Goal: Information Seeking & Learning: Learn about a topic

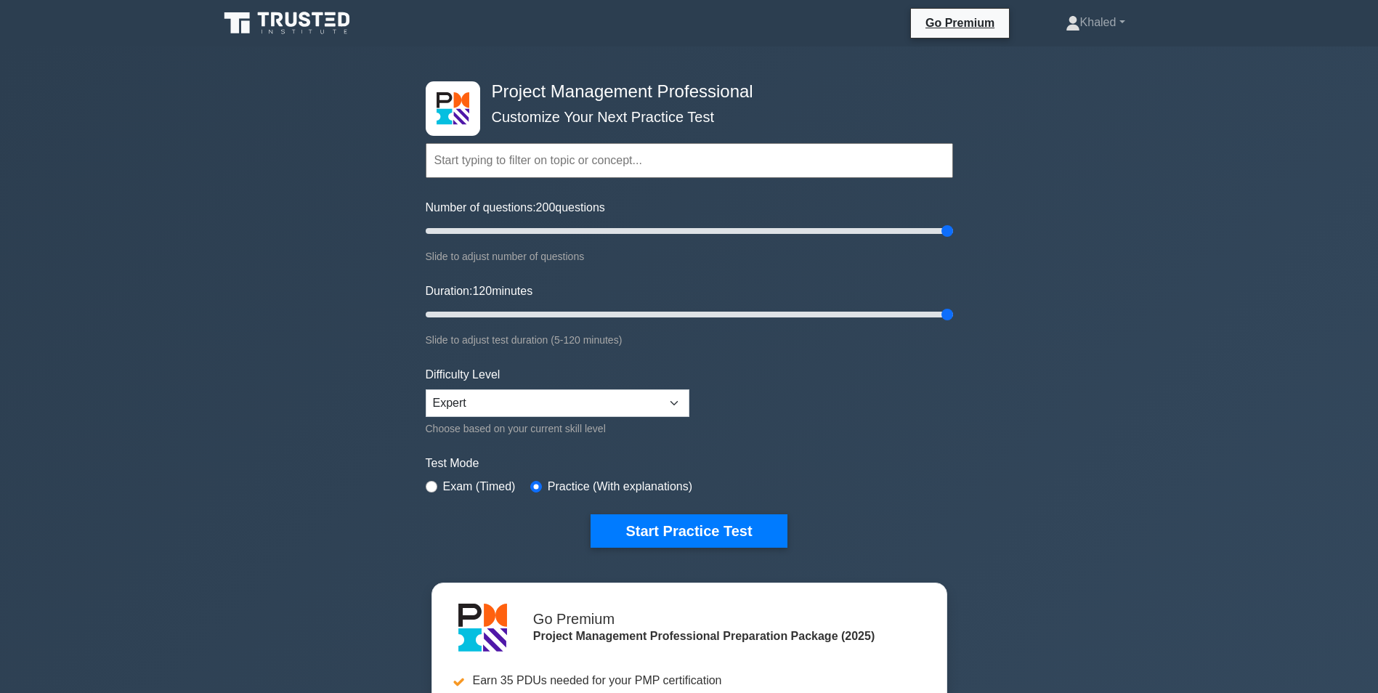
select select "expert"
click at [456, 478] on label "Exam (Timed)" at bounding box center [479, 486] width 73 height 17
click at [443, 478] on label "Exam (Timed)" at bounding box center [479, 486] width 73 height 17
click at [435, 481] on input "radio" at bounding box center [432, 487] width 12 height 12
radio input "true"
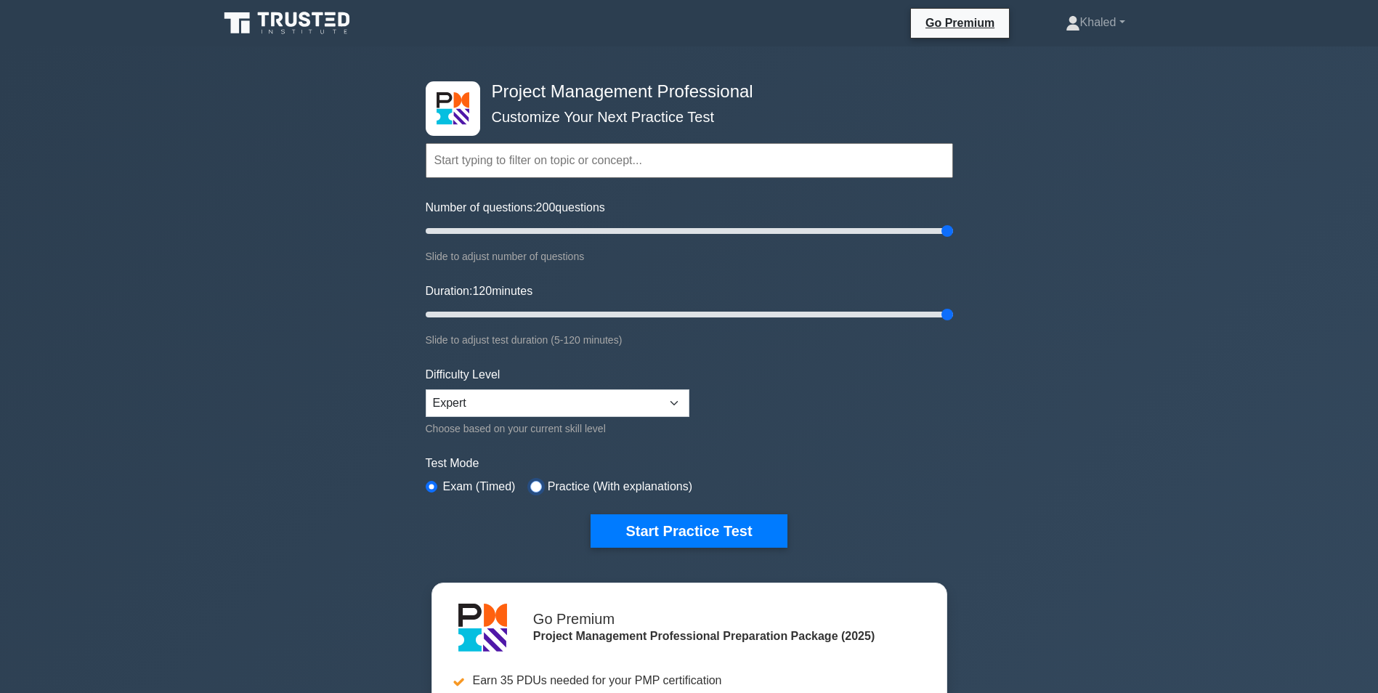
click at [534, 481] on input "radio" at bounding box center [536, 487] width 12 height 12
radio input "true"
click at [700, 528] on button "Start Practice Test" at bounding box center [689, 530] width 196 height 33
drag, startPoint x: 944, startPoint y: 310, endPoint x: 962, endPoint y: 312, distance: 18.3
click at [953, 312] on input "Duration: 120 minutes" at bounding box center [690, 314] width 528 height 17
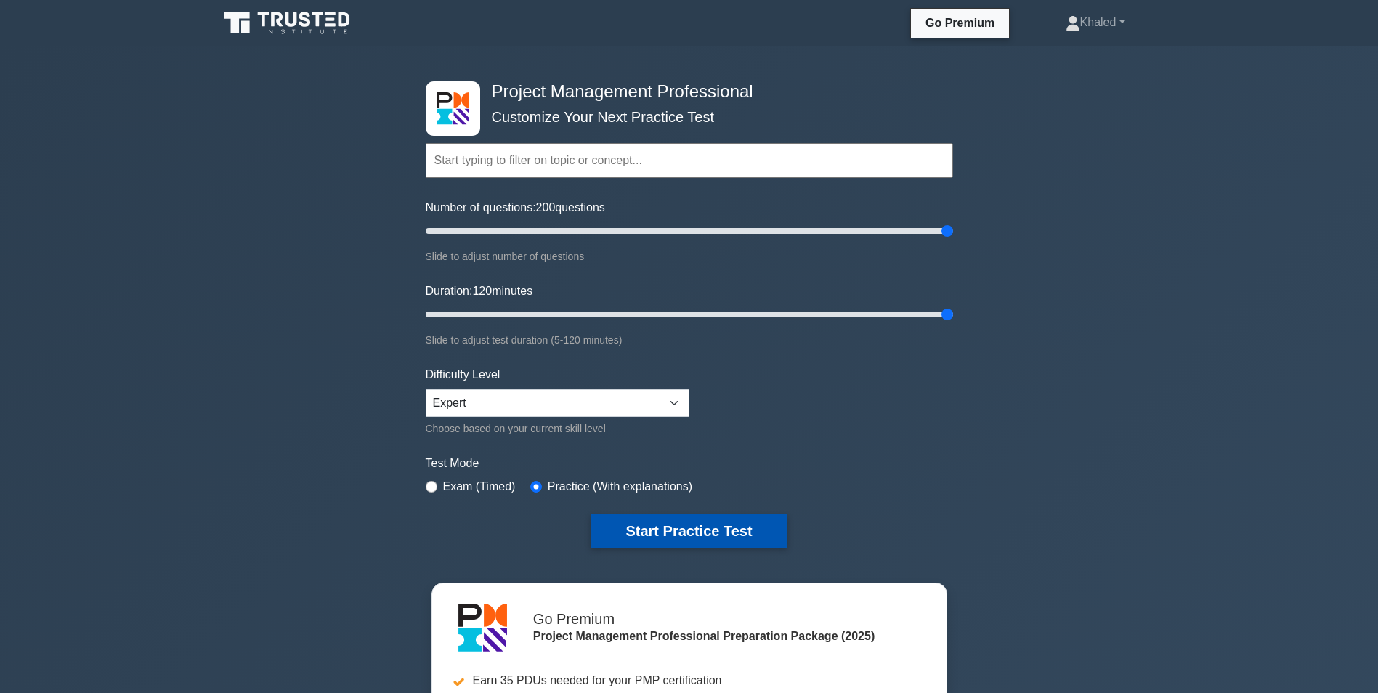
click at [690, 522] on button "Start Practice Test" at bounding box center [689, 530] width 196 height 33
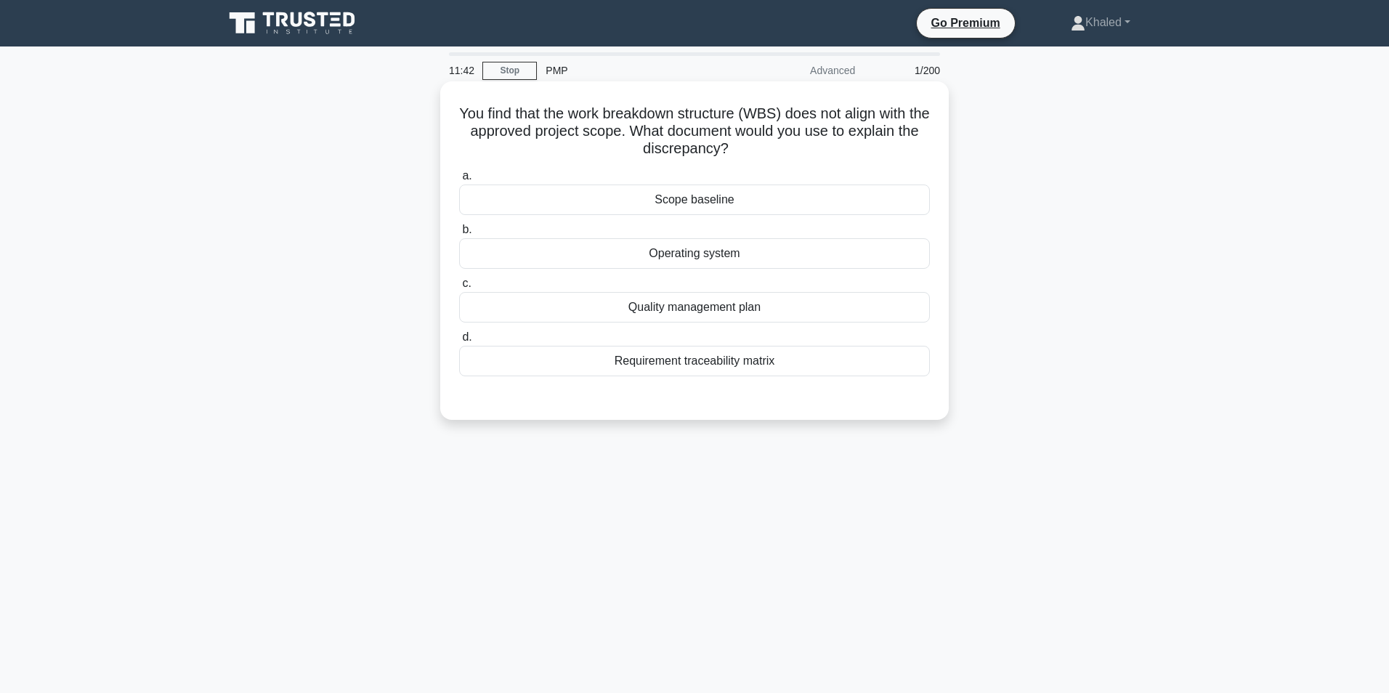
click at [693, 195] on div "Scope baseline" at bounding box center [694, 200] width 471 height 31
click at [459, 181] on input "a. Scope baseline" at bounding box center [459, 175] width 0 height 9
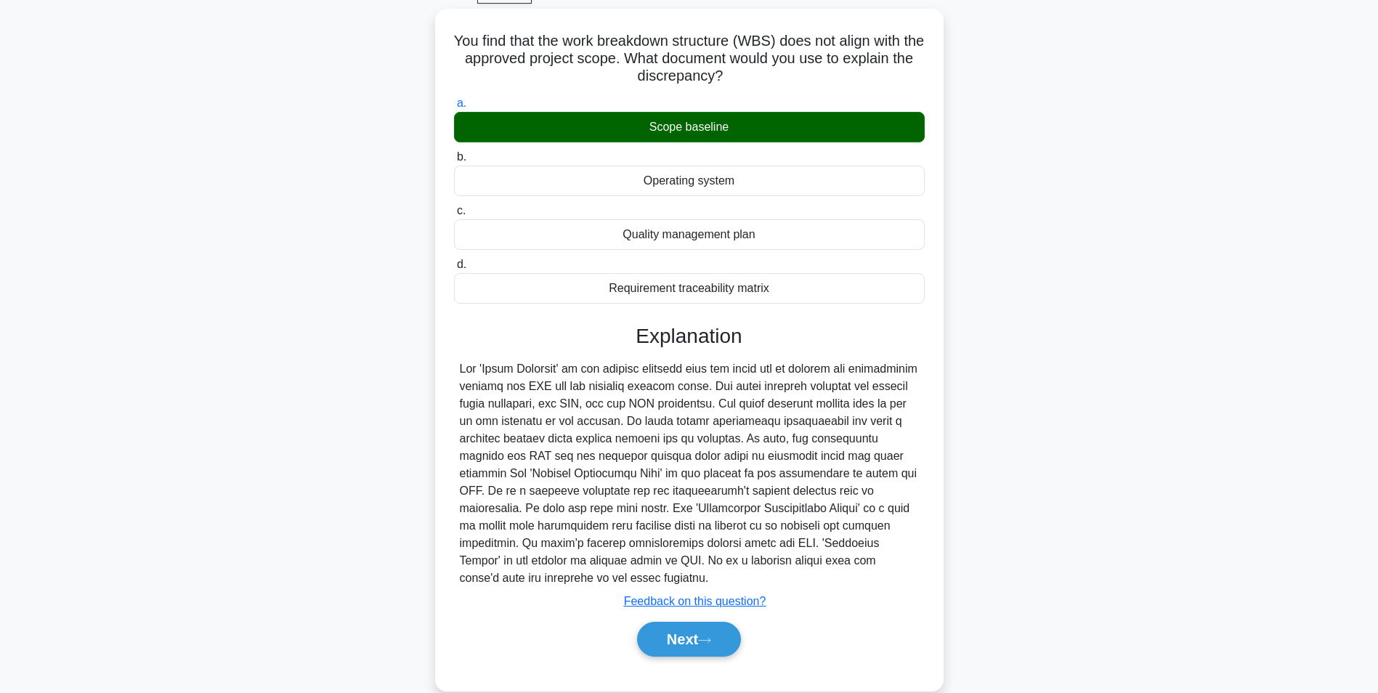
scroll to position [77, 0]
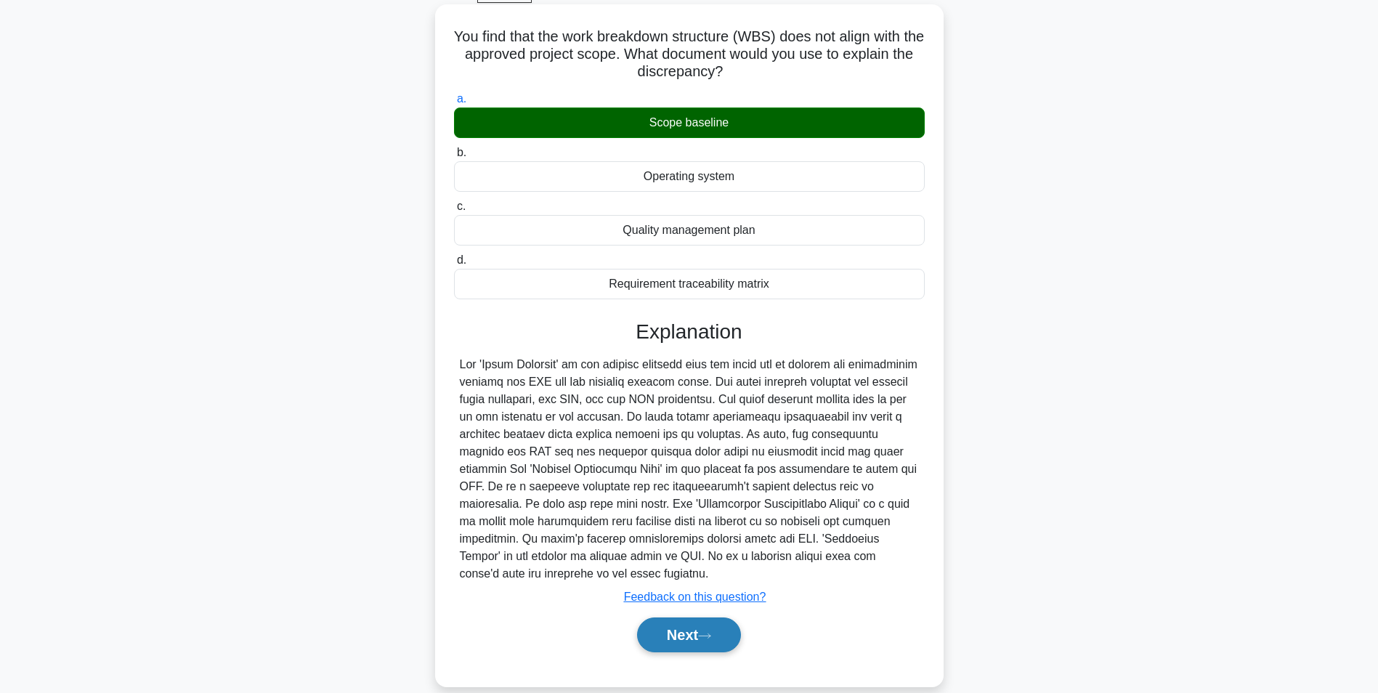
click at [687, 634] on button "Next" at bounding box center [689, 635] width 104 height 35
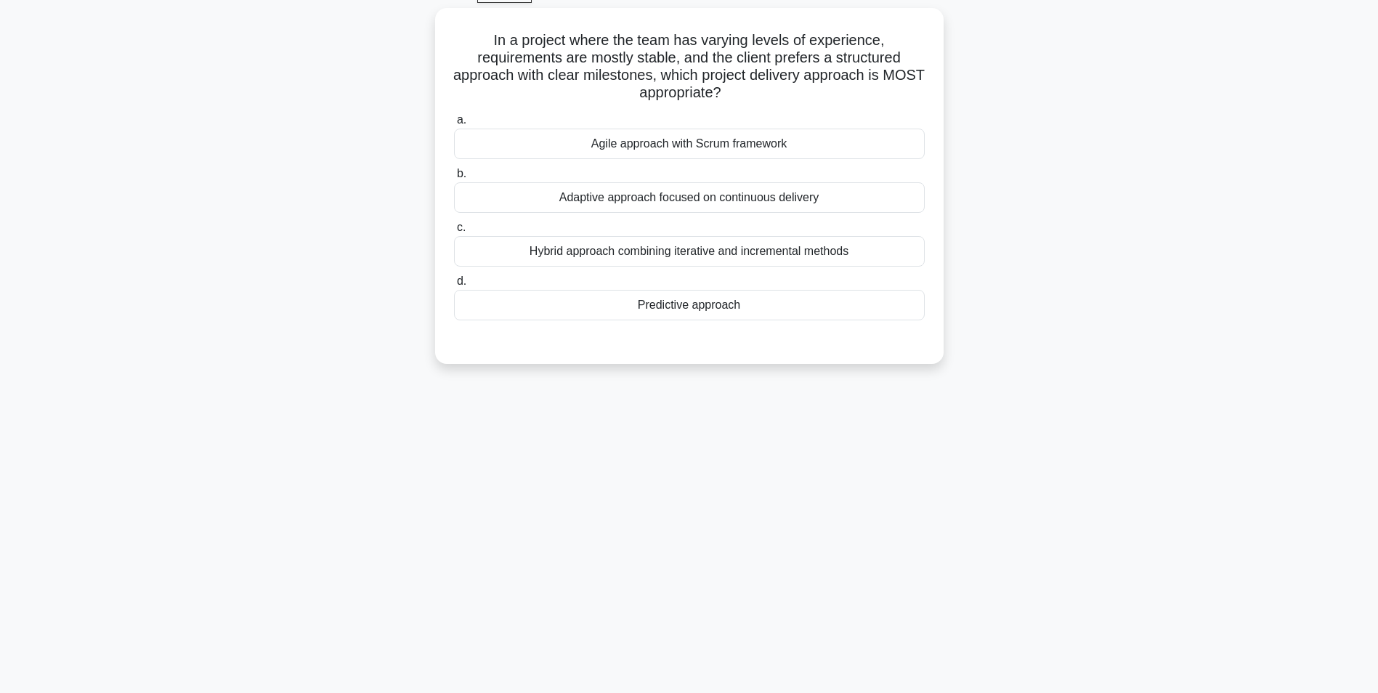
scroll to position [0, 0]
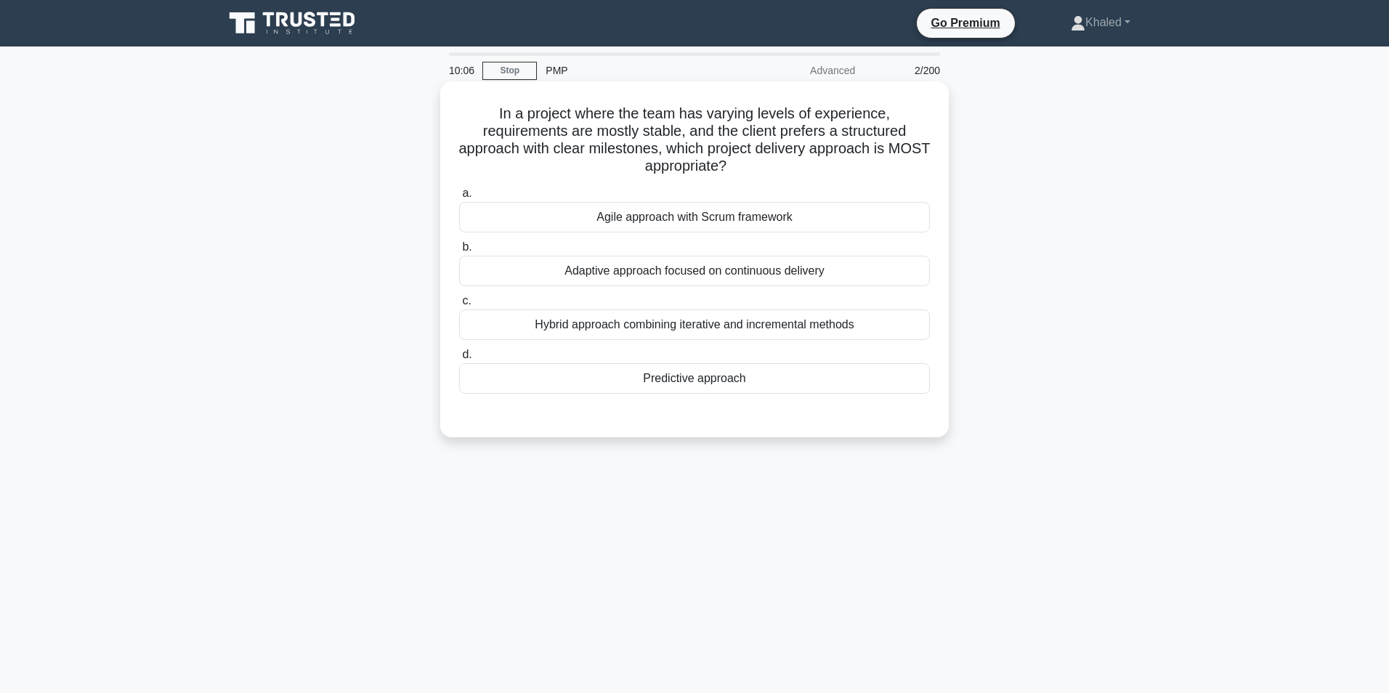
click at [659, 323] on div "Hybrid approach combining iterative and incremental methods" at bounding box center [694, 325] width 471 height 31
click at [459, 306] on input "c. Hybrid approach combining iterative and incremental methods" at bounding box center [459, 300] width 0 height 9
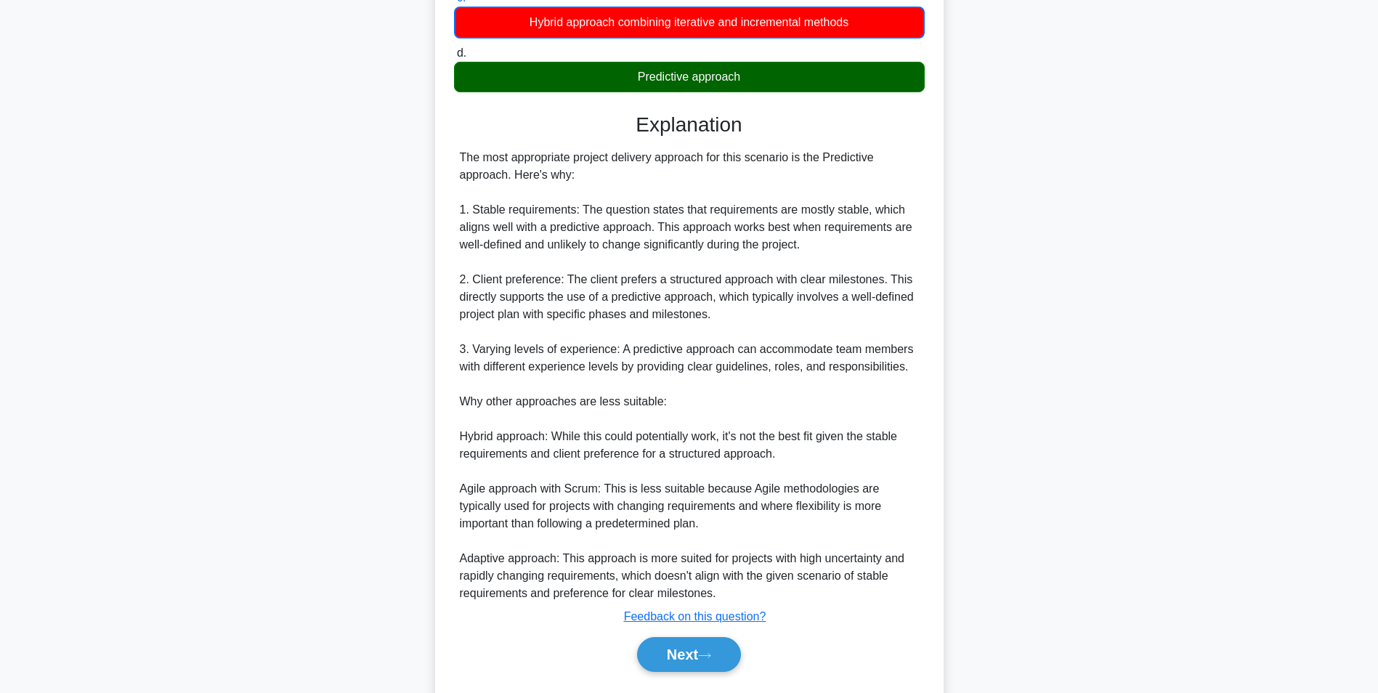
scroll to position [321, 0]
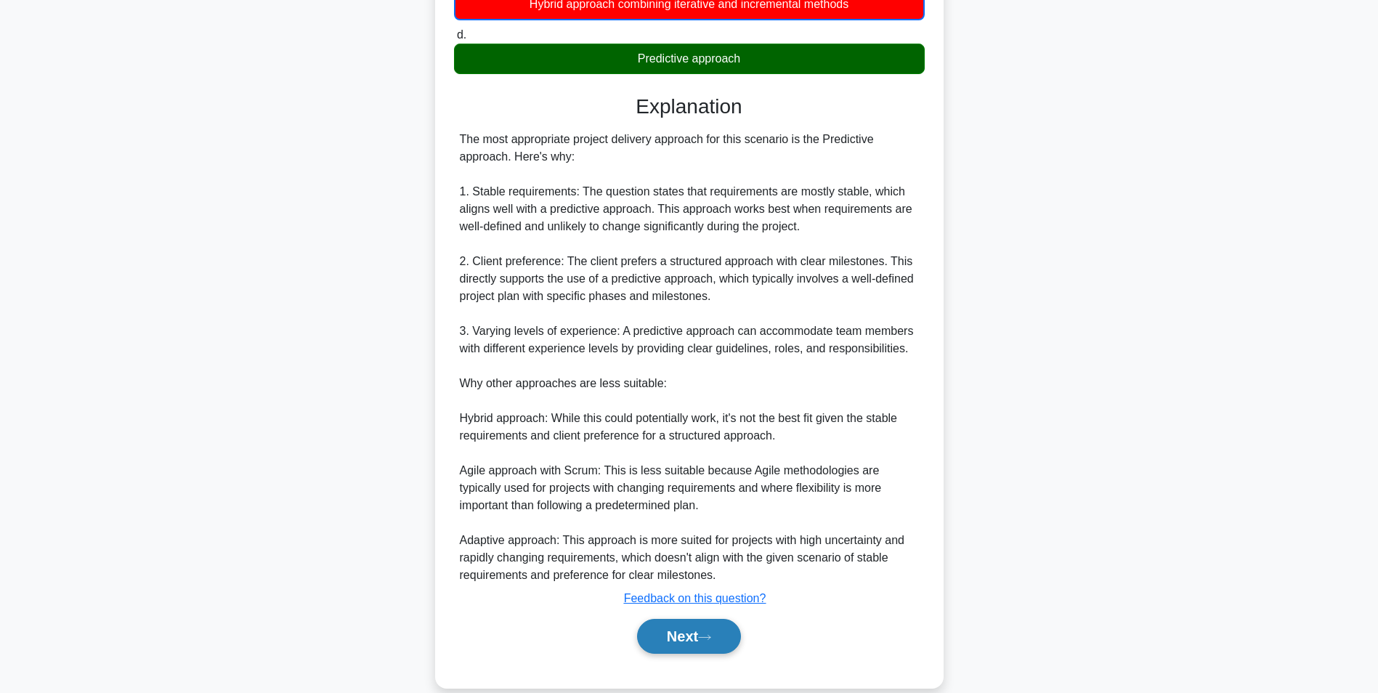
click at [685, 636] on button "Next" at bounding box center [689, 636] width 104 height 35
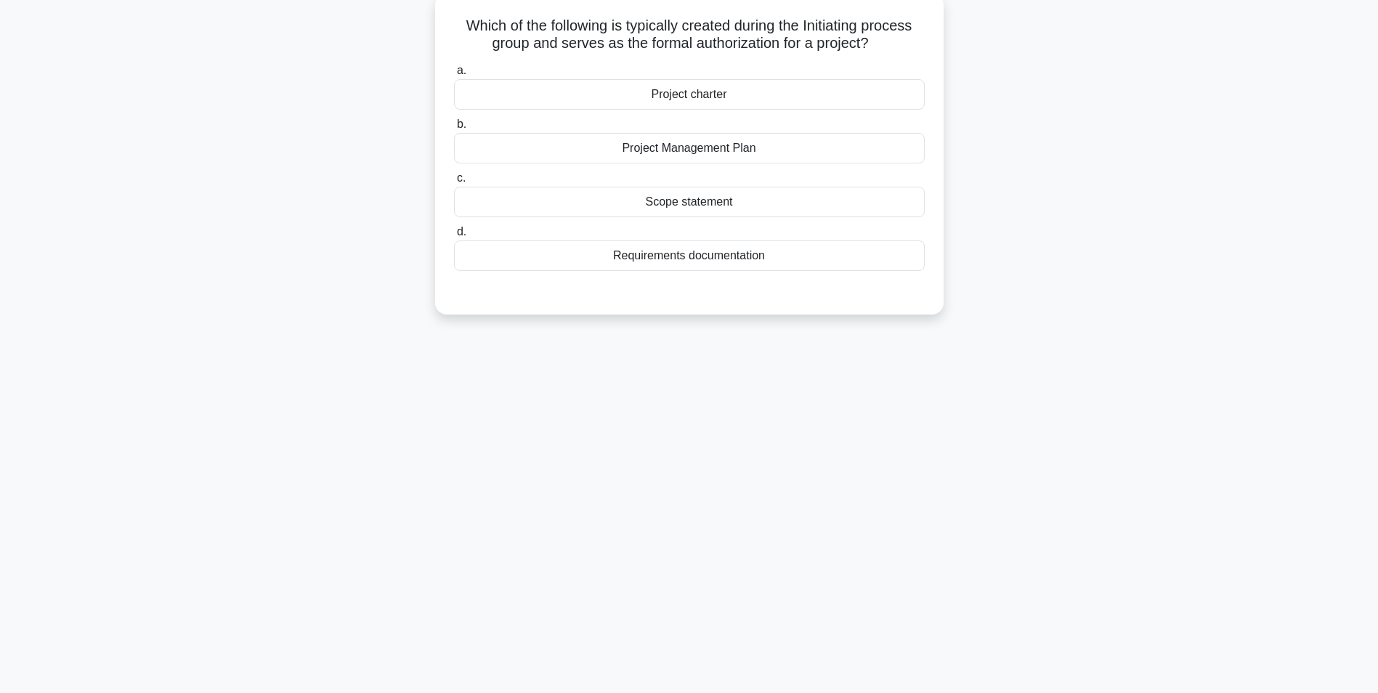
scroll to position [0, 0]
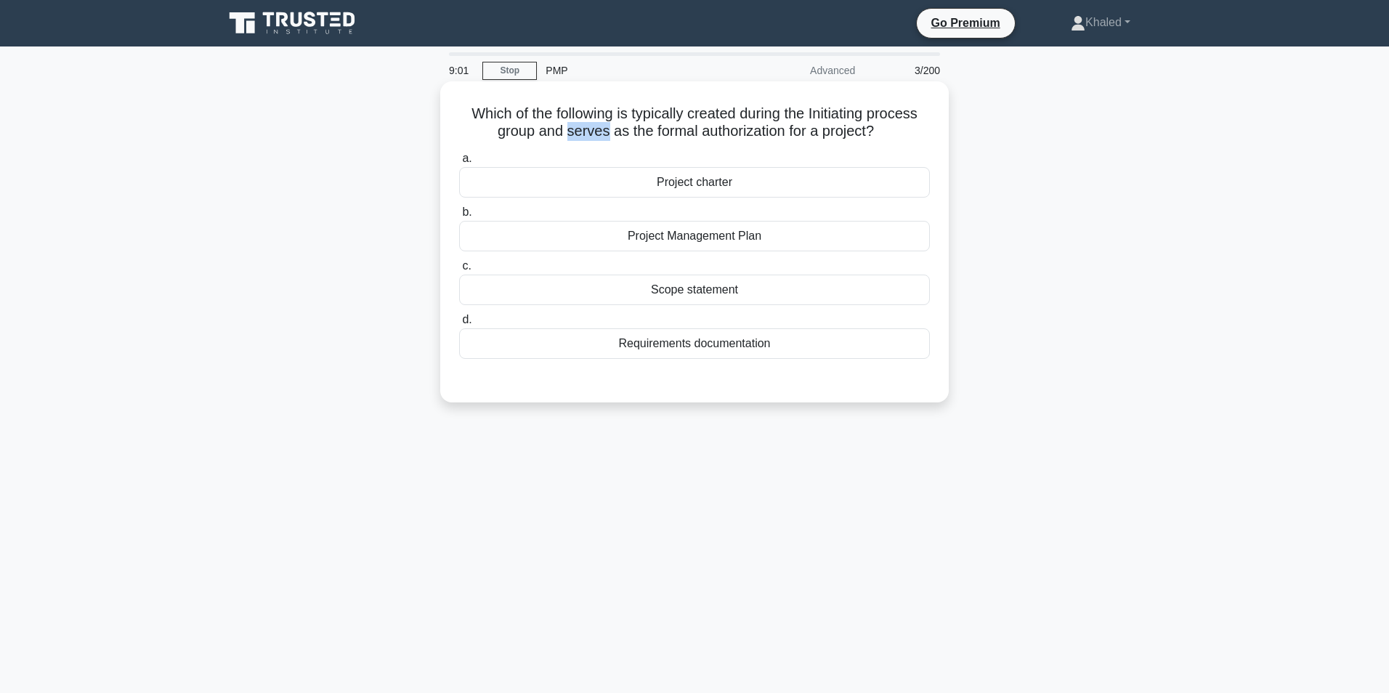
drag, startPoint x: 602, startPoint y: 126, endPoint x: 564, endPoint y: 131, distance: 38.8
click at [564, 131] on h5 "Which of the following is typically created during the Initiating process group…" at bounding box center [695, 123] width 474 height 36
copy h5 "serves"
click at [1287, 278] on main "8:56 Stop PMP Advanced 3/200 Which of the following is typically created during…" at bounding box center [694, 416] width 1389 height 738
click at [677, 178] on div "Project charter" at bounding box center [694, 182] width 471 height 31
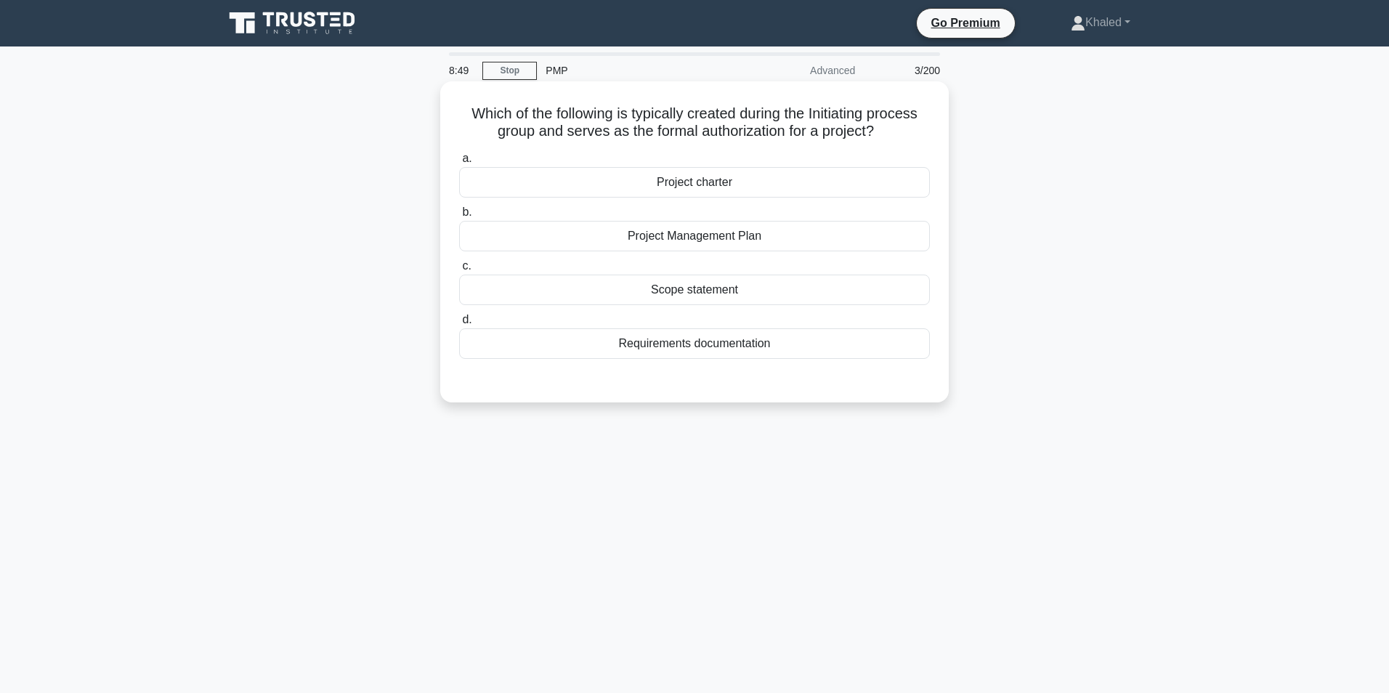
click at [459, 163] on input "a. Project charter" at bounding box center [459, 158] width 0 height 9
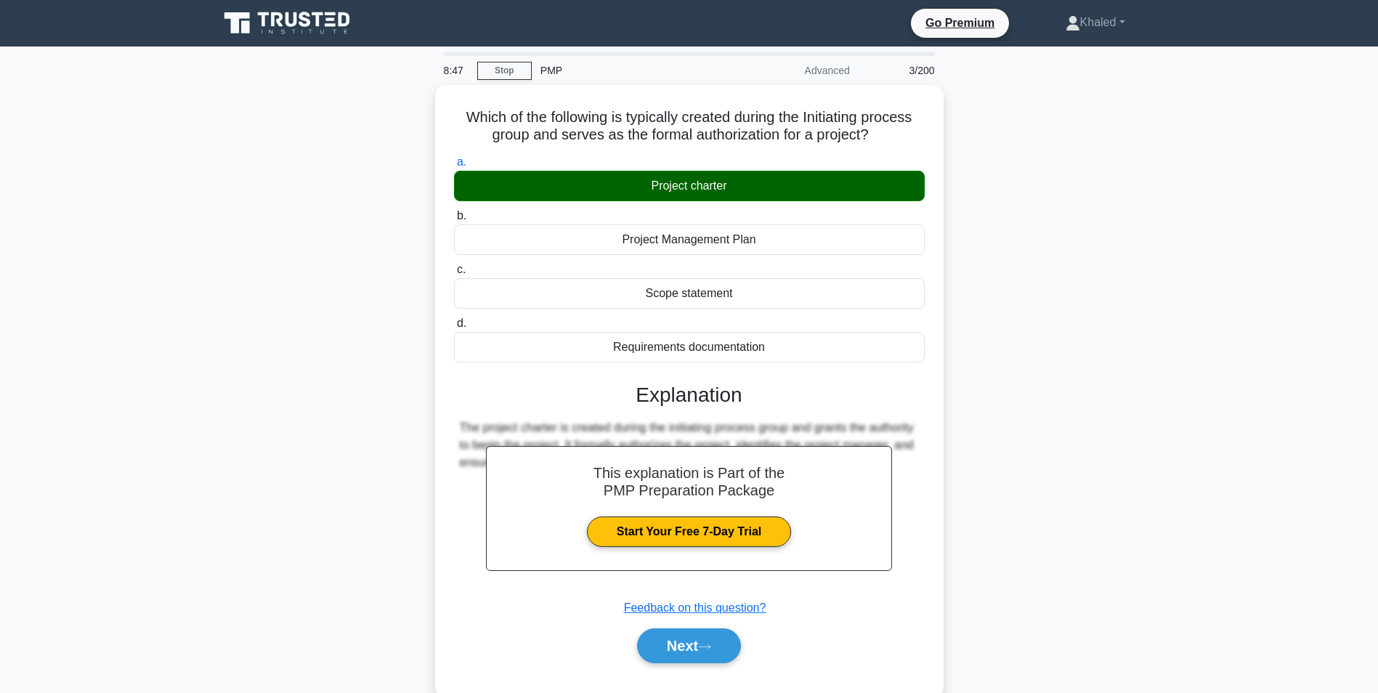
scroll to position [7, 0]
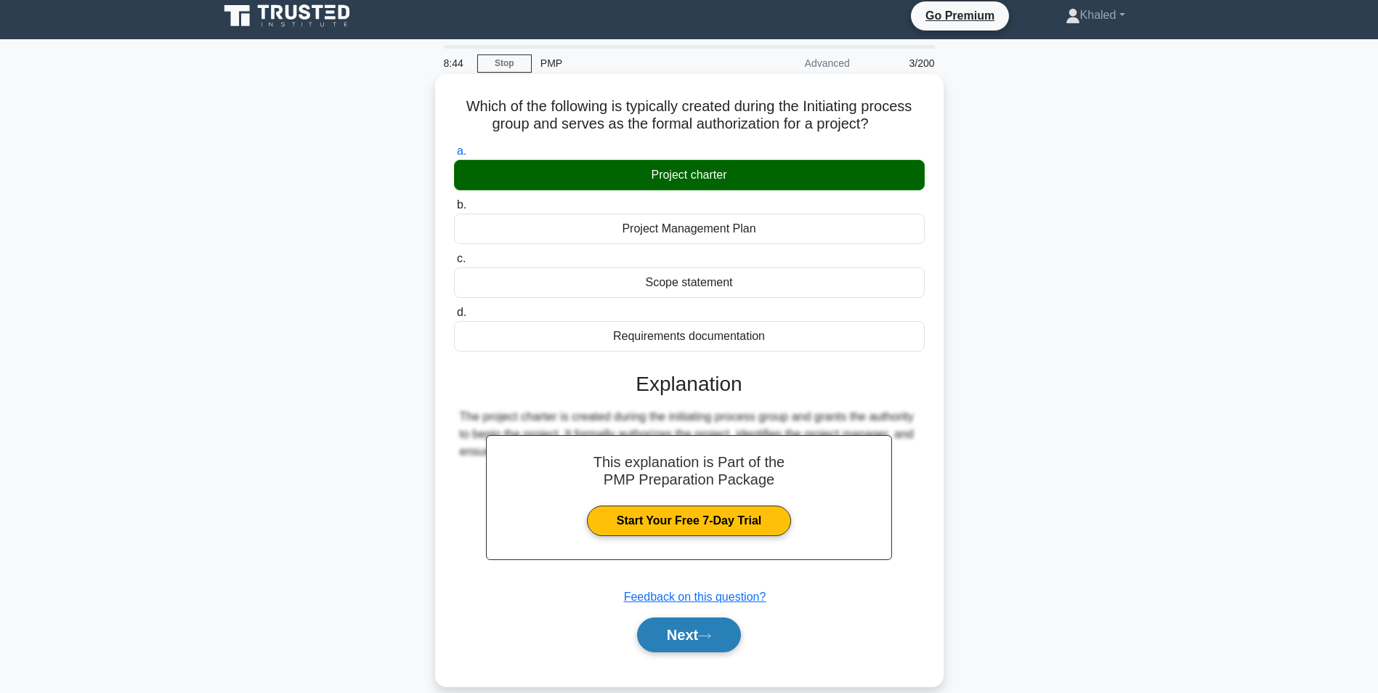
click at [679, 632] on button "Next" at bounding box center [689, 635] width 104 height 35
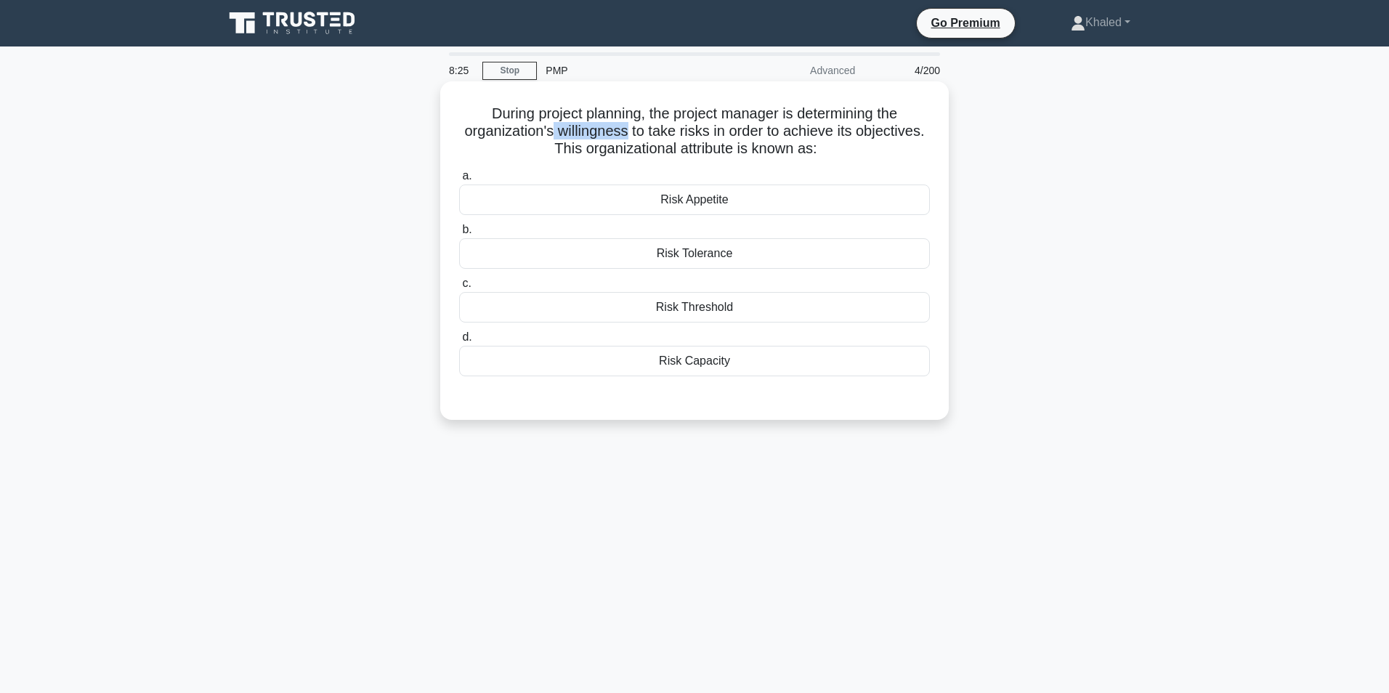
drag, startPoint x: 552, startPoint y: 126, endPoint x: 626, endPoint y: 124, distance: 74.2
click at [626, 124] on h5 "During project planning, the project manager is determining the organization's …" at bounding box center [695, 132] width 474 height 54
drag, startPoint x: 626, startPoint y: 124, endPoint x: 612, endPoint y: 128, distance: 15.0
copy h5 "willingness"
click at [1135, 307] on div "During project planning, the project manager is determining the organization's …" at bounding box center [694, 263] width 959 height 356
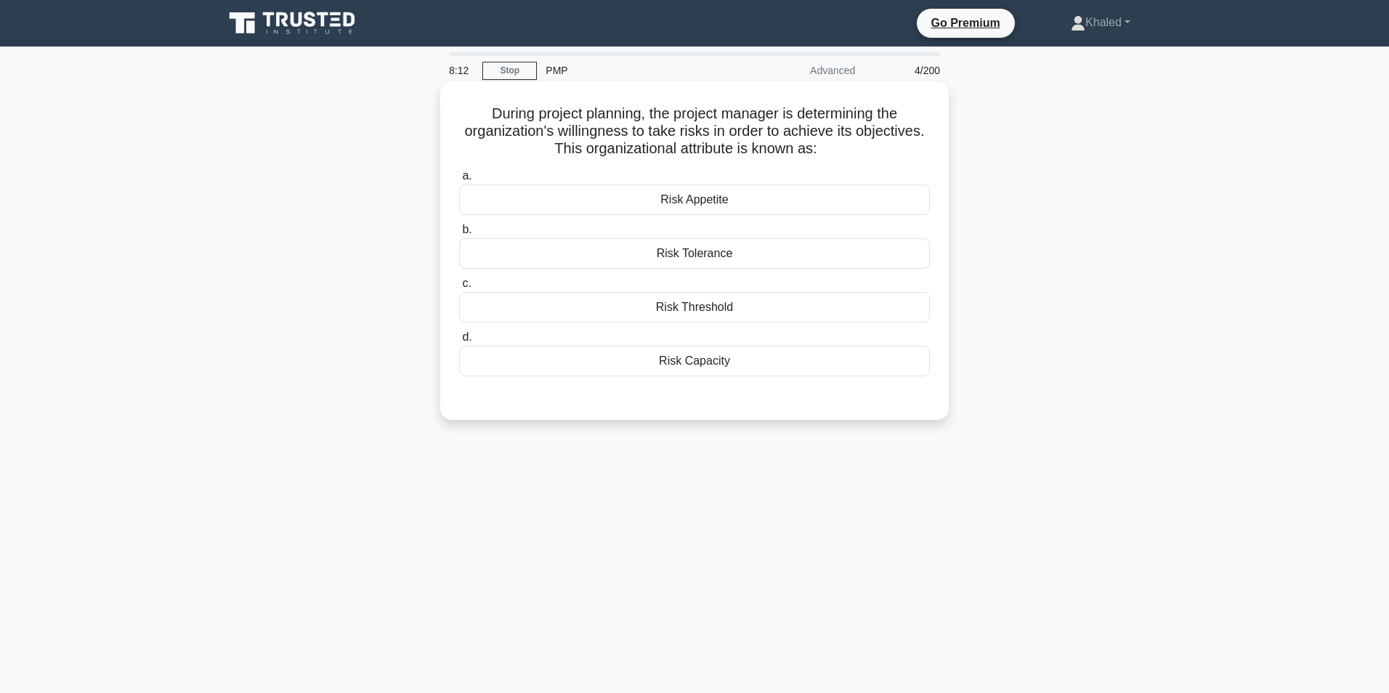
click at [705, 200] on div "Risk Appetite" at bounding box center [694, 200] width 471 height 31
click at [459, 181] on input "a. Risk Appetite" at bounding box center [459, 175] width 0 height 9
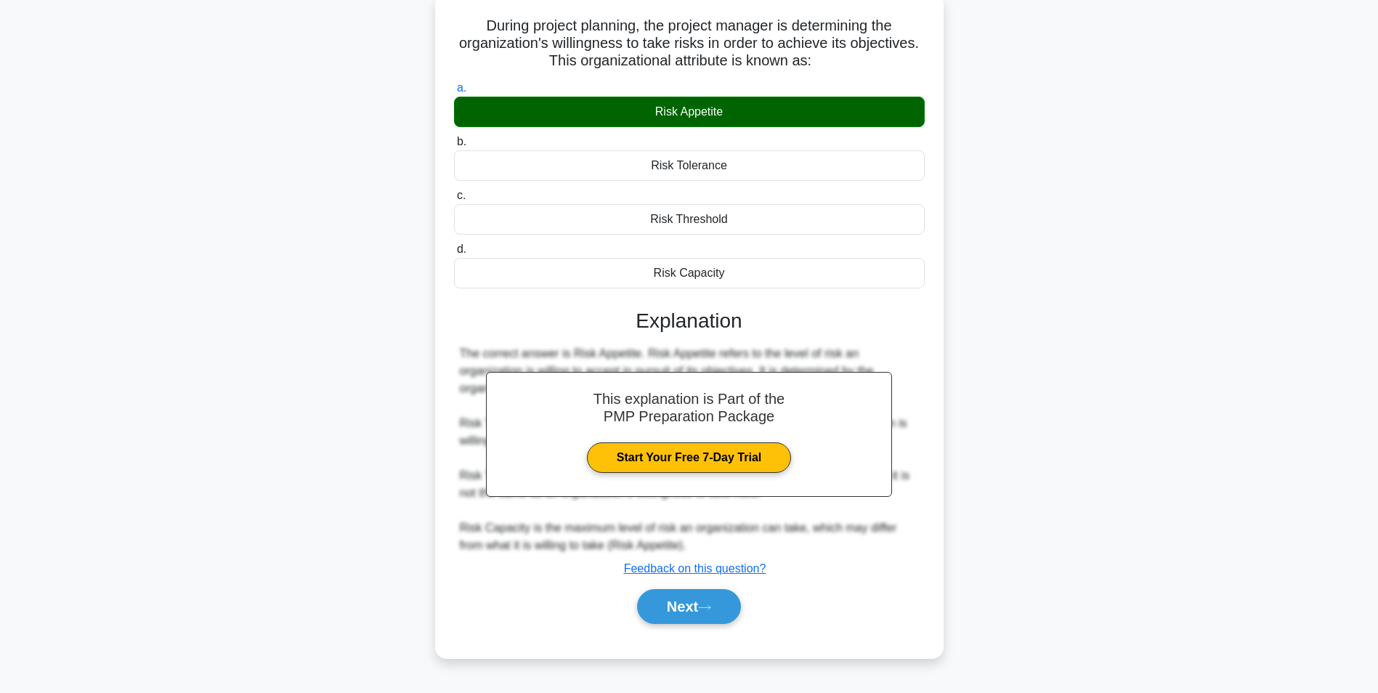
scroll to position [182, 0]
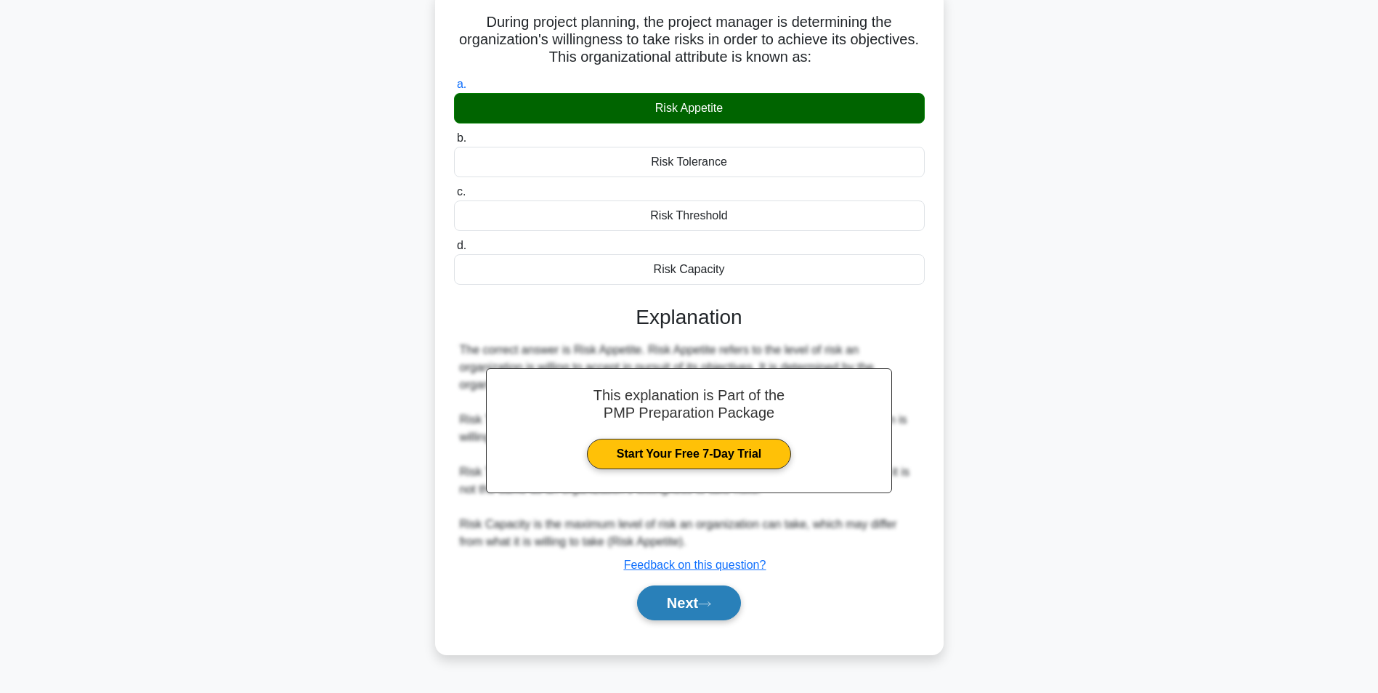
click at [683, 621] on button "Next" at bounding box center [689, 603] width 104 height 35
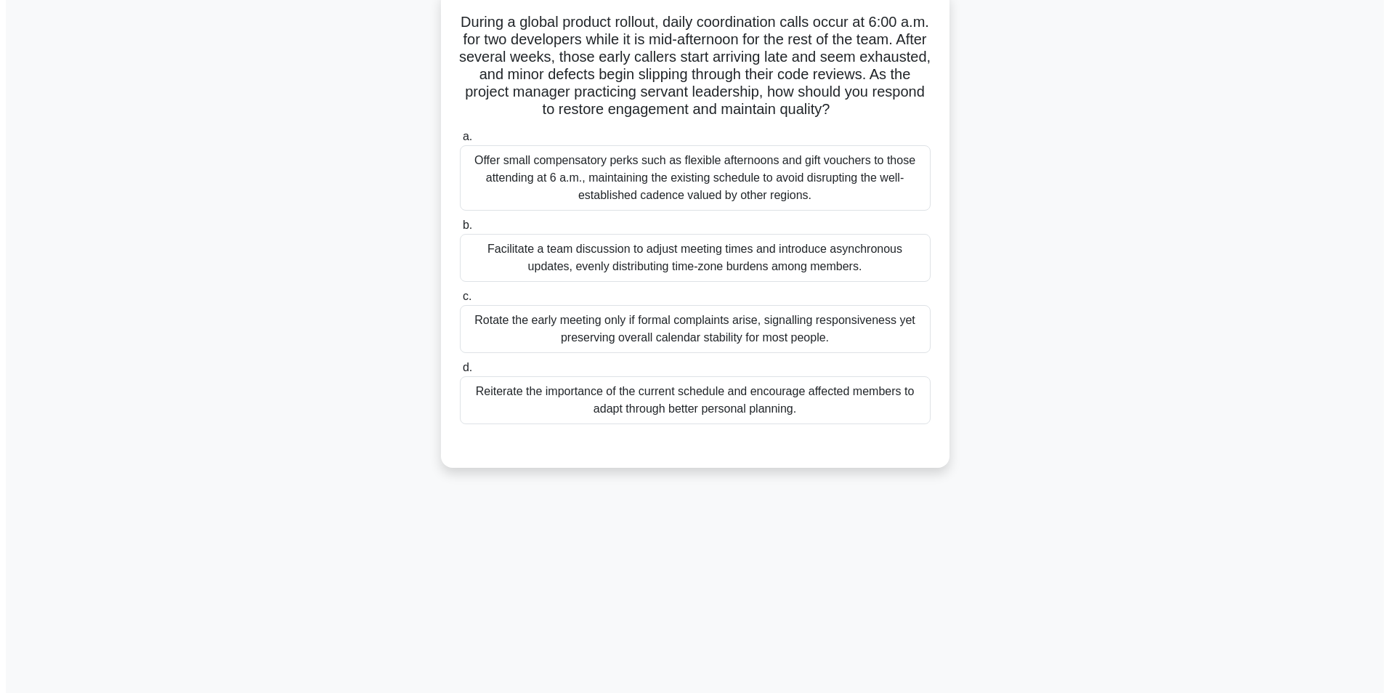
scroll to position [0, 0]
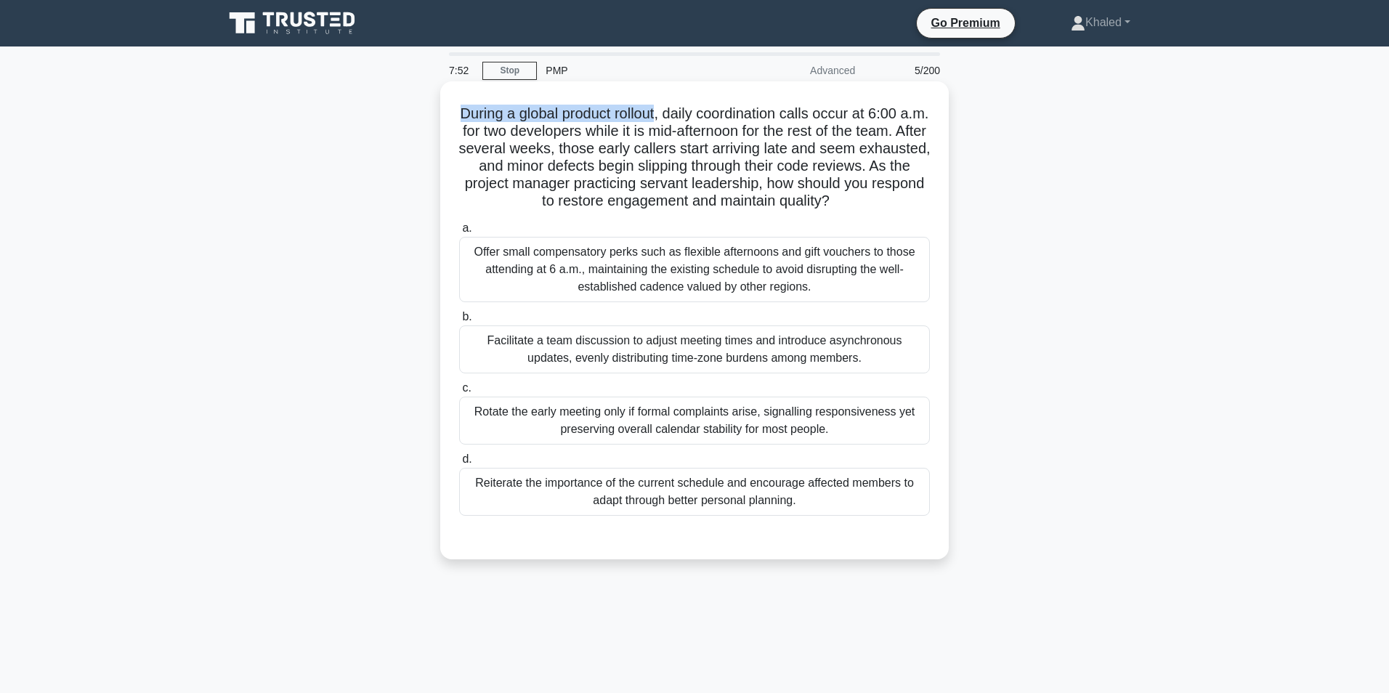
drag, startPoint x: 671, startPoint y: 110, endPoint x: 458, endPoint y: 101, distance: 213.8
click at [458, 101] on div "During a global product rollout, daily coordination calls occur at 6:00 a.m. fo…" at bounding box center [694, 320] width 497 height 467
drag, startPoint x: 458, startPoint y: 101, endPoint x: 476, endPoint y: 114, distance: 22.4
copy h5 "During a global product rollout"
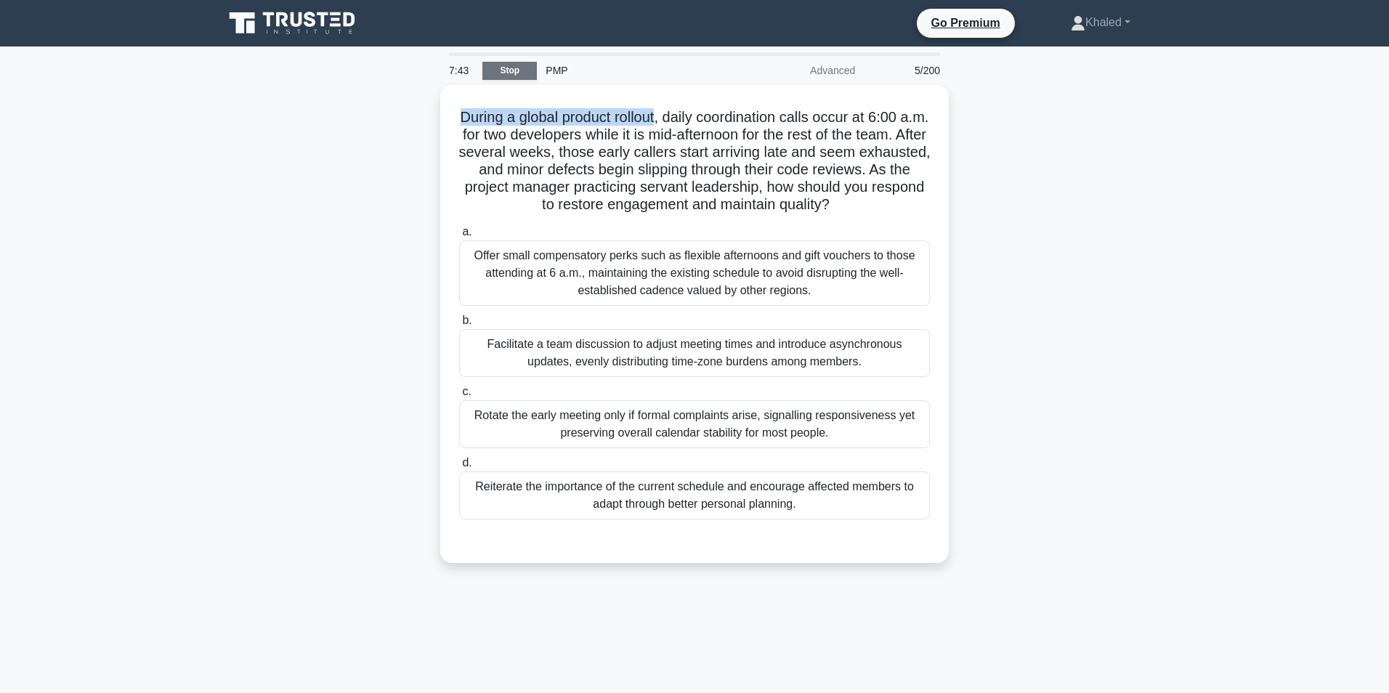
click at [496, 65] on link "Stop" at bounding box center [510, 71] width 54 height 18
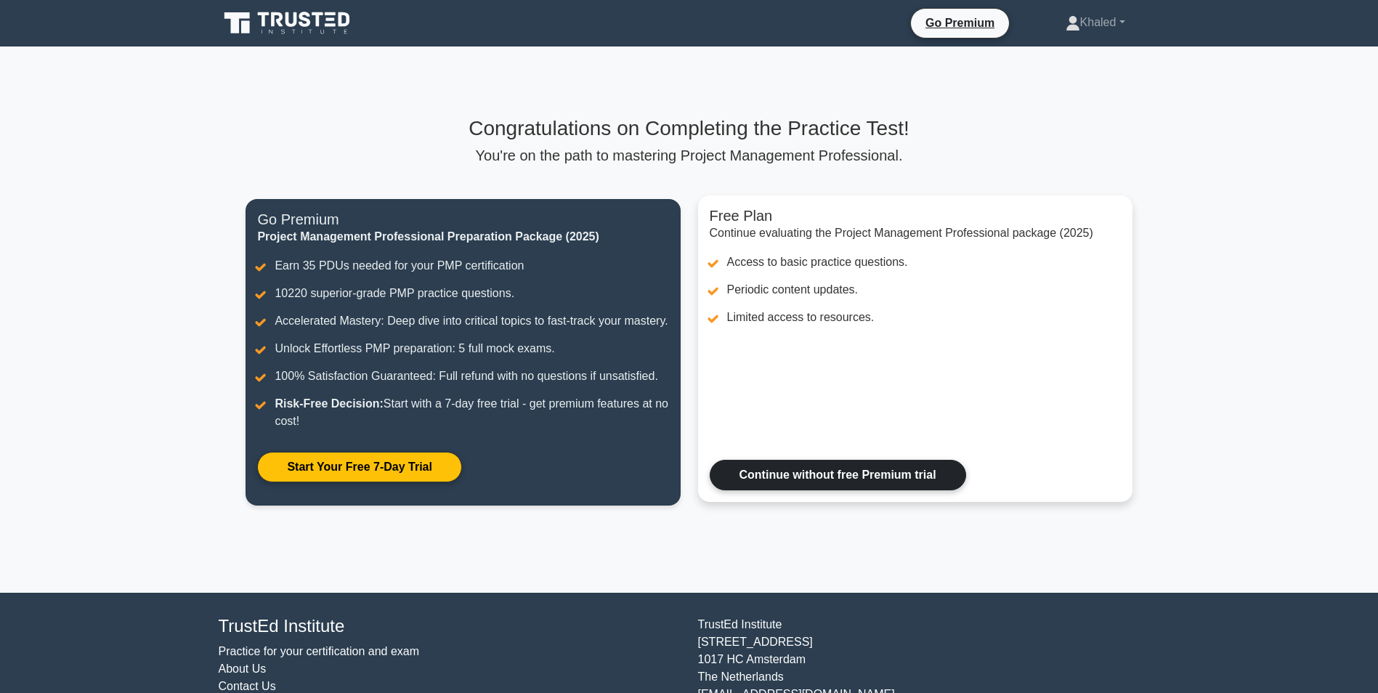
click at [803, 460] on link "Continue without free Premium trial" at bounding box center [838, 475] width 257 height 31
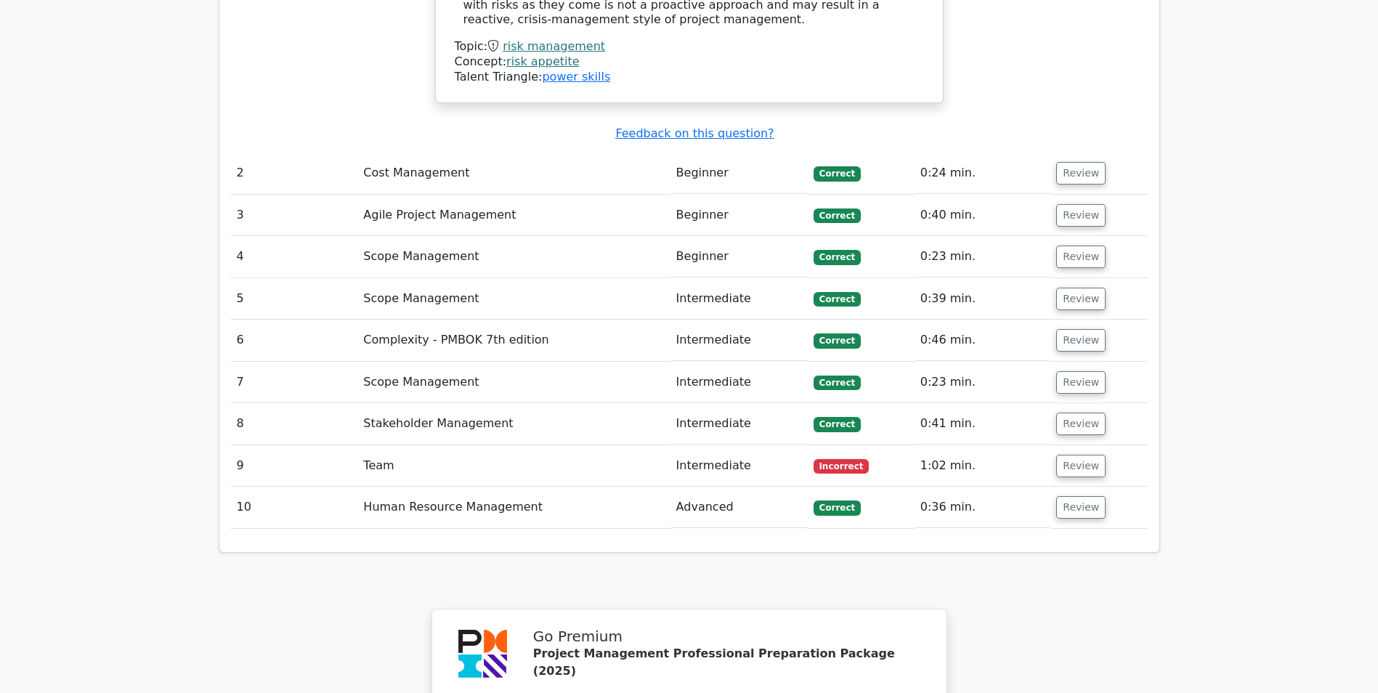
scroll to position [2174, 0]
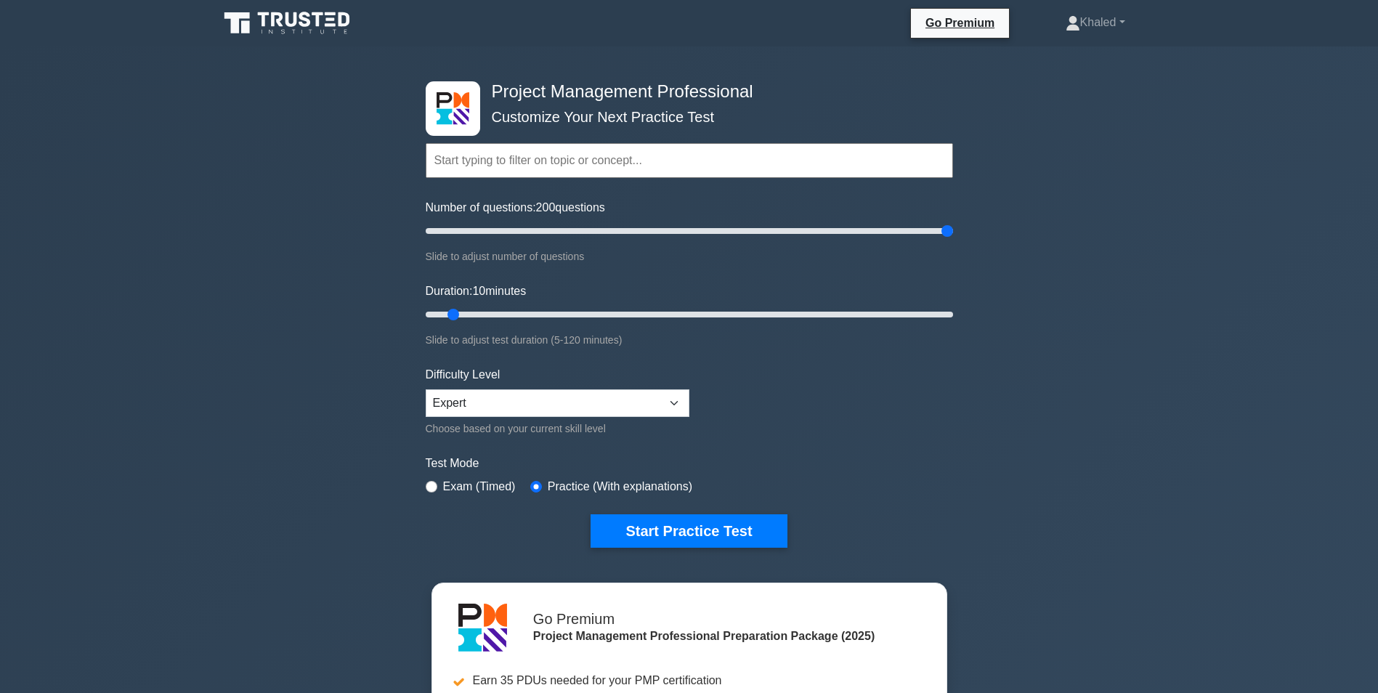
drag, startPoint x: 446, startPoint y: 228, endPoint x: 975, endPoint y: 244, distance: 529.2
type input "200"
click at [953, 240] on input "Number of questions: 200 questions" at bounding box center [690, 230] width 528 height 17
drag, startPoint x: 452, startPoint y: 309, endPoint x: 1006, endPoint y: 309, distance: 553.7
type input "120"
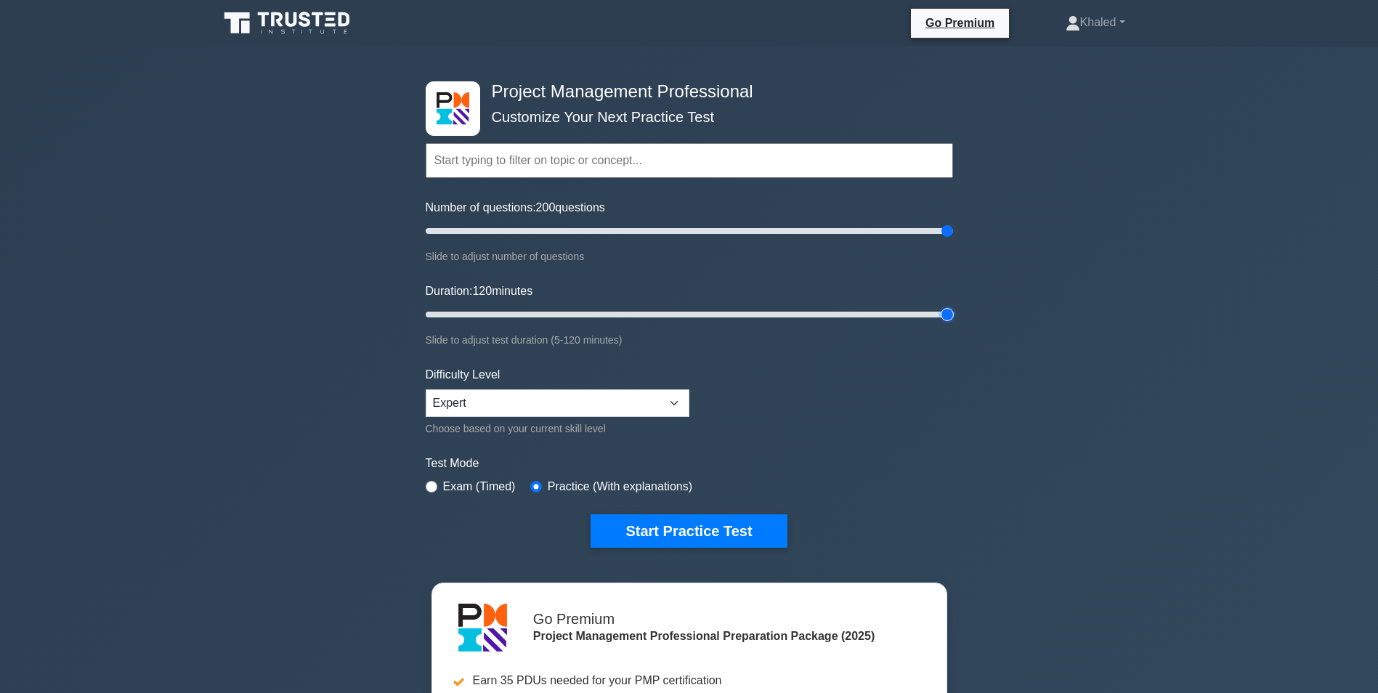
click at [953, 309] on input "Duration: 120 minutes" at bounding box center [690, 314] width 528 height 17
click at [693, 522] on button "Start Practice Test" at bounding box center [689, 530] width 196 height 33
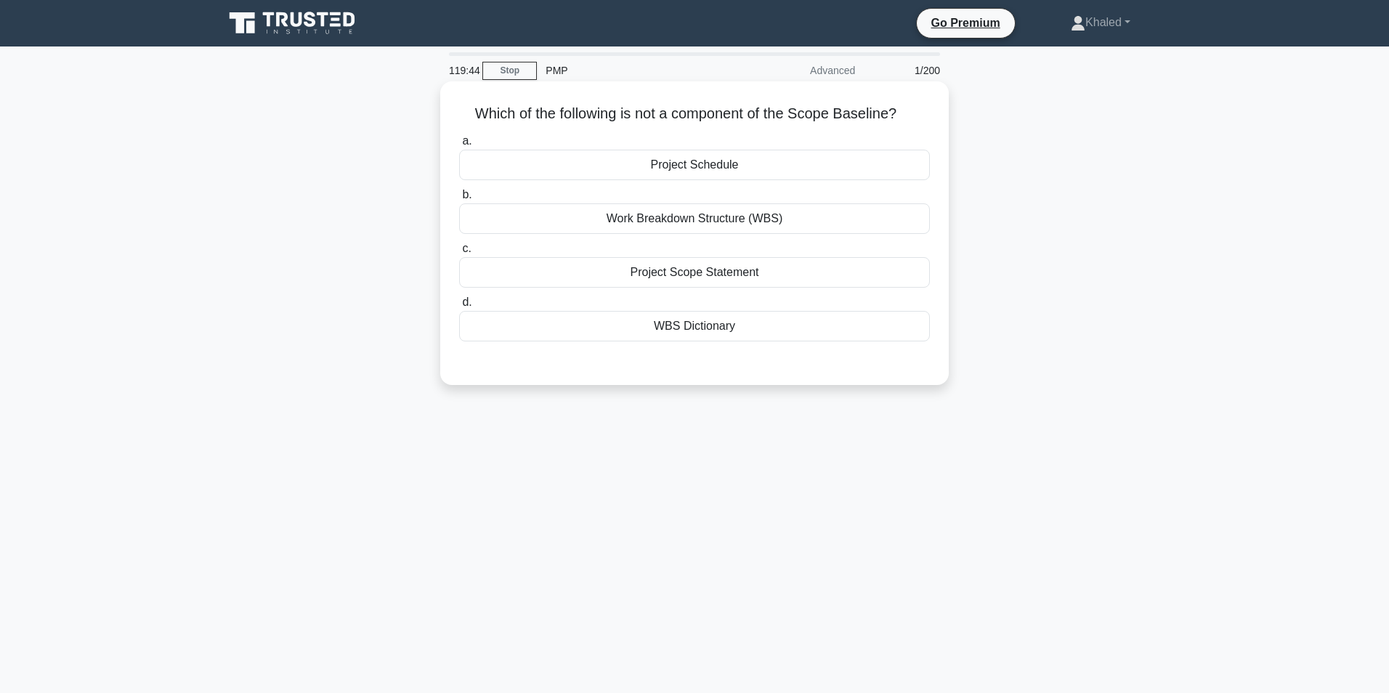
click at [629, 157] on div "Project Schedule" at bounding box center [694, 165] width 471 height 31
click at [459, 146] on input "a. Project Schedule" at bounding box center [459, 141] width 0 height 9
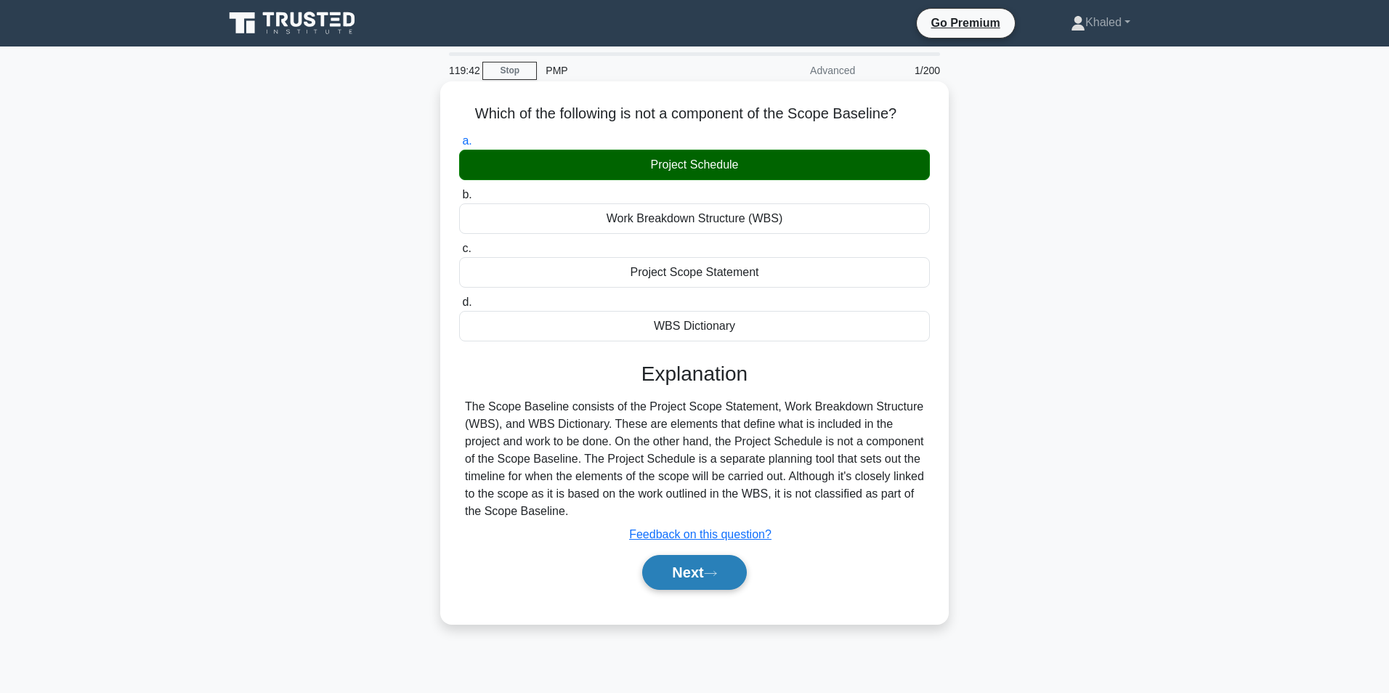
click at [690, 575] on button "Next" at bounding box center [694, 572] width 104 height 35
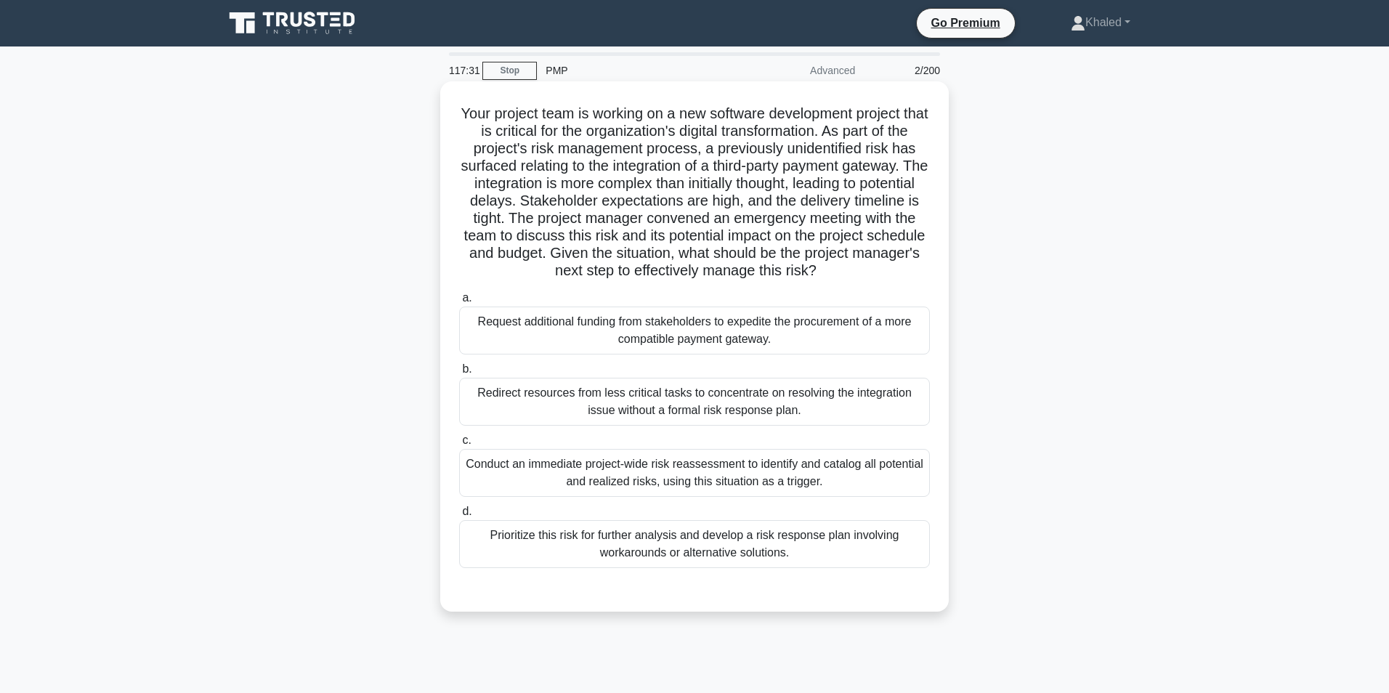
click at [637, 541] on div "Prioritize this risk for further analysis and develop a risk response plan invo…" at bounding box center [694, 544] width 471 height 48
click at [459, 517] on input "d. Prioritize this risk for further analysis and develop a risk response plan i…" at bounding box center [459, 511] width 0 height 9
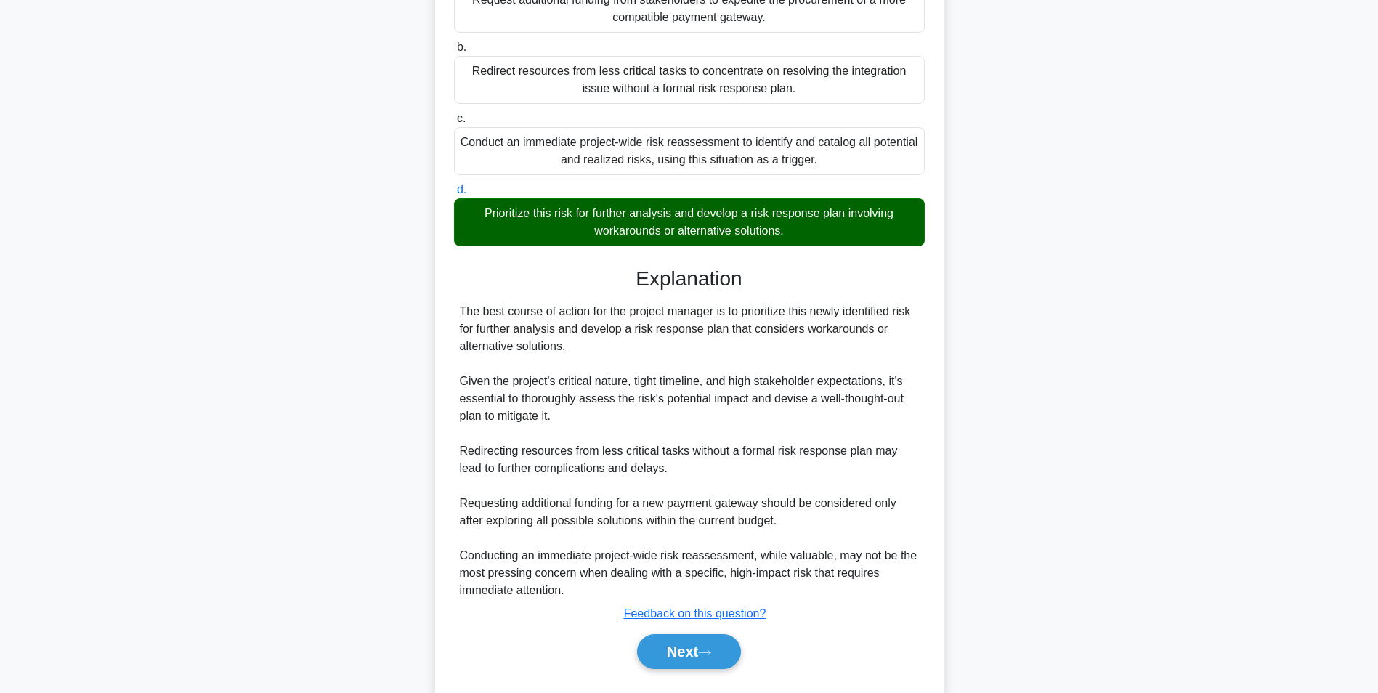
scroll to position [339, 0]
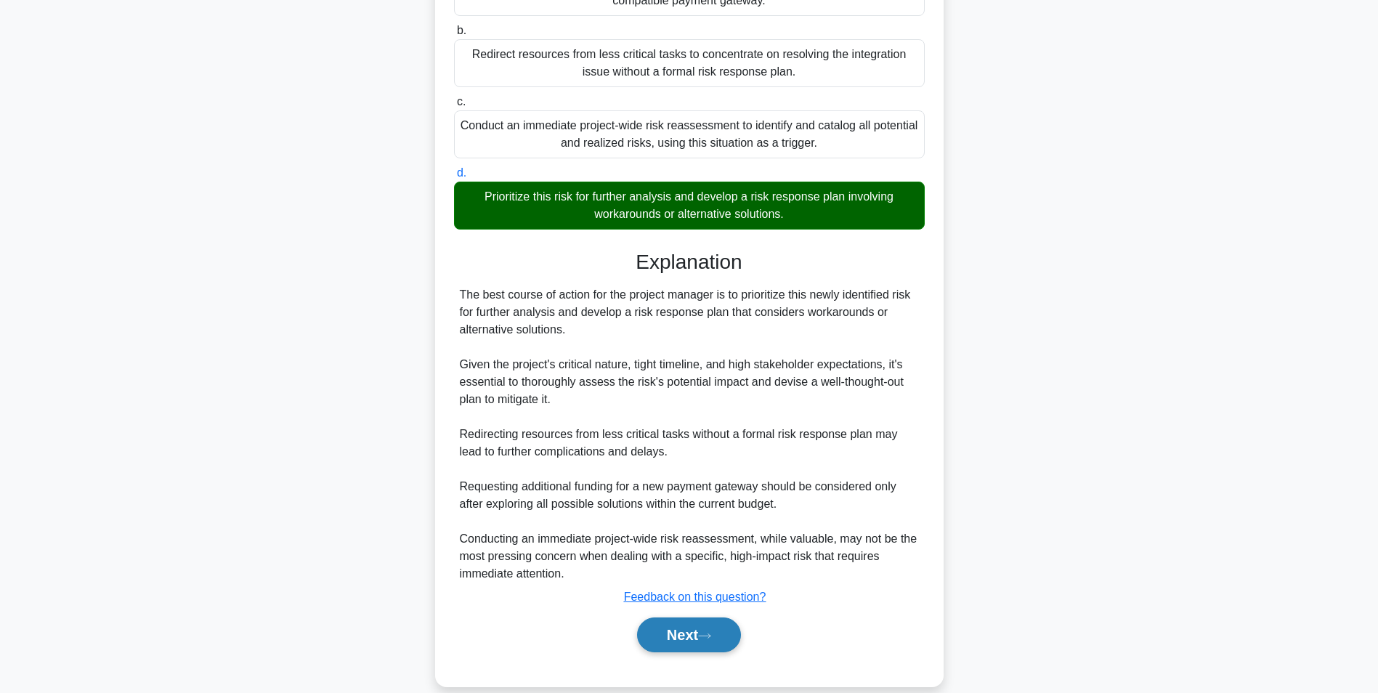
click at [685, 631] on button "Next" at bounding box center [689, 635] width 104 height 35
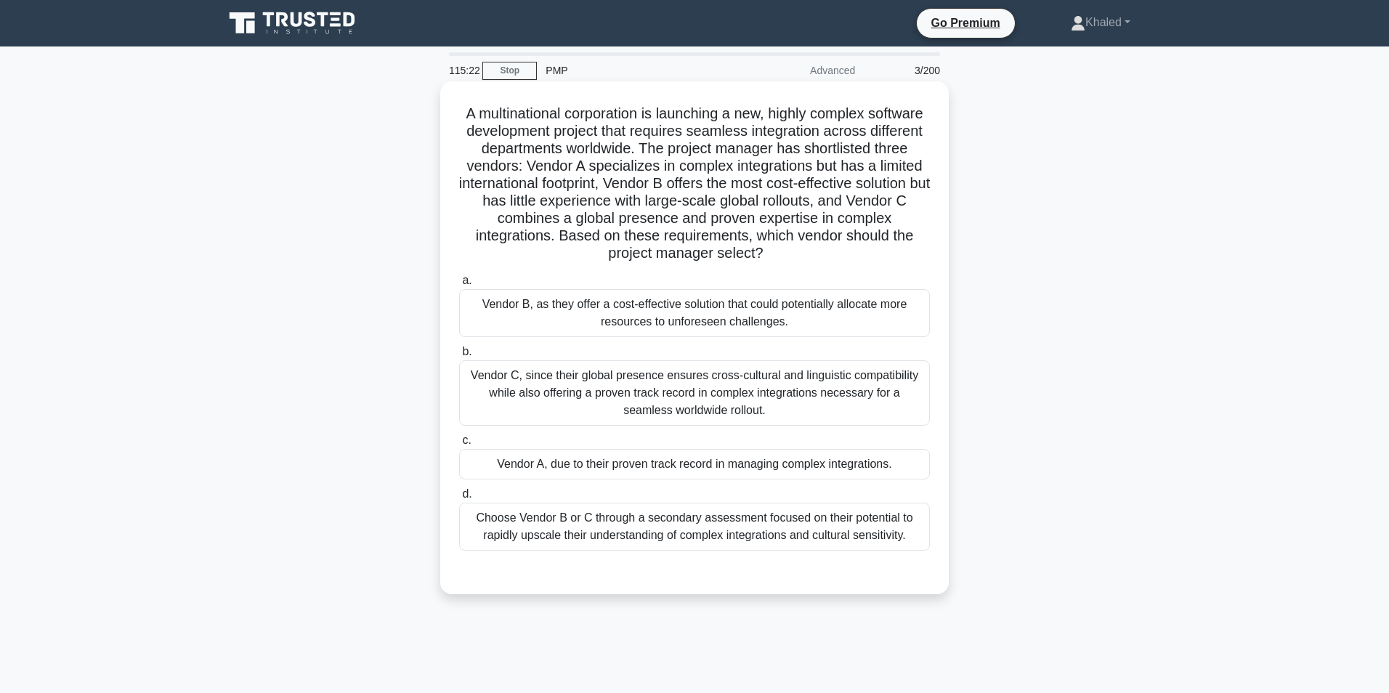
click at [661, 525] on div "Choose Vendor B or C through a secondary assessment focused on their potential …" at bounding box center [694, 527] width 471 height 48
click at [459, 499] on input "d. Choose Vendor B or C through a secondary assessment focused on their potenti…" at bounding box center [459, 494] width 0 height 9
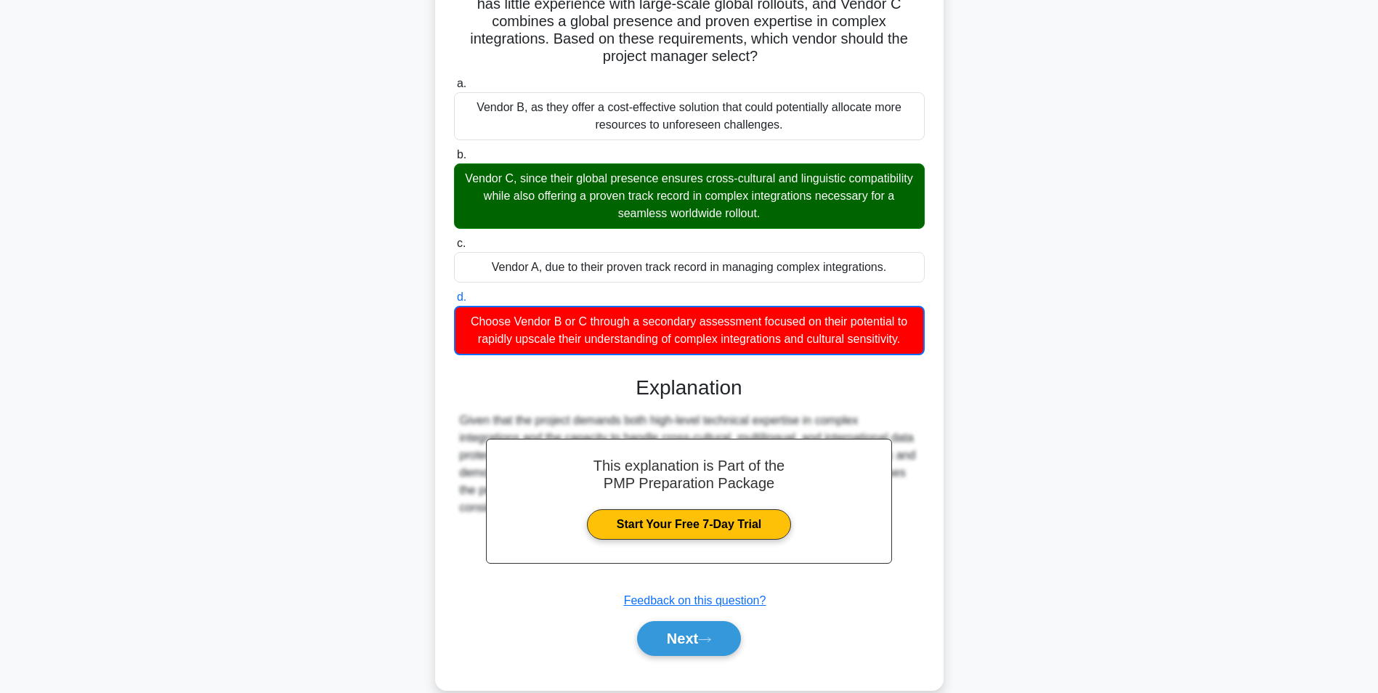
scroll to position [251, 0]
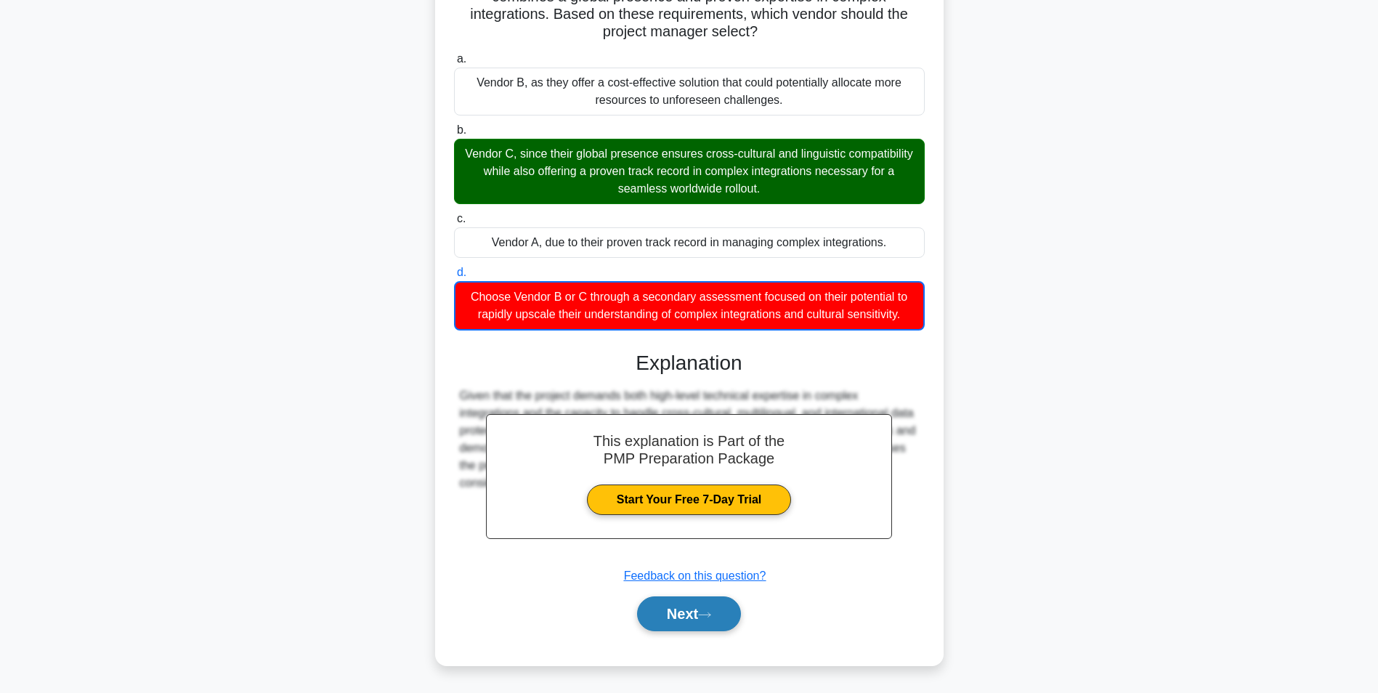
click at [691, 631] on button "Next" at bounding box center [689, 614] width 104 height 35
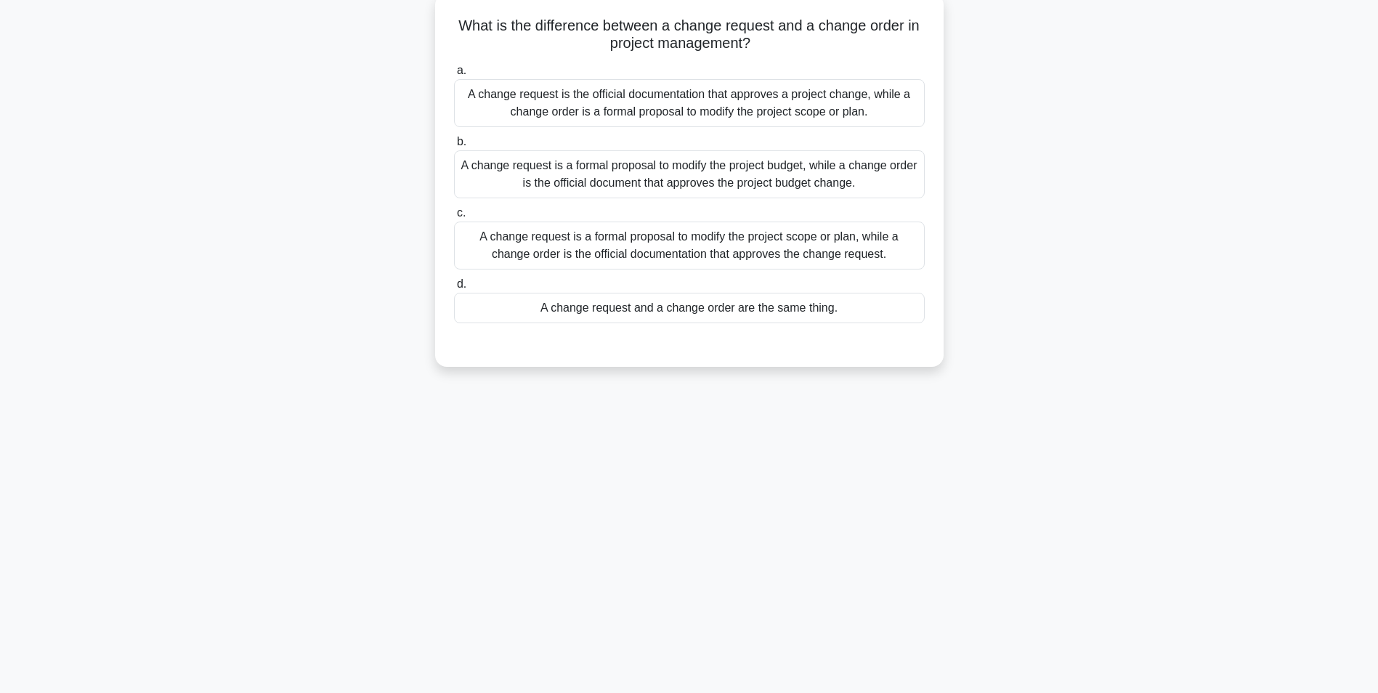
scroll to position [0, 0]
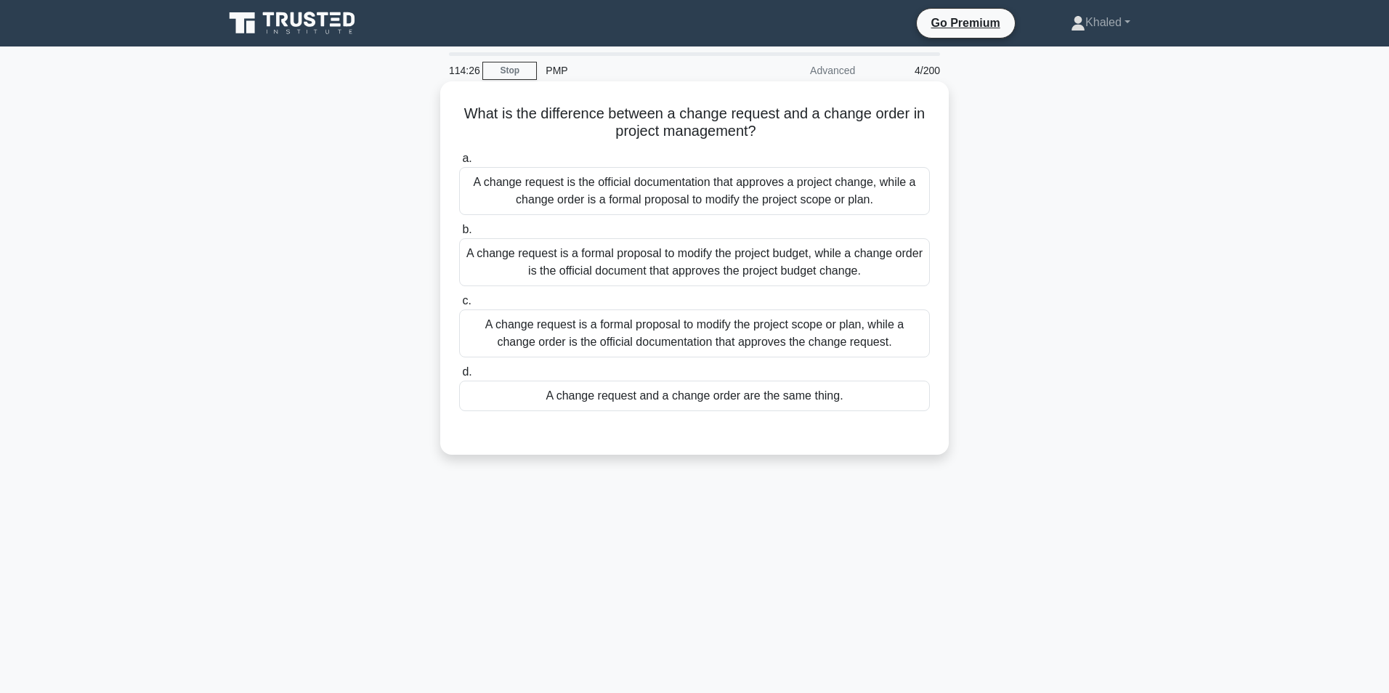
click at [637, 332] on div "A change request is a formal proposal to modify the project scope or plan, whil…" at bounding box center [694, 334] width 471 height 48
click at [459, 306] on input "c. A change request is a formal proposal to modify the project scope or plan, w…" at bounding box center [459, 300] width 0 height 9
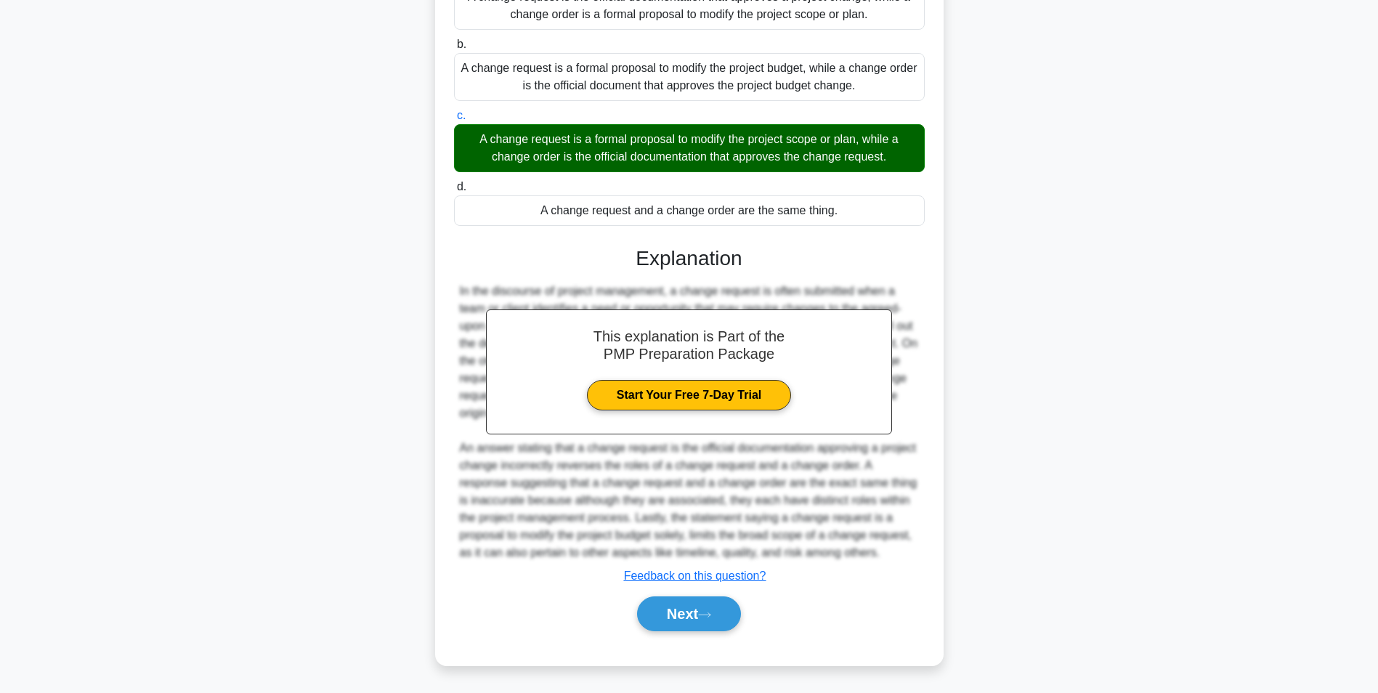
scroll to position [286, 0]
click at [678, 629] on button "Next" at bounding box center [689, 614] width 104 height 35
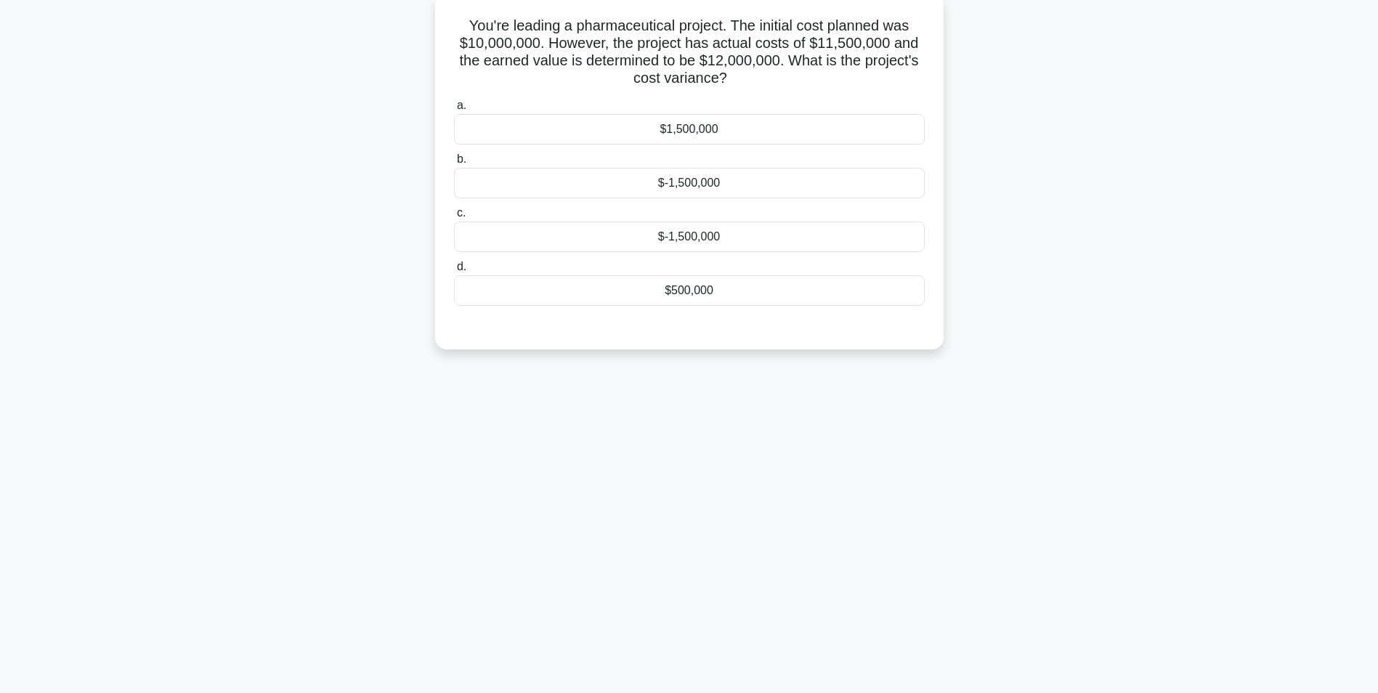
scroll to position [0, 0]
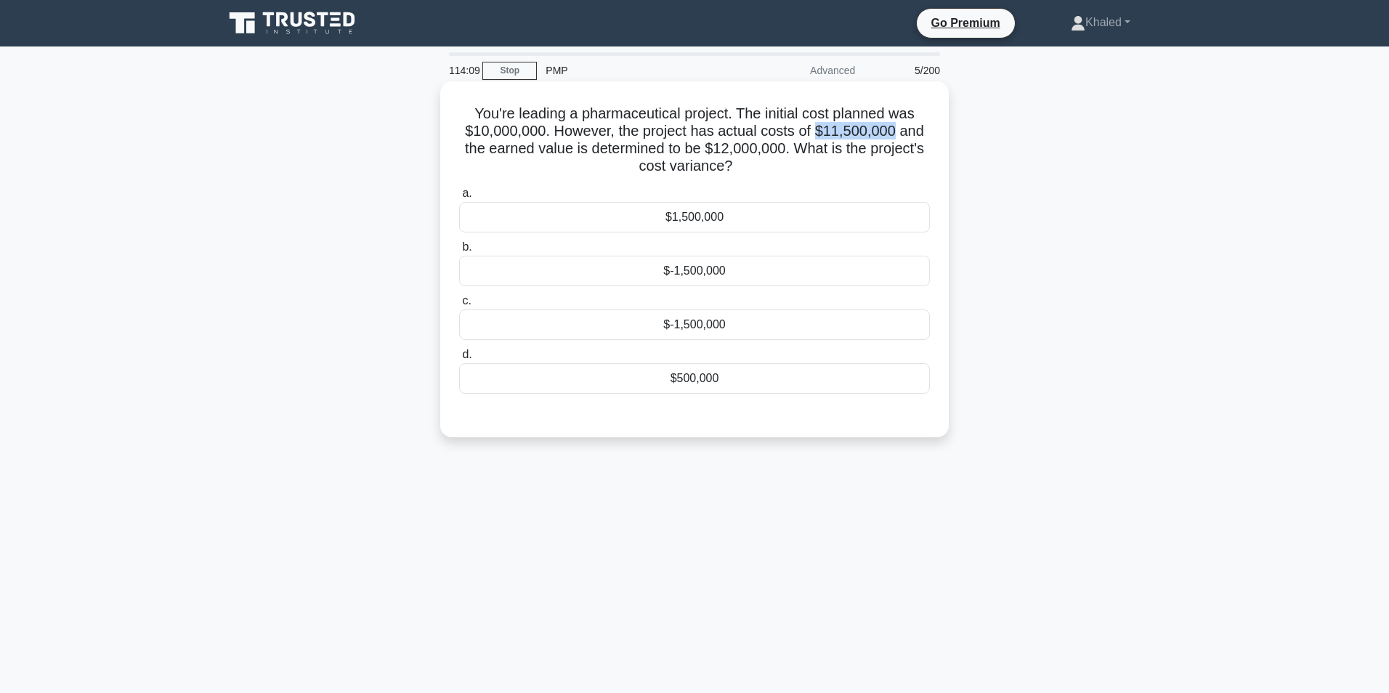
drag, startPoint x: 816, startPoint y: 127, endPoint x: 891, endPoint y: 126, distance: 74.8
click at [891, 126] on h5 "You're leading a pharmaceutical project. The initial cost planned was $10,000,0…" at bounding box center [695, 140] width 474 height 71
click at [550, 176] on div "You're leading a pharmaceutical project. The initial cost planned was $10,000,0…" at bounding box center [694, 259] width 497 height 344
drag, startPoint x: 714, startPoint y: 146, endPoint x: 864, endPoint y: 155, distance: 150.7
click at [864, 155] on h5 "You're leading a pharmaceutical project. The initial cost planned was $10,000,0…" at bounding box center [695, 140] width 474 height 71
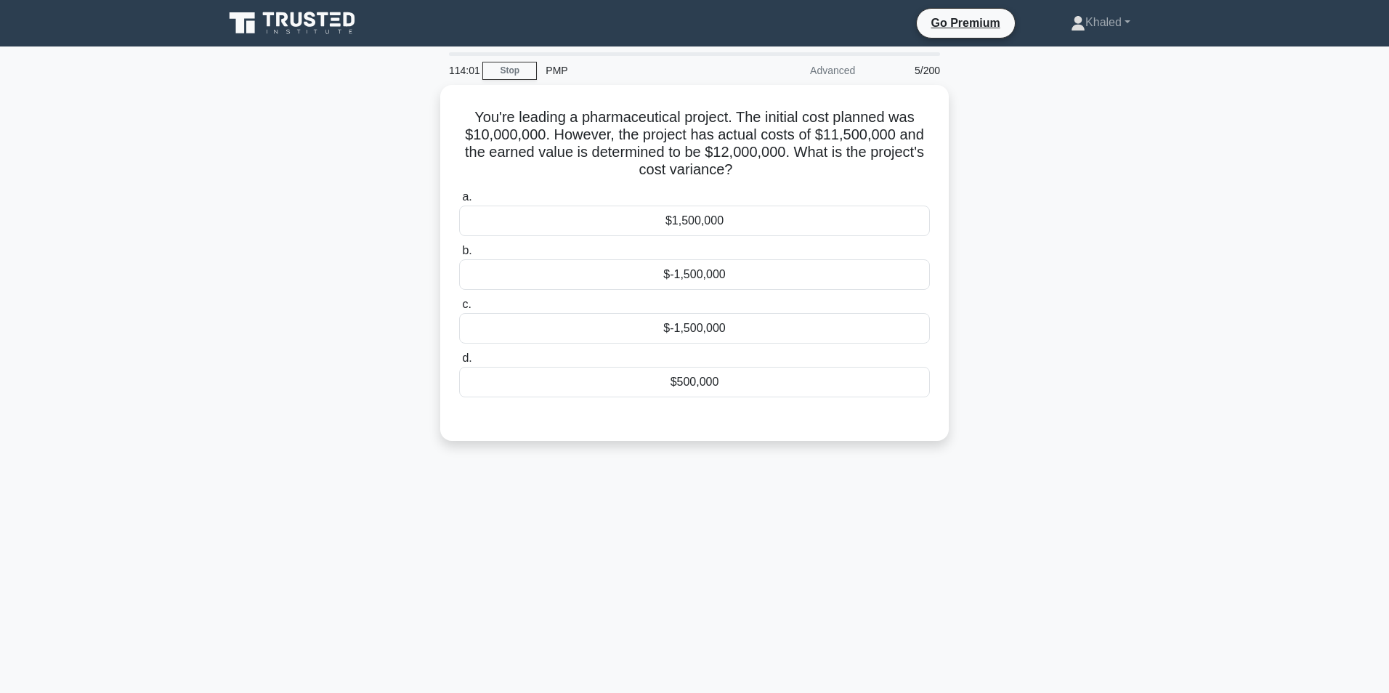
click at [1031, 210] on div "You're leading a pharmaceutical project. The initial cost planned was $10,000,0…" at bounding box center [694, 272] width 959 height 374
click at [700, 376] on div "$500,000" at bounding box center [694, 378] width 471 height 31
click at [459, 360] on input "d. $500,000" at bounding box center [459, 354] width 0 height 9
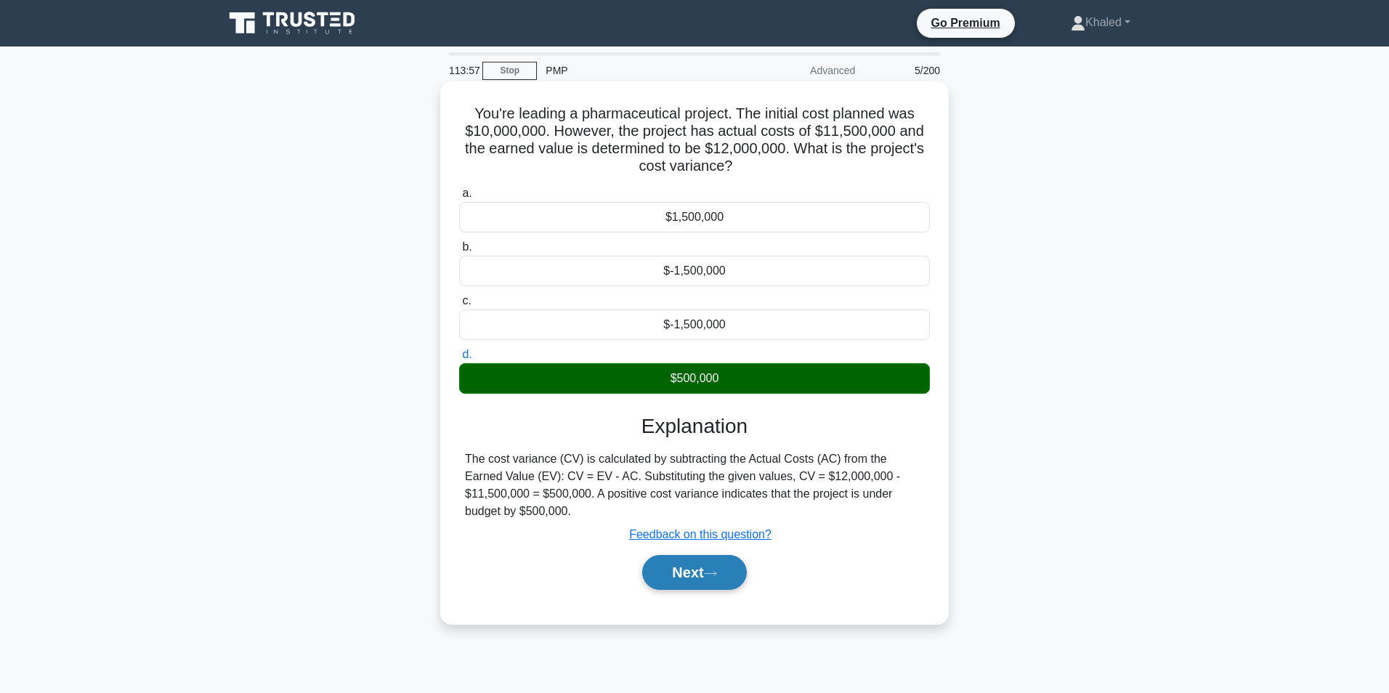
click at [684, 557] on button "Next" at bounding box center [694, 572] width 104 height 35
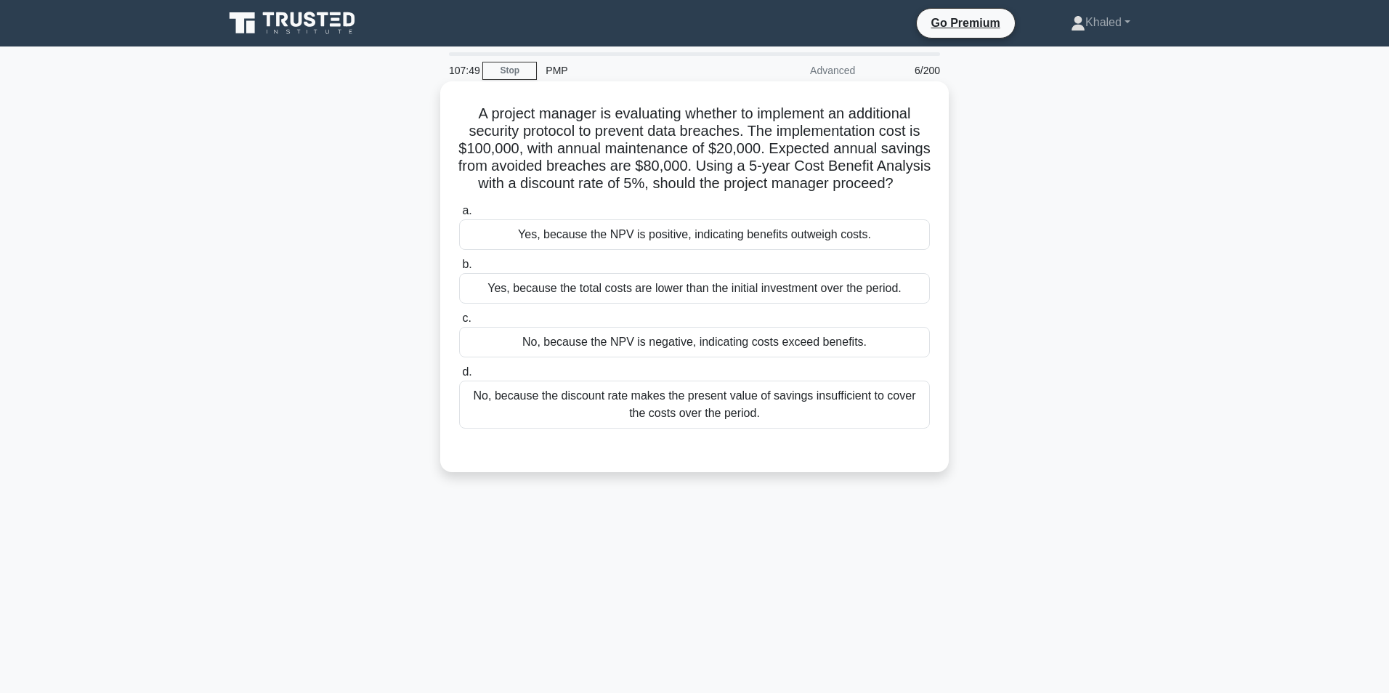
click at [685, 299] on div "Yes, because the total costs are lower than the initial investment over the per…" at bounding box center [694, 288] width 471 height 31
click at [459, 270] on input "b. Yes, because the total costs are lower than the initial investment over the …" at bounding box center [459, 264] width 0 height 9
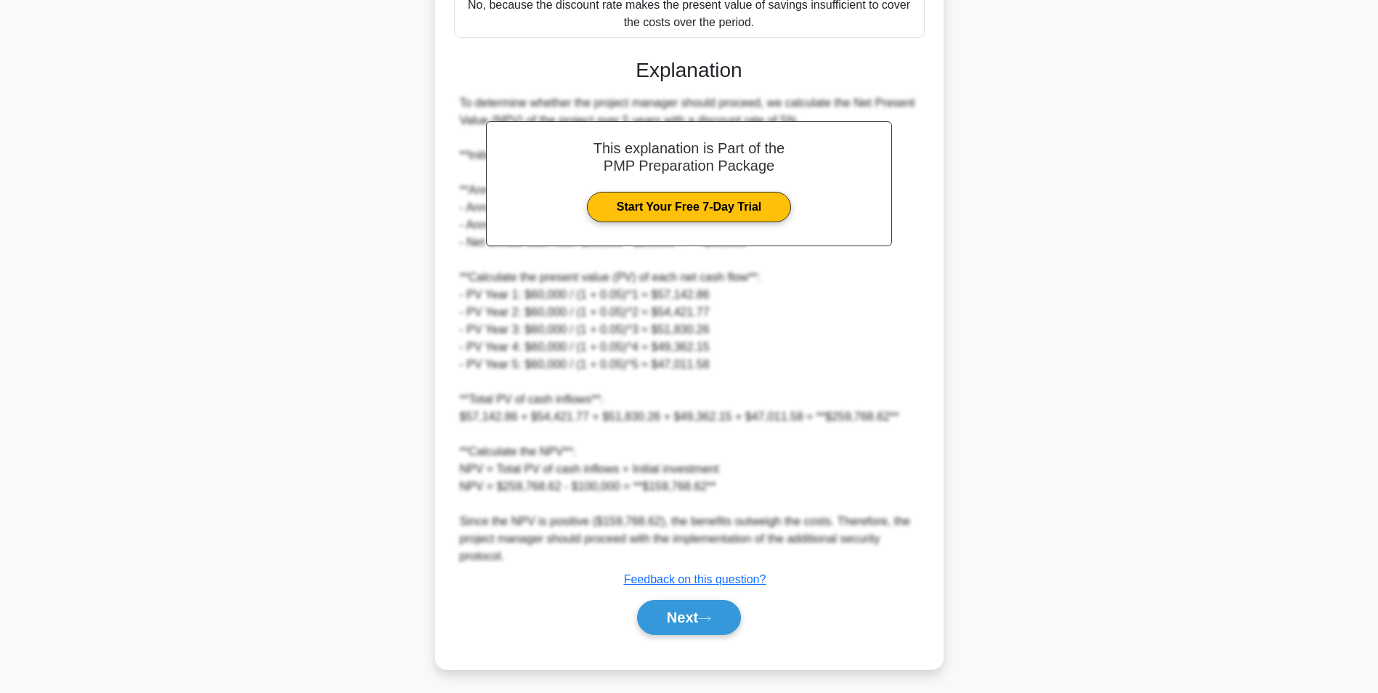
scroll to position [509, 0]
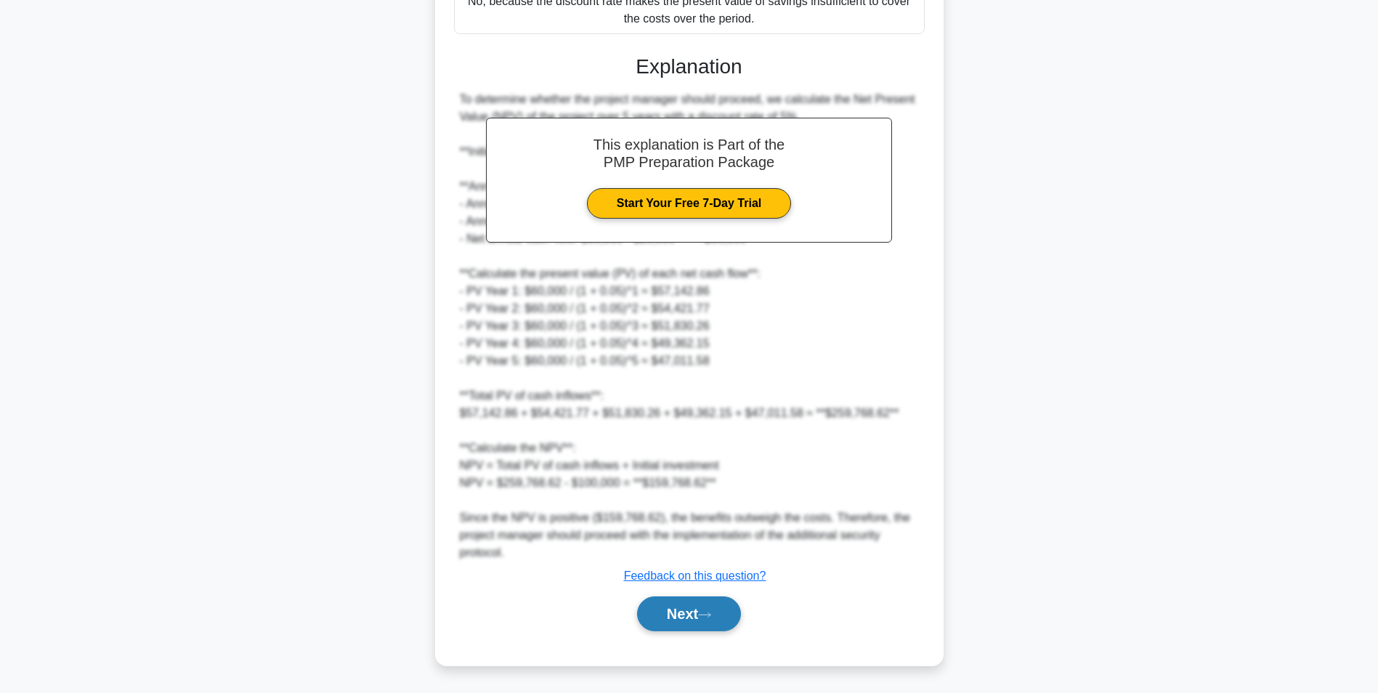
click at [682, 631] on button "Next" at bounding box center [689, 614] width 104 height 35
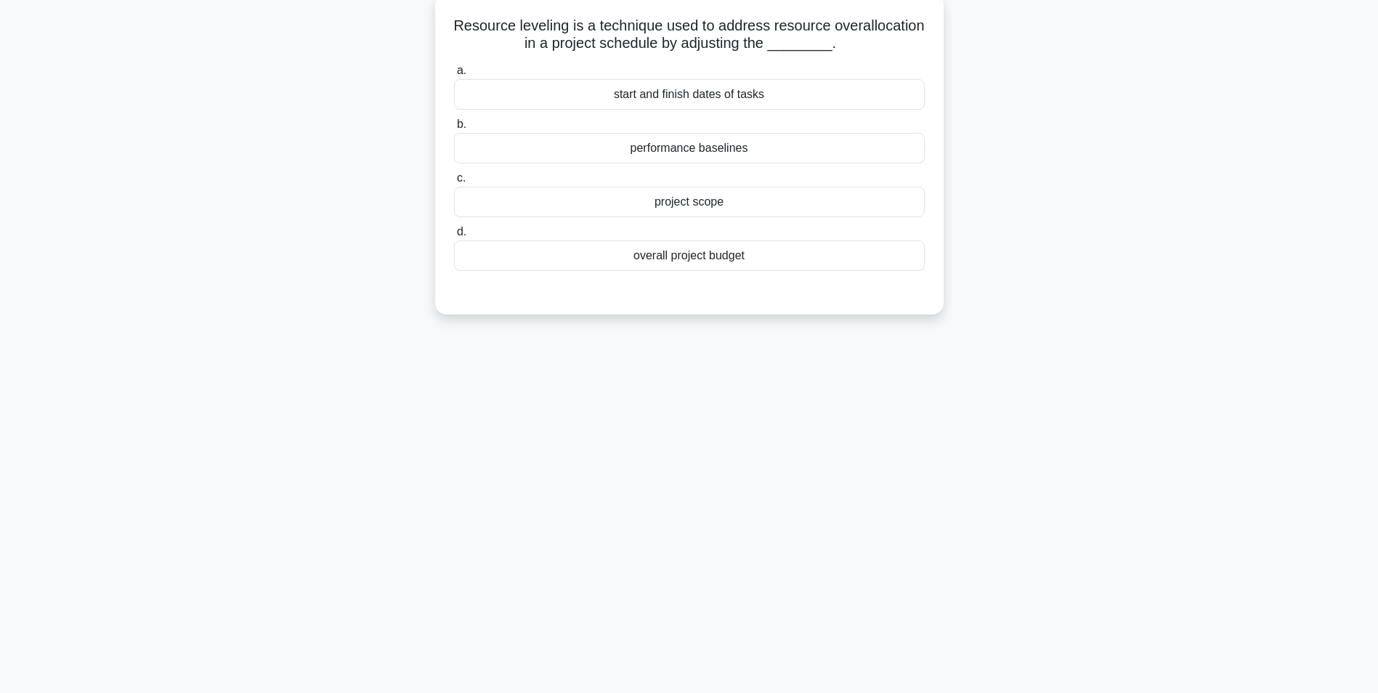
scroll to position [0, 0]
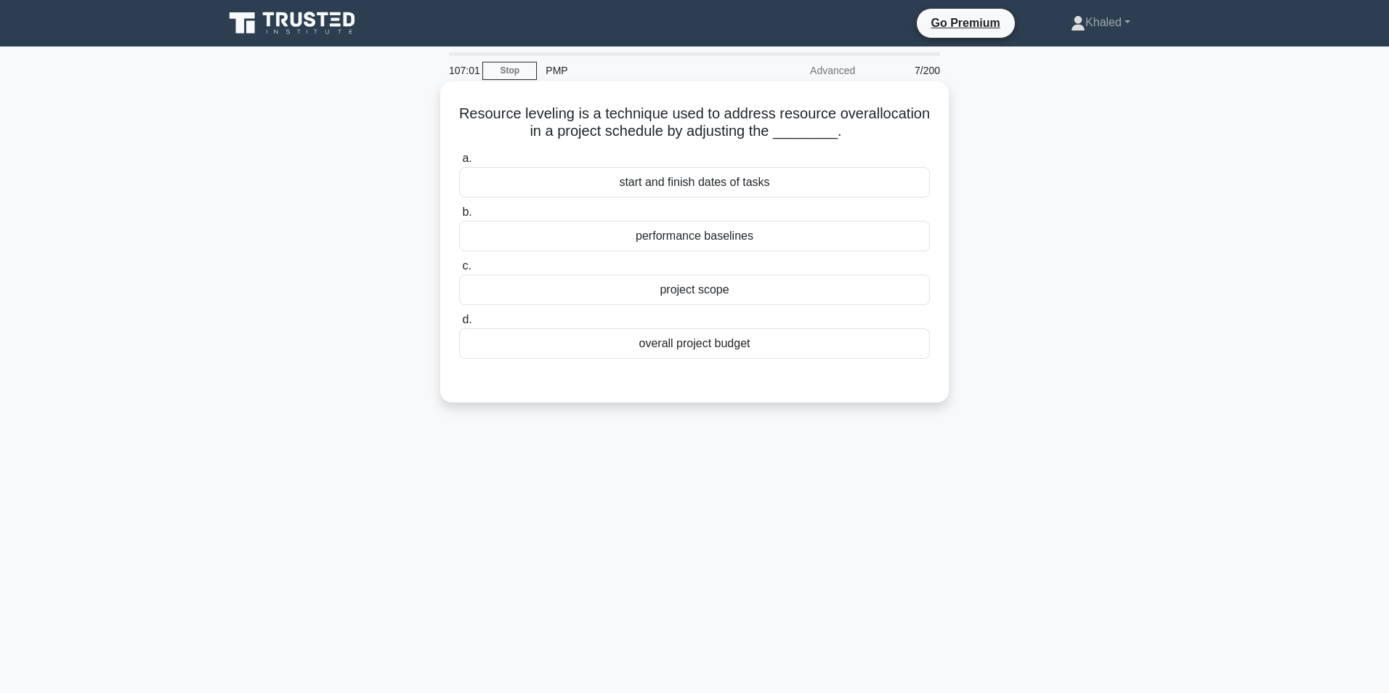
drag, startPoint x: 694, startPoint y: 234, endPoint x: 703, endPoint y: 235, distance: 9.5
click at [699, 234] on div "performance baselines" at bounding box center [694, 236] width 471 height 31
click at [459, 217] on input "b. performance baselines" at bounding box center [459, 212] width 0 height 9
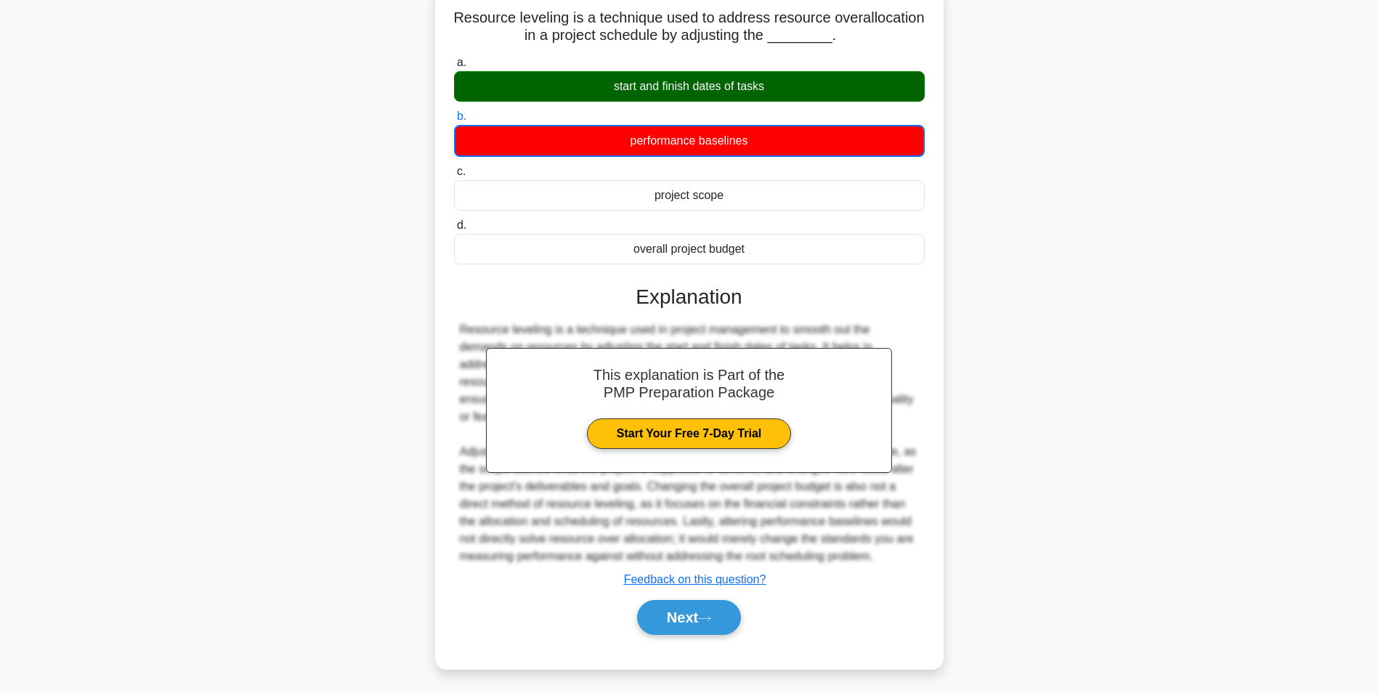
scroll to position [199, 0]
click at [1064, 307] on div "Resource leveling is a technique used to address resource overallocation in a p…" at bounding box center [689, 335] width 959 height 701
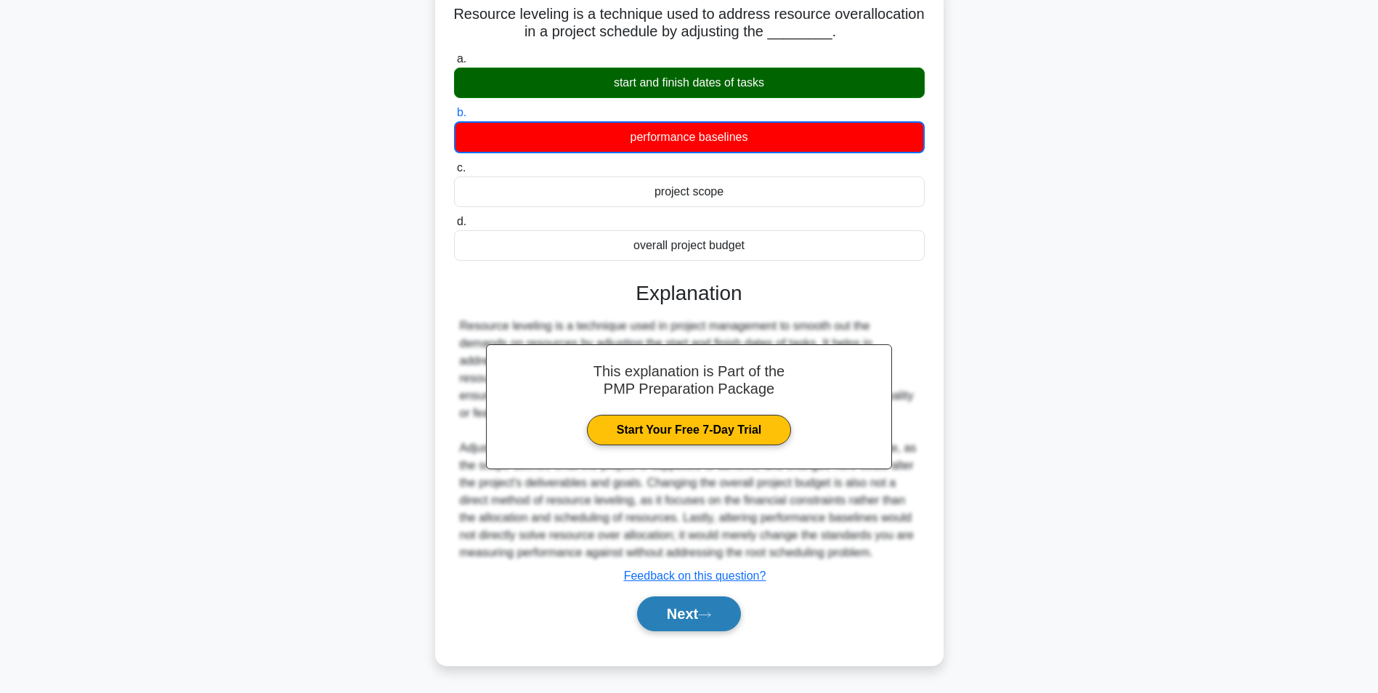
click at [688, 631] on button "Next" at bounding box center [689, 614] width 104 height 35
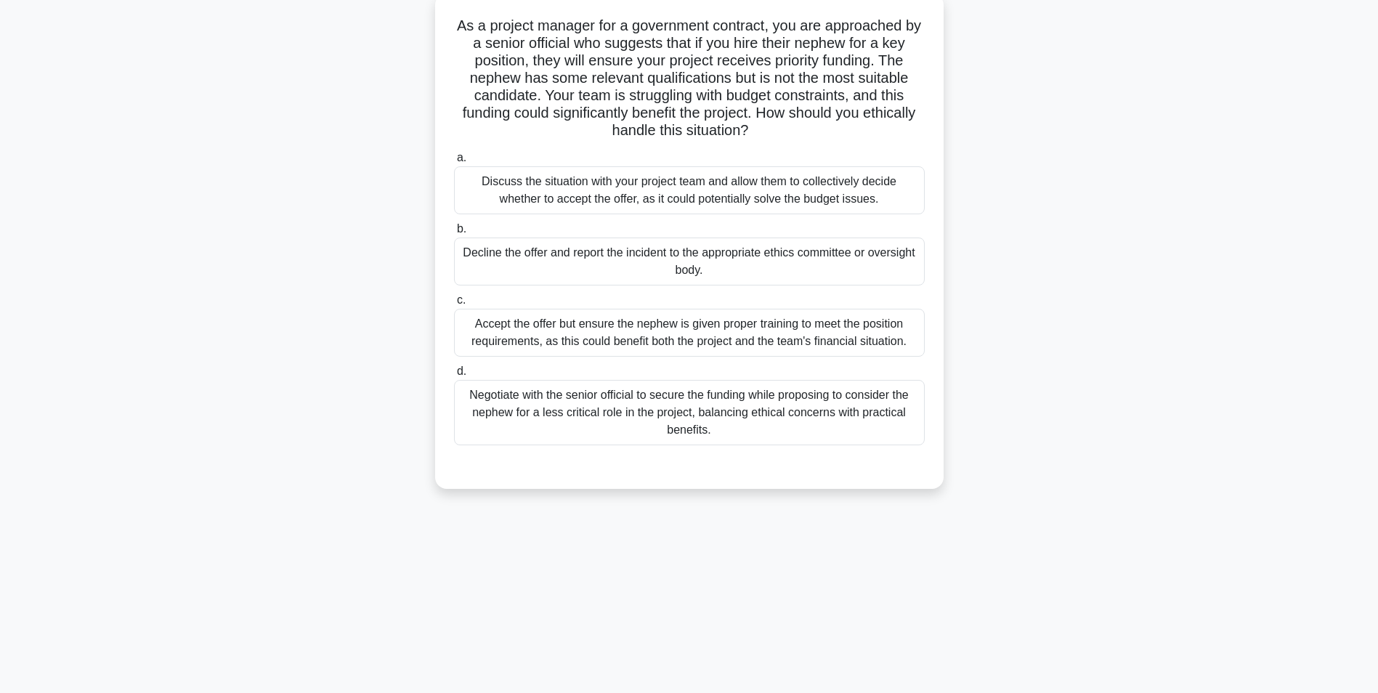
scroll to position [0, 0]
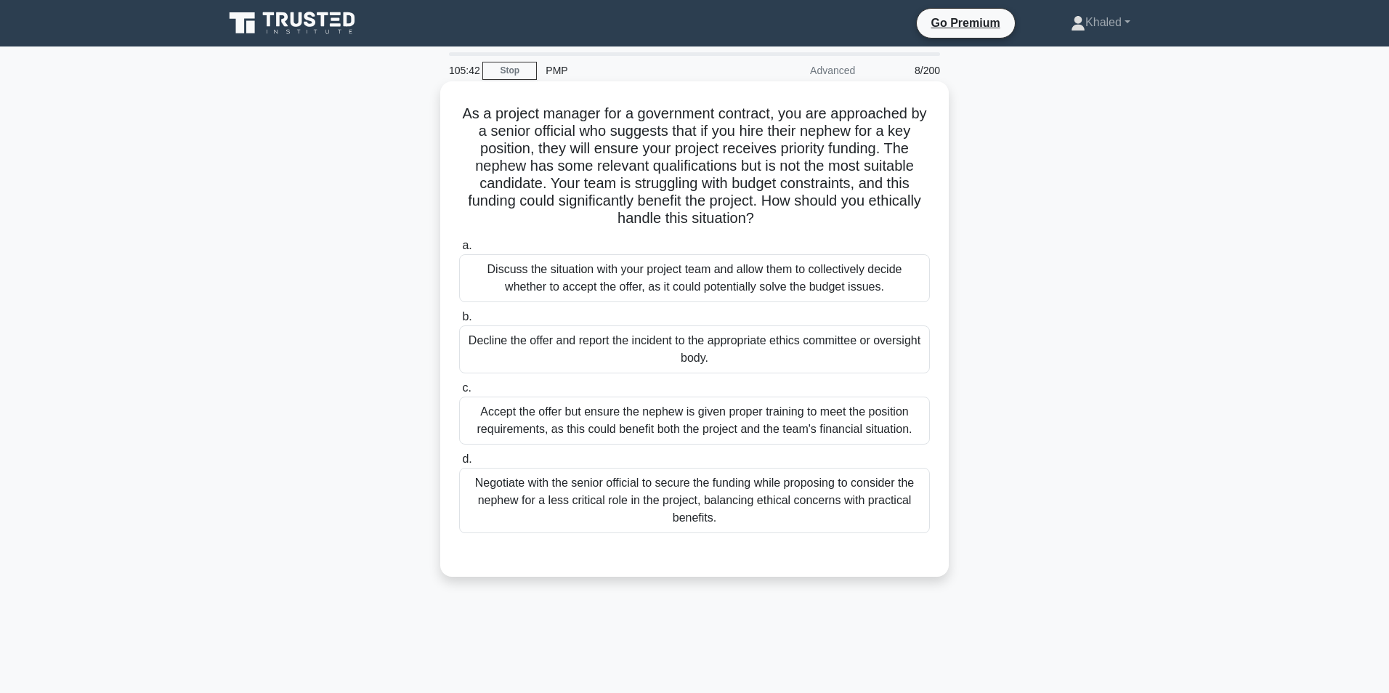
drag, startPoint x: 706, startPoint y: 132, endPoint x: 730, endPoint y: 108, distance: 33.9
click at [727, 108] on h5 "As a project manager for a government contract, you are approached by a senior …" at bounding box center [695, 167] width 474 height 124
click at [690, 348] on div "Decline the offer and report the incident to the appropriate ethics committee o…" at bounding box center [694, 350] width 471 height 48
click at [459, 322] on input "b. Decline the offer and report the incident to the appropriate ethics committe…" at bounding box center [459, 316] width 0 height 9
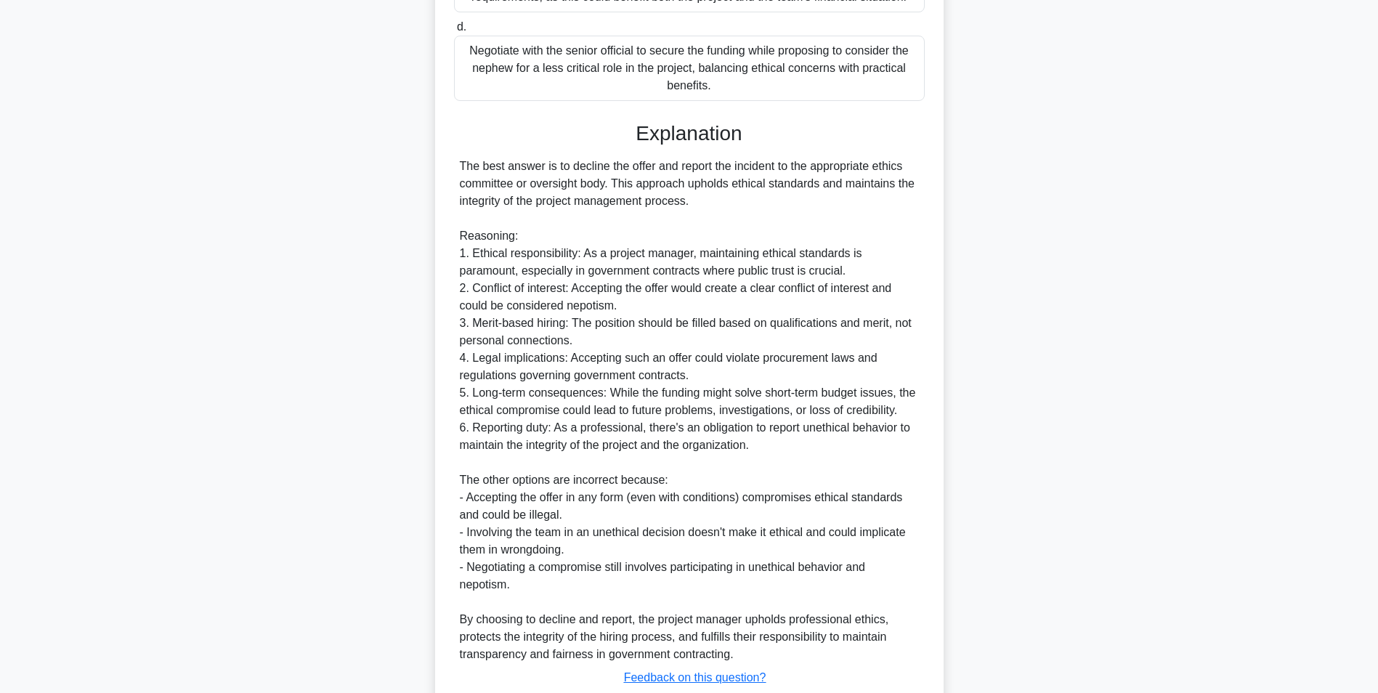
scroll to position [513, 0]
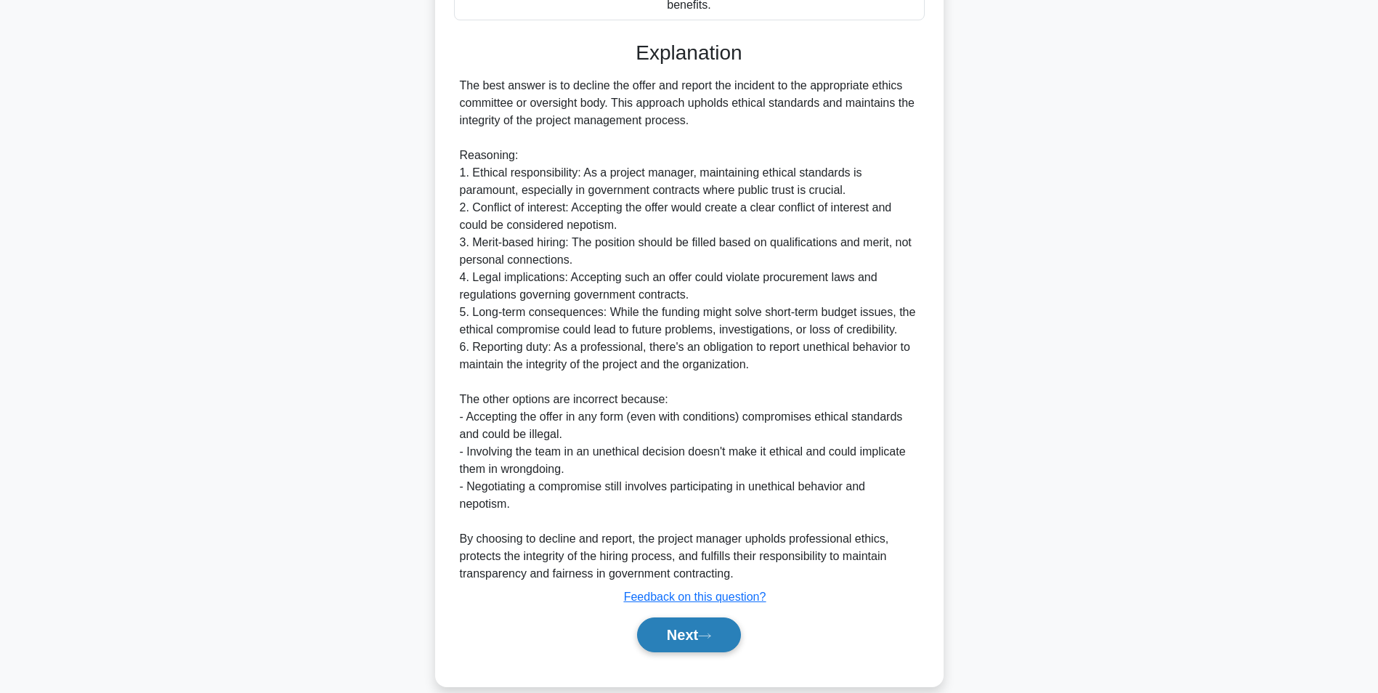
click at [686, 626] on button "Next" at bounding box center [689, 635] width 104 height 35
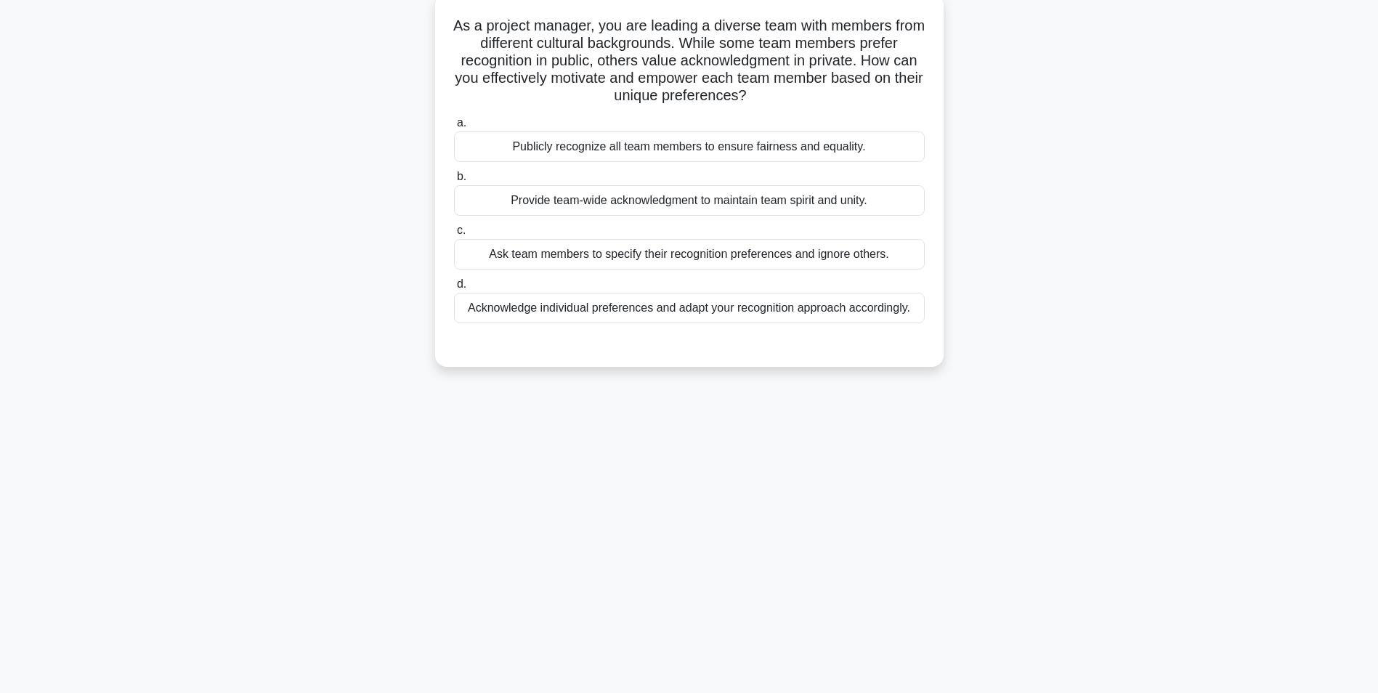
scroll to position [0, 0]
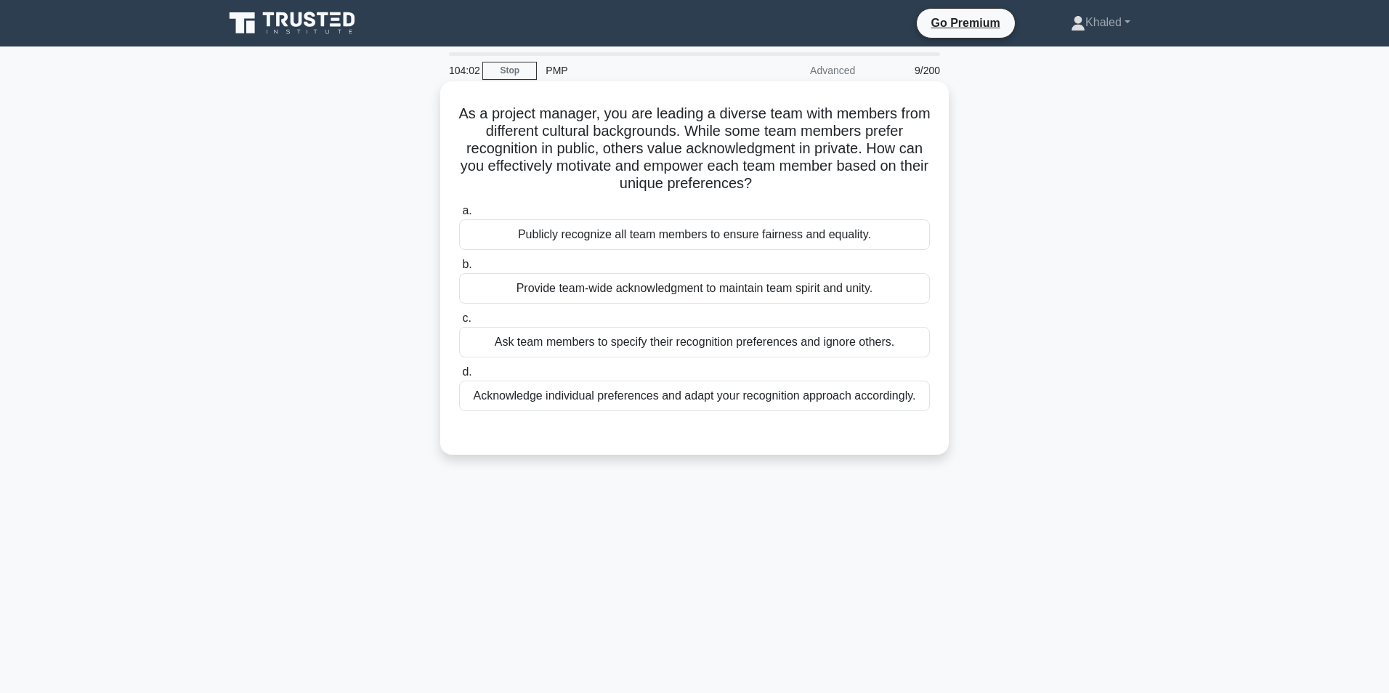
click at [671, 233] on div "Publicly recognize all team members to ensure fairness and equality." at bounding box center [694, 234] width 471 height 31
click at [459, 216] on input "a. Publicly recognize all team members to ensure fairness and equality." at bounding box center [459, 210] width 0 height 9
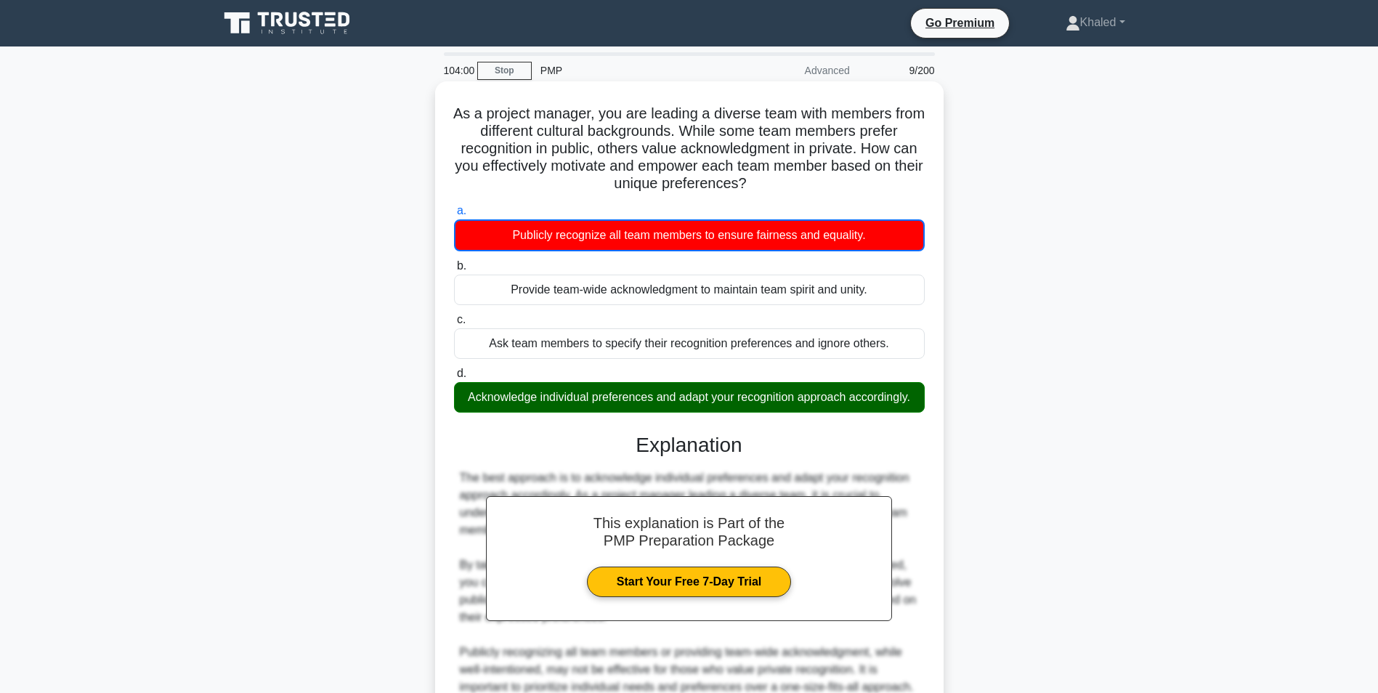
drag, startPoint x: 610, startPoint y: 386, endPoint x: 610, endPoint y: 367, distance: 18.9
click at [610, 367] on label "d. Acknowledge individual preferences and adapt your recognition approach accor…" at bounding box center [689, 389] width 471 height 48
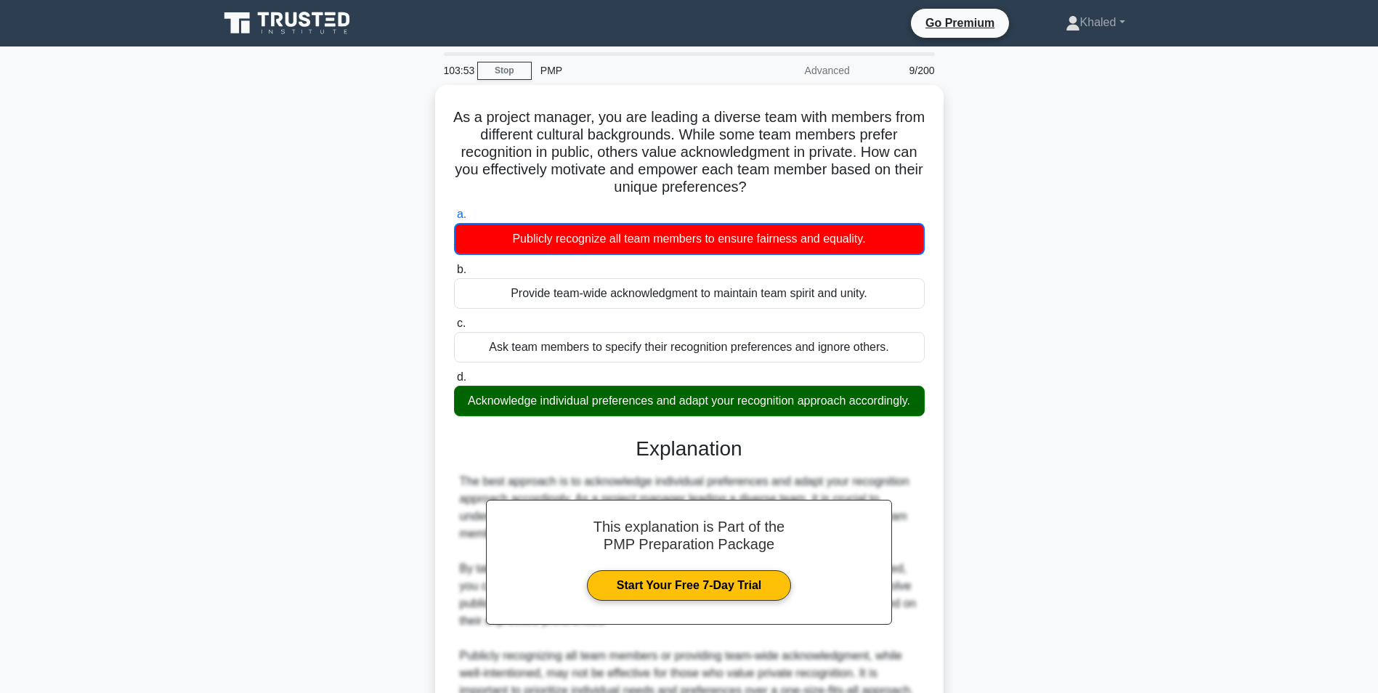
click at [1036, 404] on div "As a project manager, you are leading a diverse team with members from differen…" at bounding box center [689, 488] width 959 height 806
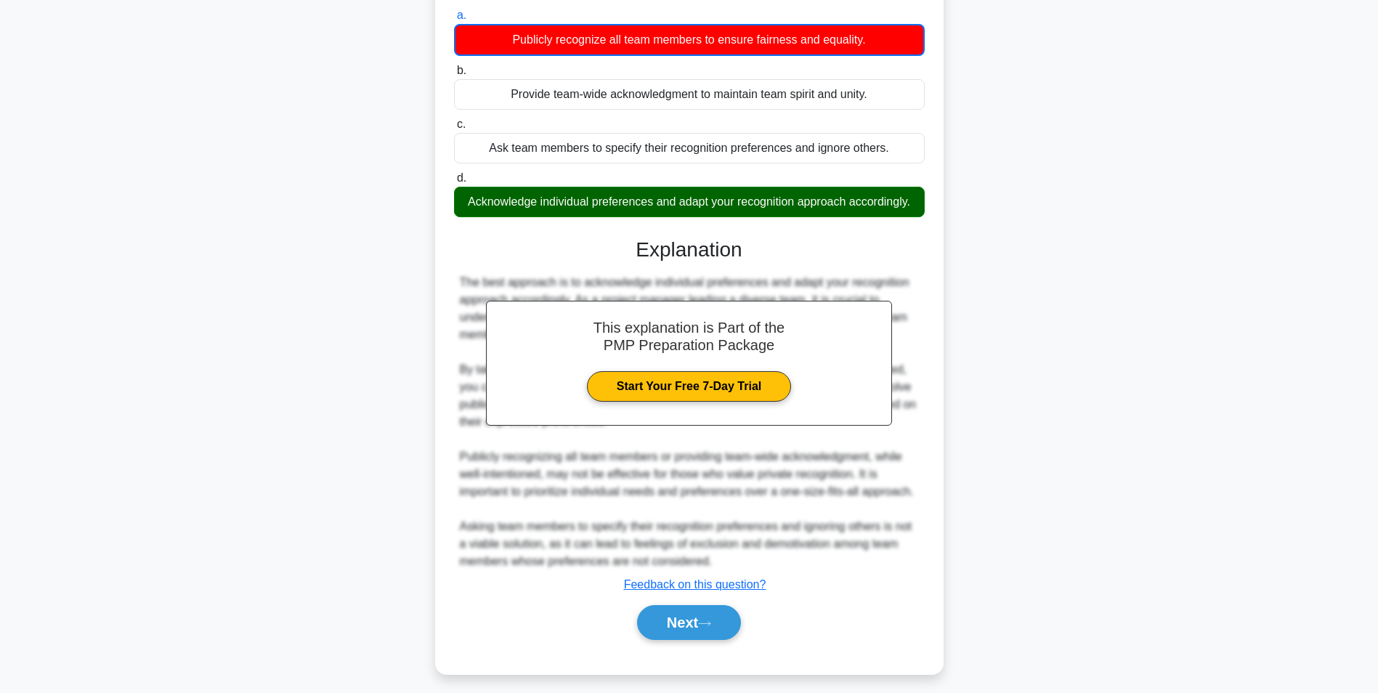
scroll to position [321, 0]
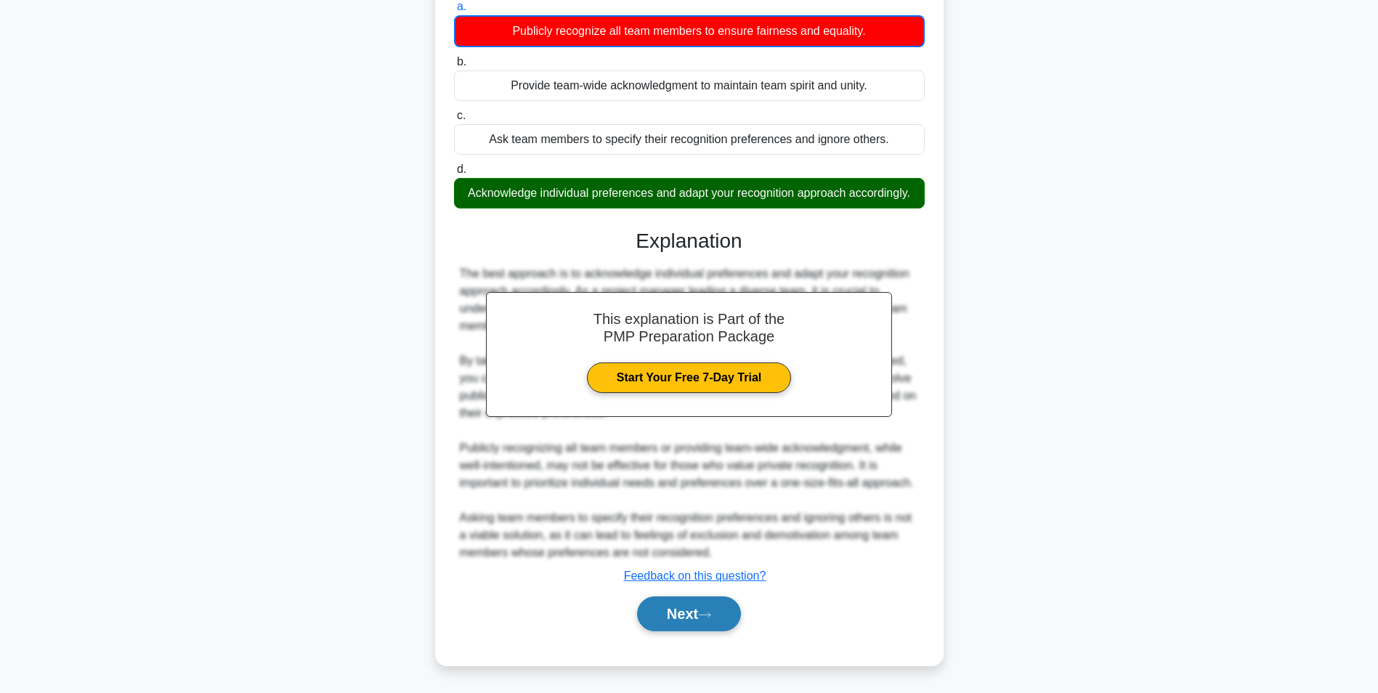
click at [697, 631] on button "Next" at bounding box center [689, 614] width 104 height 35
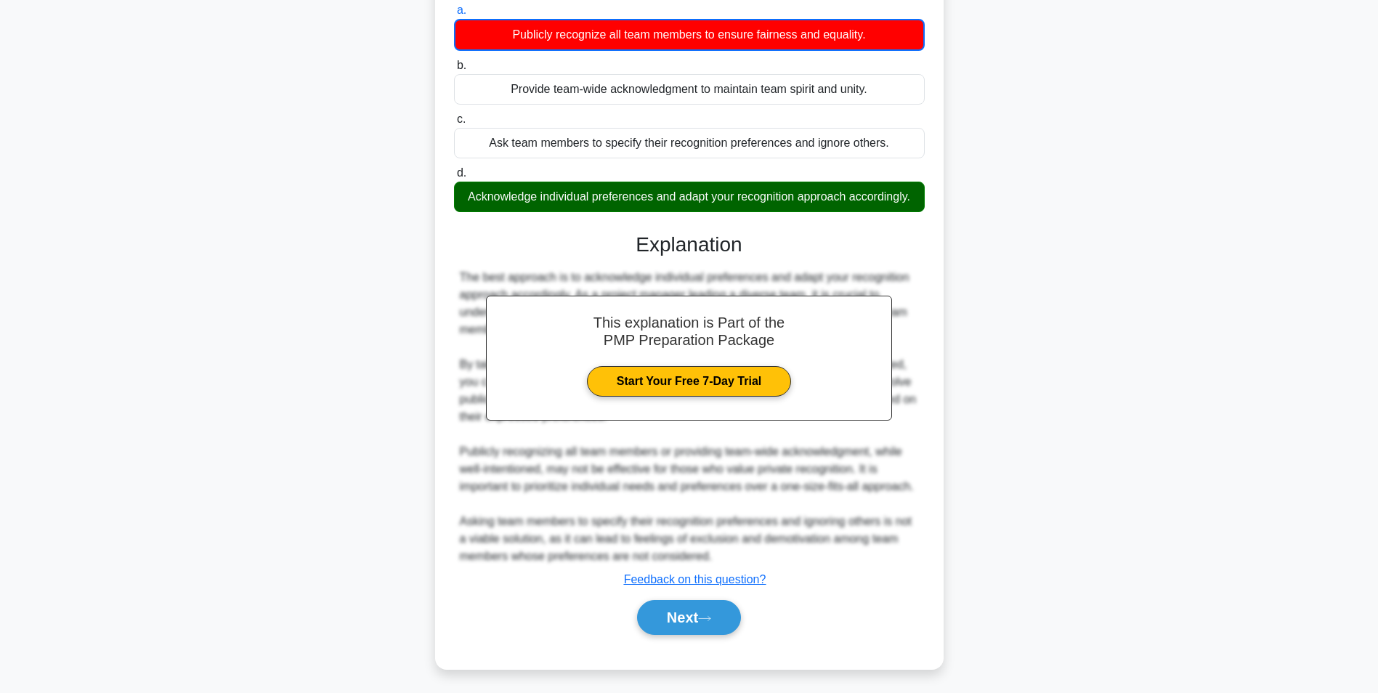
scroll to position [0, 0]
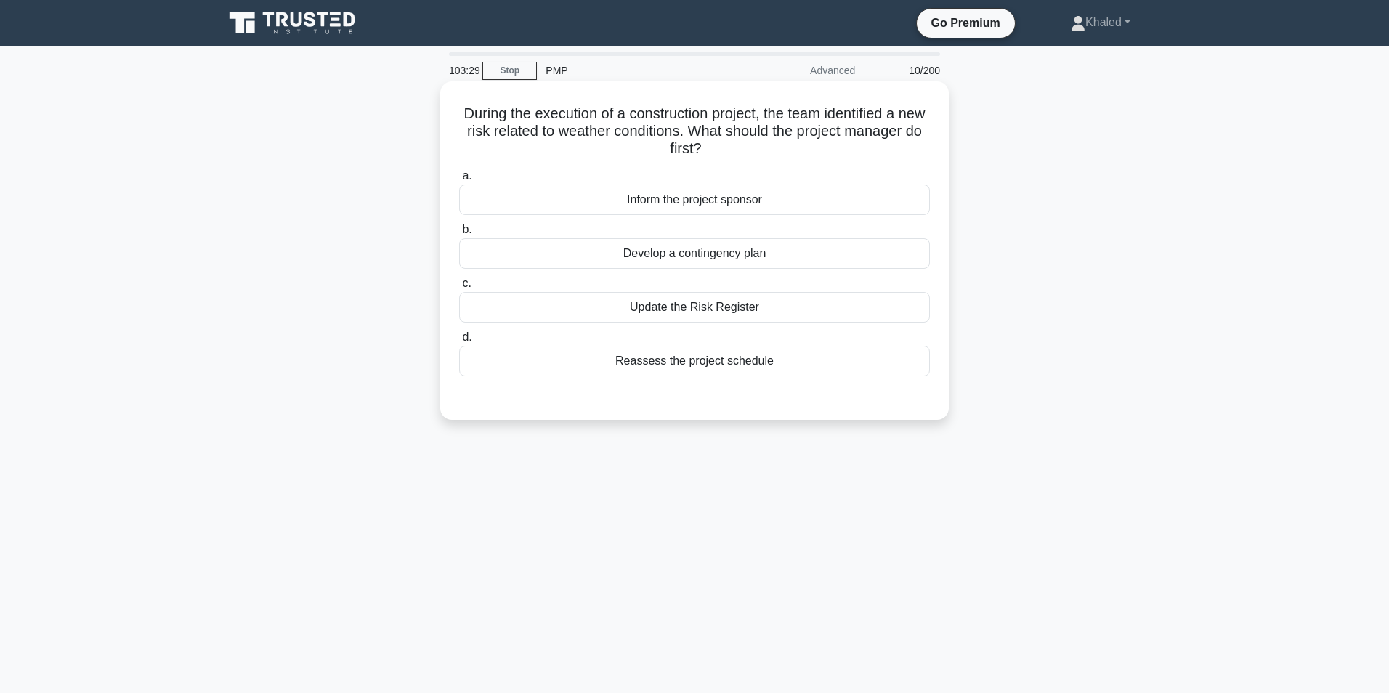
drag, startPoint x: 619, startPoint y: 362, endPoint x: 662, endPoint y: 360, distance: 42.9
click at [662, 360] on div "Reassess the project schedule" at bounding box center [694, 361] width 471 height 31
drag, startPoint x: 662, startPoint y: 360, endPoint x: 641, endPoint y: 360, distance: 21.1
copy div "Reassess"
click at [1233, 429] on main "103:20 Stop PMP Advanced 10/200 During the execution of a construction project,…" at bounding box center [694, 416] width 1389 height 738
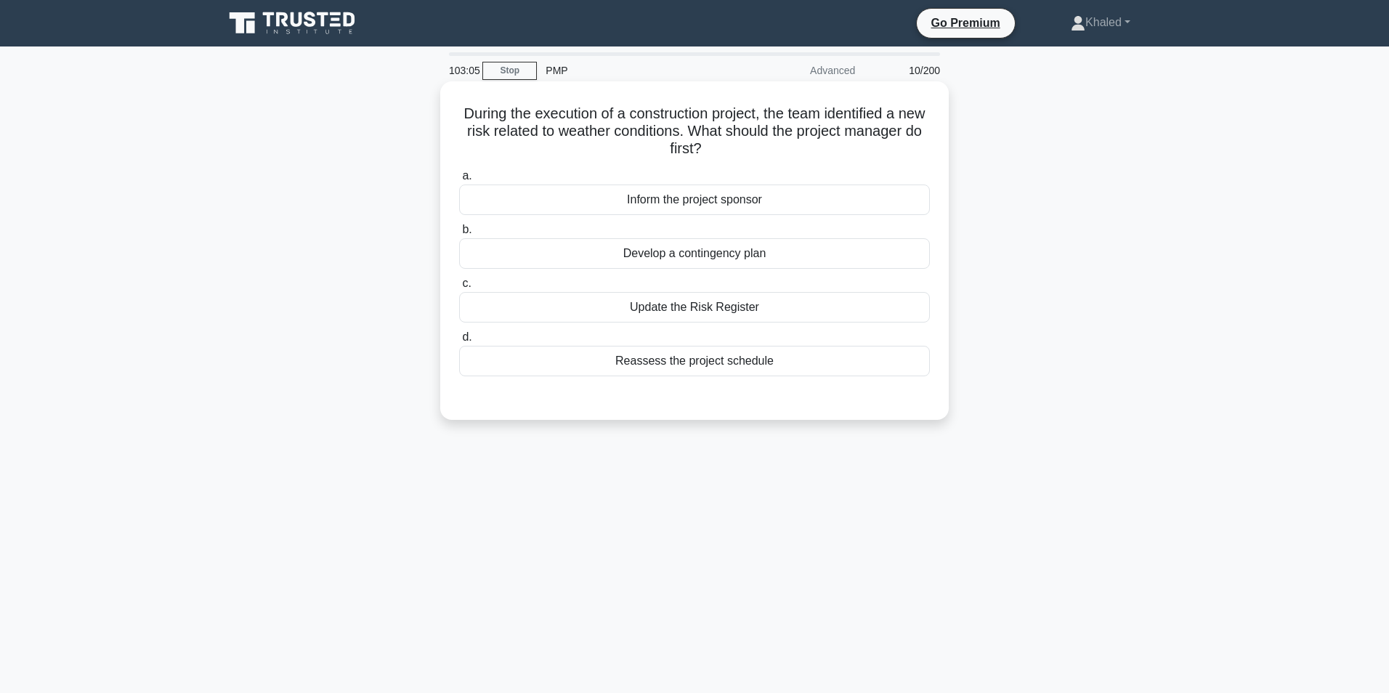
click at [687, 197] on div "Inform the project sponsor" at bounding box center [694, 200] width 471 height 31
click at [459, 181] on input "a. Inform the project sponsor" at bounding box center [459, 175] width 0 height 9
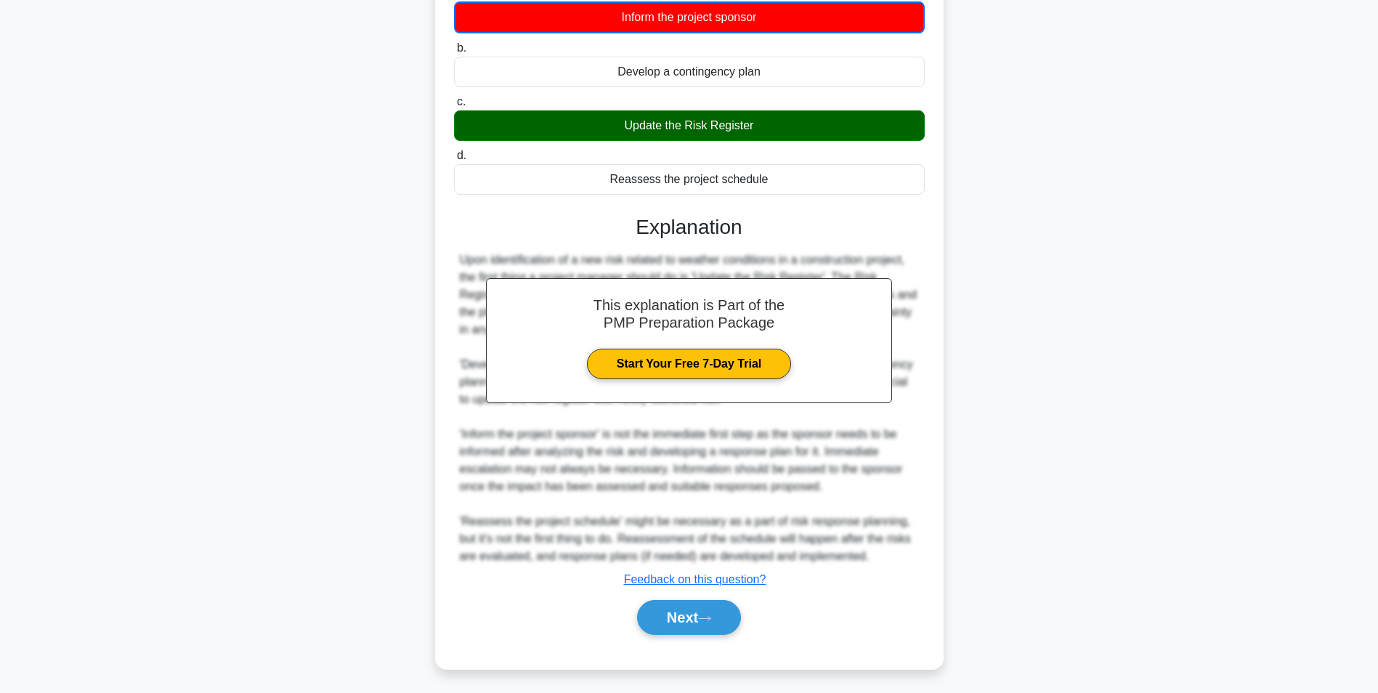
scroll to position [286, 0]
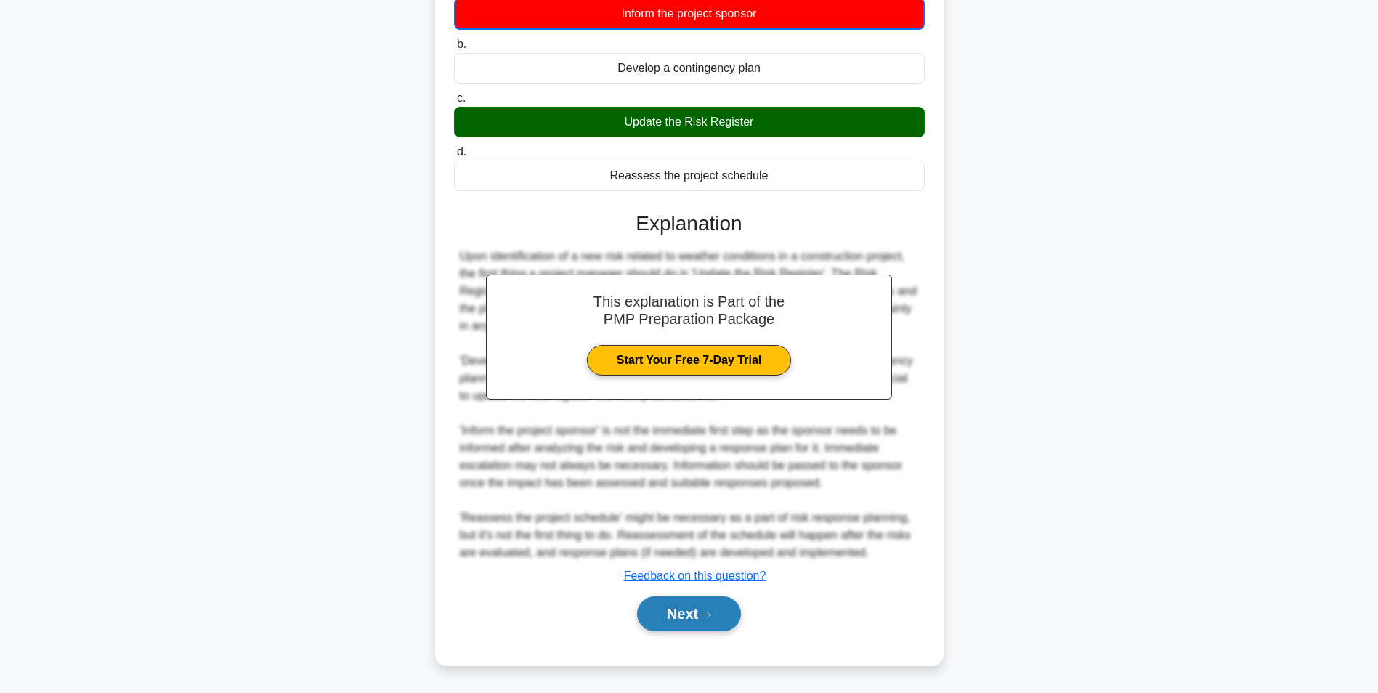
click at [670, 629] on button "Next" at bounding box center [689, 614] width 104 height 35
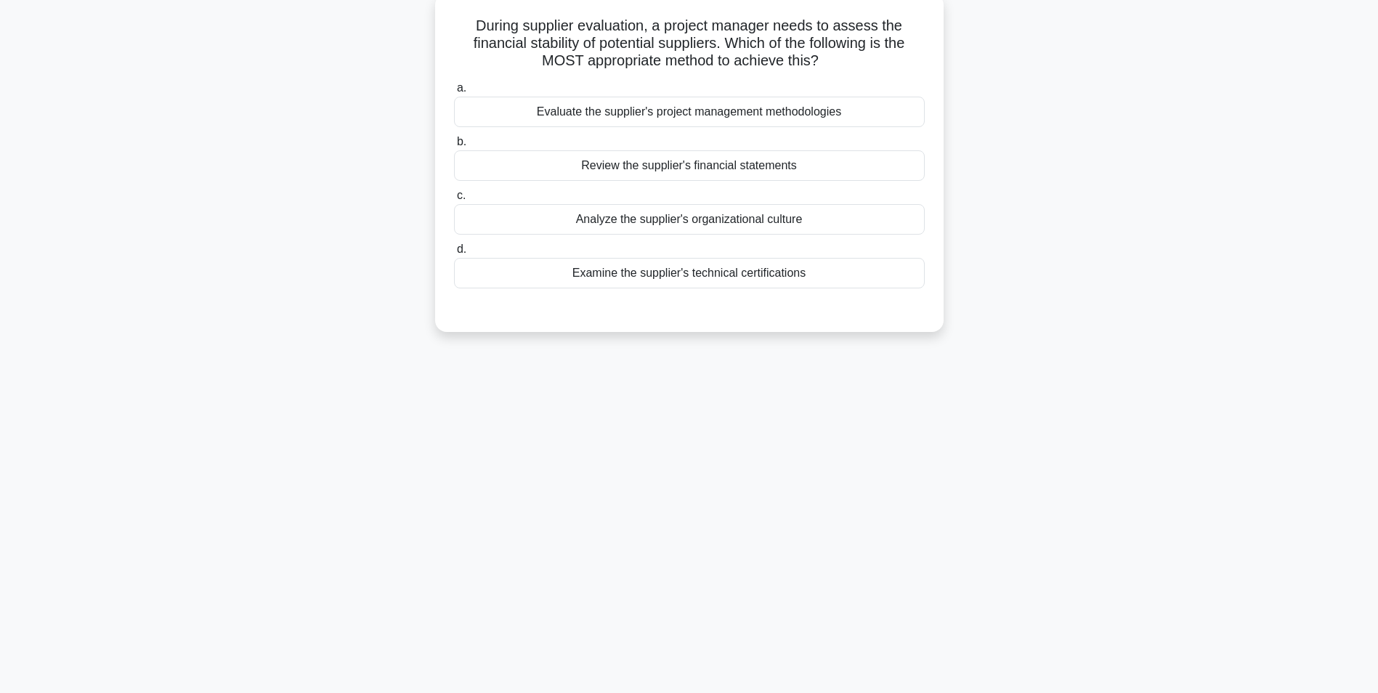
scroll to position [0, 0]
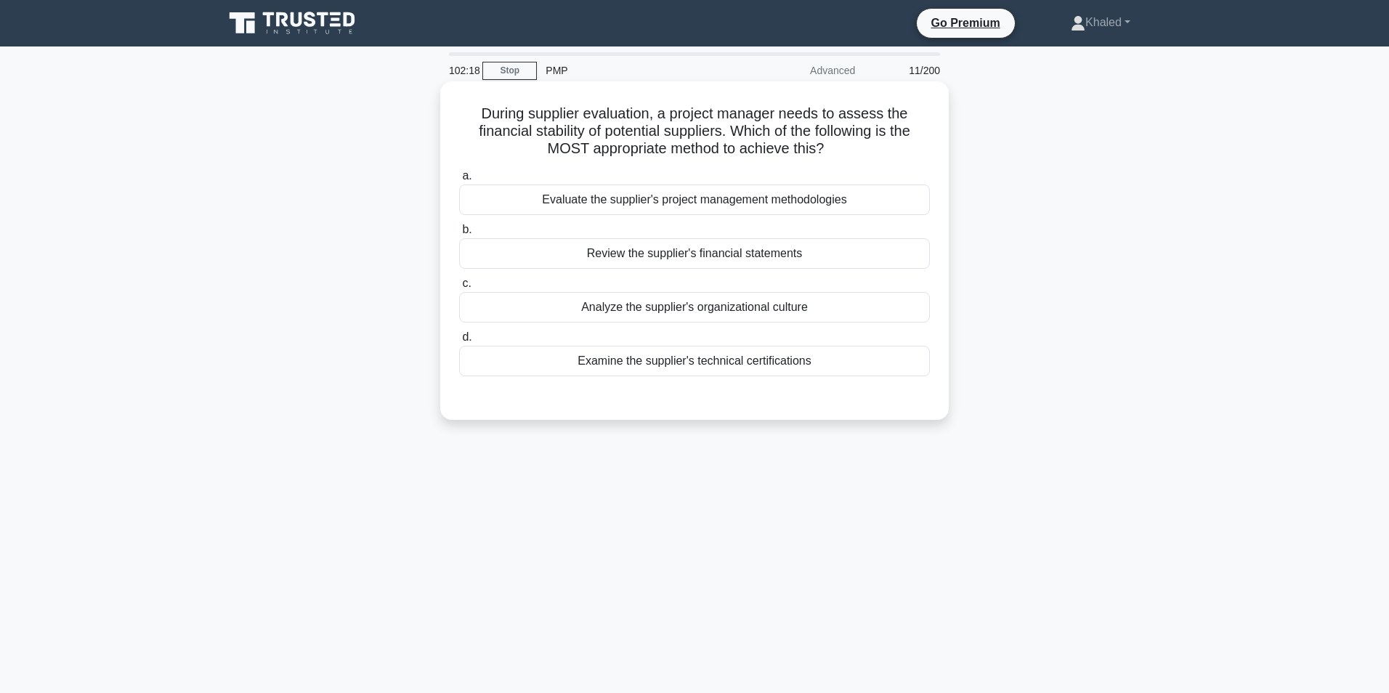
click at [666, 197] on div "Evaluate the supplier's project management methodologies" at bounding box center [694, 200] width 471 height 31
click at [459, 181] on input "a. Evaluate the supplier's project management methodologies" at bounding box center [459, 175] width 0 height 9
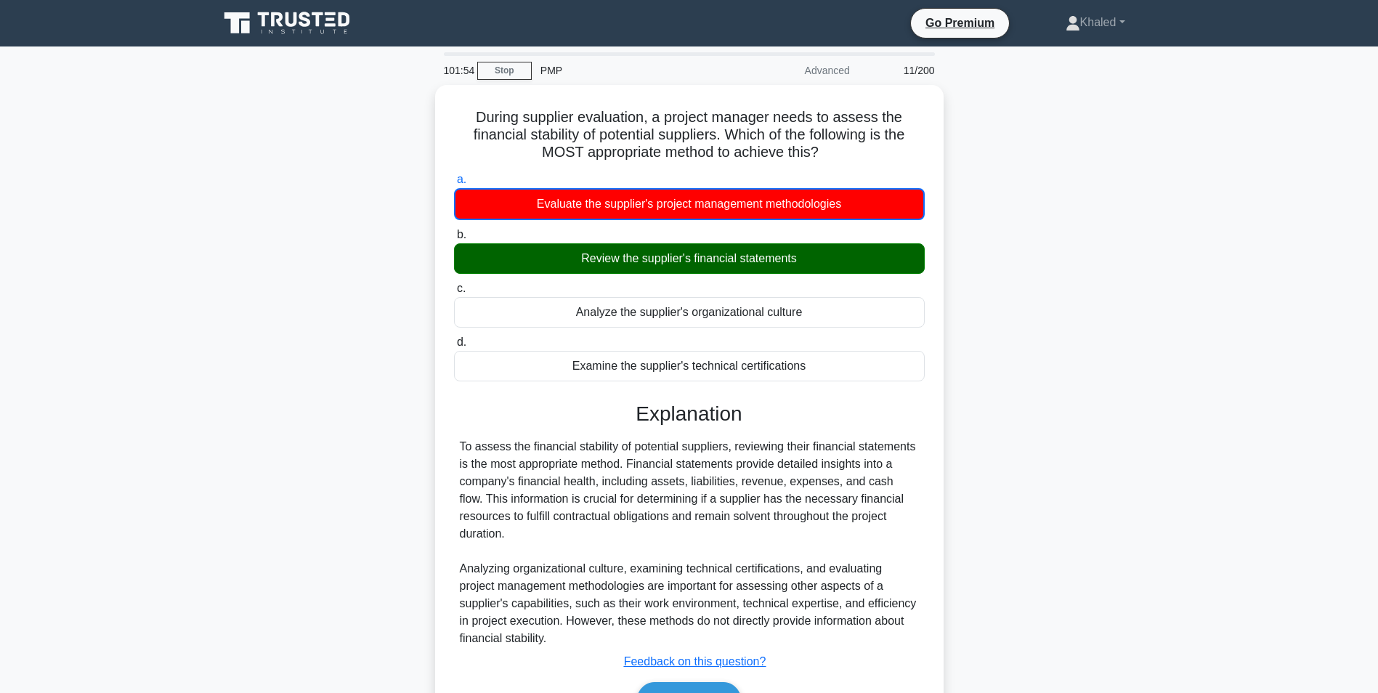
drag, startPoint x: 1073, startPoint y: 367, endPoint x: 1062, endPoint y: 378, distance: 15.4
drag, startPoint x: 1062, startPoint y: 378, endPoint x: 1020, endPoint y: 363, distance: 44.6
click at [1020, 363] on div "During supplier evaluation, a project manager needs to assess the financial sta…" at bounding box center [689, 427] width 959 height 684
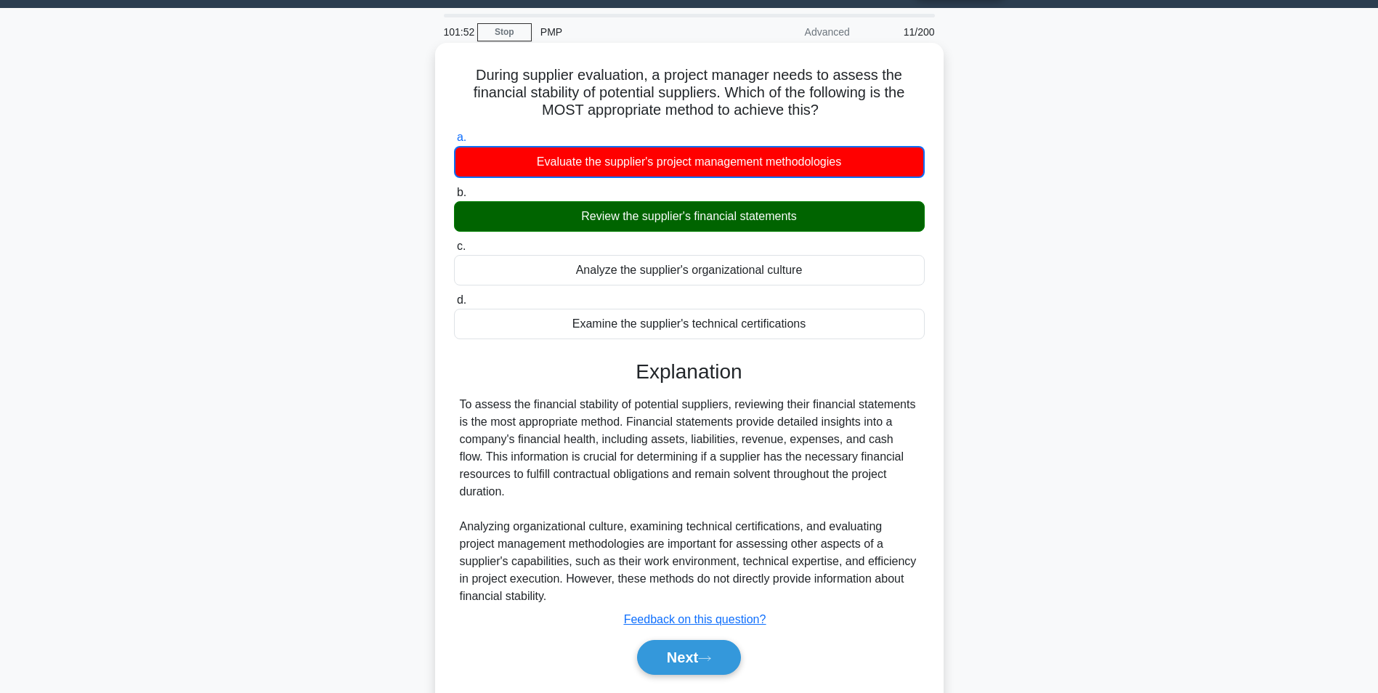
scroll to position [60, 0]
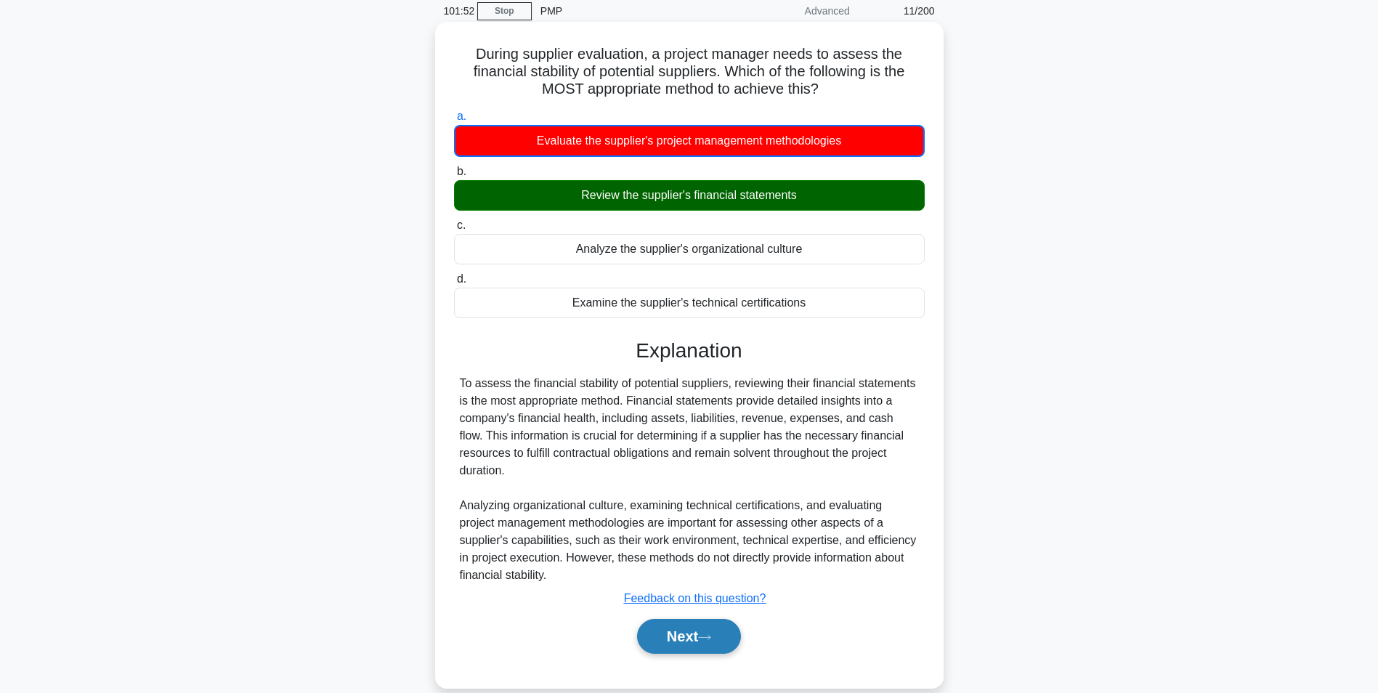
click at [687, 623] on button "Next" at bounding box center [689, 636] width 104 height 35
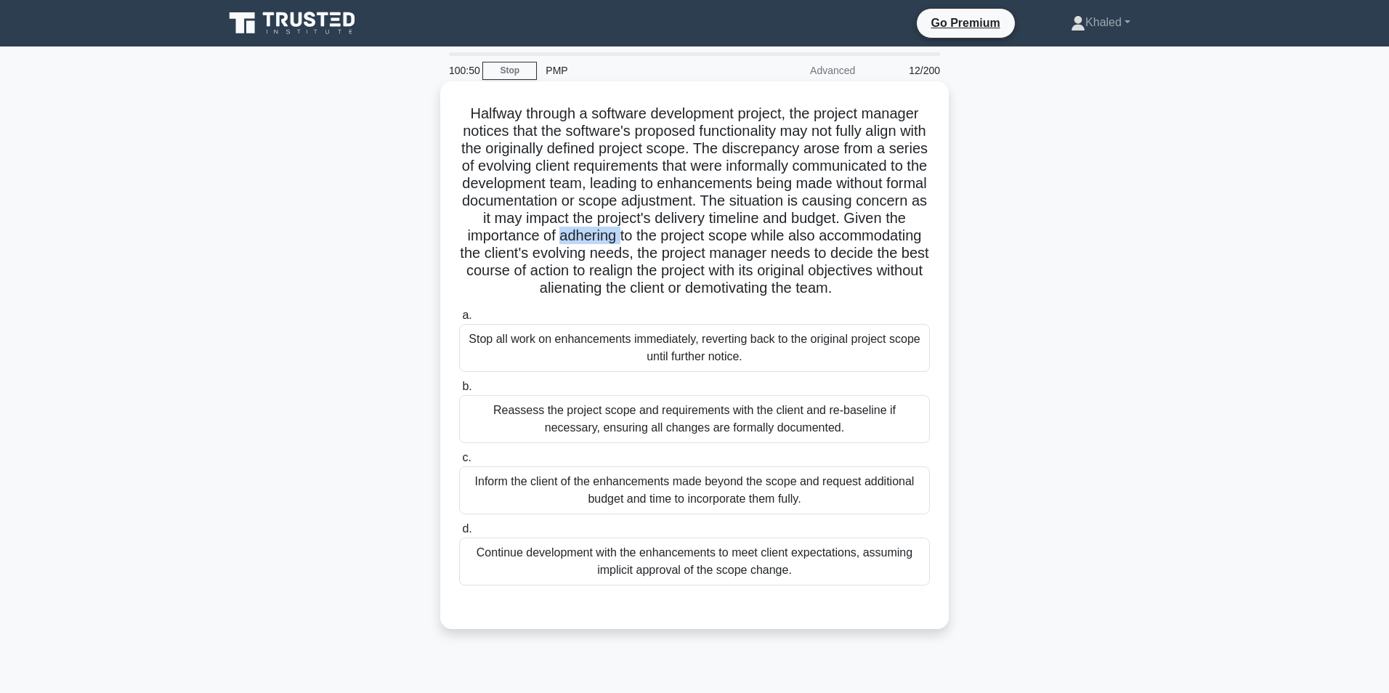
drag, startPoint x: 830, startPoint y: 231, endPoint x: 772, endPoint y: 234, distance: 58.2
click at [772, 234] on h5 "Halfway through a software development project, the project manager notices tha…" at bounding box center [695, 201] width 474 height 193
drag, startPoint x: 772, startPoint y: 234, endPoint x: 784, endPoint y: 234, distance: 12.4
copy h5 "adhering"
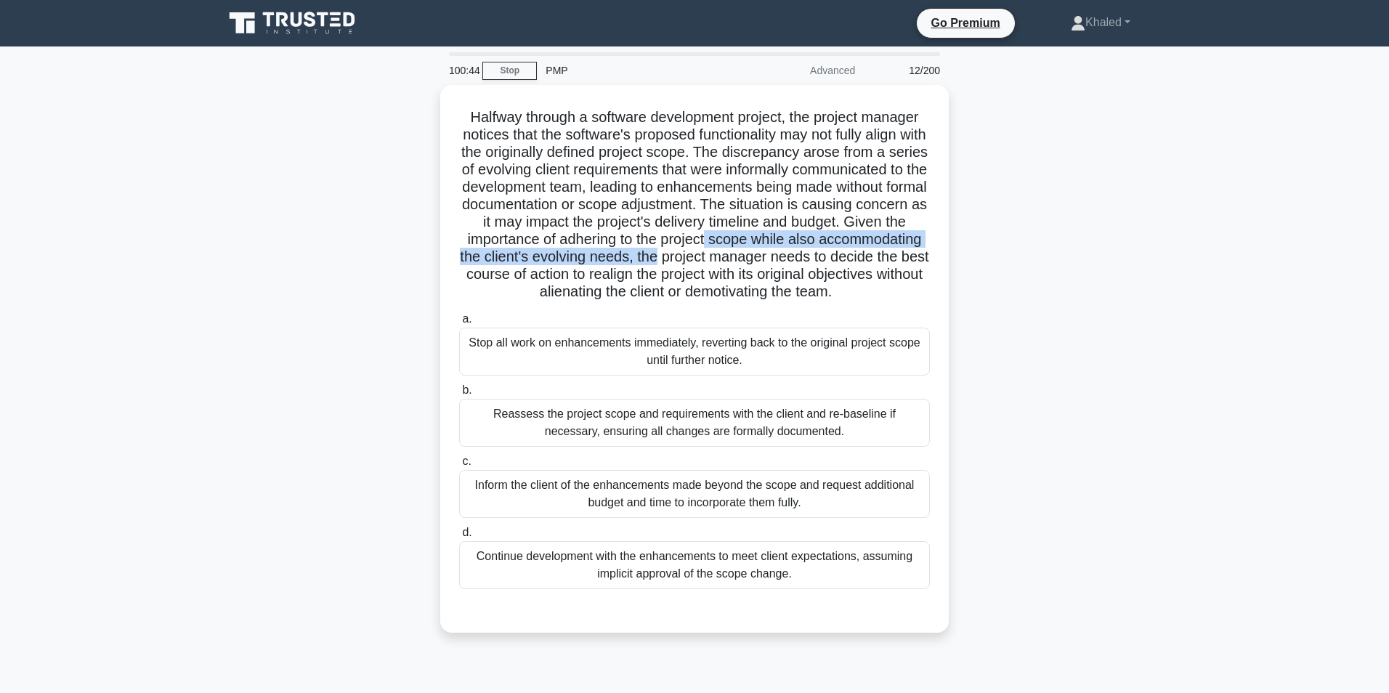
drag, startPoint x: 1282, startPoint y: 251, endPoint x: 1280, endPoint y: 236, distance: 15.4
click at [1280, 236] on main "100:44 Stop PMP Advanced 12/200 .spinner_0XTQ{transform-origin:center;animation…" at bounding box center [694, 416] width 1389 height 738
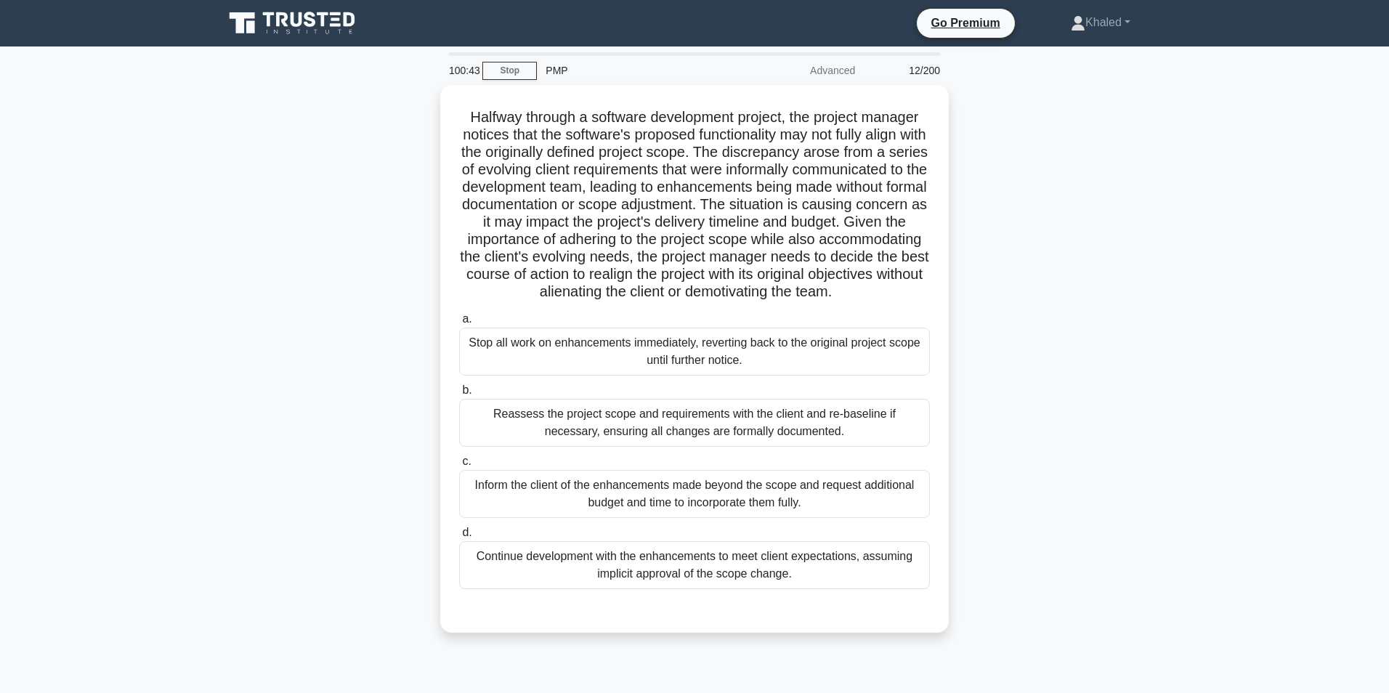
drag, startPoint x: 1280, startPoint y: 236, endPoint x: 1103, endPoint y: 335, distance: 202.4
click at [1103, 335] on div "Halfway through a software development project, the project manager notices tha…" at bounding box center [694, 367] width 959 height 565
click at [1198, 420] on main "100:08 Stop PMP Advanced 12/200 .spinner_0XTQ{transform-origin:center;animation…" at bounding box center [694, 416] width 1389 height 738
click at [661, 576] on div "Continue development with the enhancements to meet client expectations, assumin…" at bounding box center [694, 562] width 471 height 48
click at [459, 534] on input "d. Continue development with the enhancements to meet client expectations, assu…" at bounding box center [459, 529] width 0 height 9
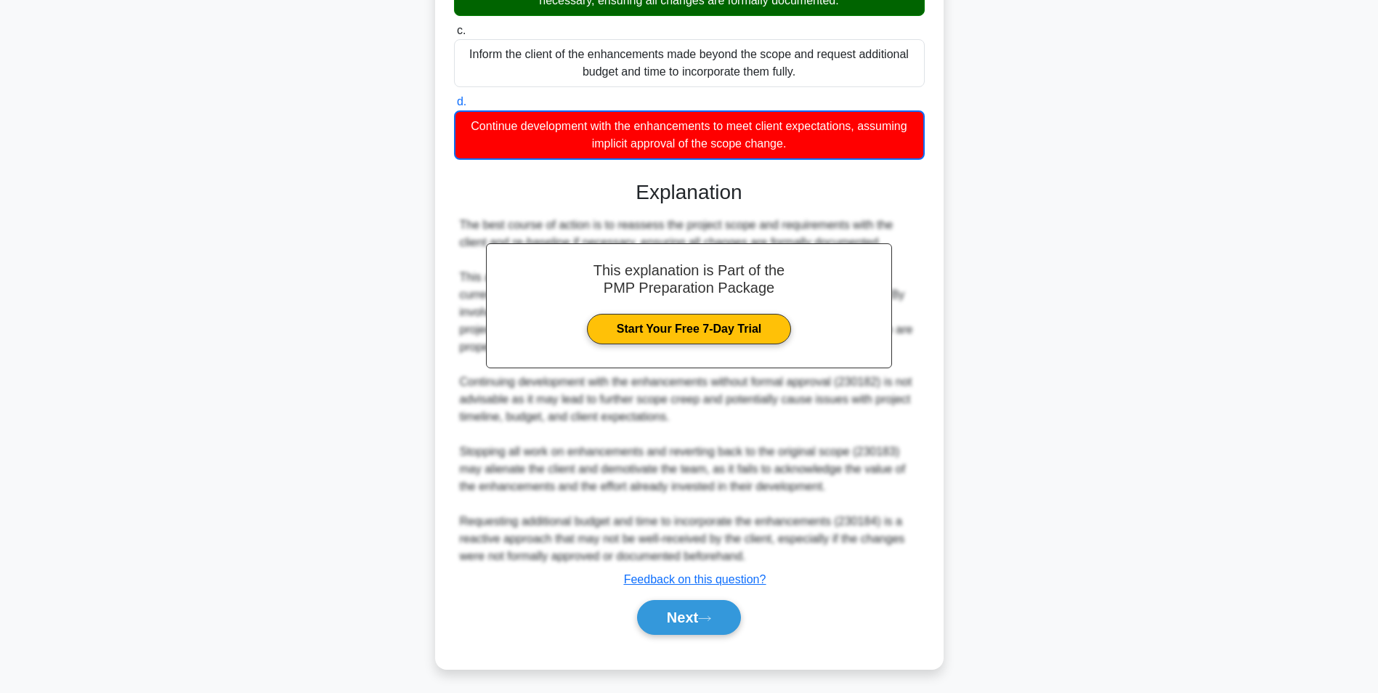
scroll to position [548, 0]
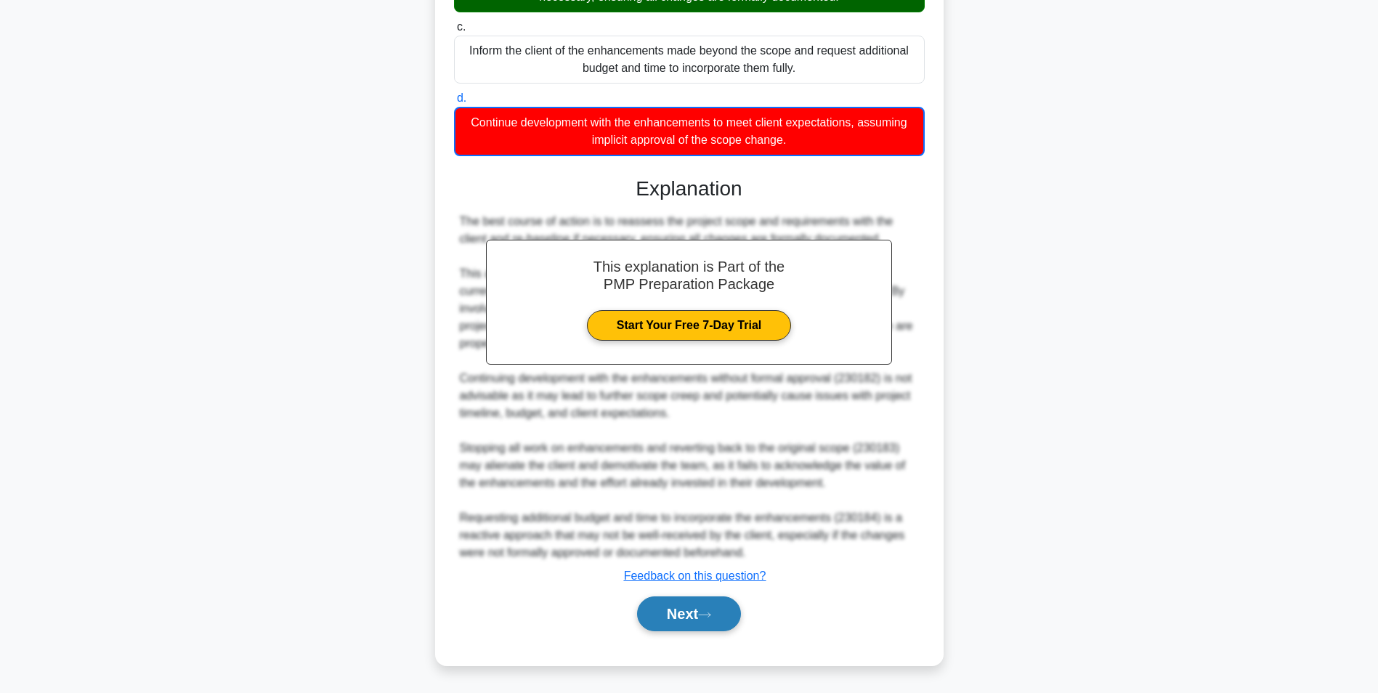
click at [682, 631] on button "Next" at bounding box center [689, 614] width 104 height 35
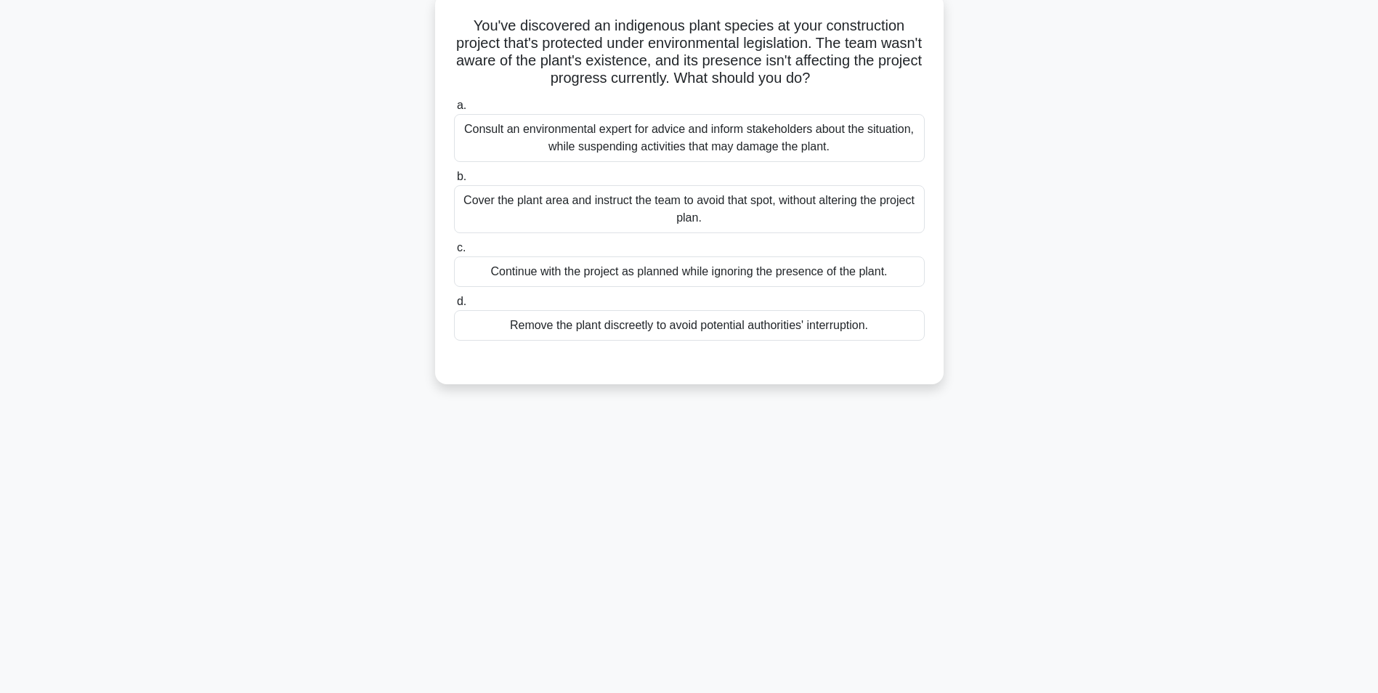
scroll to position [0, 0]
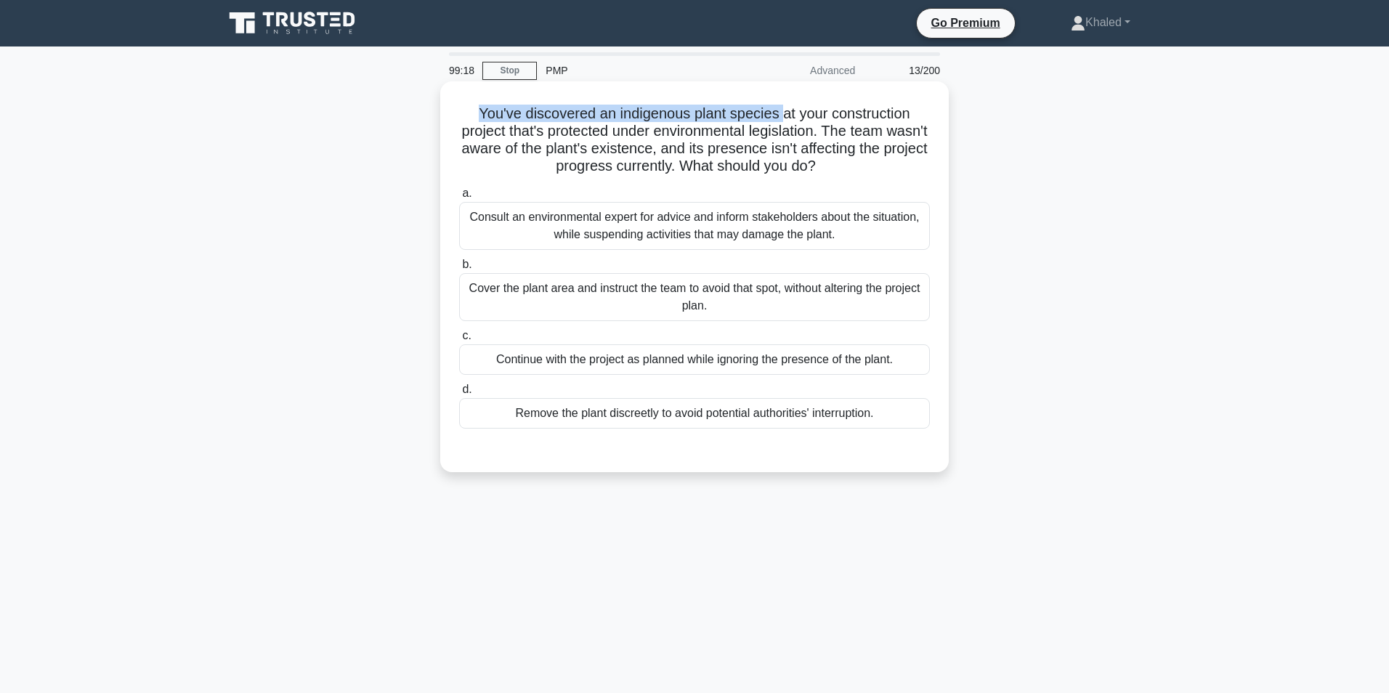
drag, startPoint x: 477, startPoint y: 102, endPoint x: 784, endPoint y: 101, distance: 307.4
click at [784, 105] on h5 "You've discovered an indigenous plant species at your construction project that…" at bounding box center [695, 140] width 474 height 71
drag, startPoint x: 784, startPoint y: 101, endPoint x: 740, endPoint y: 118, distance: 47.6
drag, startPoint x: 740, startPoint y: 118, endPoint x: 705, endPoint y: 112, distance: 35.5
click at [688, 118] on h5 "You've discovered an indigenous plant species at your construction project that…" at bounding box center [695, 140] width 474 height 71
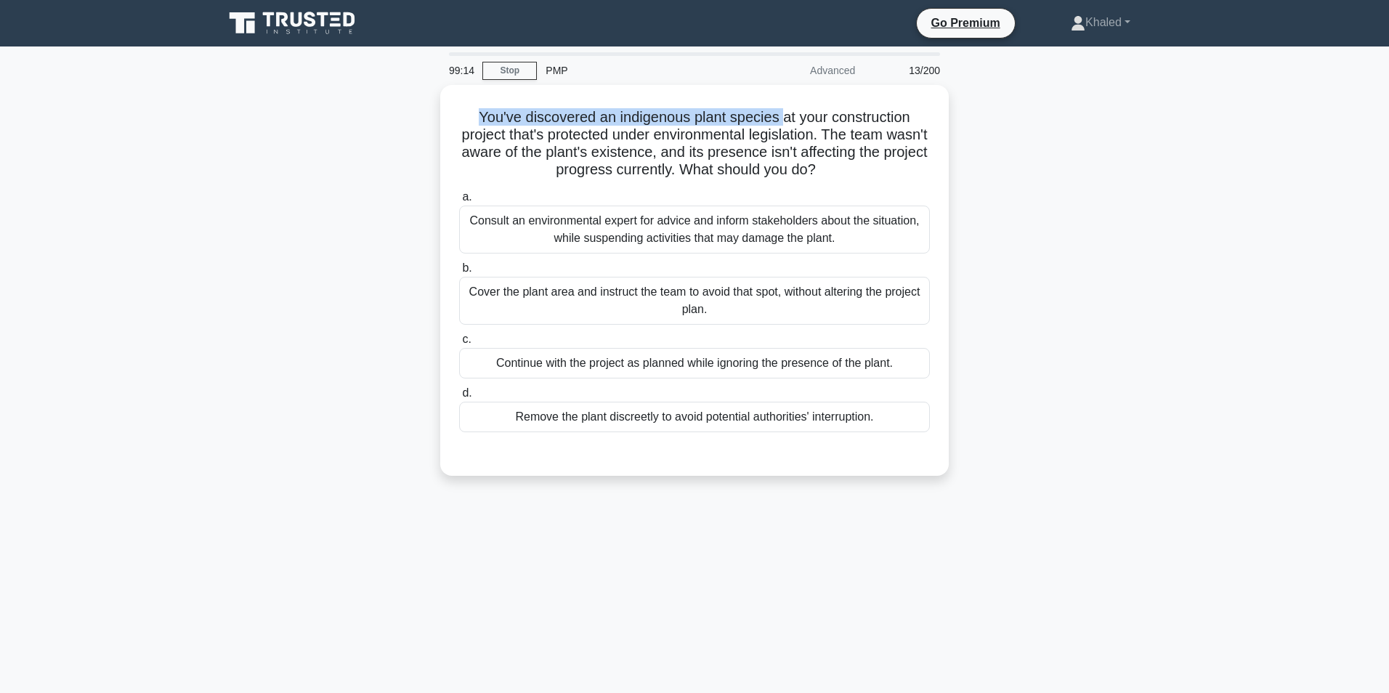
drag, startPoint x: 781, startPoint y: 108, endPoint x: 432, endPoint y: 106, distance: 348.8
click at [432, 106] on div "You've discovered an indigenous plant species at your construction project that…" at bounding box center [694, 289] width 959 height 408
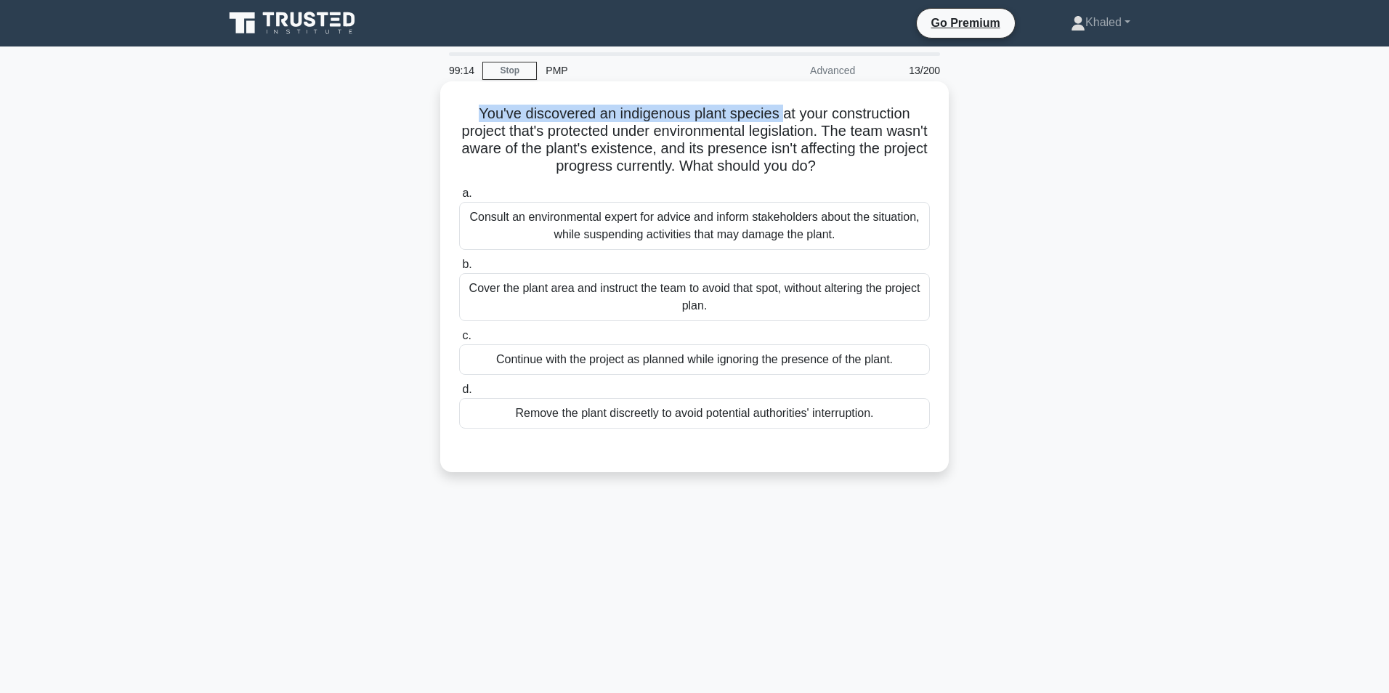
drag, startPoint x: 432, startPoint y: 106, endPoint x: 489, endPoint y: 111, distance: 56.9
copy h5 "You've discovered an indigenous plant species"
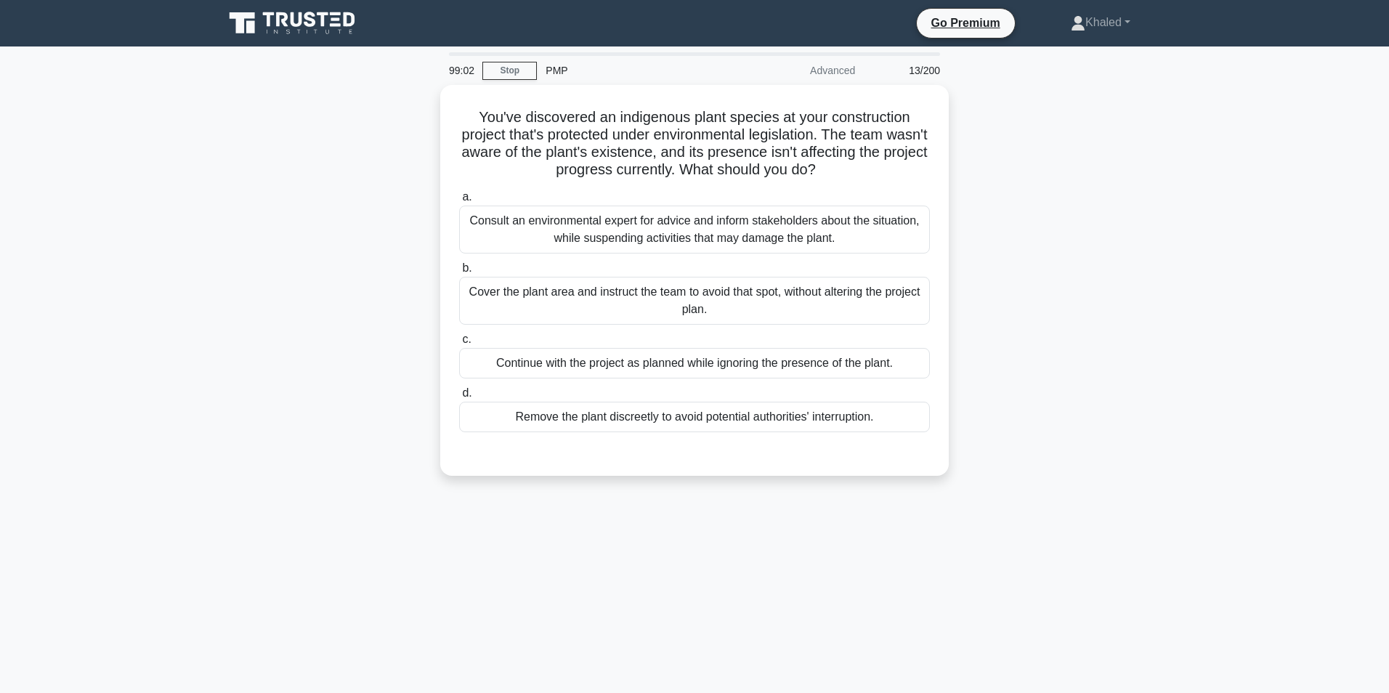
click at [1051, 231] on div "You've discovered an indigenous plant species at your construction project that…" at bounding box center [694, 289] width 959 height 408
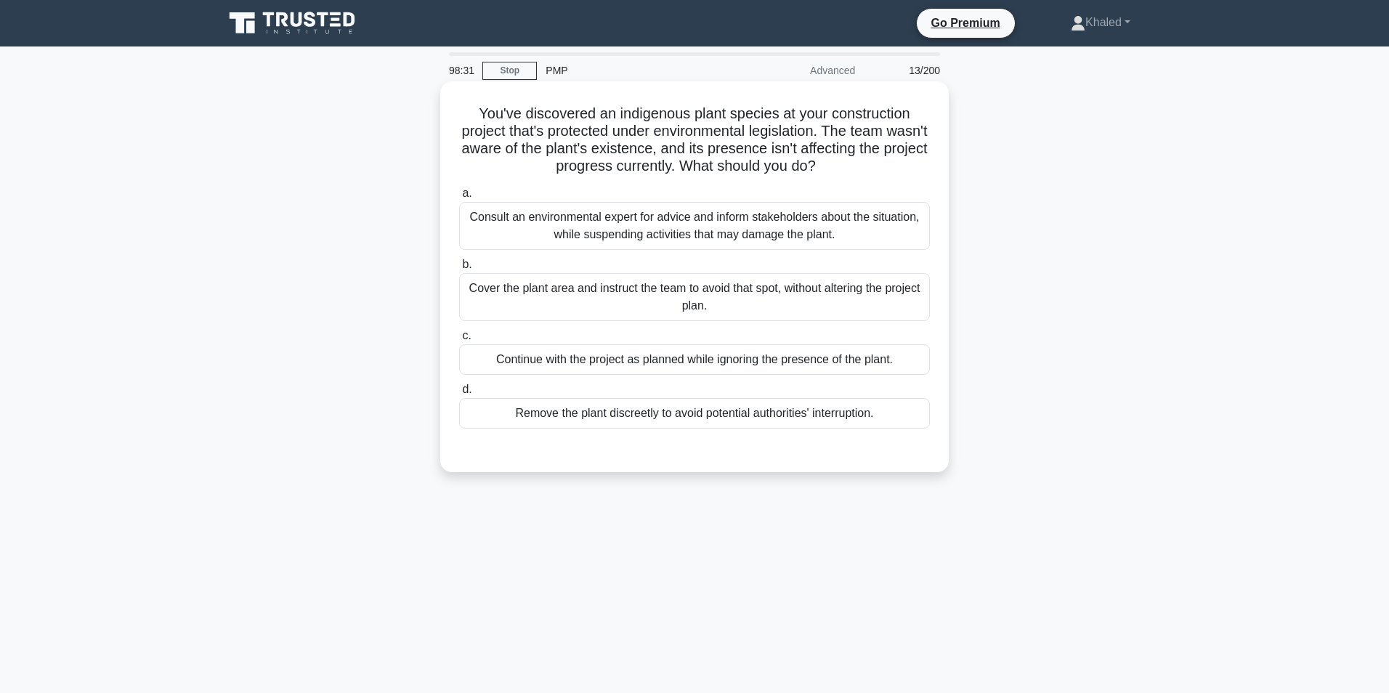
click at [646, 219] on div "Consult an environmental expert for advice and inform stakeholders about the si…" at bounding box center [694, 226] width 471 height 48
click at [459, 198] on input "a. Consult an environmental expert for advice and inform stakeholders about the…" at bounding box center [459, 193] width 0 height 9
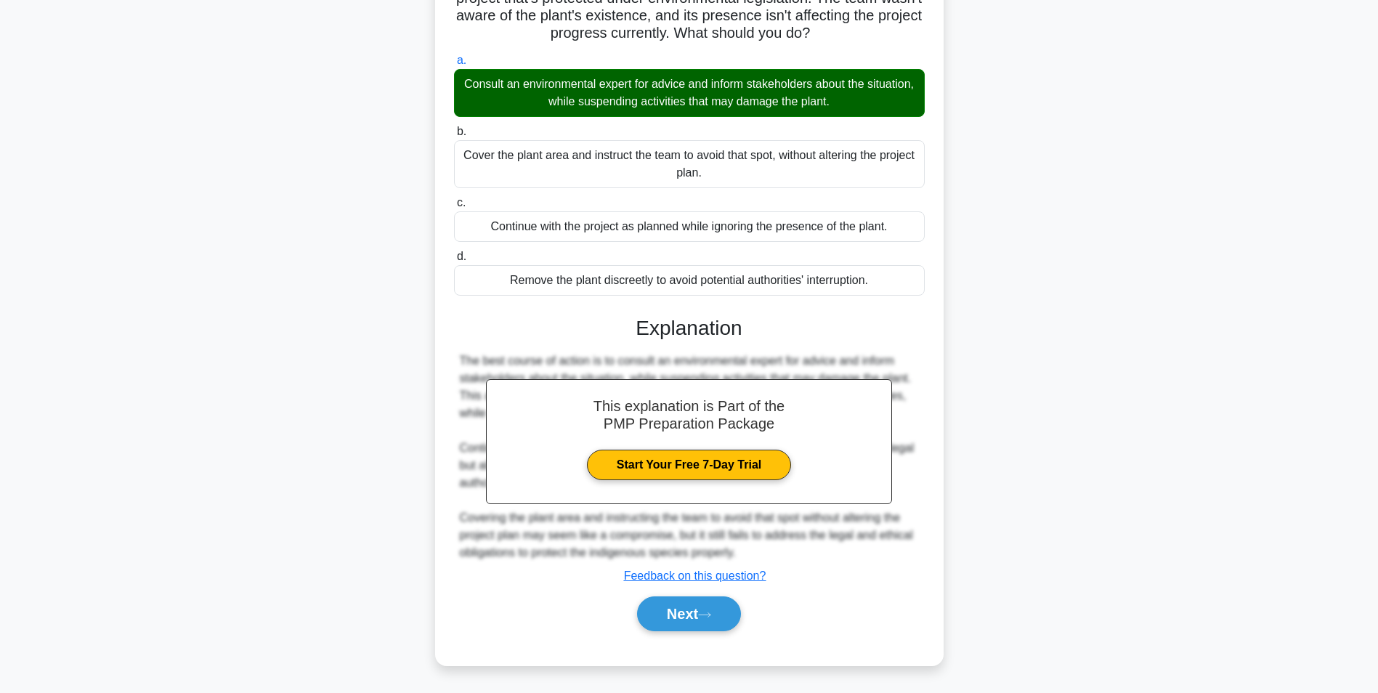
scroll to position [234, 0]
click at [696, 631] on button "Next" at bounding box center [689, 614] width 104 height 35
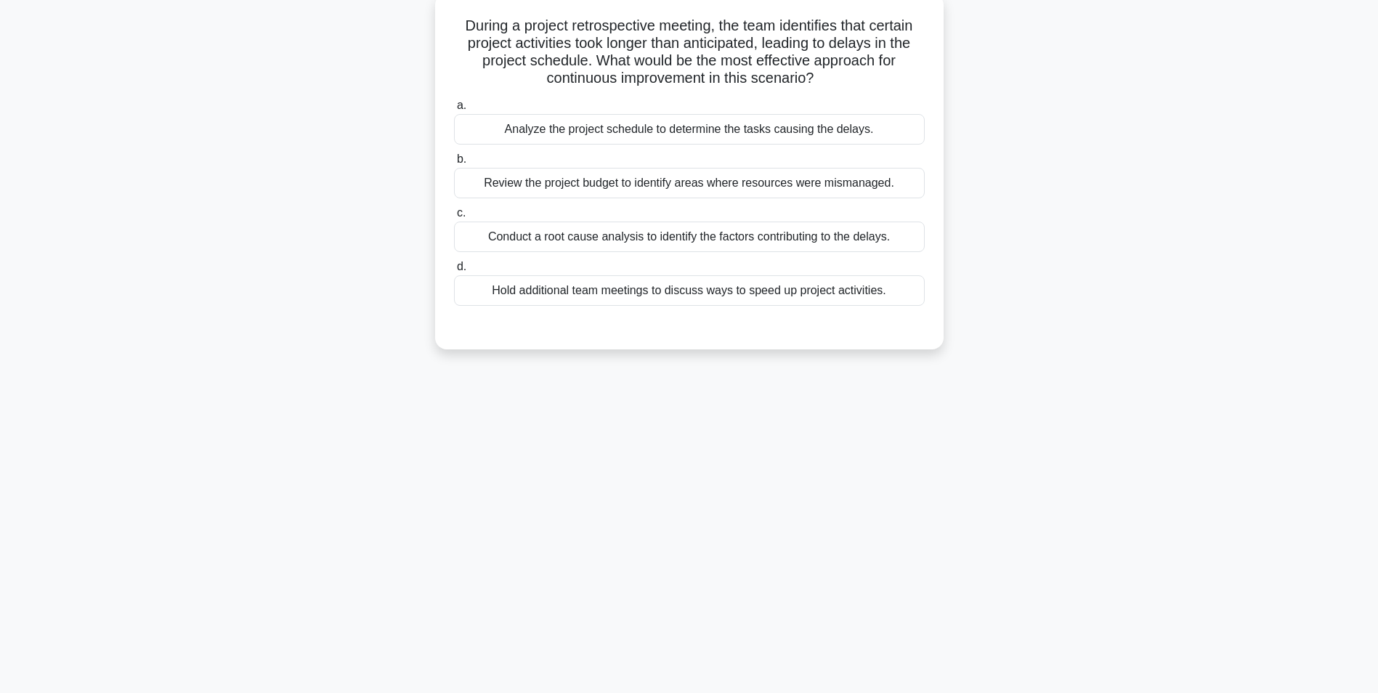
scroll to position [0, 0]
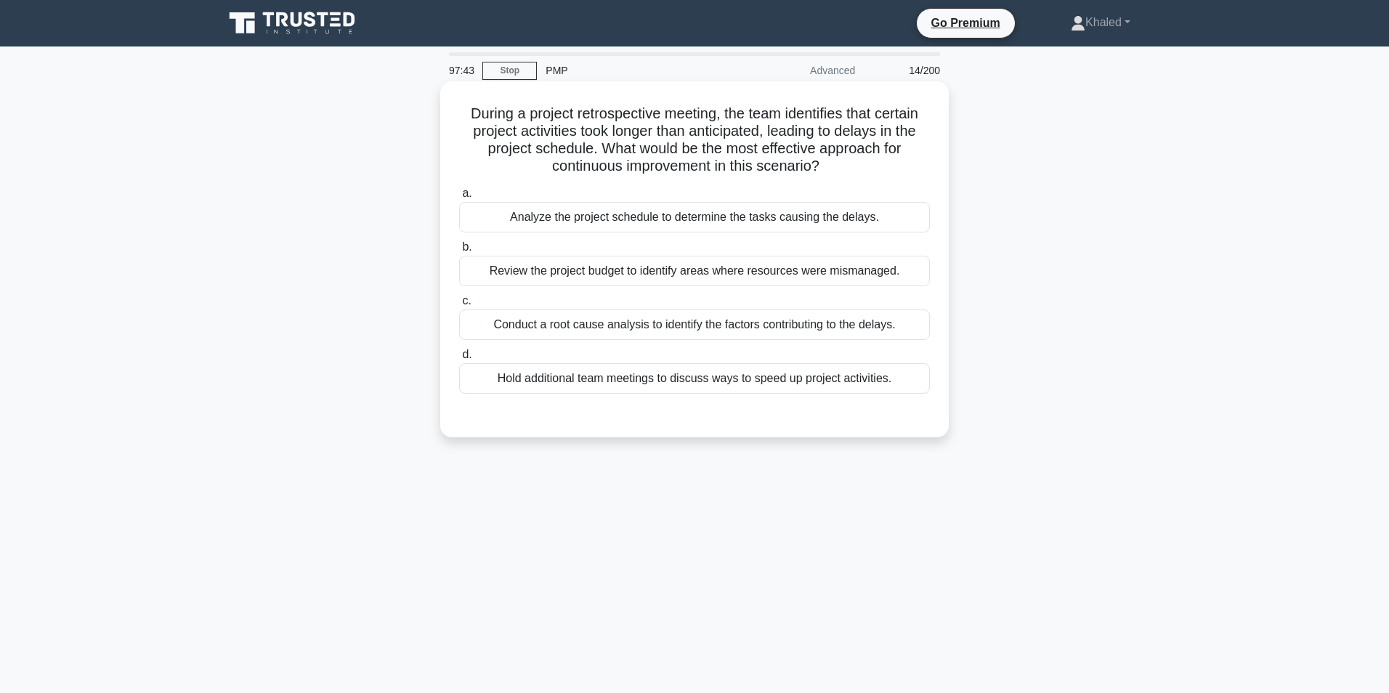
click at [647, 217] on div "Analyze the project schedule to determine the tasks causing the delays." at bounding box center [694, 217] width 471 height 31
click at [459, 198] on input "a. Analyze the project schedule to determine the tasks causing the delays." at bounding box center [459, 193] width 0 height 9
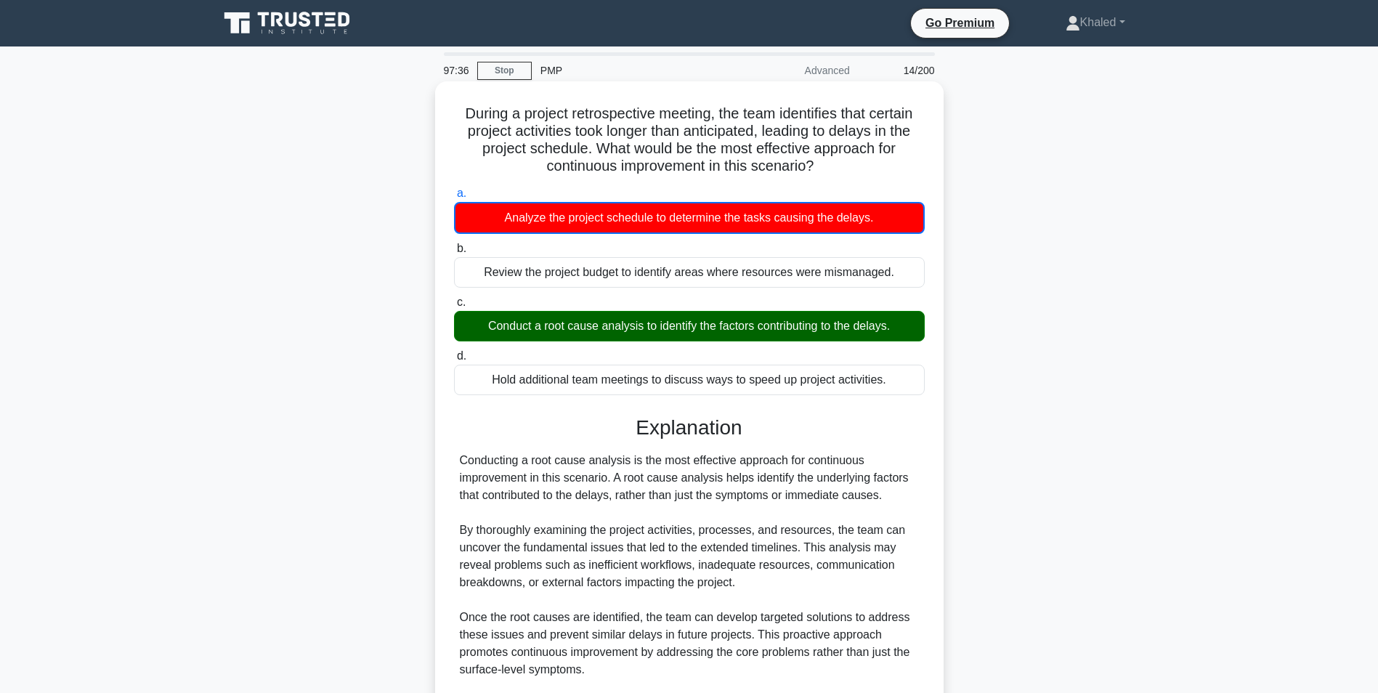
drag, startPoint x: 764, startPoint y: 326, endPoint x: 901, endPoint y: 328, distance: 137.4
click at [901, 328] on div "Conduct a root cause analysis to identify the factors contributing to the delay…" at bounding box center [689, 326] width 471 height 31
drag, startPoint x: 531, startPoint y: 320, endPoint x: 665, endPoint y: 324, distance: 133.8
click at [665, 324] on div "Conduct a root cause analysis to identify the factors contributing to the delay…" at bounding box center [689, 326] width 471 height 31
click at [933, 403] on div "During a project retrospective meeting, the team identifies that certain projec…" at bounding box center [689, 510] width 497 height 847
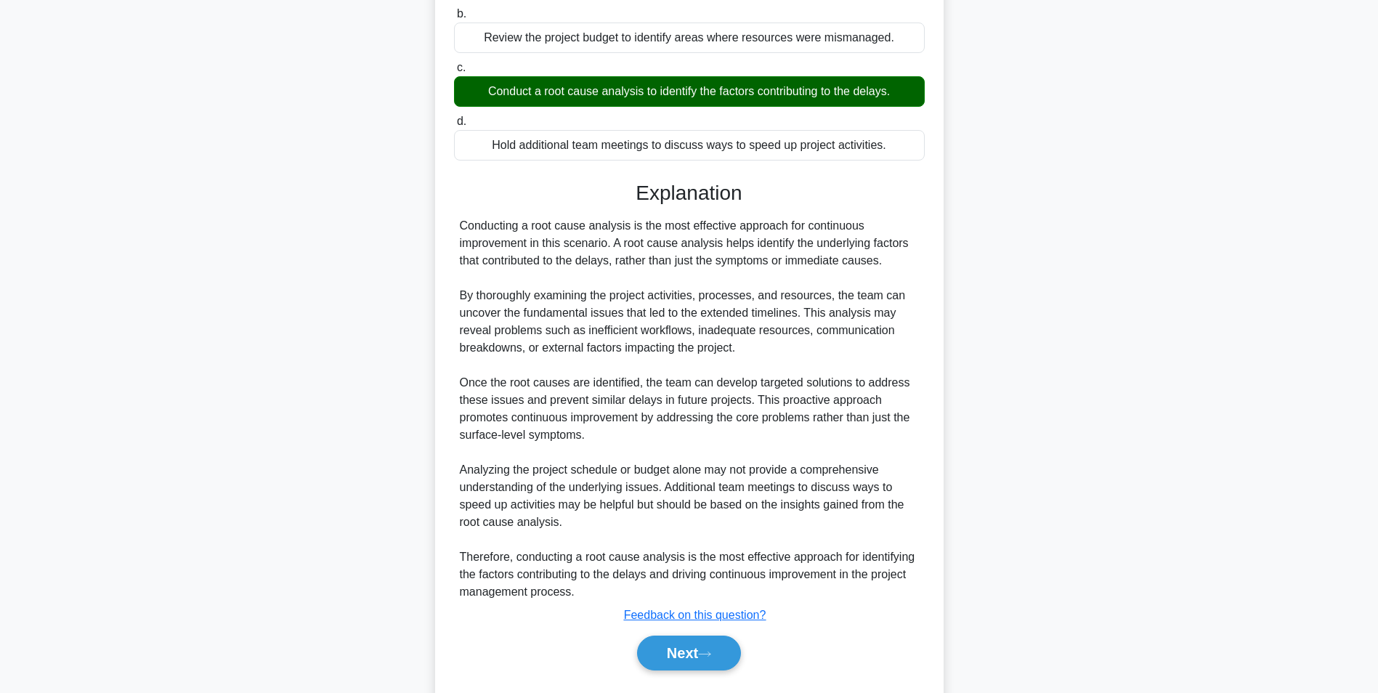
scroll to position [251, 0]
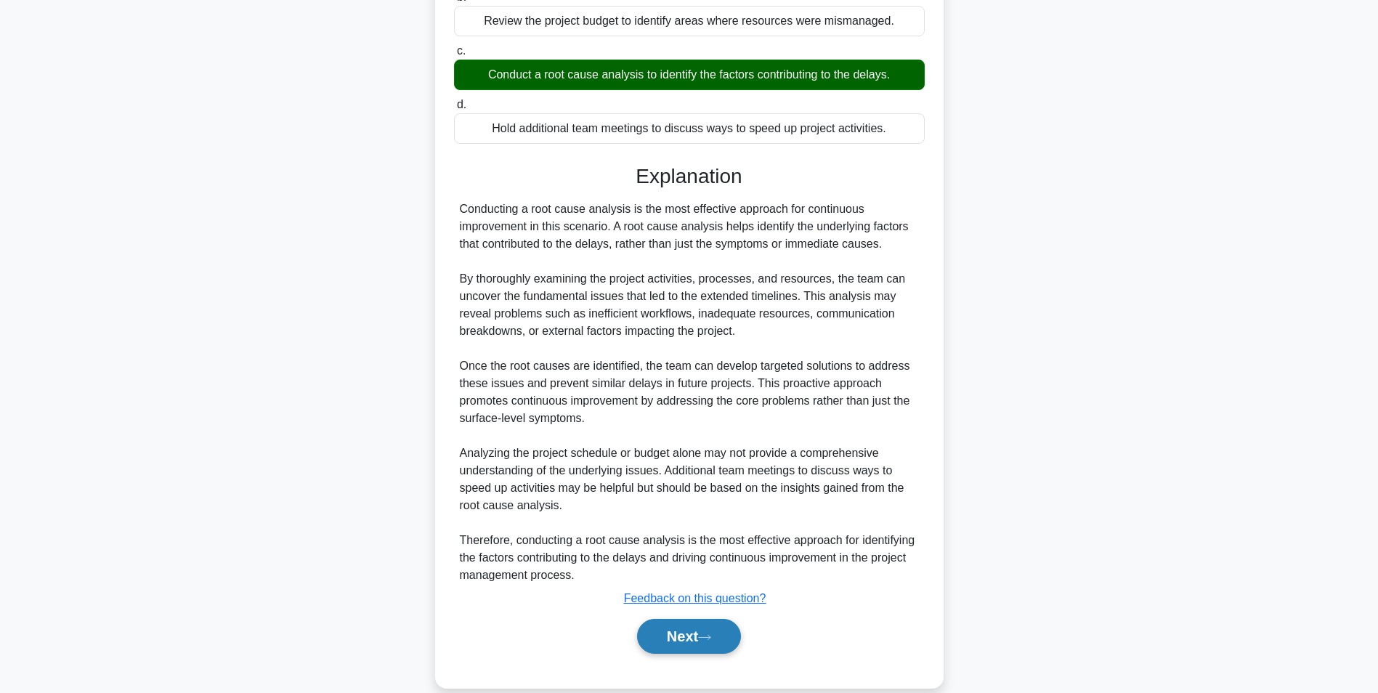
click at [686, 632] on button "Next" at bounding box center [689, 636] width 104 height 35
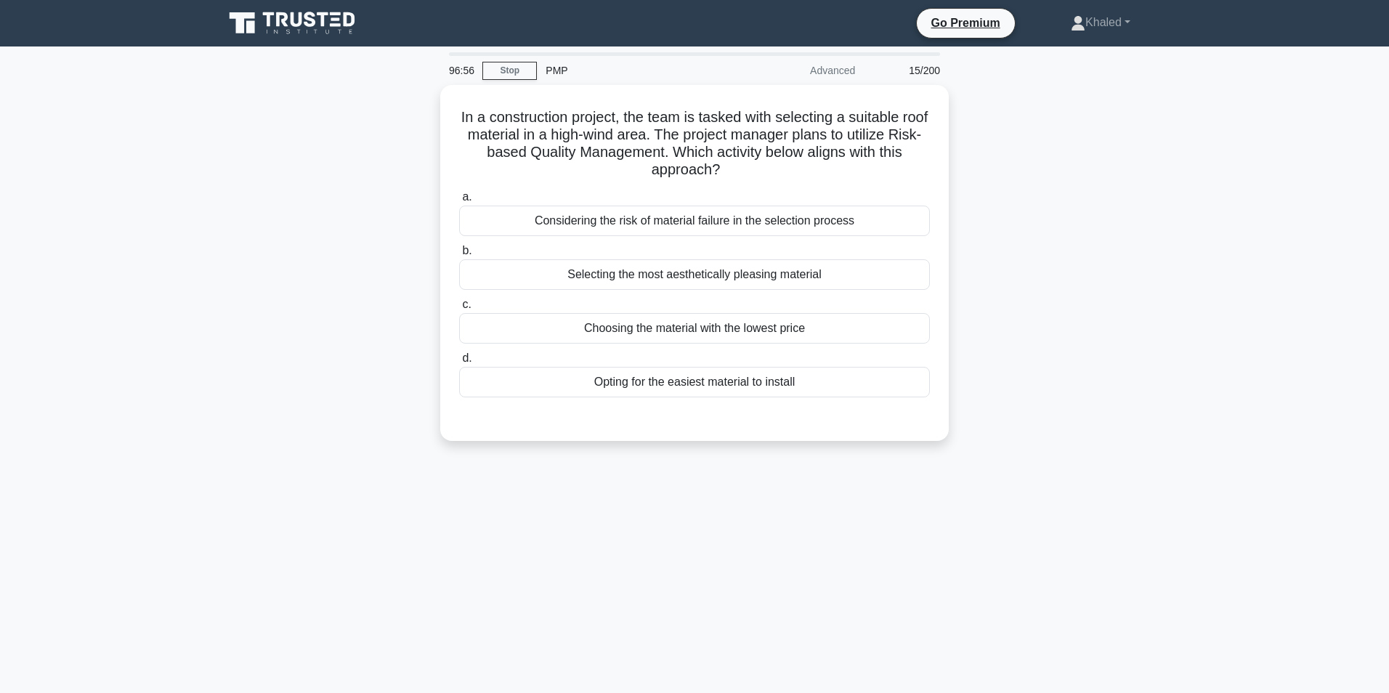
click at [1202, 194] on main "96:56 Stop PMP Advanced 15/200 In a construction project, the team is tasked wi…" at bounding box center [694, 416] width 1389 height 738
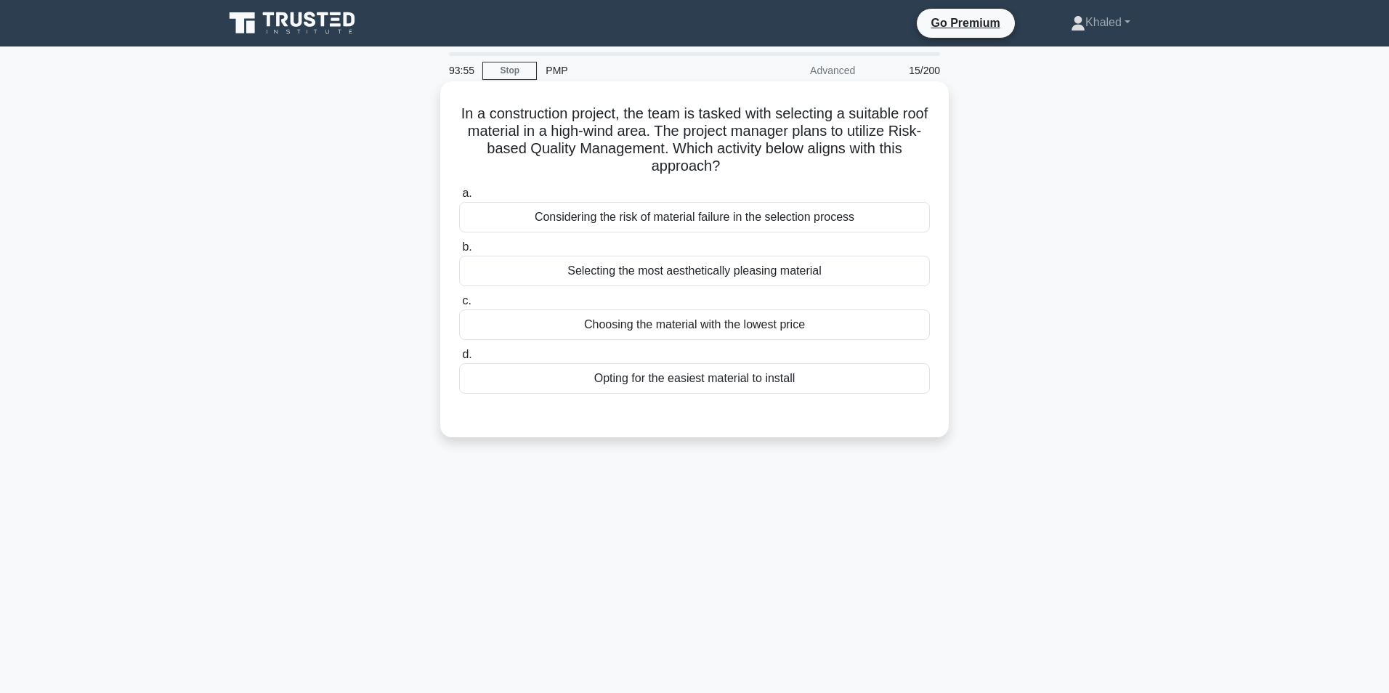
drag, startPoint x: 666, startPoint y: 270, endPoint x: 731, endPoint y: 272, distance: 64.7
click at [731, 272] on div "Selecting the most aesthetically pleasing material" at bounding box center [694, 271] width 471 height 31
drag, startPoint x: 731, startPoint y: 272, endPoint x: 671, endPoint y: 266, distance: 59.9
click at [671, 266] on div "Selecting the most aesthetically pleasing material" at bounding box center [694, 271] width 471 height 31
click at [459, 252] on input "b. Selecting the most aesthetically pleasing material" at bounding box center [459, 247] width 0 height 9
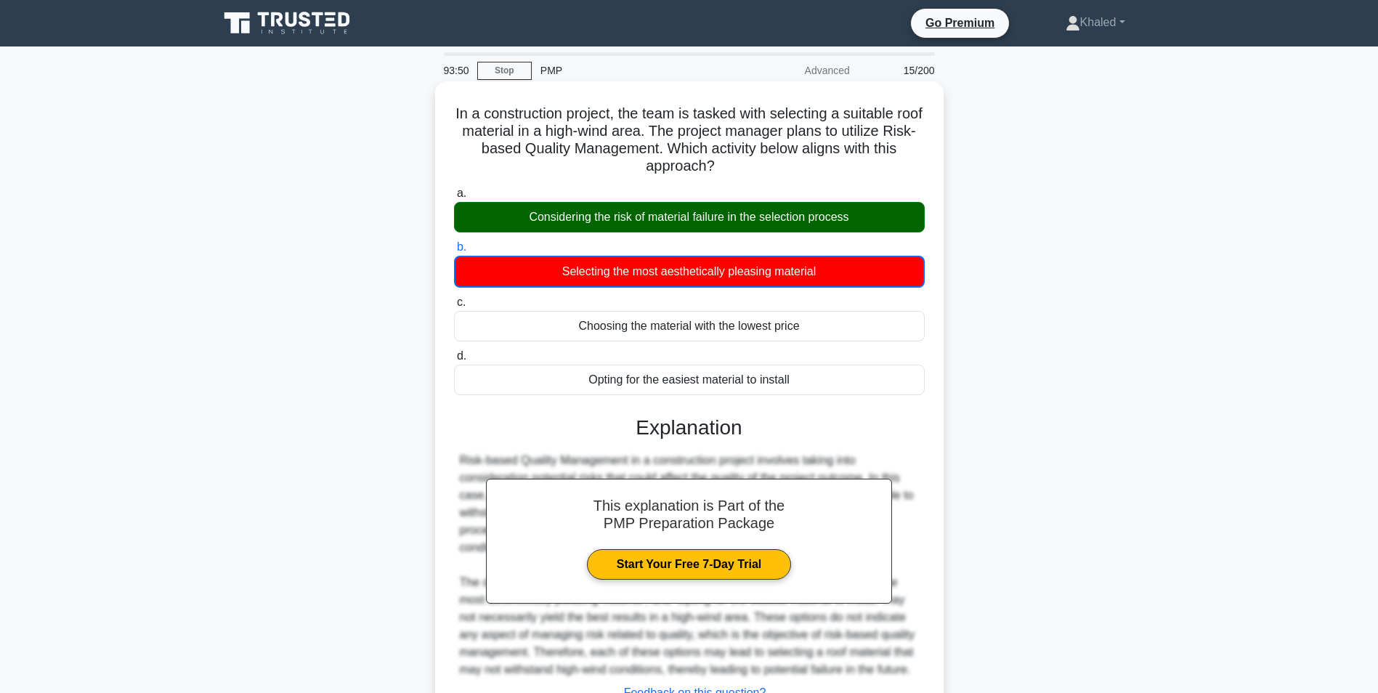
drag, startPoint x: 668, startPoint y: 267, endPoint x: 827, endPoint y: 274, distance: 159.3
click at [827, 274] on div "Selecting the most aesthetically pleasing material" at bounding box center [689, 272] width 471 height 32
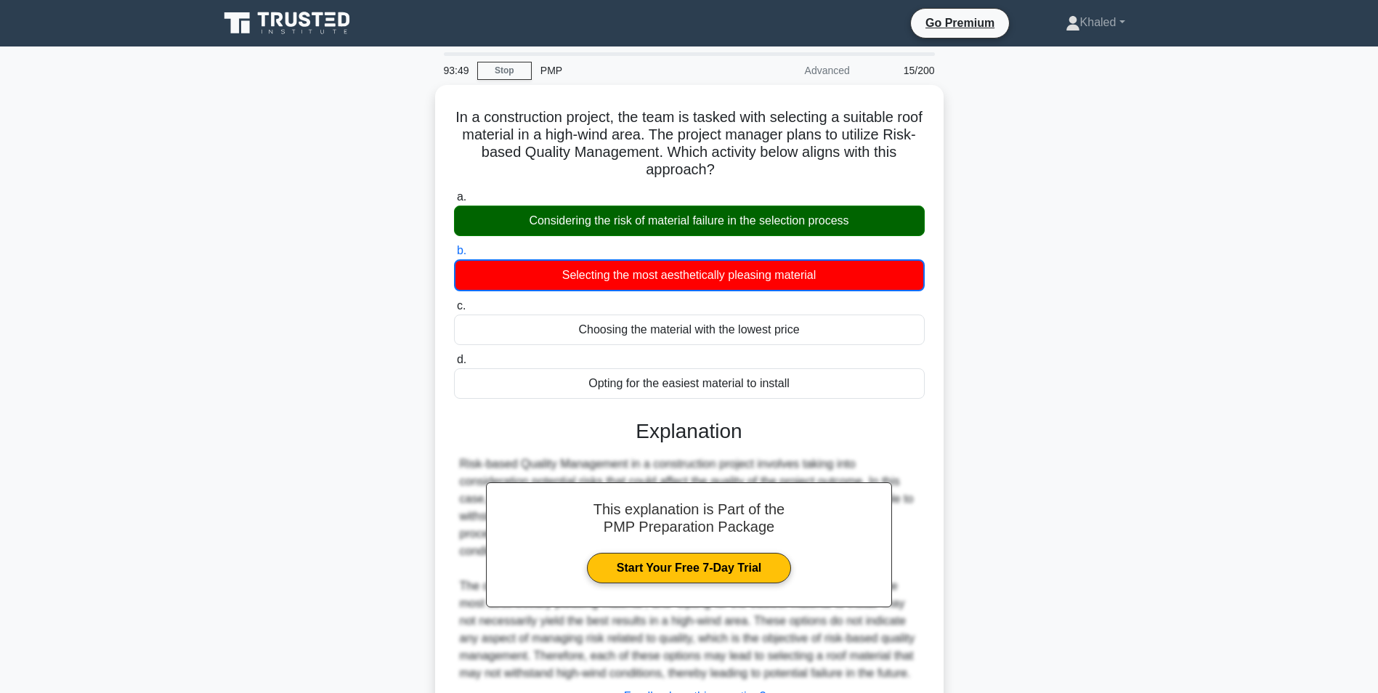
click at [1051, 363] on div "In a construction project, the team is tasked with selecting a suitable roof ma…" at bounding box center [689, 444] width 959 height 719
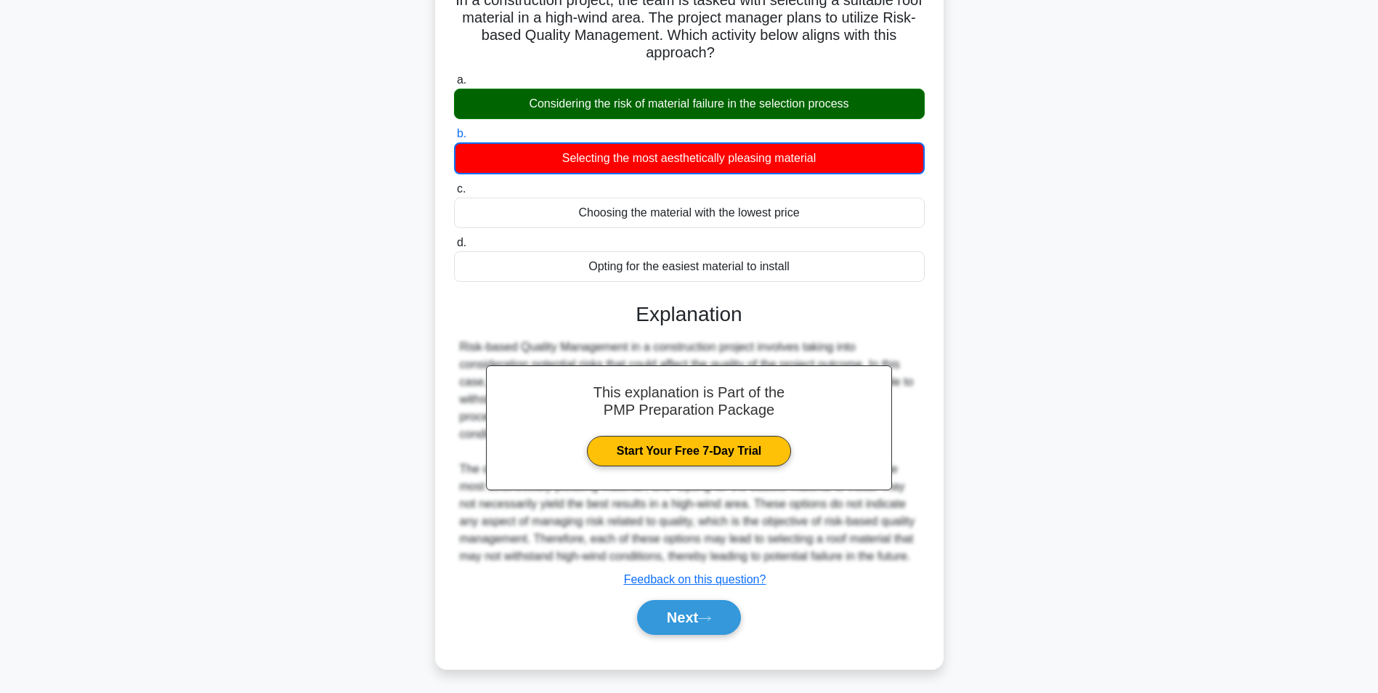
scroll to position [234, 0]
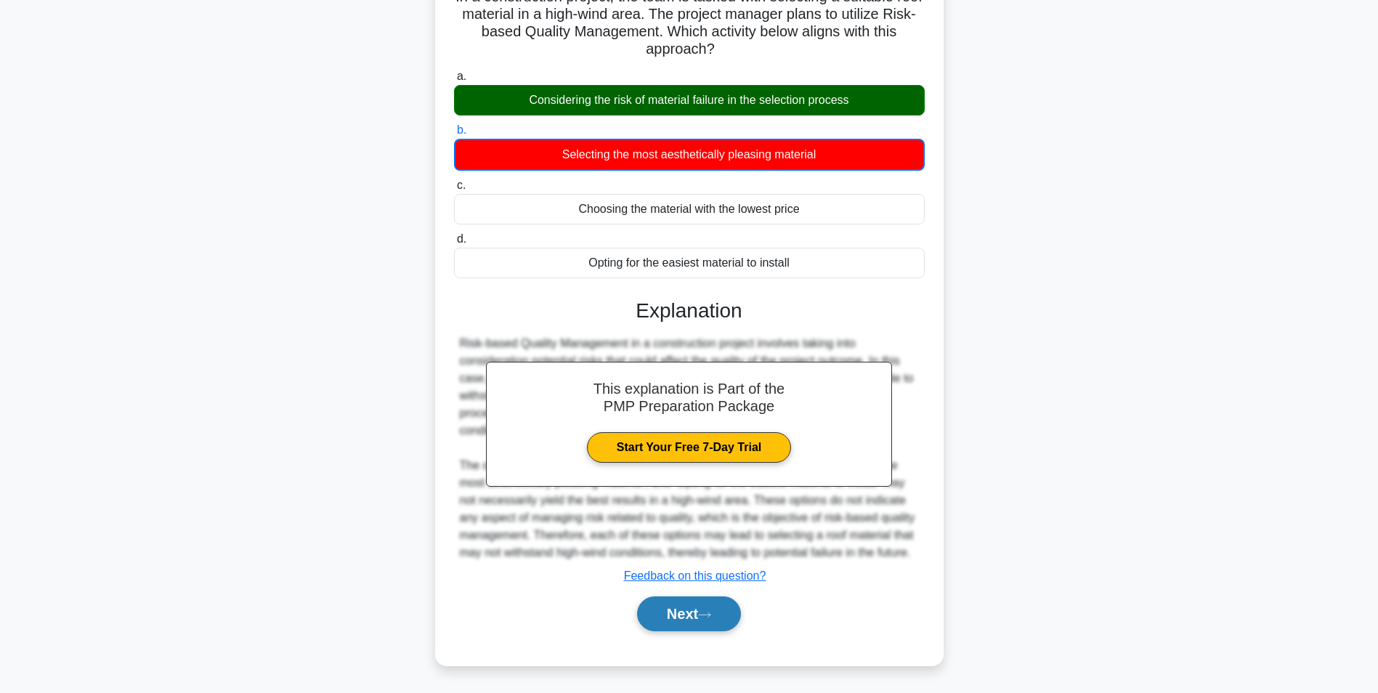
click at [693, 629] on button "Next" at bounding box center [689, 614] width 104 height 35
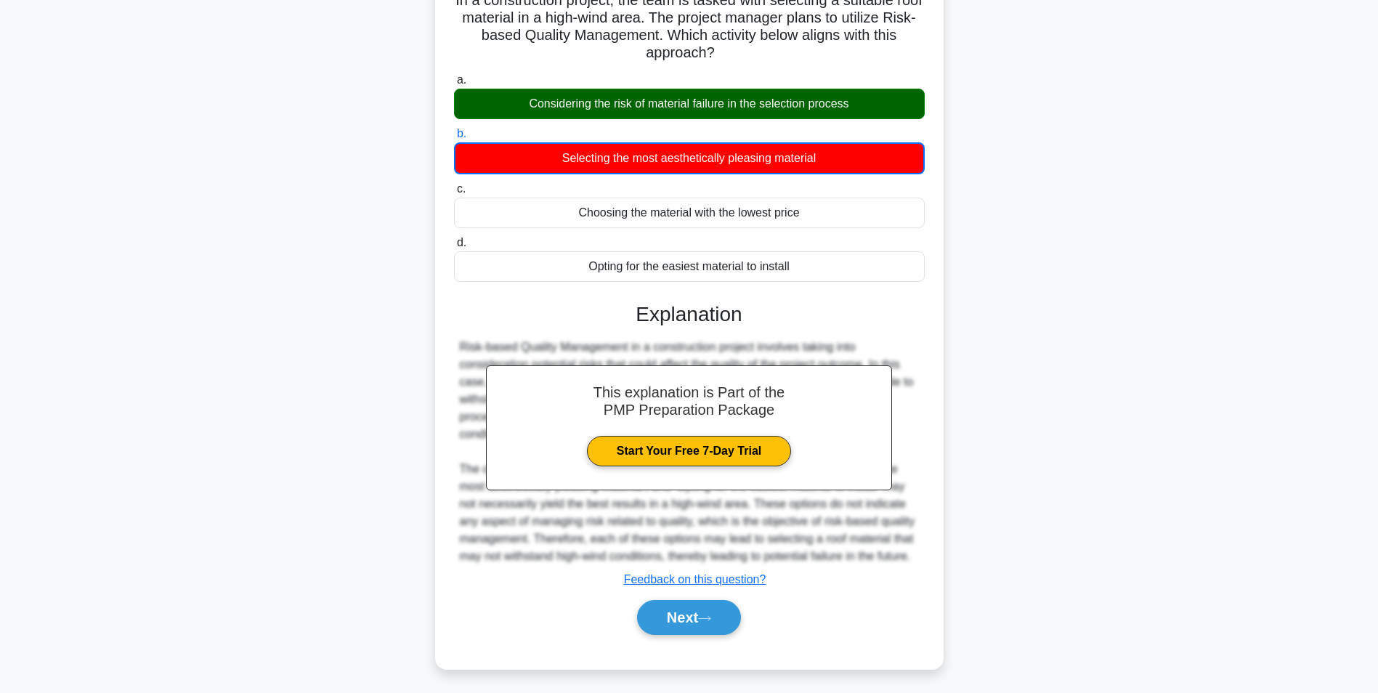
scroll to position [0, 0]
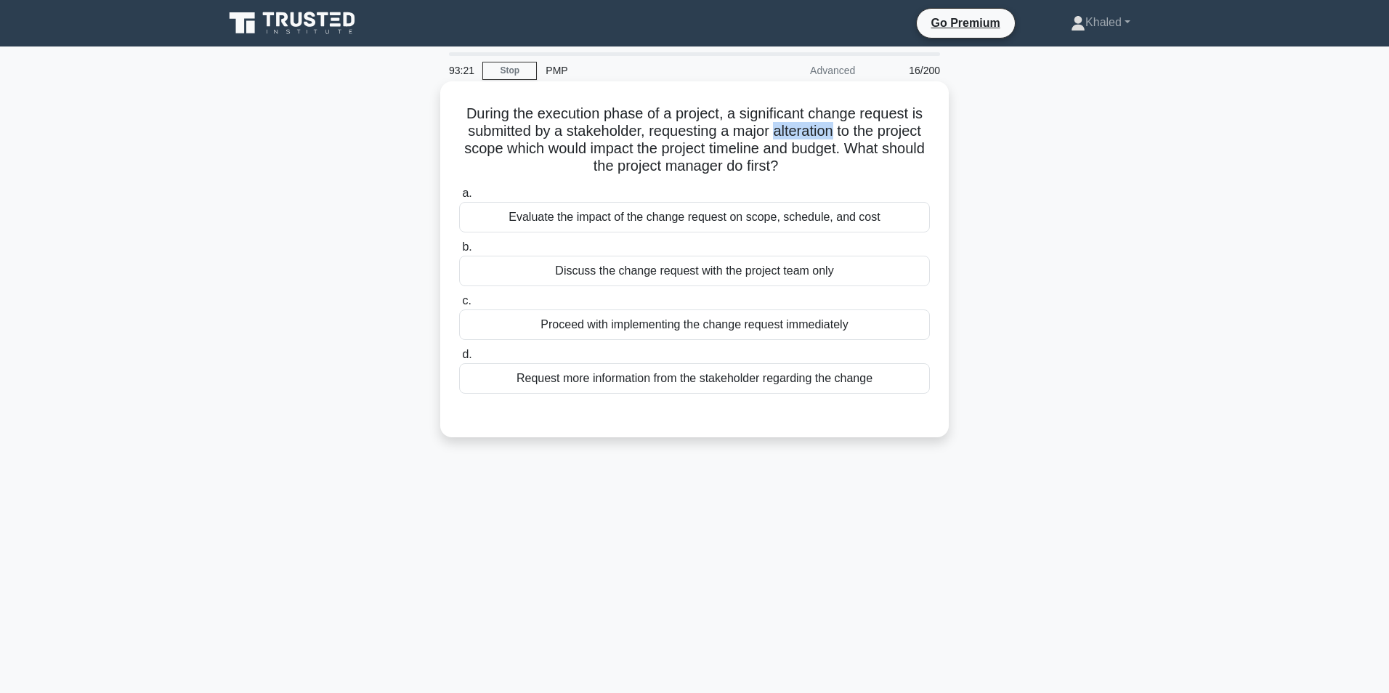
drag, startPoint x: 775, startPoint y: 126, endPoint x: 834, endPoint y: 129, distance: 58.9
click at [834, 129] on h5 "During the execution phase of a project, a significant change request is submit…" at bounding box center [695, 140] width 474 height 71
drag, startPoint x: 834, startPoint y: 129, endPoint x: 815, endPoint y: 131, distance: 19.7
copy h5 "alteration"
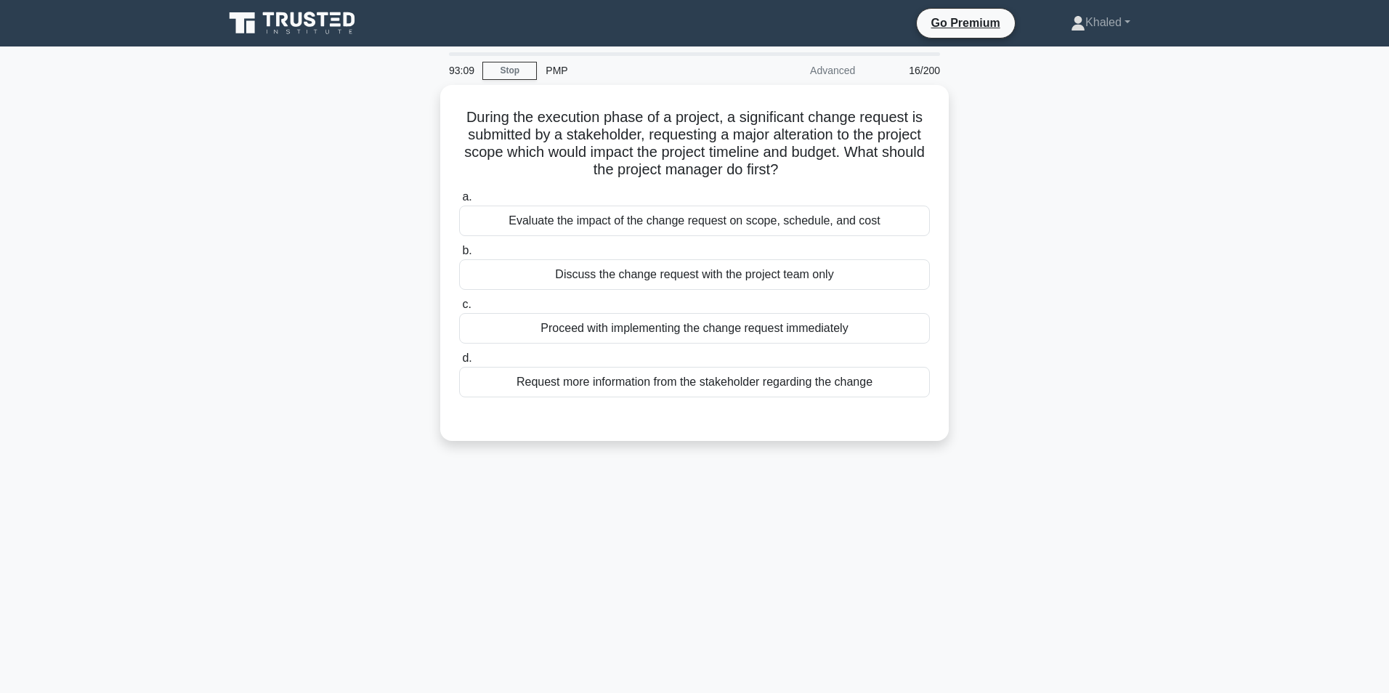
click at [1159, 291] on div "During the execution phase of a project, a significant change request is submit…" at bounding box center [694, 272] width 959 height 374
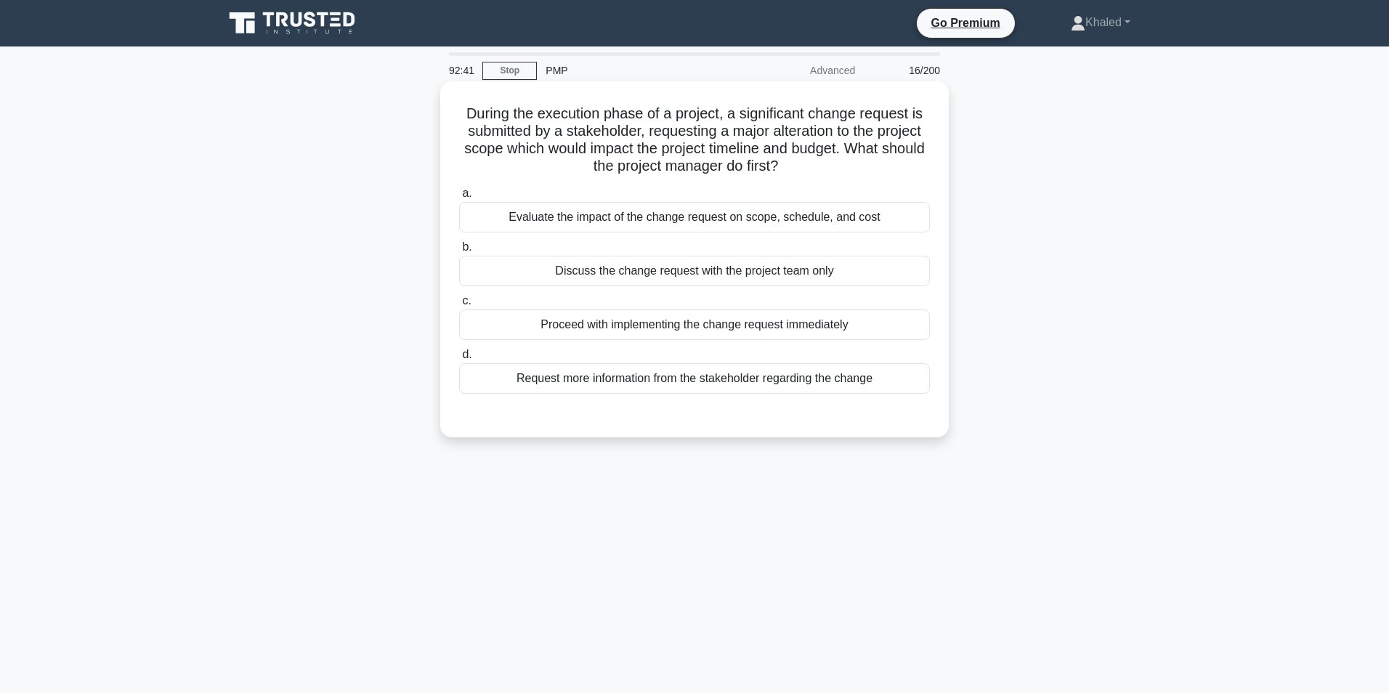
click at [650, 216] on div "Evaluate the impact of the change request on scope, schedule, and cost" at bounding box center [694, 217] width 471 height 31
click at [459, 198] on input "a. Evaluate the impact of the change request on scope, schedule, and cost" at bounding box center [459, 193] width 0 height 9
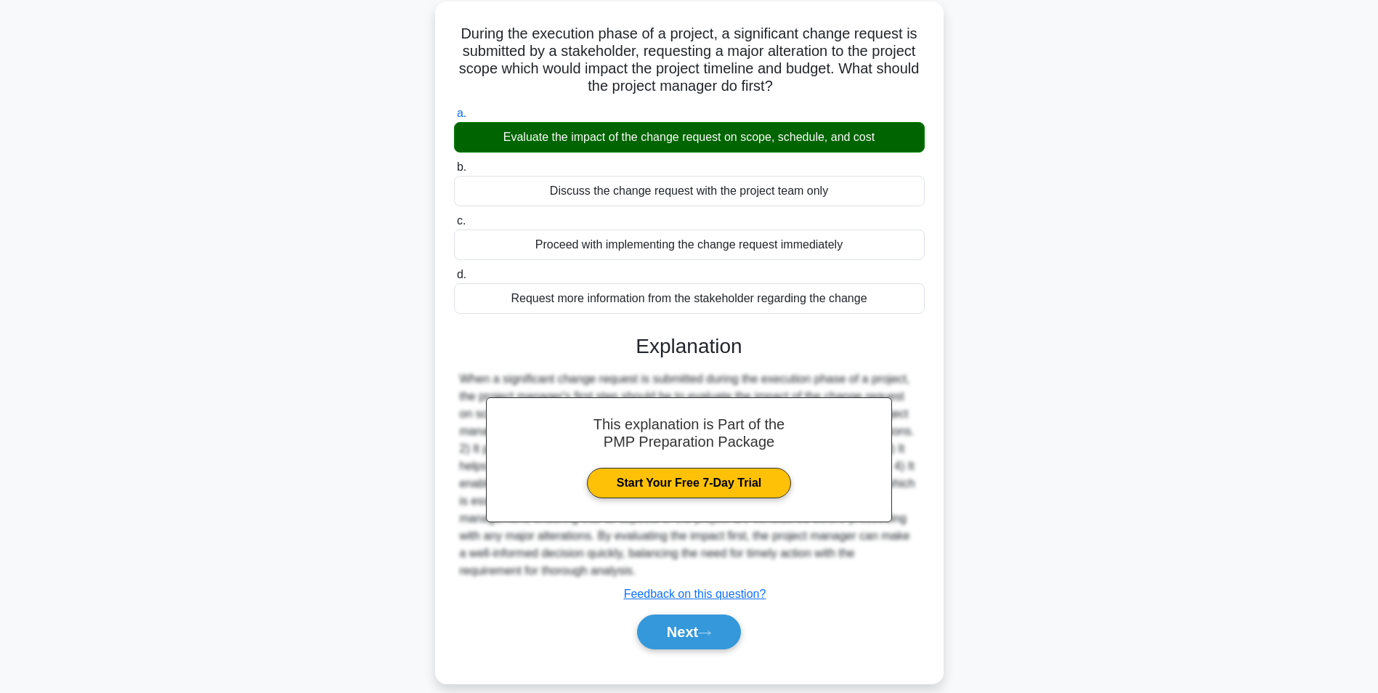
scroll to position [199, 0]
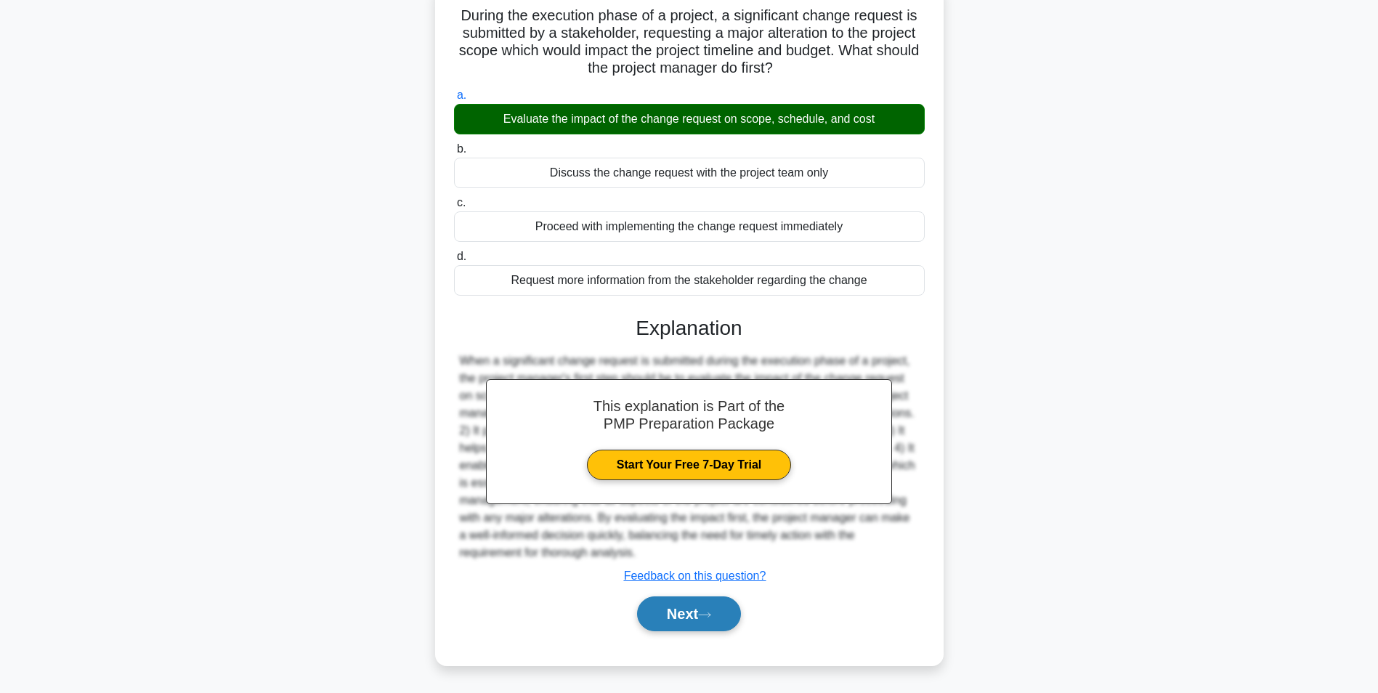
click at [684, 631] on button "Next" at bounding box center [689, 614] width 104 height 35
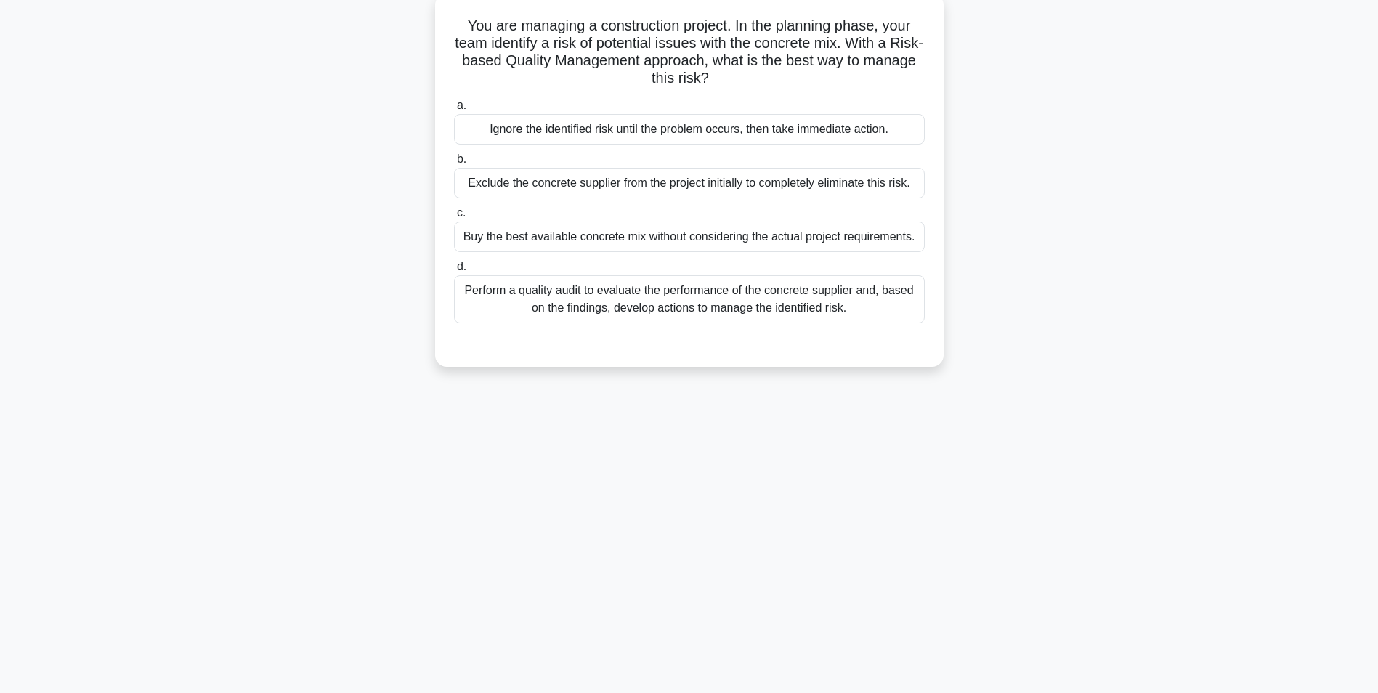
scroll to position [0, 0]
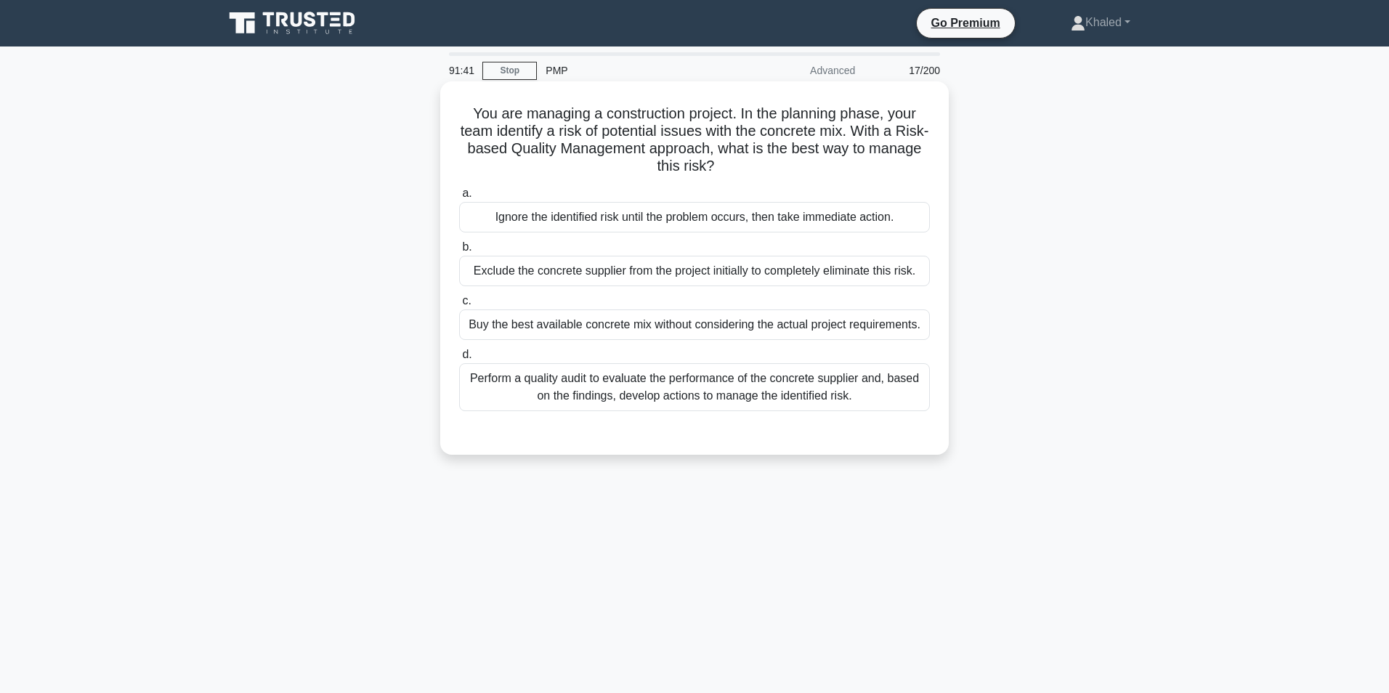
click at [727, 387] on div "Perform a quality audit to evaluate the performance of the concrete supplier an…" at bounding box center [694, 387] width 471 height 48
click at [459, 360] on input "d. Perform a quality audit to evaluate the performance of the concrete supplier…" at bounding box center [459, 354] width 0 height 9
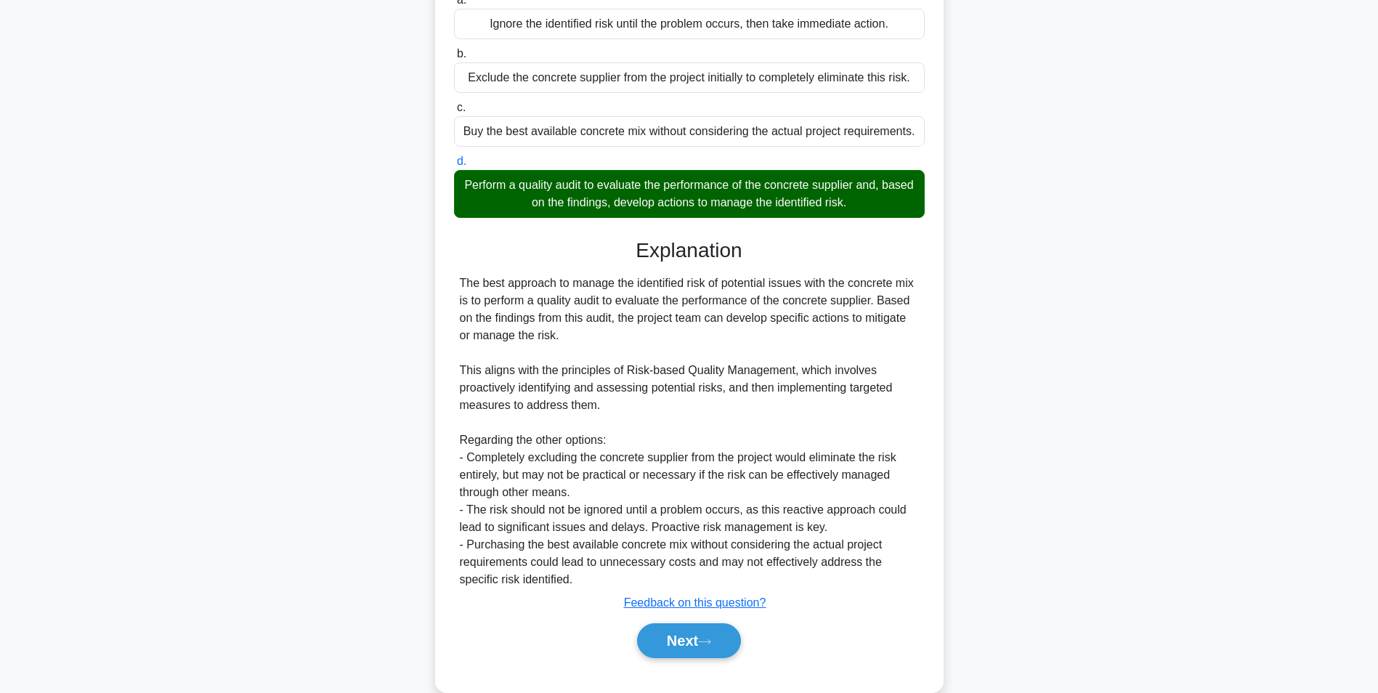
scroll to position [199, 0]
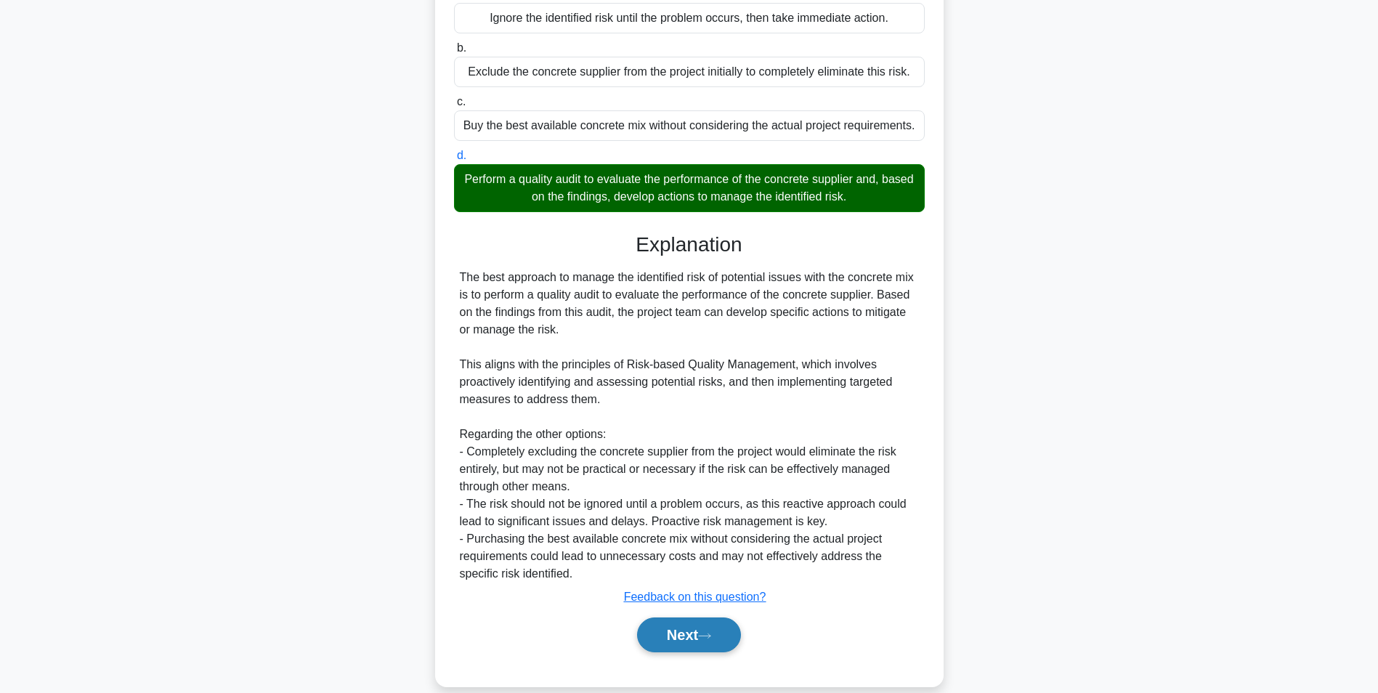
click at [686, 636] on button "Next" at bounding box center [689, 635] width 104 height 35
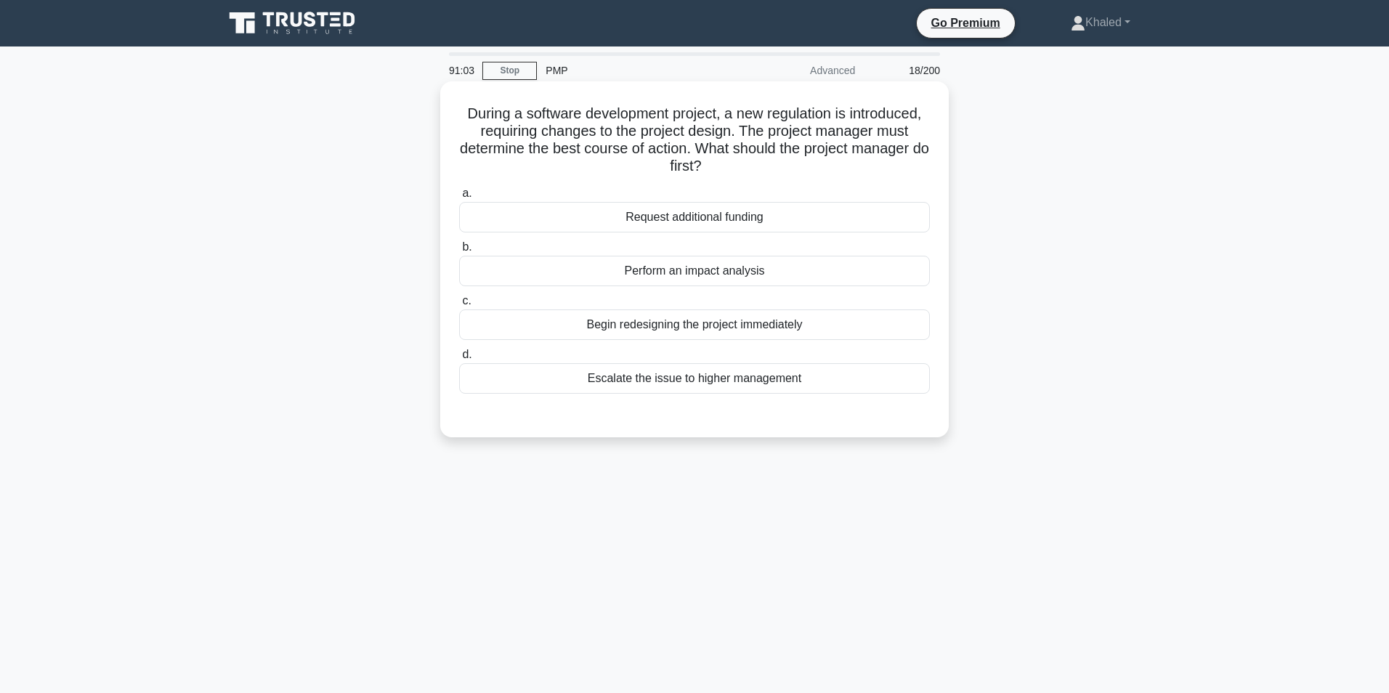
click at [695, 267] on div "Perform an impact analysis" at bounding box center [694, 271] width 471 height 31
click at [459, 252] on input "b. Perform an impact analysis" at bounding box center [459, 247] width 0 height 9
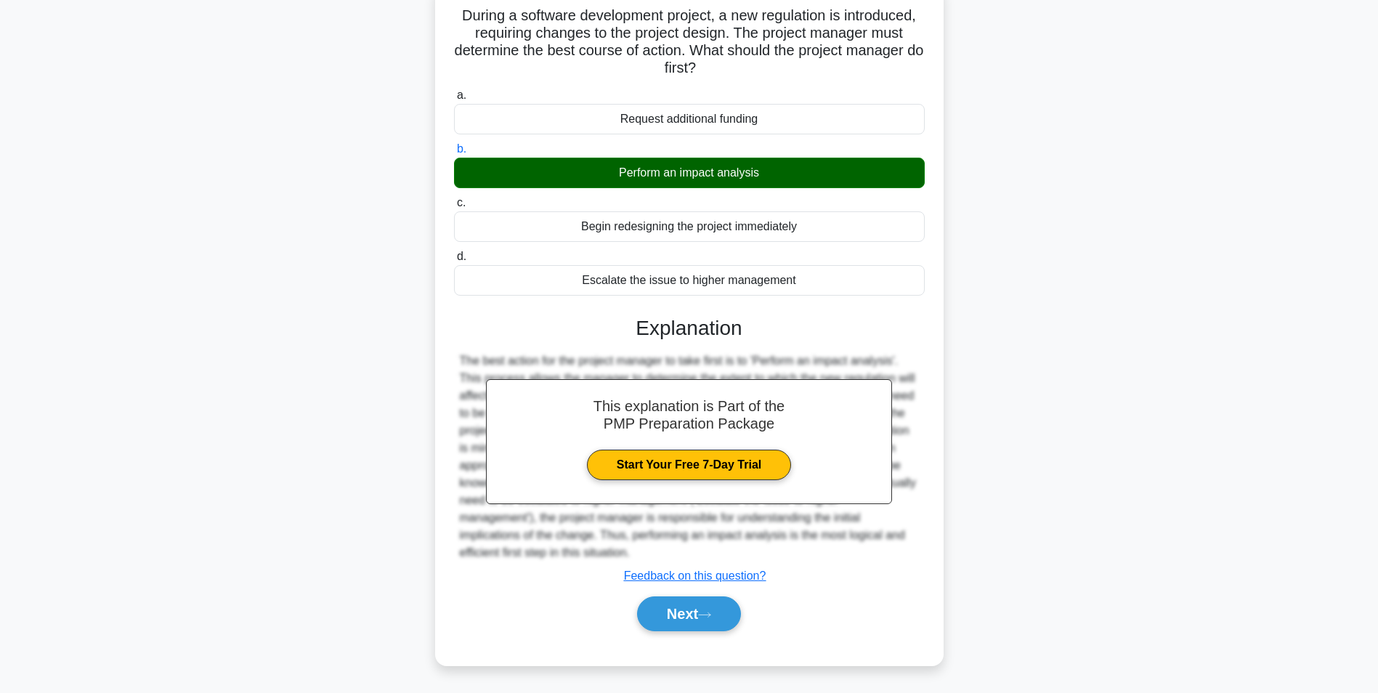
scroll to position [199, 0]
click at [680, 631] on button "Next" at bounding box center [689, 614] width 104 height 35
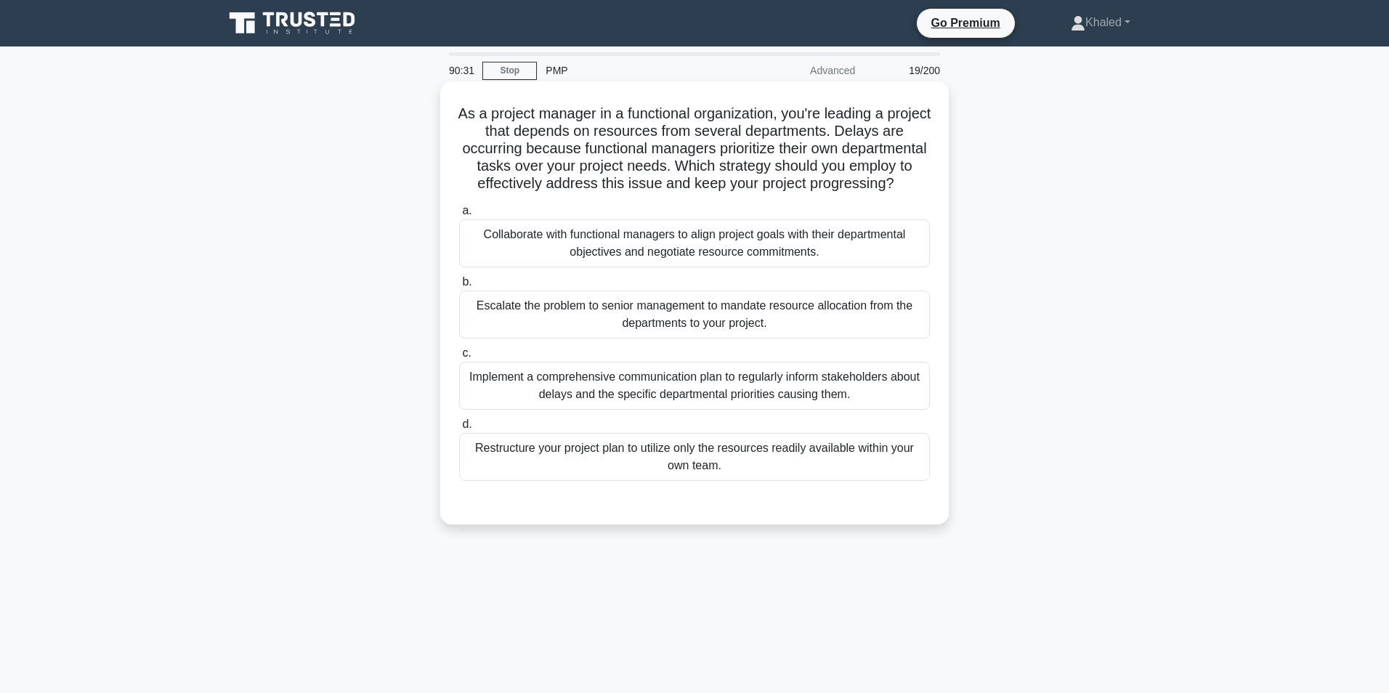
click at [622, 259] on div "Collaborate with functional managers to align project goals with their departme…" at bounding box center [694, 243] width 471 height 48
click at [459, 216] on input "a. Collaborate with functional managers to align project goals with their depar…" at bounding box center [459, 210] width 0 height 9
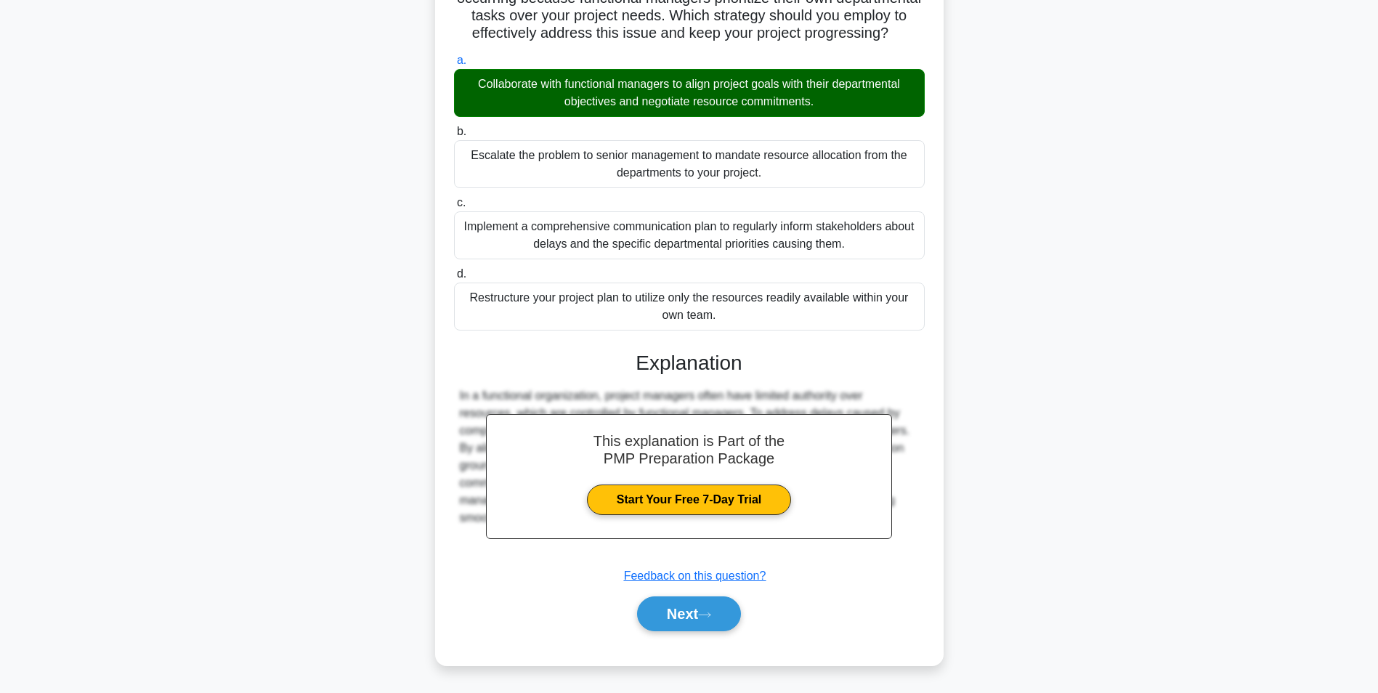
scroll to position [234, 0]
click at [672, 631] on button "Next" at bounding box center [689, 614] width 104 height 35
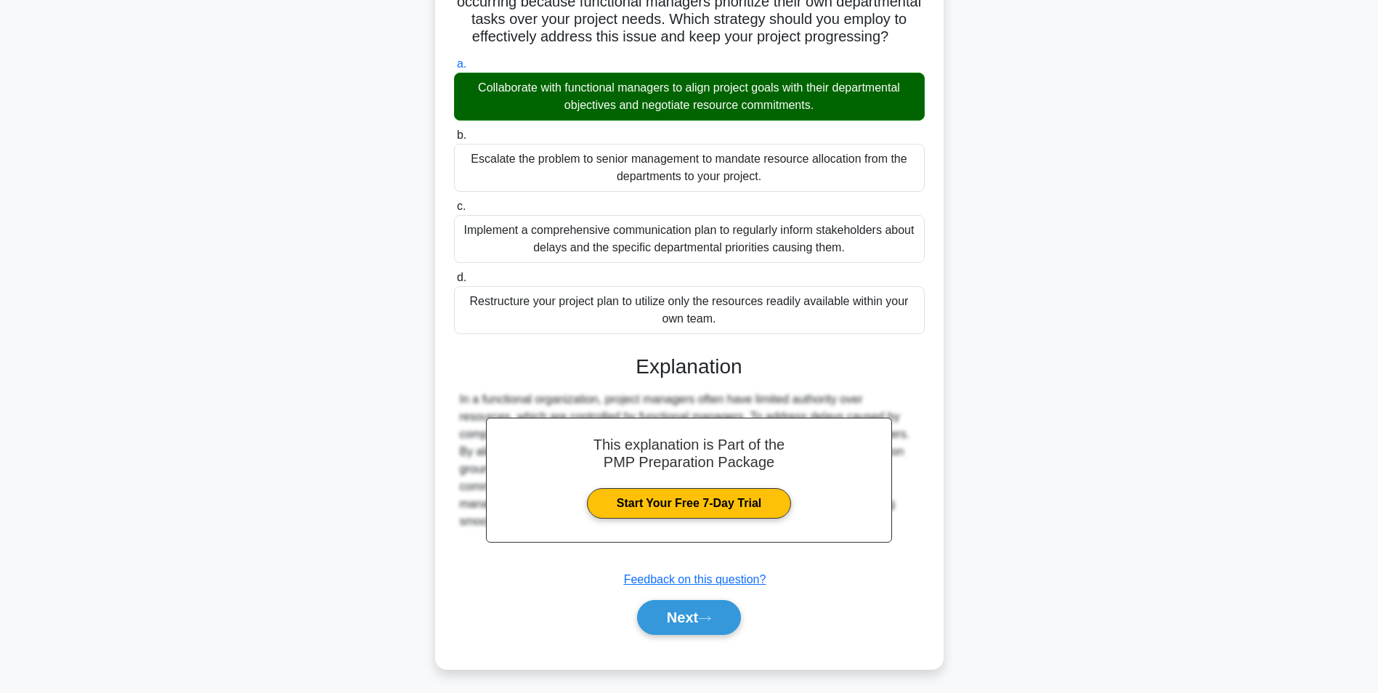
scroll to position [0, 0]
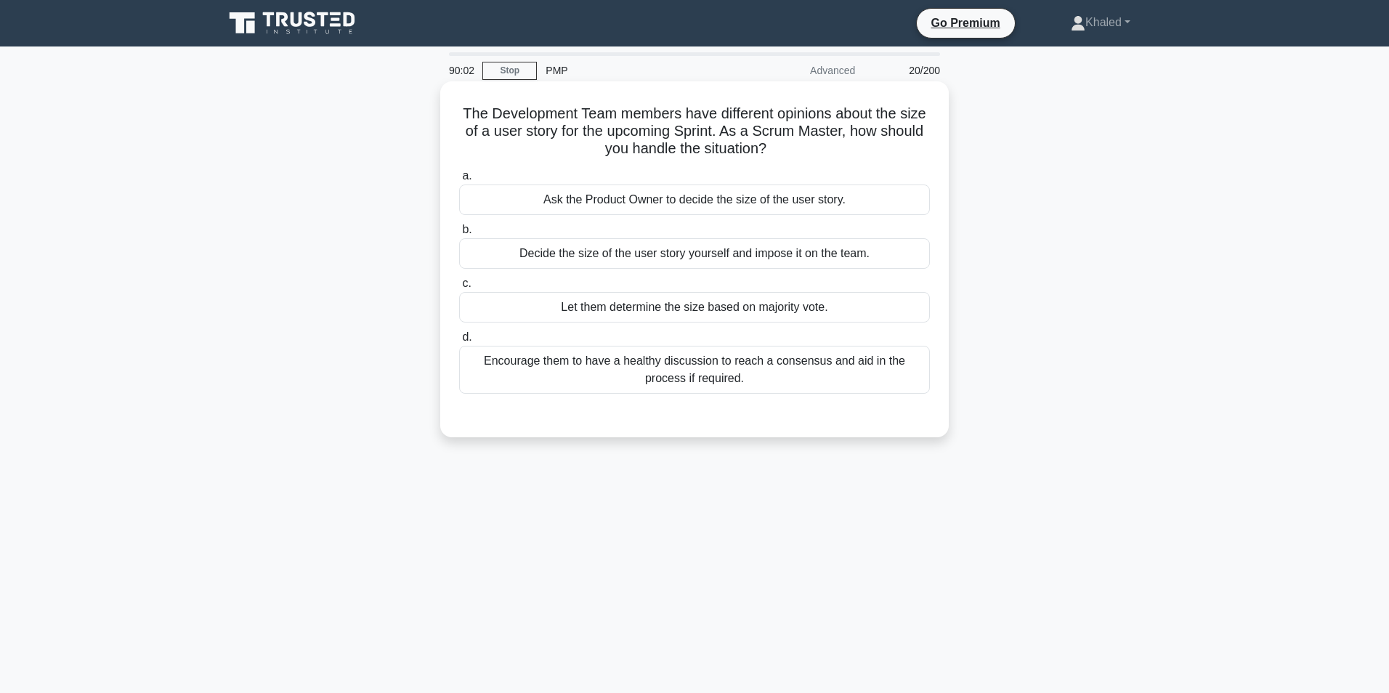
click at [711, 368] on div "Encourage them to have a healthy discussion to reach a consensus and aid in the…" at bounding box center [694, 370] width 471 height 48
click at [459, 342] on input "d. Encourage them to have a healthy discussion to reach a consensus and aid in …" at bounding box center [459, 337] width 0 height 9
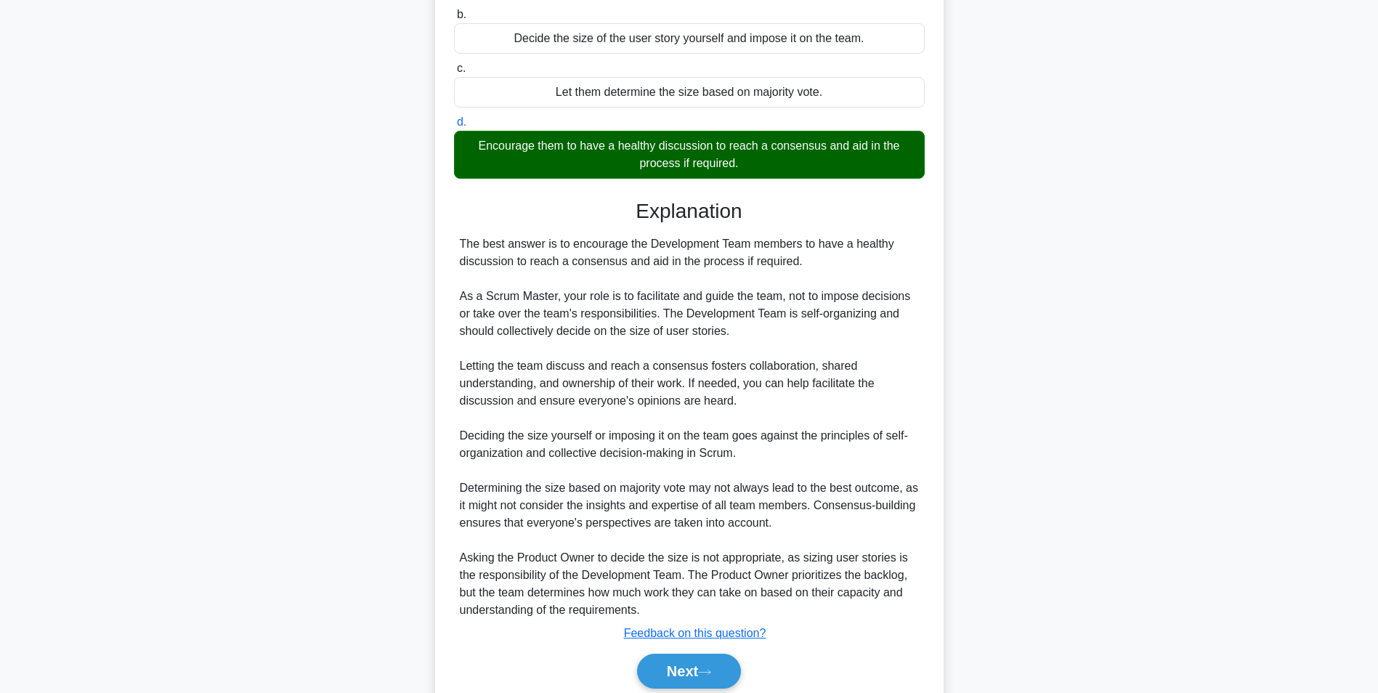
scroll to position [251, 0]
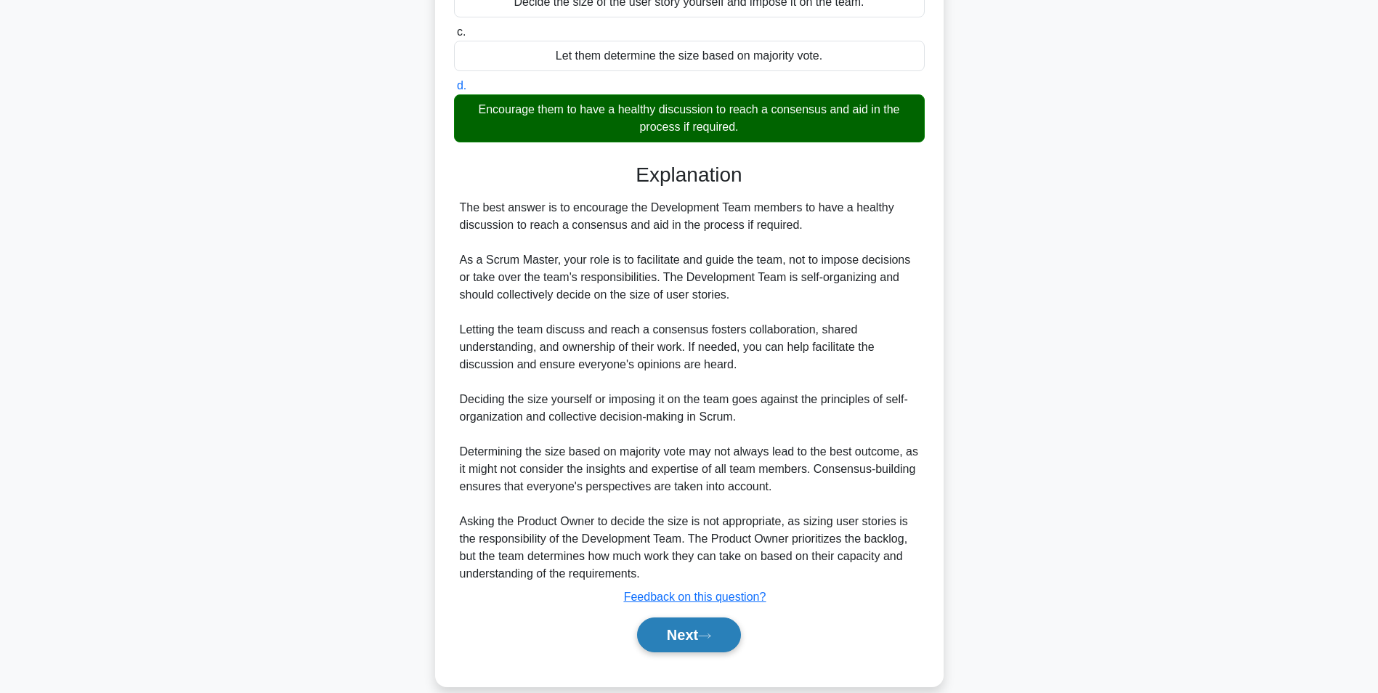
click at [675, 629] on button "Next" at bounding box center [689, 635] width 104 height 35
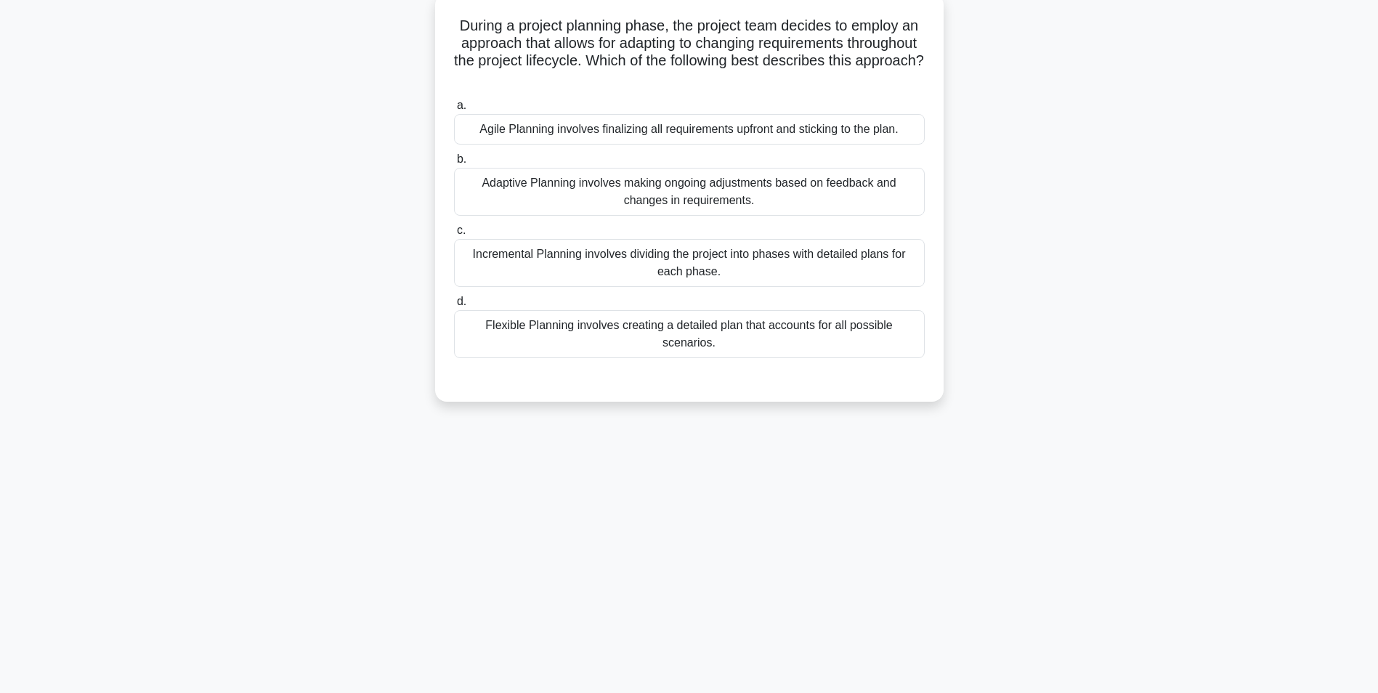
scroll to position [0, 0]
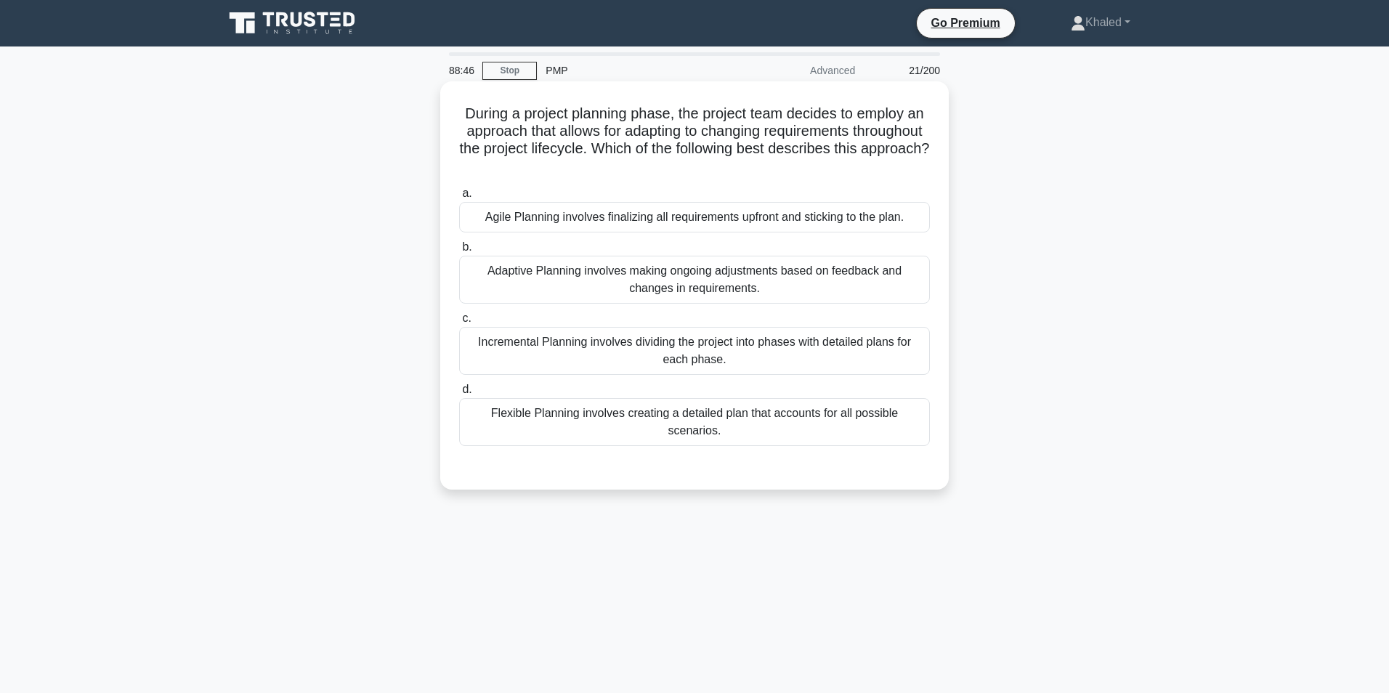
click at [692, 277] on div "Adaptive Planning involves making ongoing adjustments based on feedback and cha…" at bounding box center [694, 280] width 471 height 48
click at [459, 252] on input "b. Adaptive Planning involves making ongoing adjustments based on feedback and …" at bounding box center [459, 247] width 0 height 9
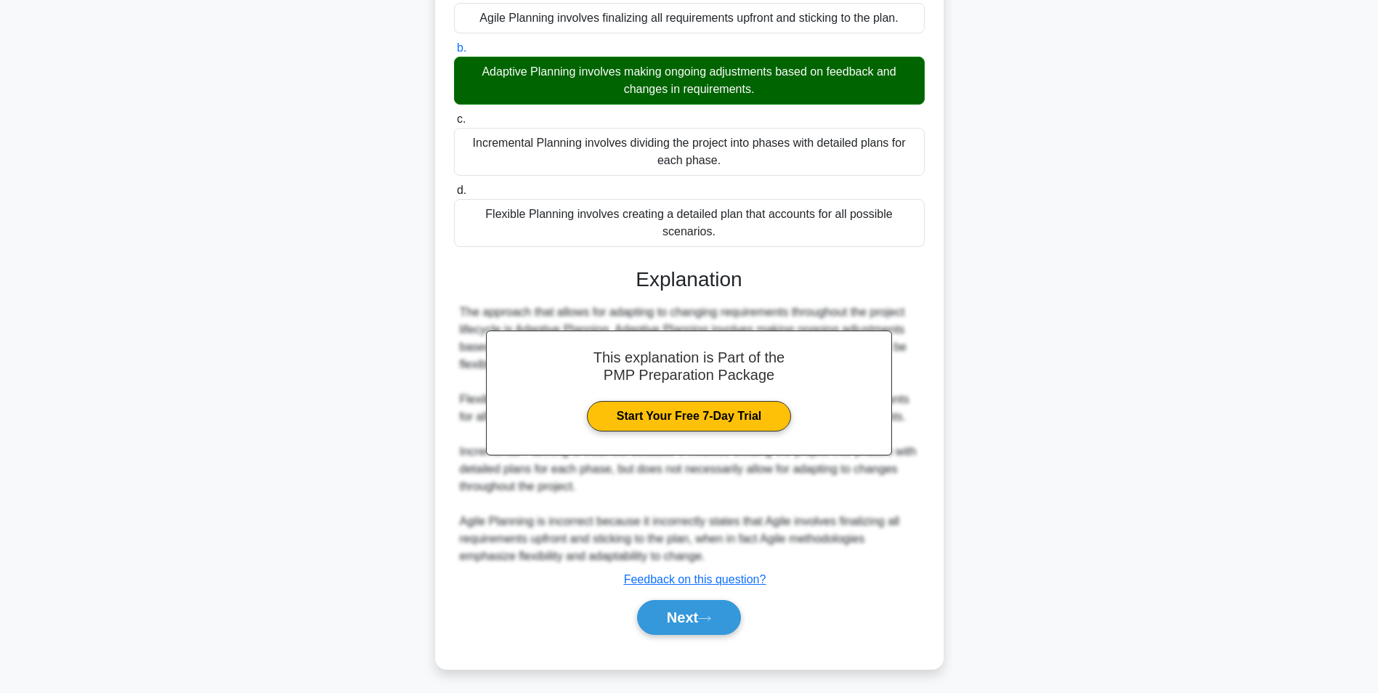
scroll to position [291, 0]
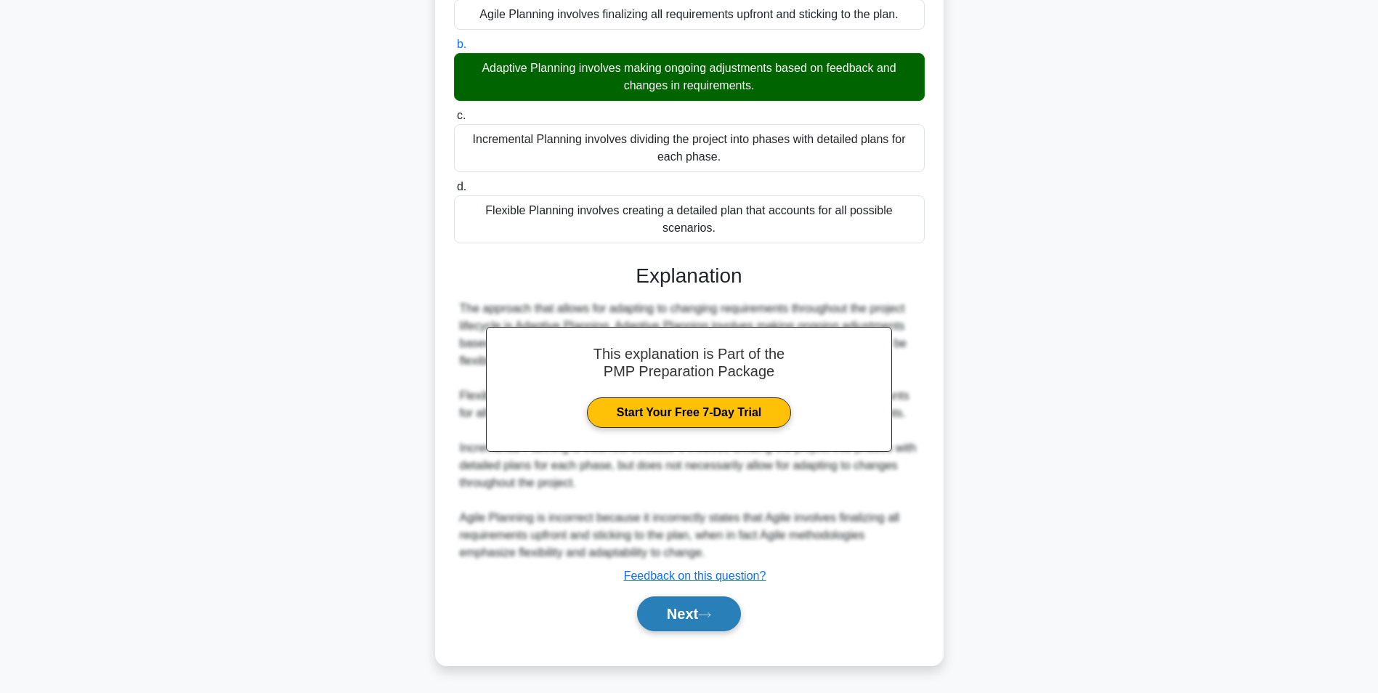
click at [683, 631] on button "Next" at bounding box center [689, 614] width 104 height 35
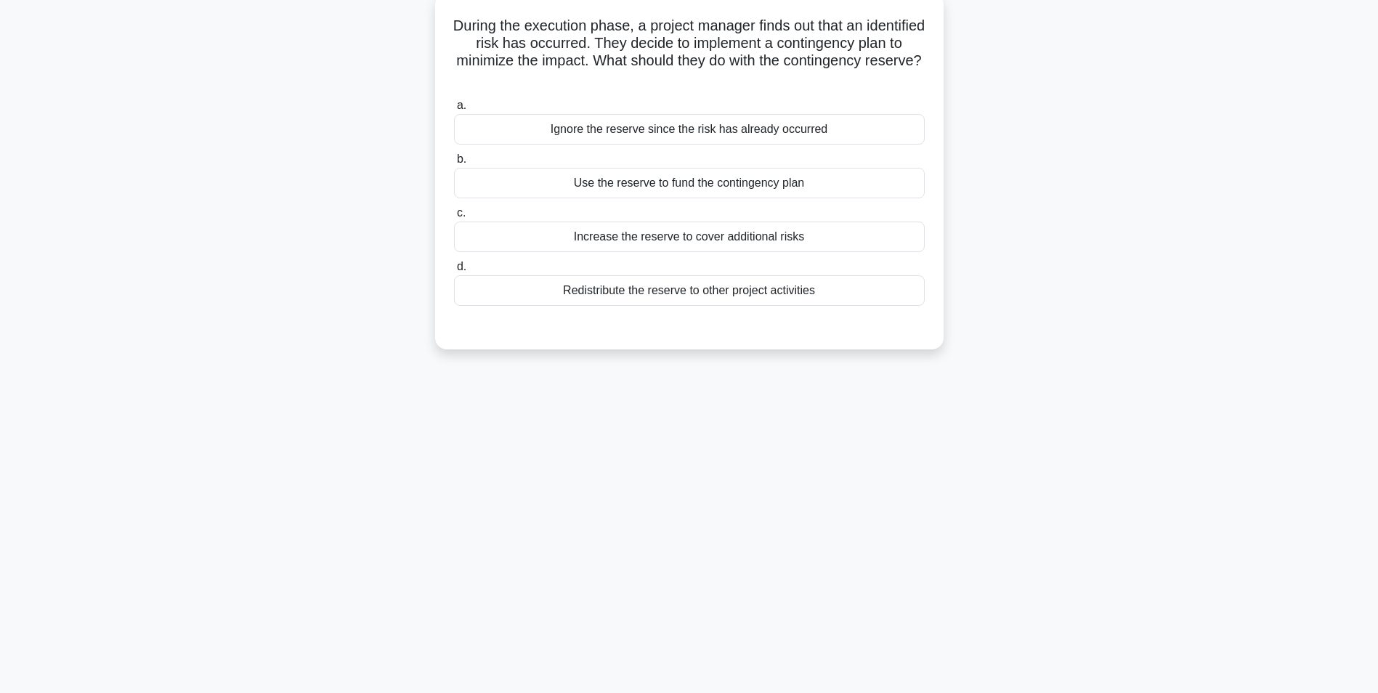
scroll to position [0, 0]
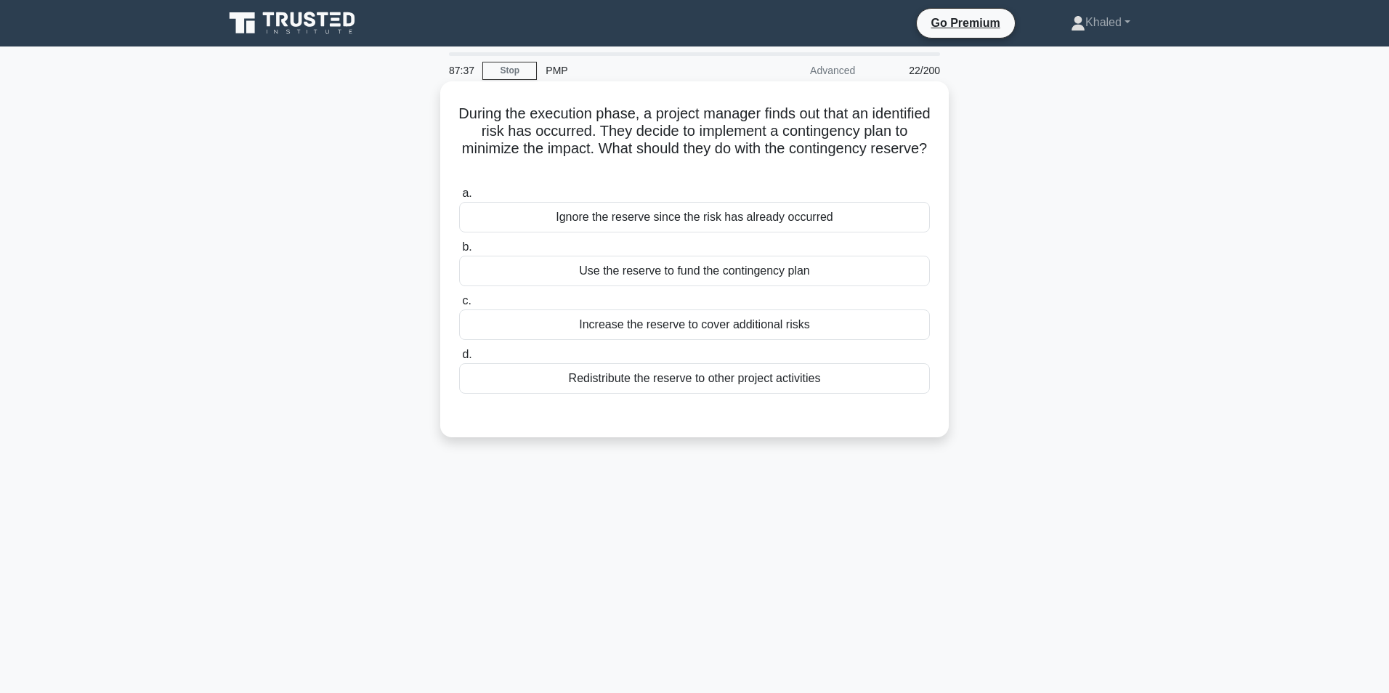
click at [596, 270] on div "Use the reserve to fund the contingency plan" at bounding box center [694, 271] width 471 height 31
click at [459, 252] on input "b. Use the reserve to fund the contingency plan" at bounding box center [459, 247] width 0 height 9
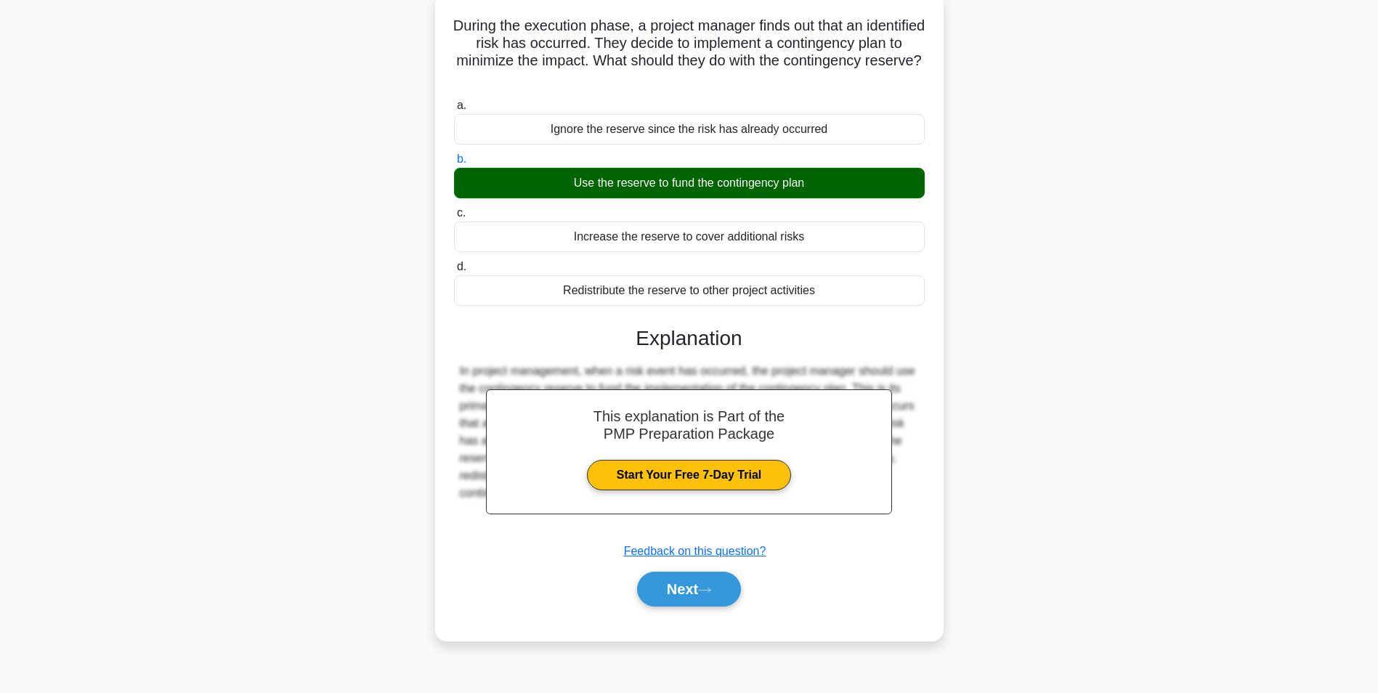
scroll to position [129, 0]
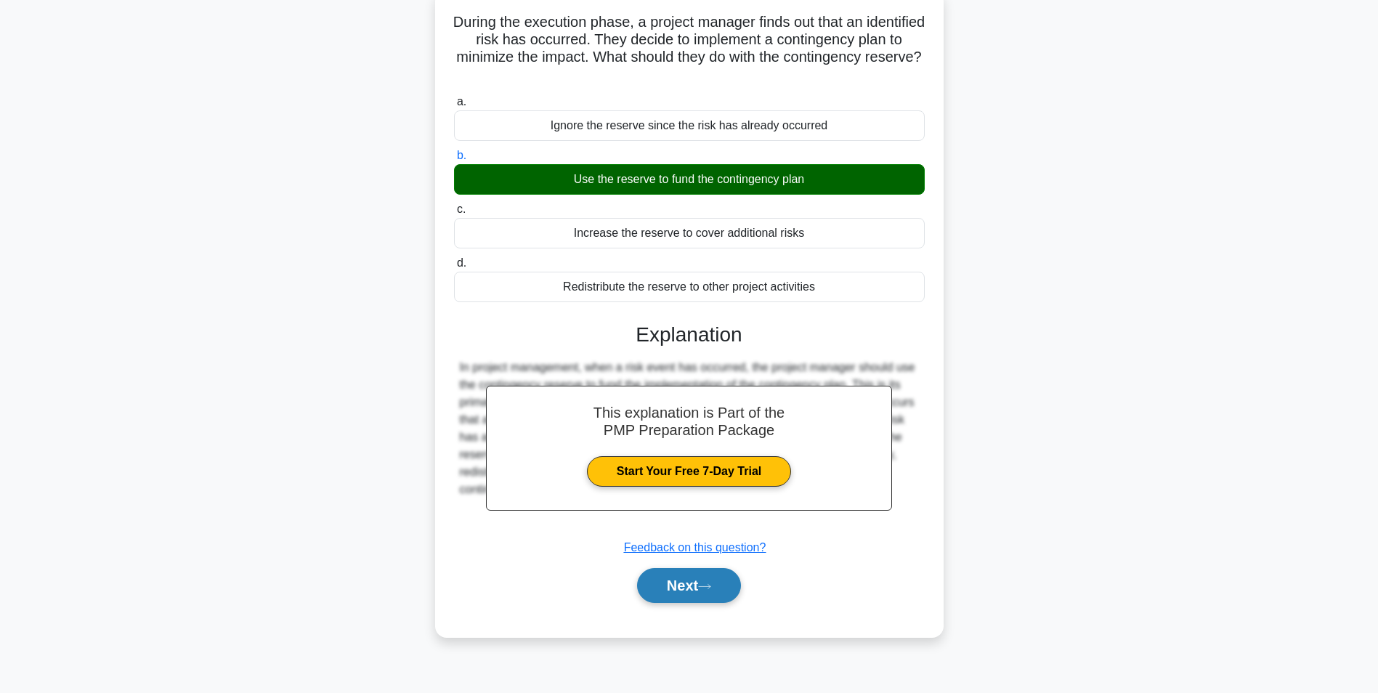
click at [666, 603] on button "Next" at bounding box center [689, 585] width 104 height 35
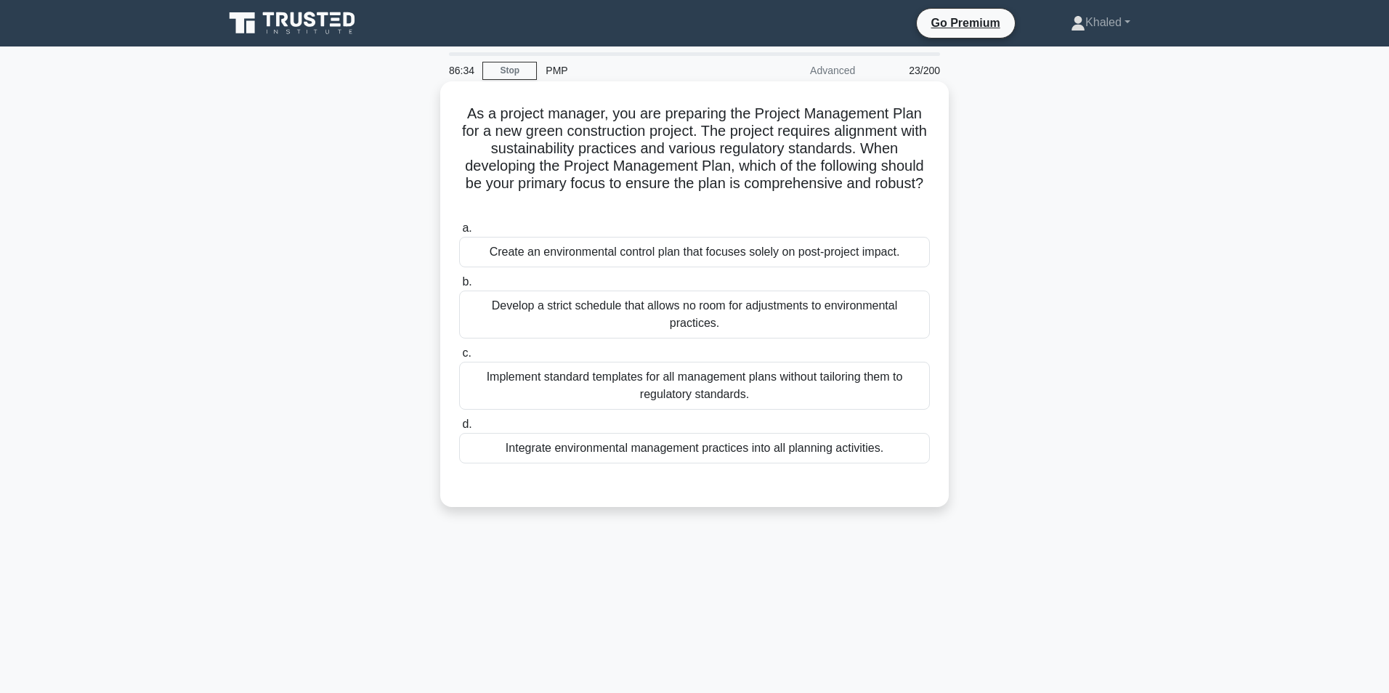
drag, startPoint x: 720, startPoint y: 124, endPoint x: 860, endPoint y: 203, distance: 160.1
click at [860, 203] on h5 "As a project manager, you are preparing the Project Management Plan for a new g…" at bounding box center [695, 158] width 474 height 106
copy h5 "The project requires alignment with sustainability practices and various regula…"
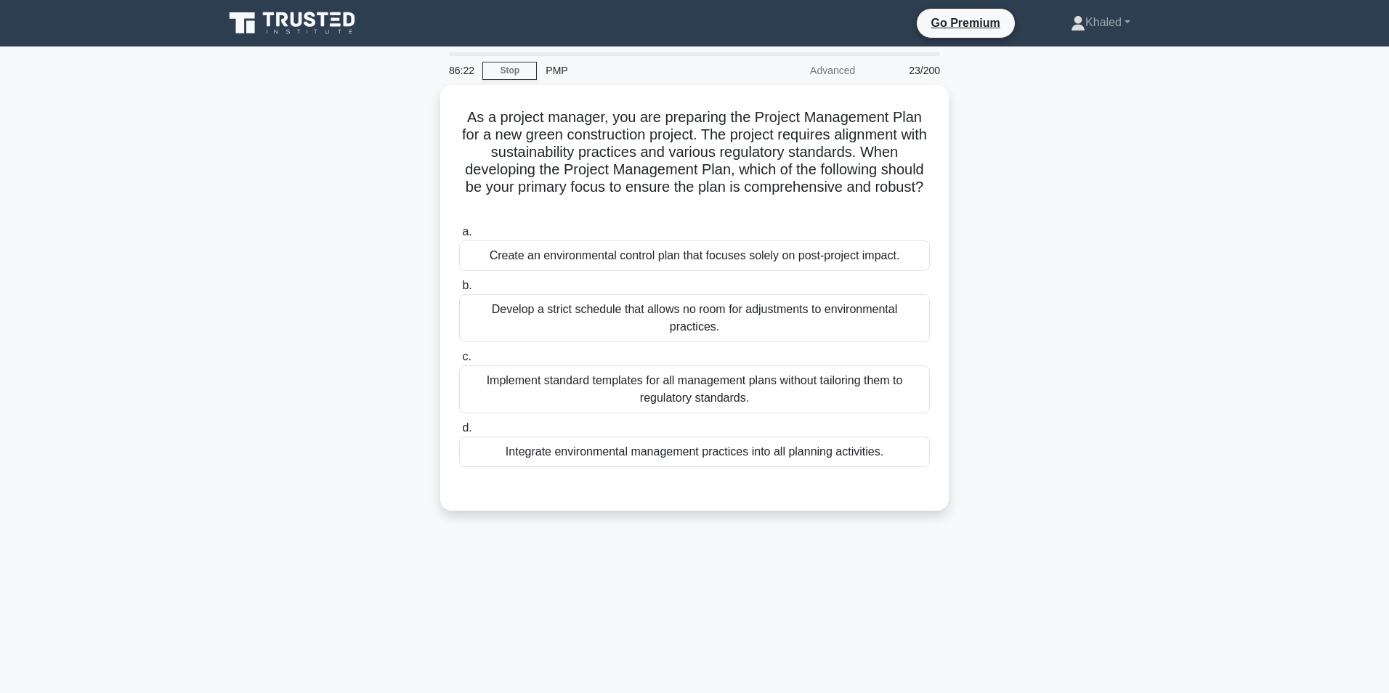
click at [1075, 380] on div "As a project manager, you are preparing the Project Management Plan for a new g…" at bounding box center [694, 306] width 959 height 443
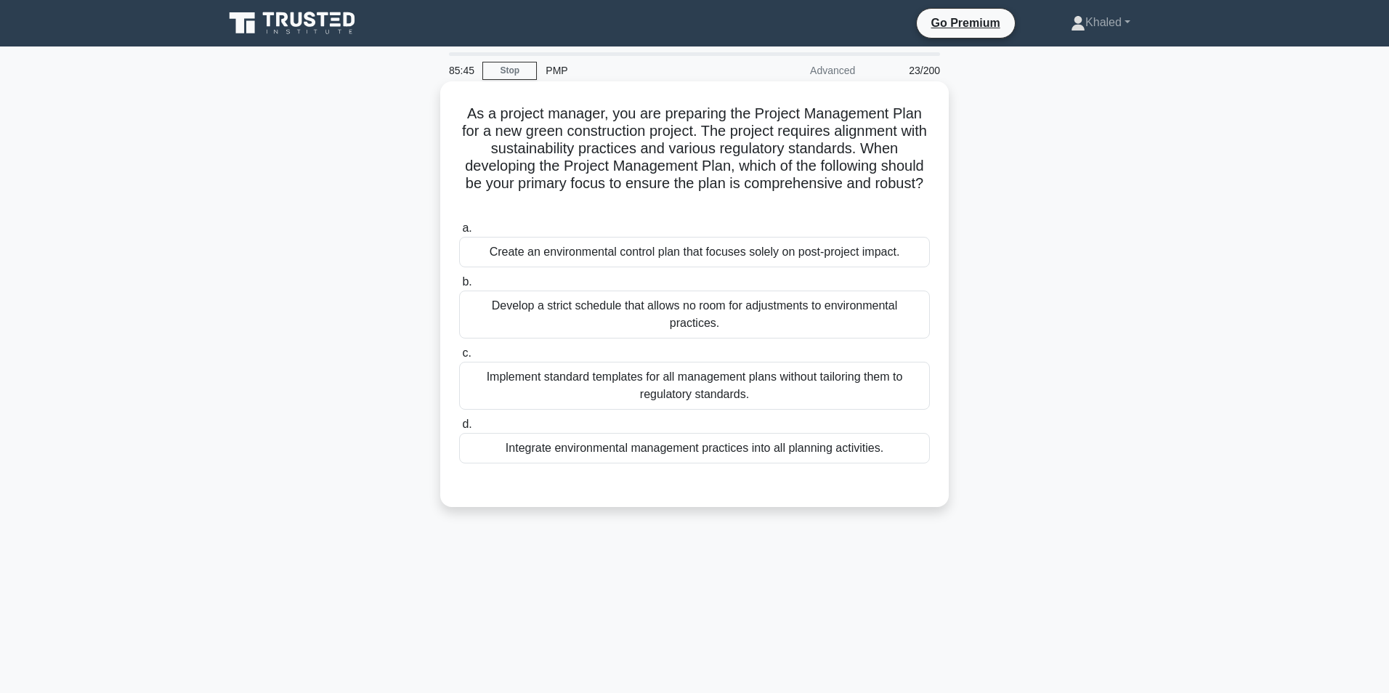
click at [708, 445] on div "Integrate environmental management practices into all planning activities." at bounding box center [694, 448] width 471 height 31
click at [459, 429] on input "d. Integrate environmental management practices into all planning activities." at bounding box center [459, 424] width 0 height 9
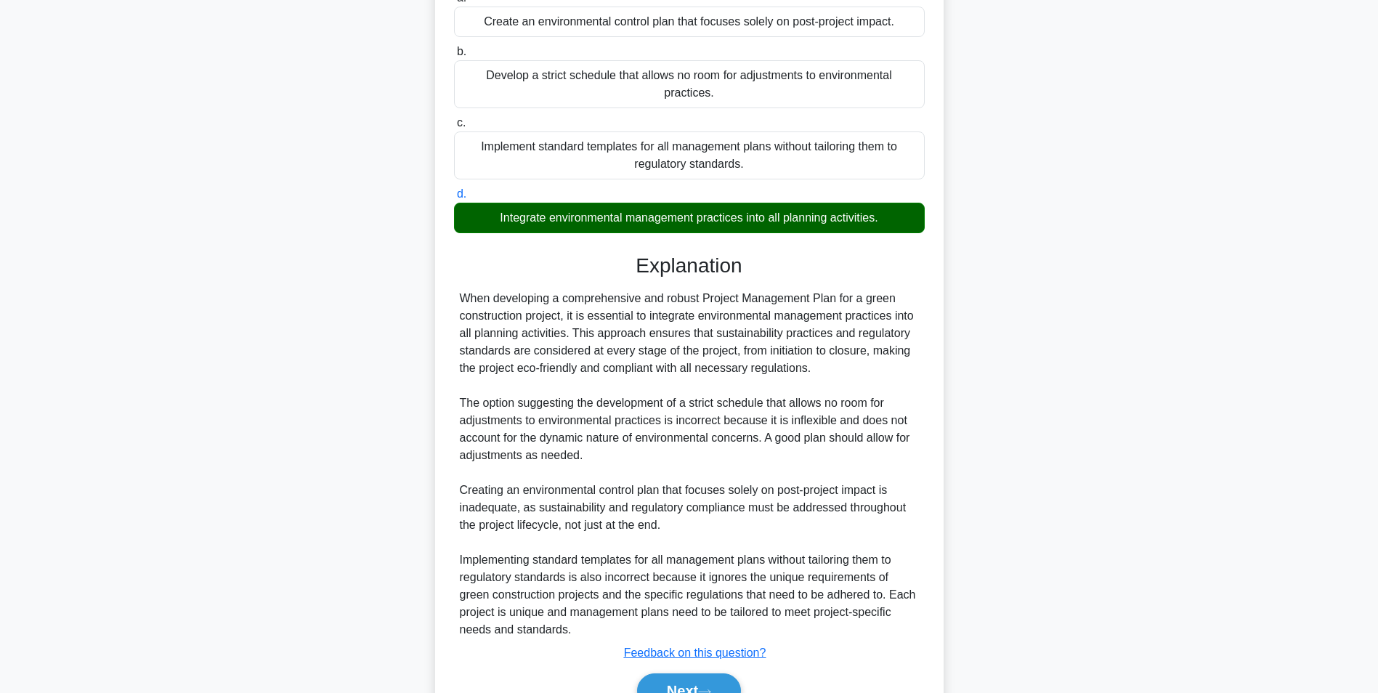
scroll to position [286, 0]
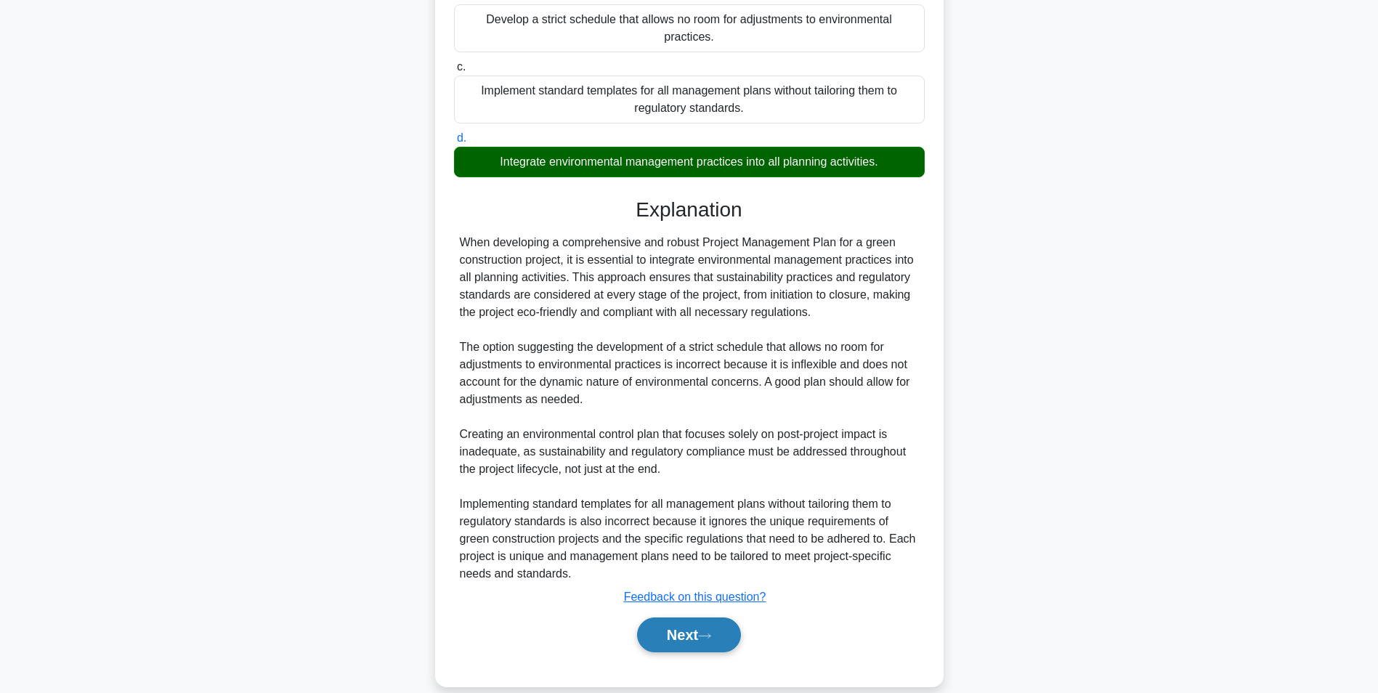
click at [669, 634] on button "Next" at bounding box center [689, 635] width 104 height 35
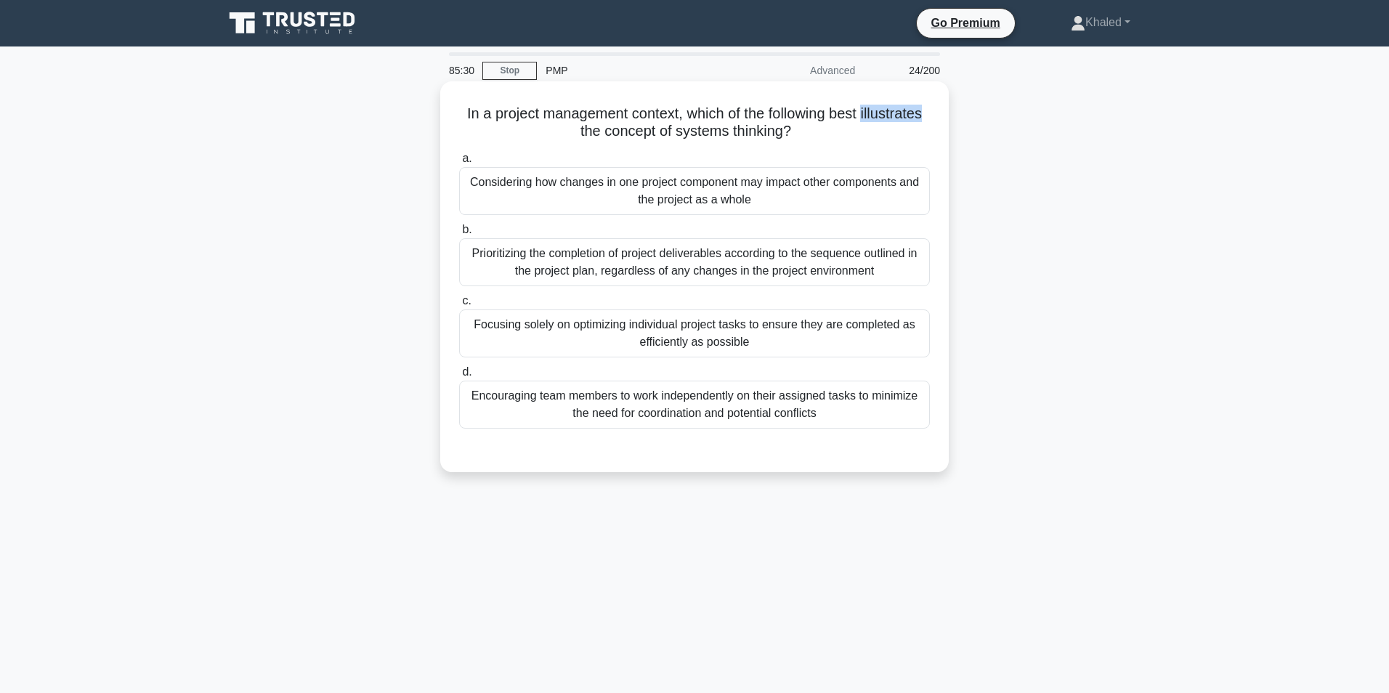
drag, startPoint x: 539, startPoint y: 131, endPoint x: 603, endPoint y: 125, distance: 64.2
click at [603, 125] on h5 "In a project management context, which of the following best illustrates the co…" at bounding box center [695, 123] width 474 height 36
drag, startPoint x: 603, startPoint y: 125, endPoint x: 578, endPoint y: 126, distance: 24.7
copy h5 "illustrates"
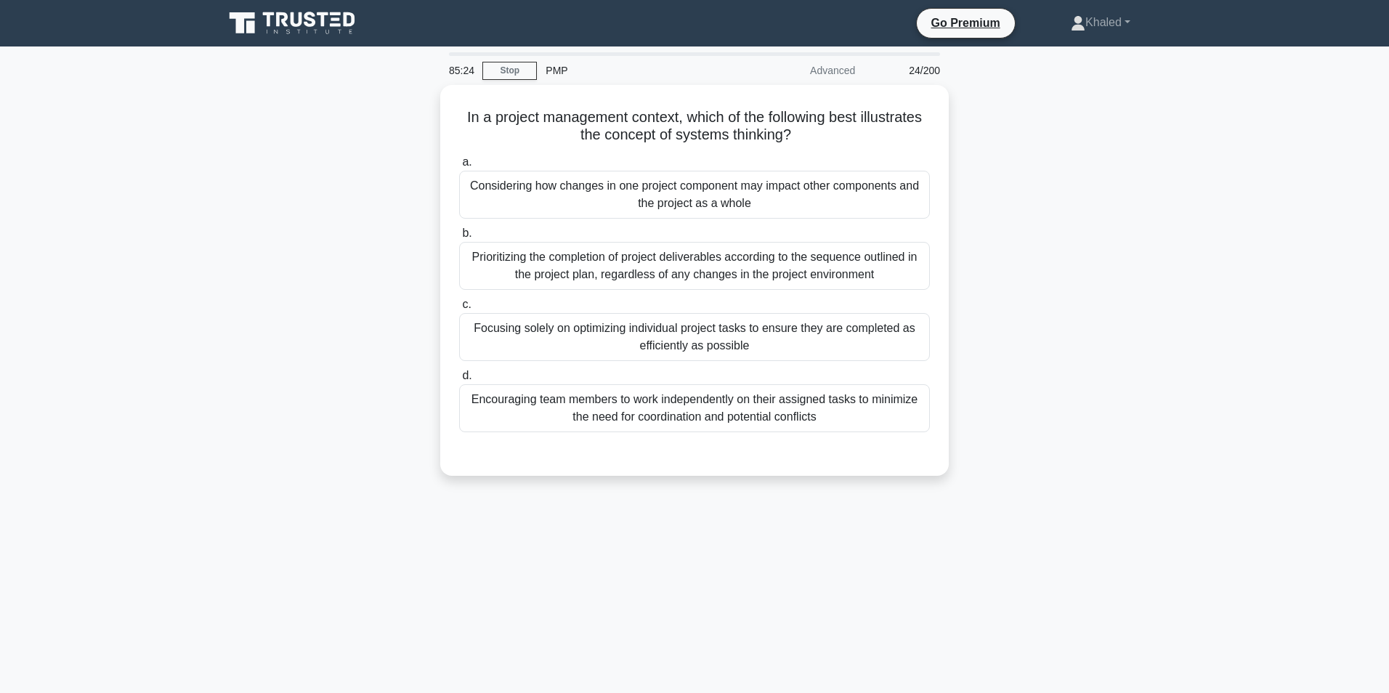
click at [1320, 285] on main "85:24 Stop PMP Advanced 24/200 In a project management context, which of the fo…" at bounding box center [694, 416] width 1389 height 738
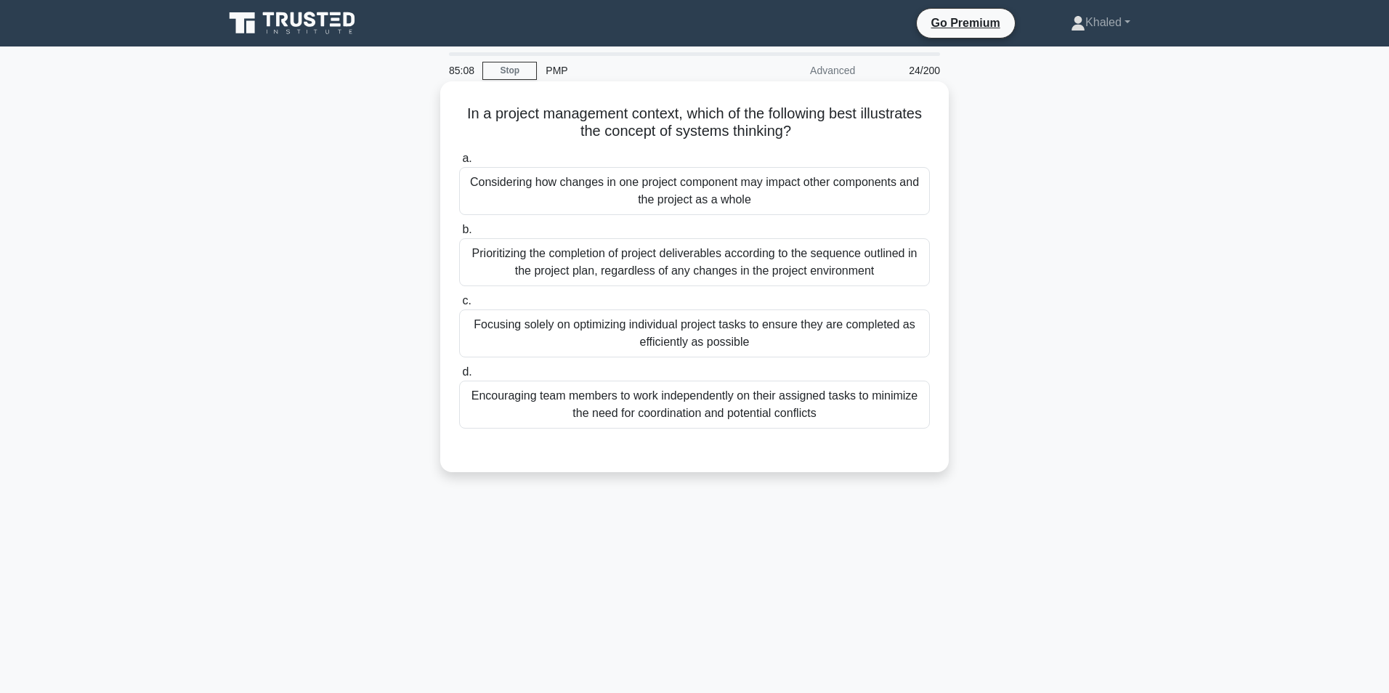
drag, startPoint x: 493, startPoint y: 105, endPoint x: 873, endPoint y: 129, distance: 380.1
click at [873, 129] on h5 "In a project management context, which of the following best illustrates the co…" at bounding box center [695, 123] width 474 height 36
drag, startPoint x: 873, startPoint y: 129, endPoint x: 786, endPoint y: 117, distance: 88.1
copy h5 "In a project management context, which of the following best illustrates the co…"
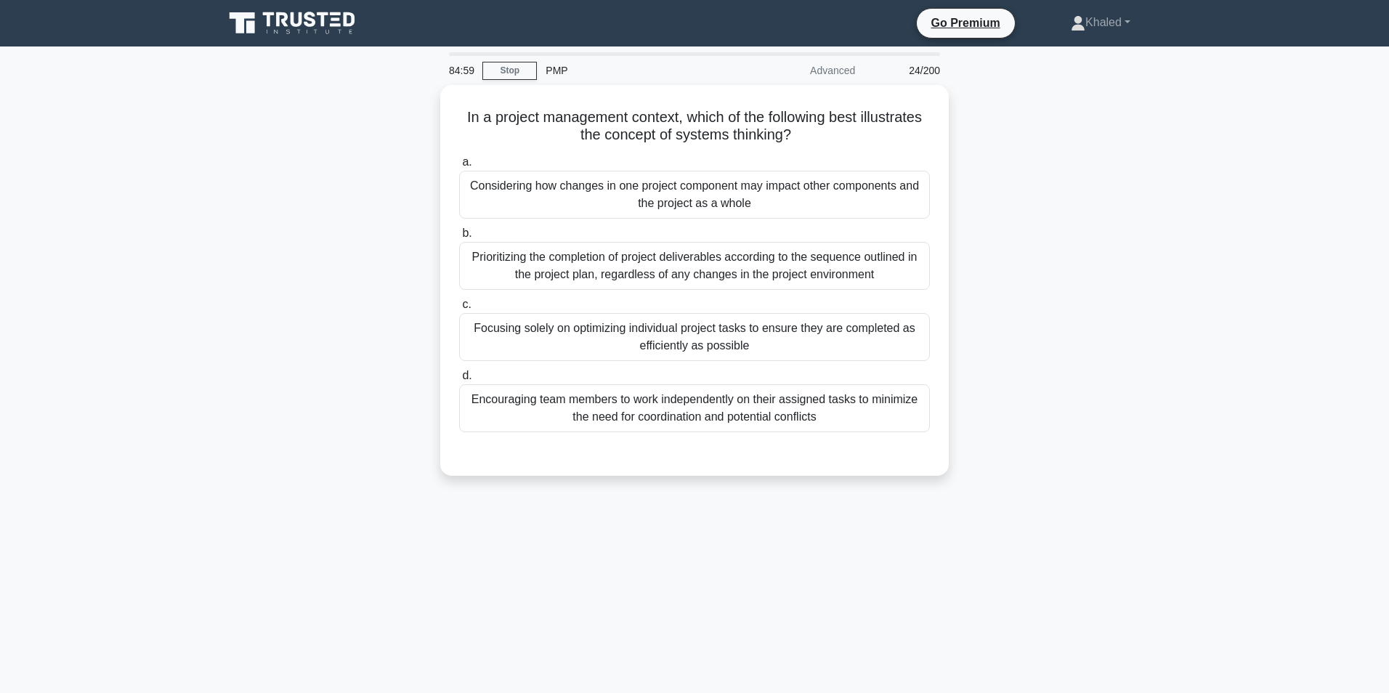
click at [1119, 306] on div "In a project management context, which of the following best illustrates the co…" at bounding box center [694, 289] width 959 height 408
click at [1160, 358] on div "In a project management context, which of the following best illustrates the co…" at bounding box center [694, 289] width 959 height 408
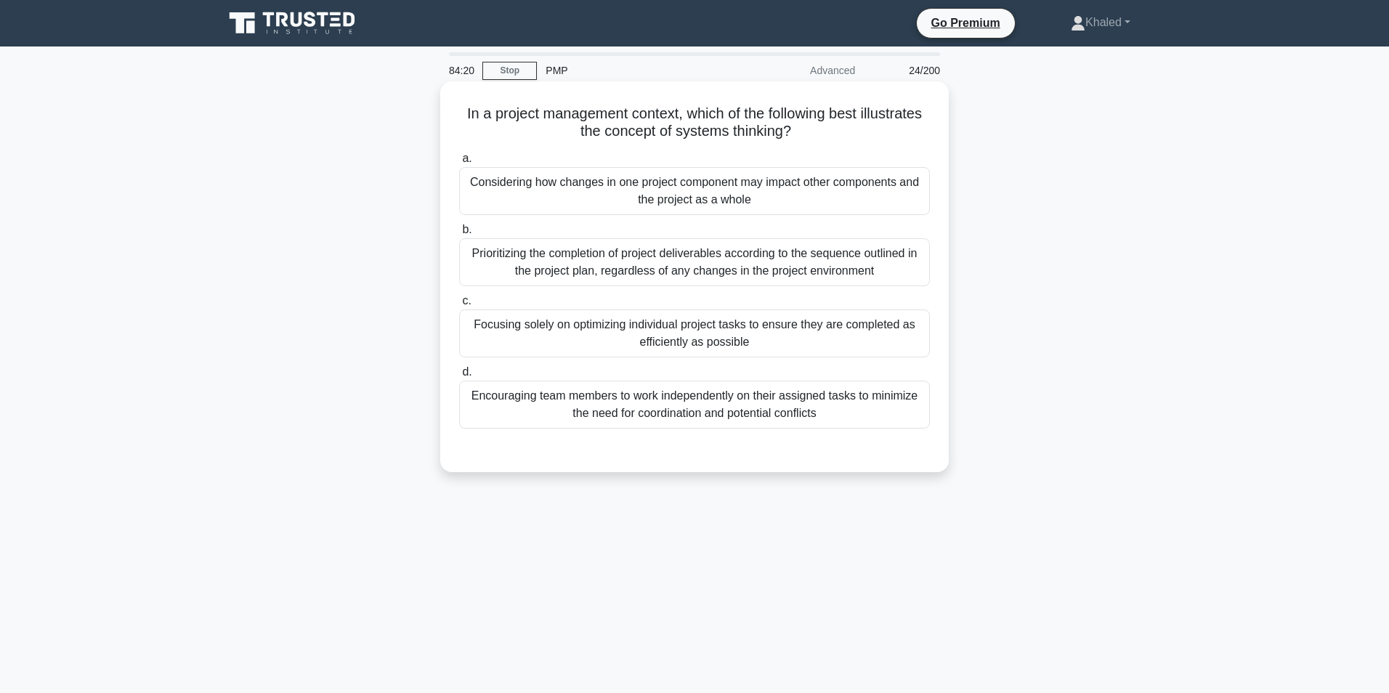
click at [680, 408] on div "Encouraging team members to work independently on their assigned tasks to minim…" at bounding box center [694, 405] width 471 height 48
click at [459, 377] on input "d. Encouraging team members to work independently on their assigned tasks to mi…" at bounding box center [459, 372] width 0 height 9
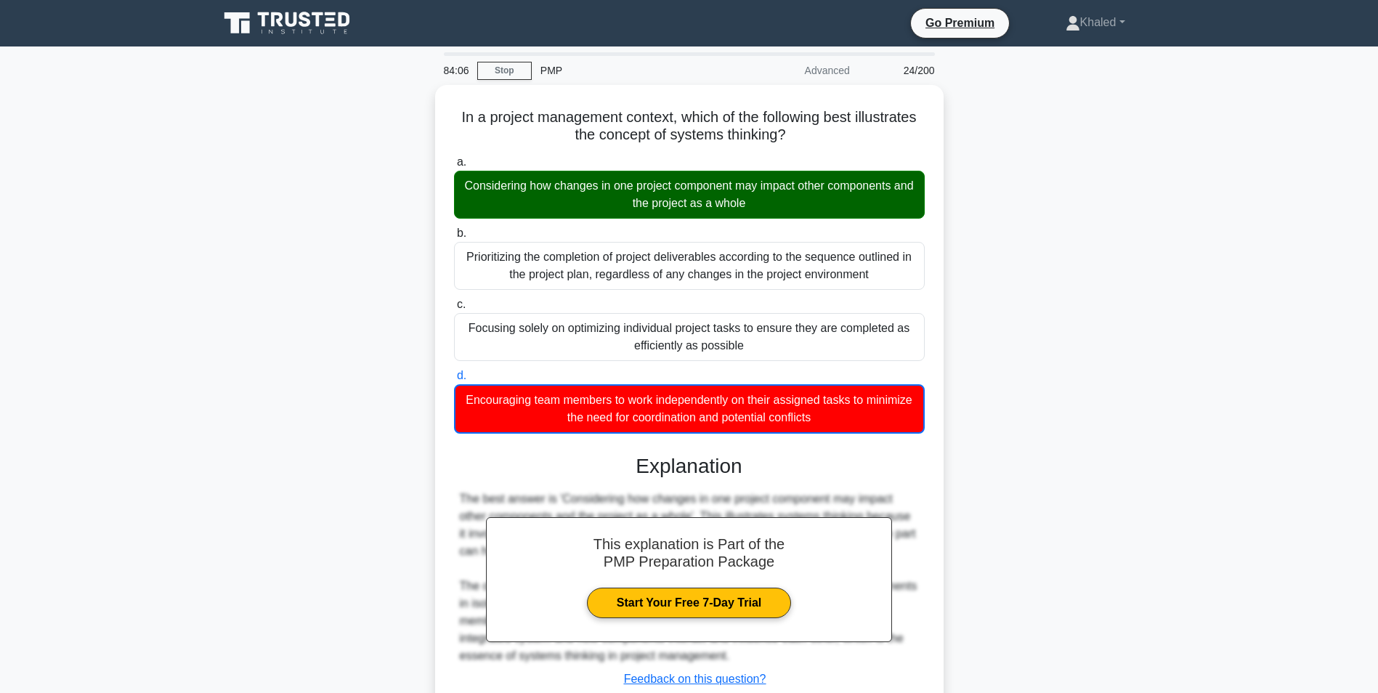
click at [1071, 222] on div "In a project management context, which of the following best illustrates the co…" at bounding box center [689, 435] width 959 height 701
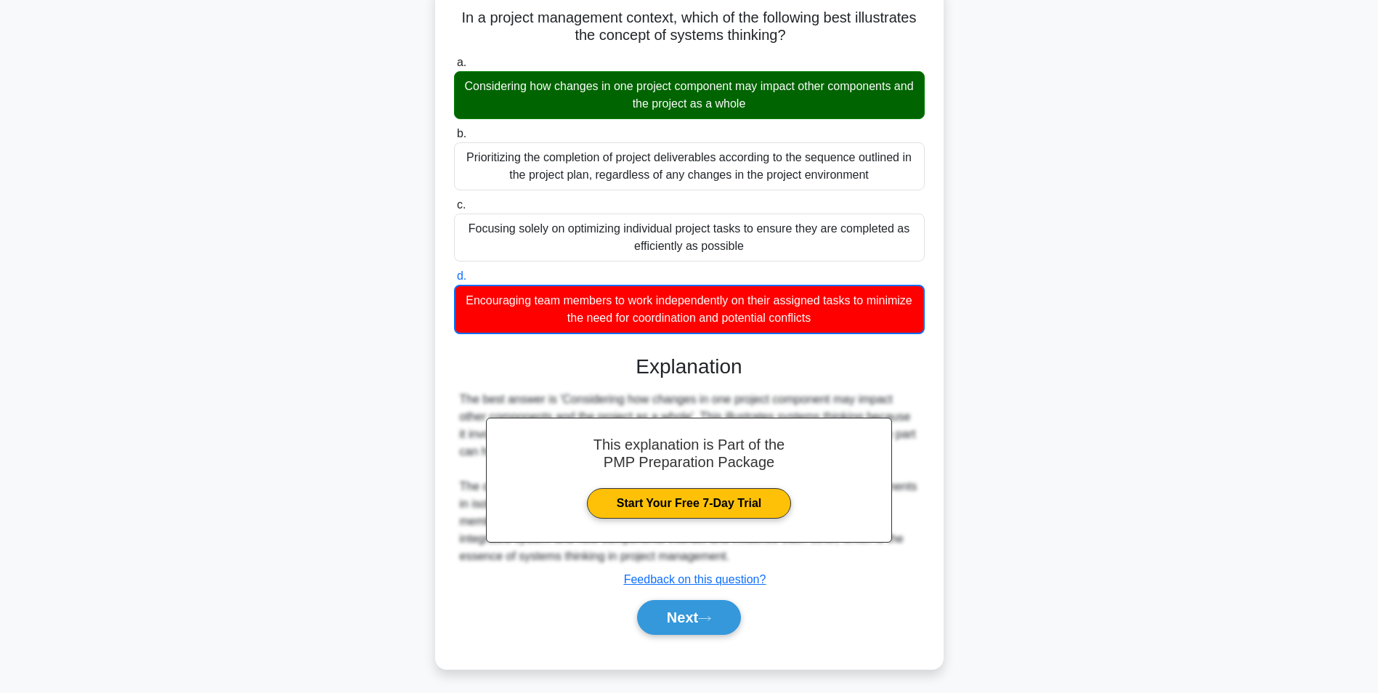
scroll to position [199, 0]
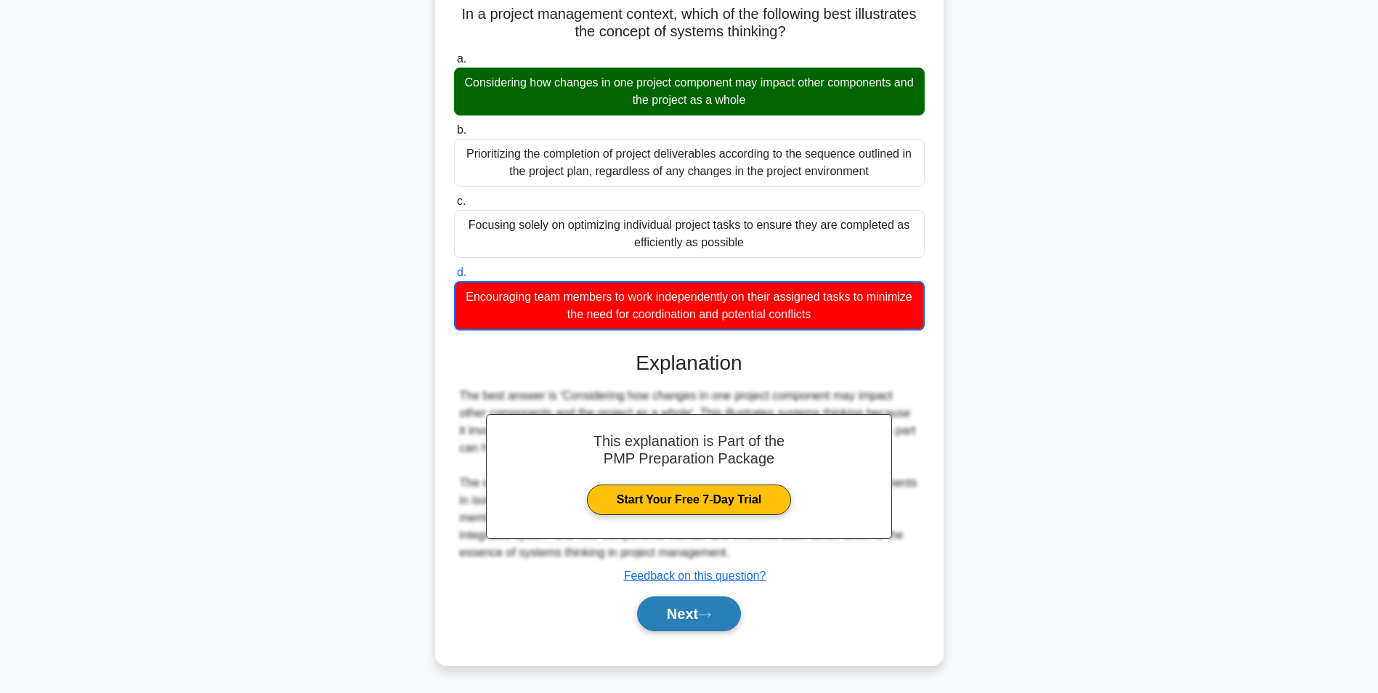
click at [675, 631] on button "Next" at bounding box center [689, 614] width 104 height 35
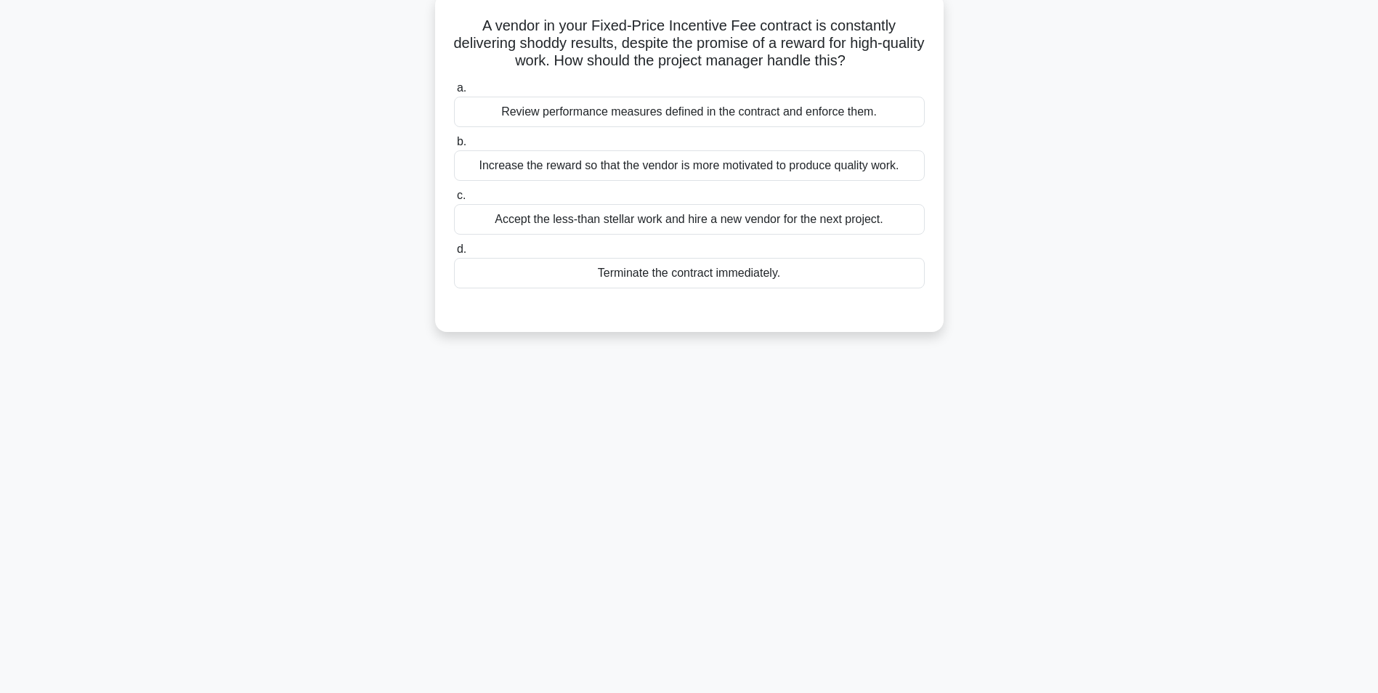
scroll to position [0, 0]
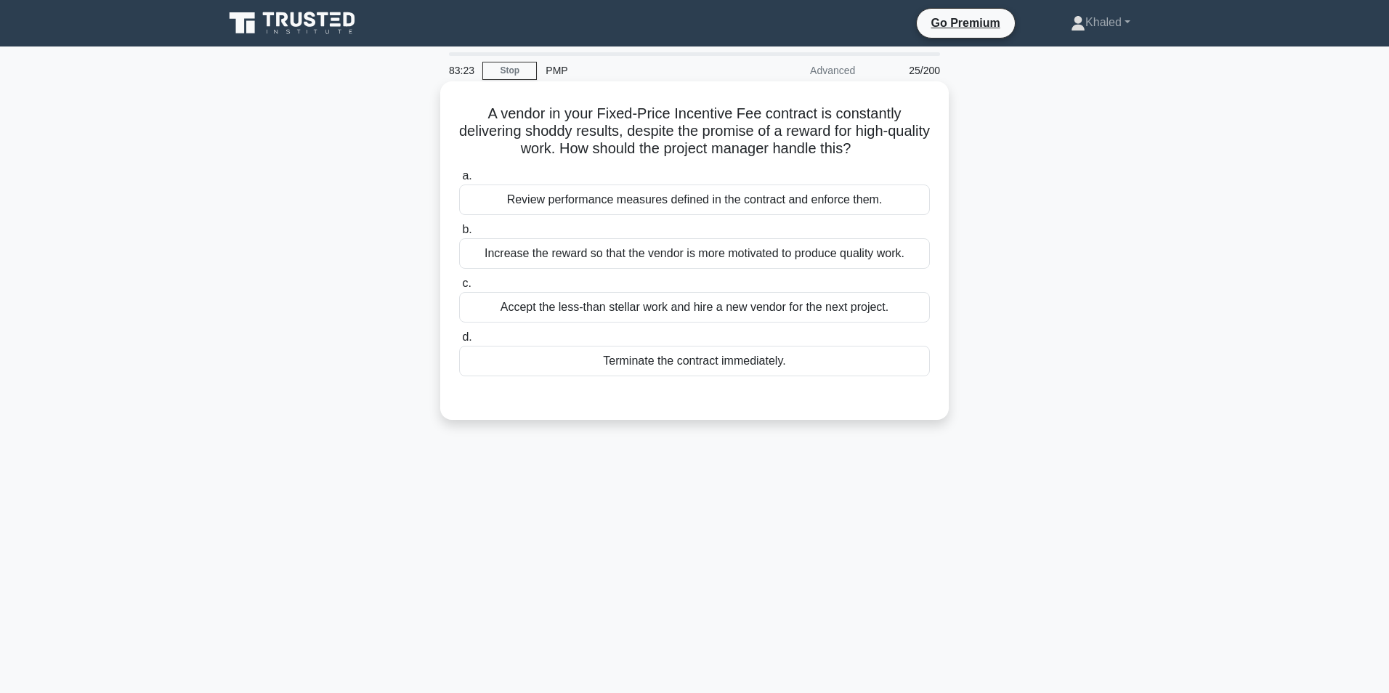
click at [670, 194] on div "Review performance measures defined in the contract and enforce them." at bounding box center [694, 200] width 471 height 31
click at [459, 181] on input "a. Review performance measures defined in the contract and enforce them." at bounding box center [459, 175] width 0 height 9
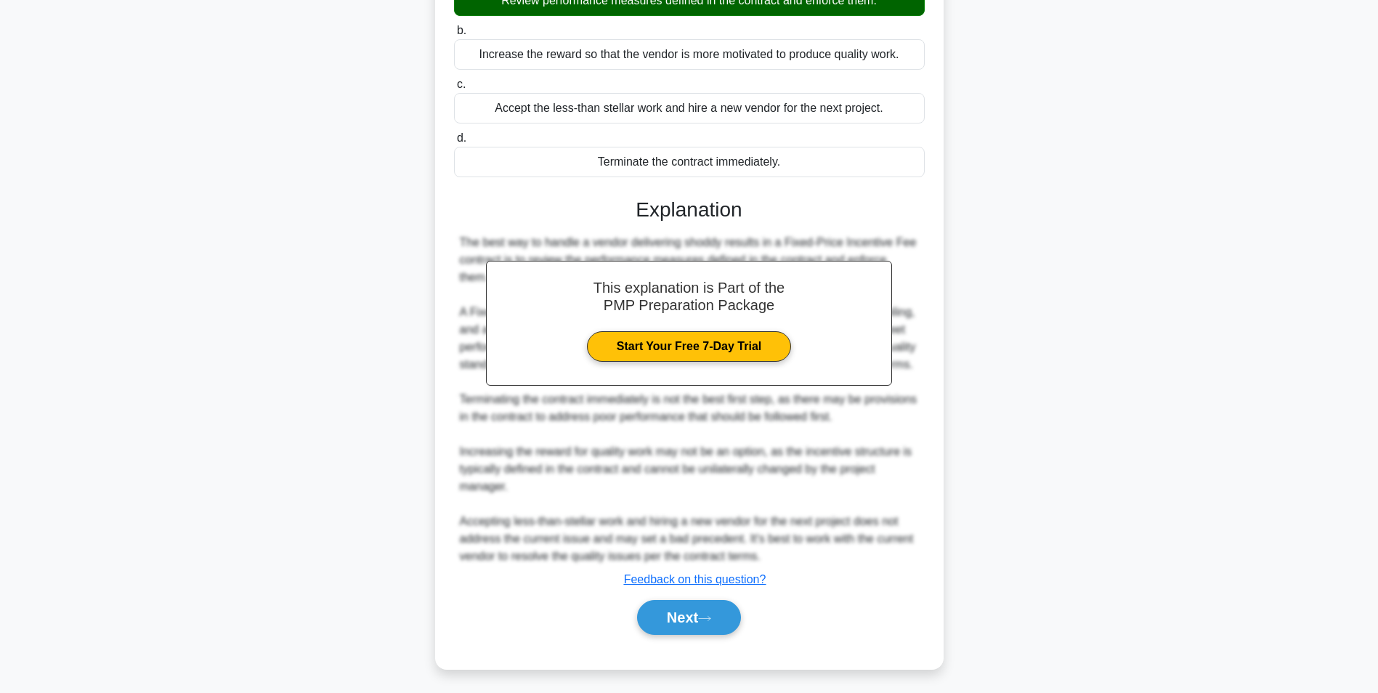
scroll to position [321, 0]
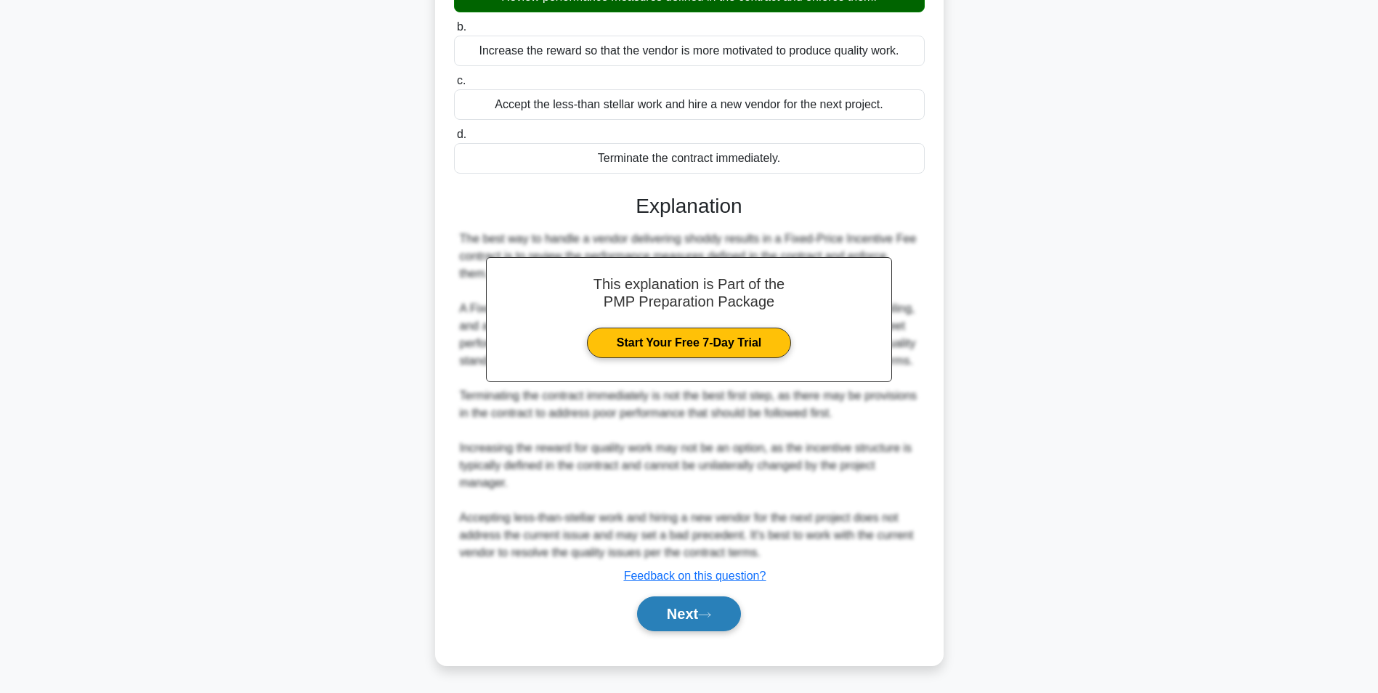
click at [675, 627] on button "Next" at bounding box center [689, 614] width 104 height 35
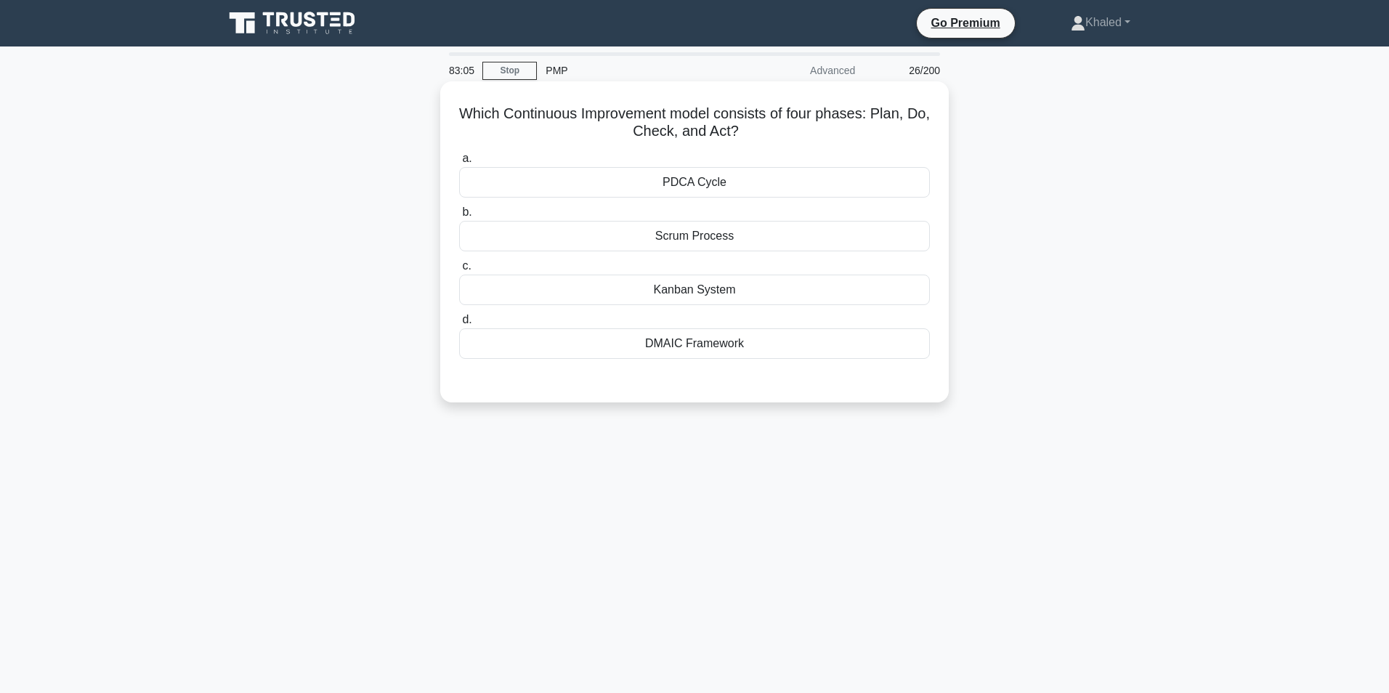
click at [708, 182] on div "PDCA Cycle" at bounding box center [694, 182] width 471 height 31
click at [459, 163] on input "a. PDCA Cycle" at bounding box center [459, 158] width 0 height 9
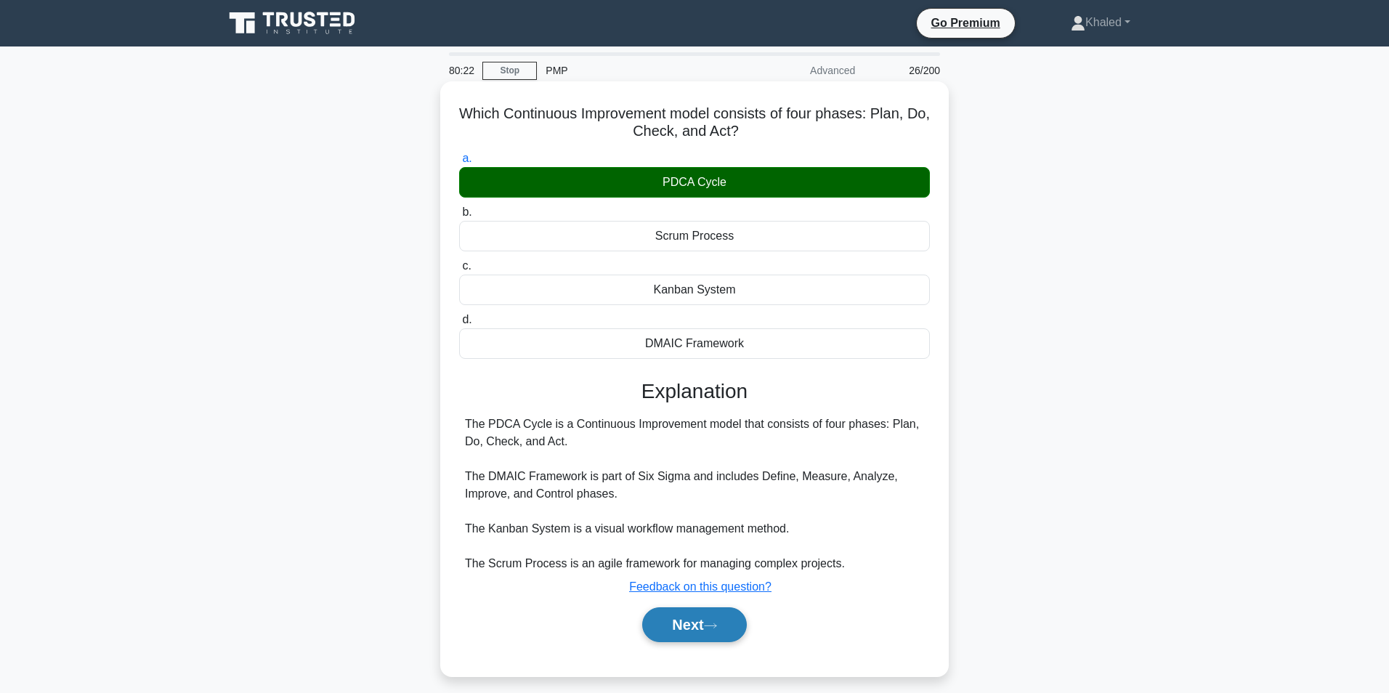
click at [687, 621] on button "Next" at bounding box center [694, 624] width 104 height 35
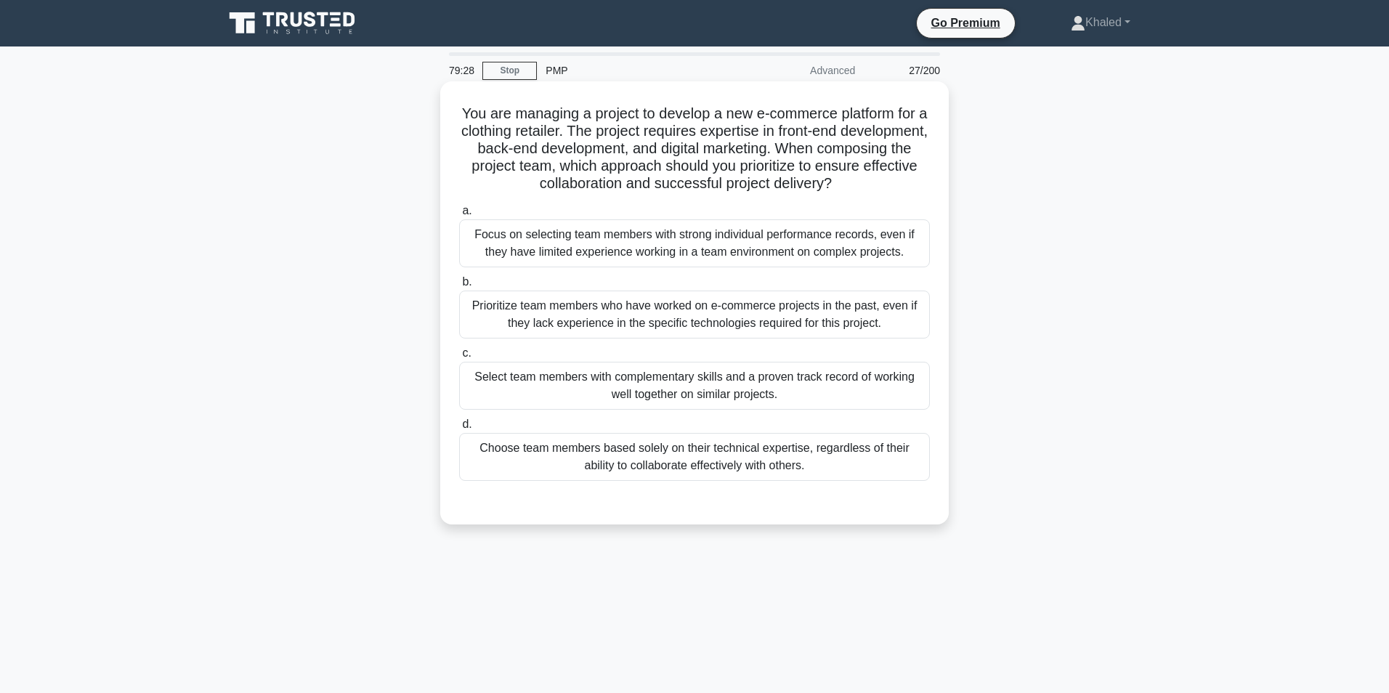
click at [686, 383] on div "Select team members with complementary skills and a proven track record of work…" at bounding box center [694, 386] width 471 height 48
click at [459, 358] on input "c. Select team members with complementary skills and a proven track record of w…" at bounding box center [459, 353] width 0 height 9
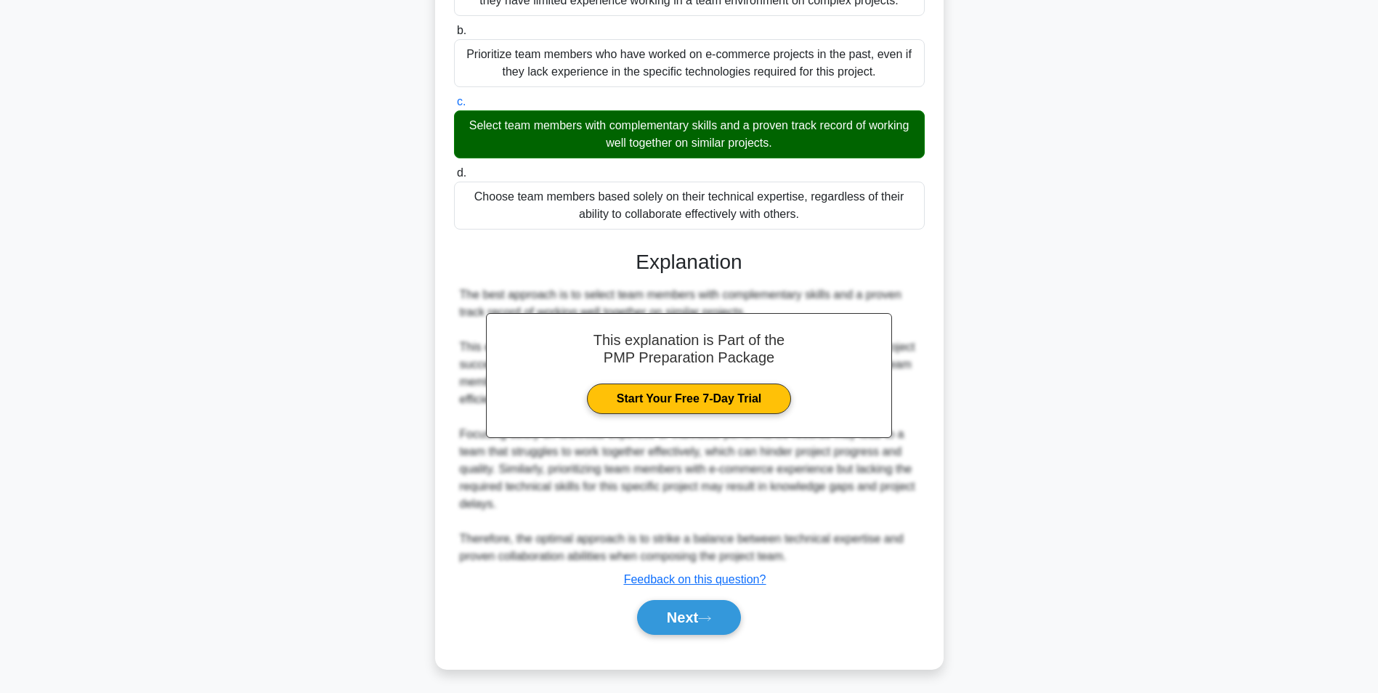
scroll to position [356, 0]
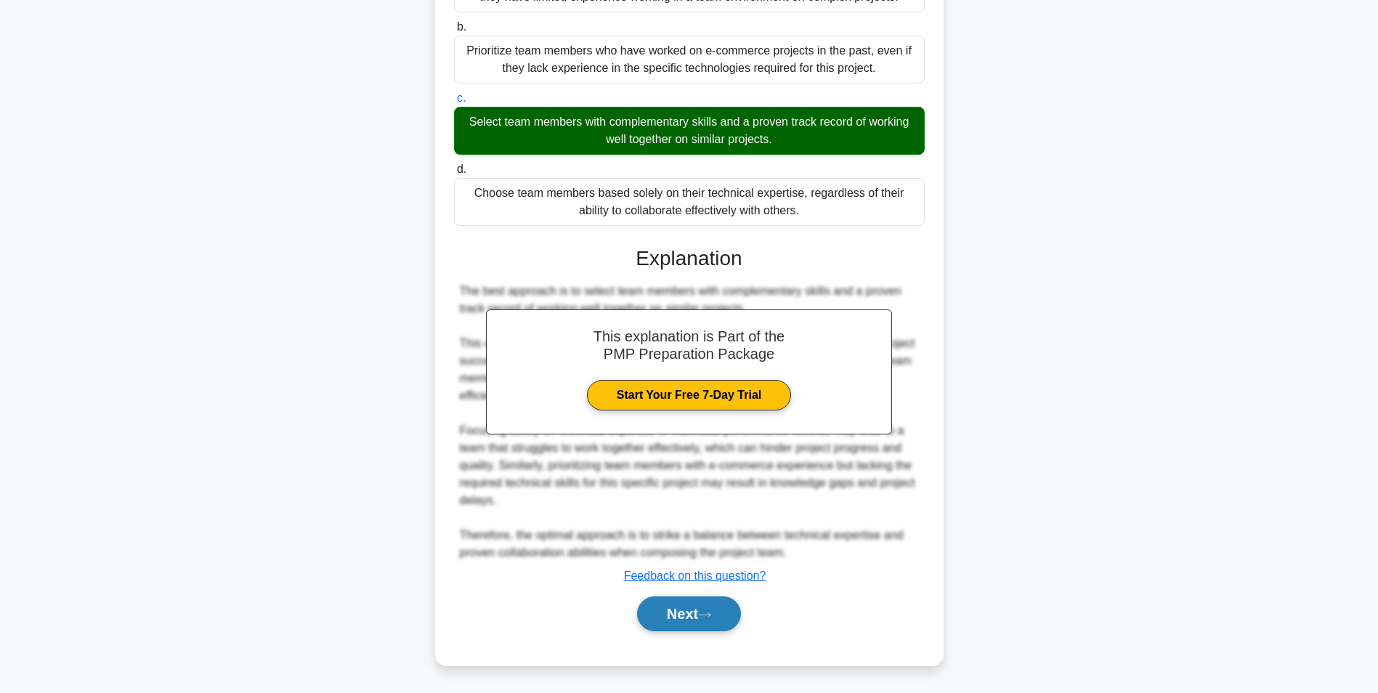
click at [680, 631] on button "Next" at bounding box center [689, 614] width 104 height 35
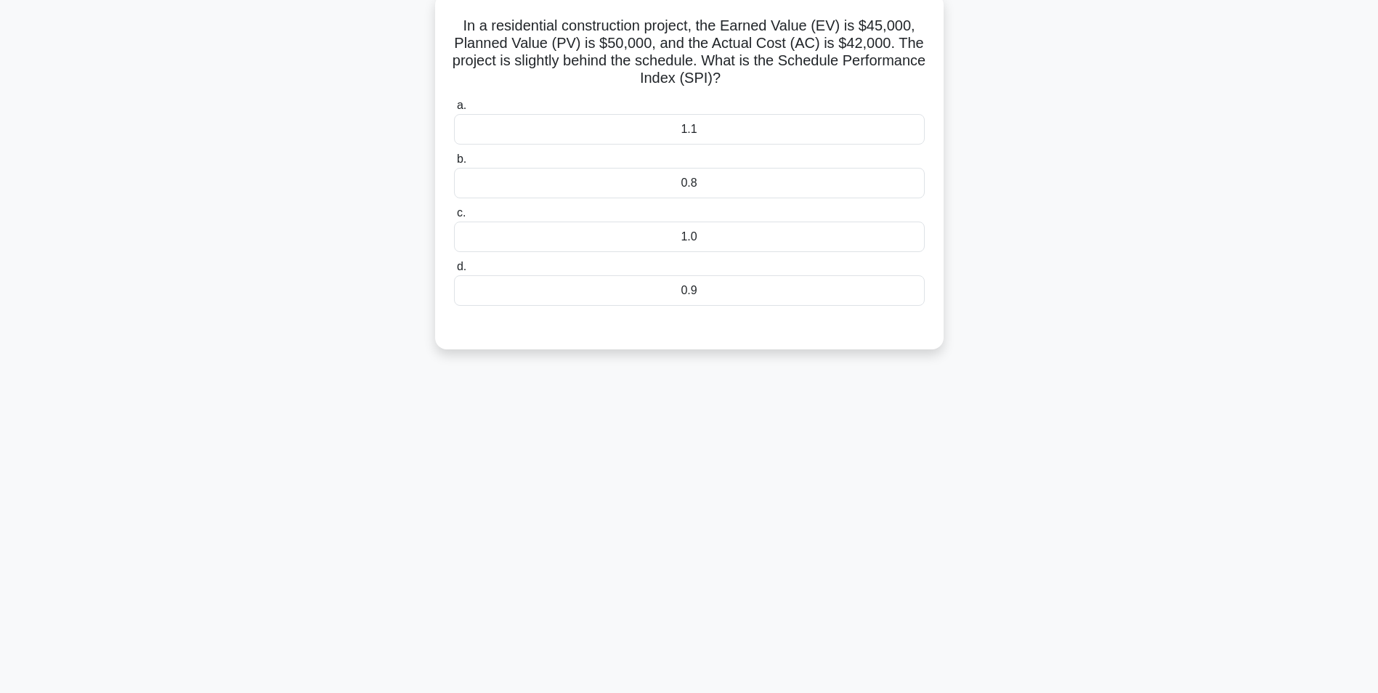
scroll to position [0, 0]
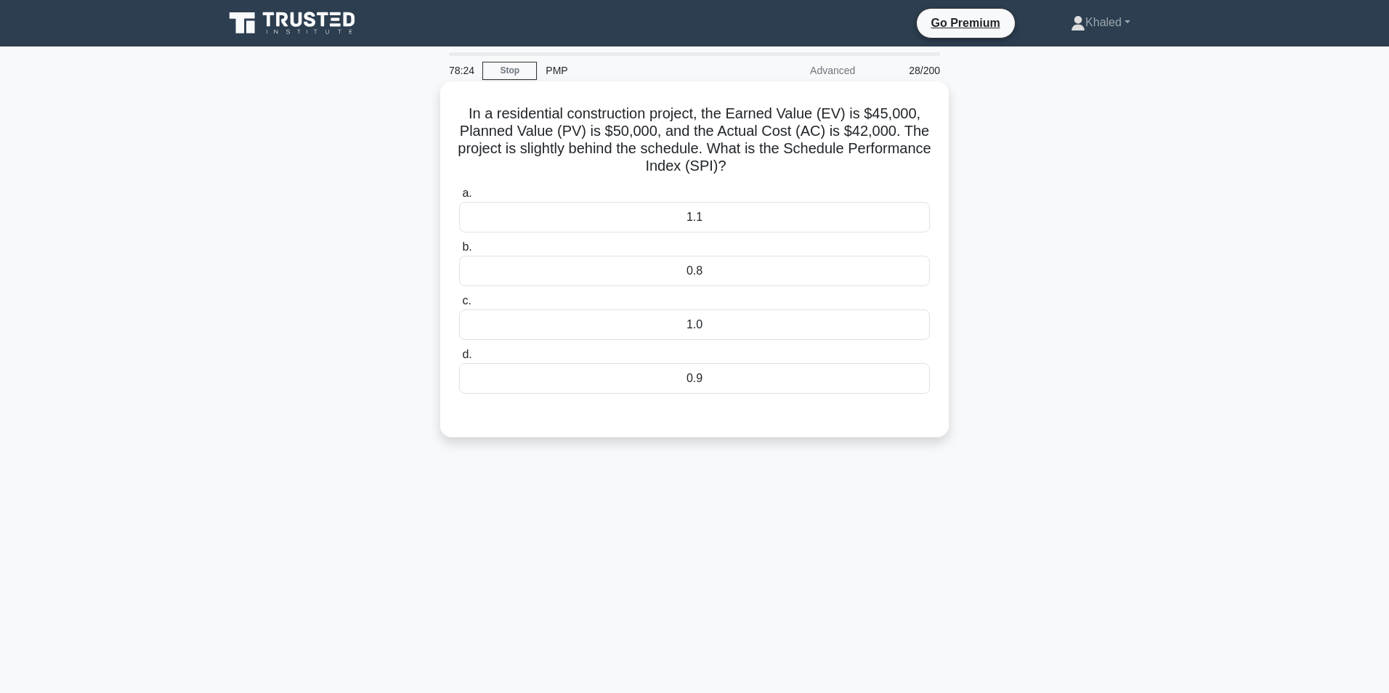
click at [722, 380] on div "0.9" at bounding box center [694, 378] width 471 height 31
click at [459, 360] on input "d. 0.9" at bounding box center [459, 354] width 0 height 9
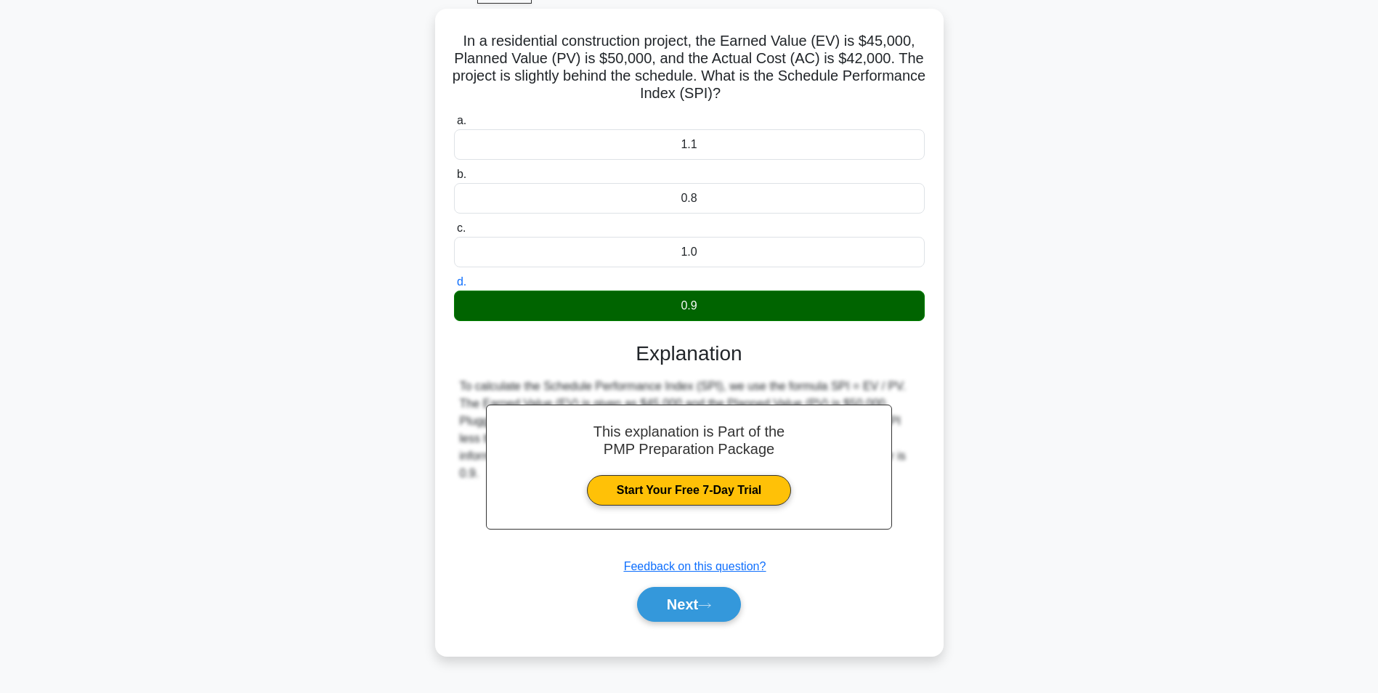
scroll to position [77, 0]
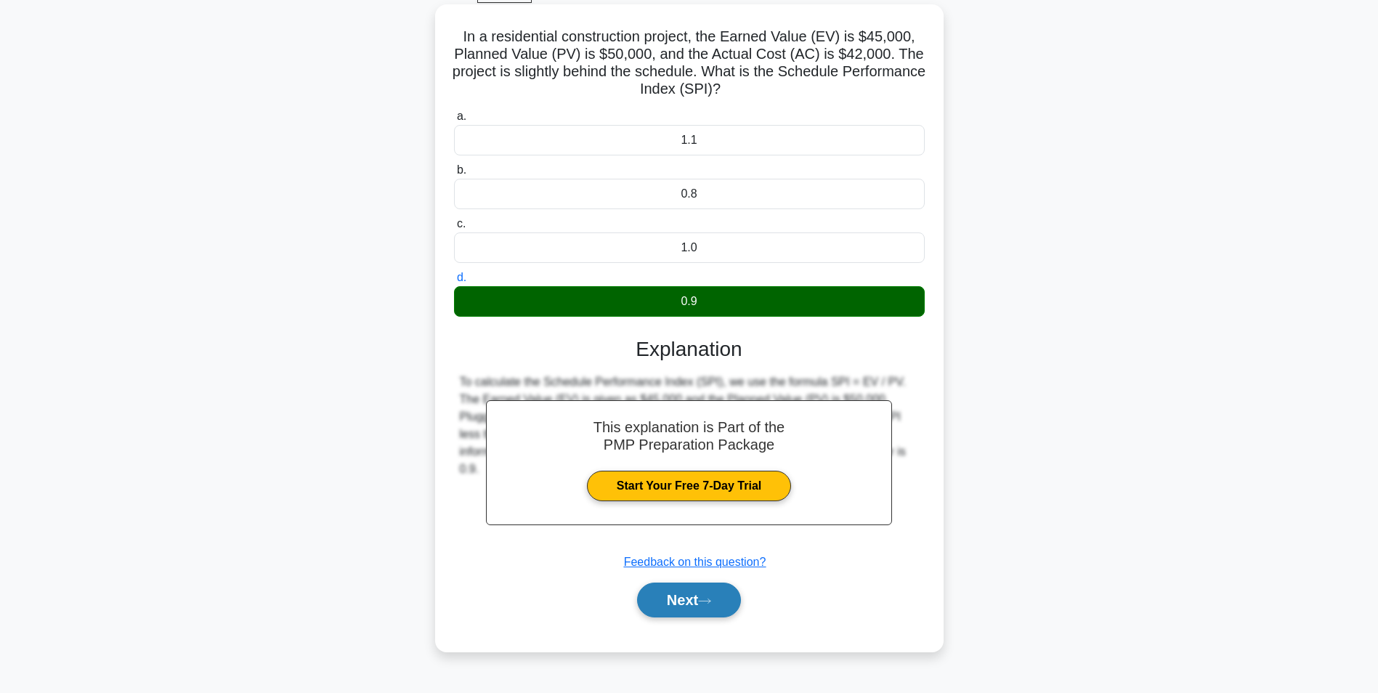
click at [671, 618] on button "Next" at bounding box center [689, 600] width 104 height 35
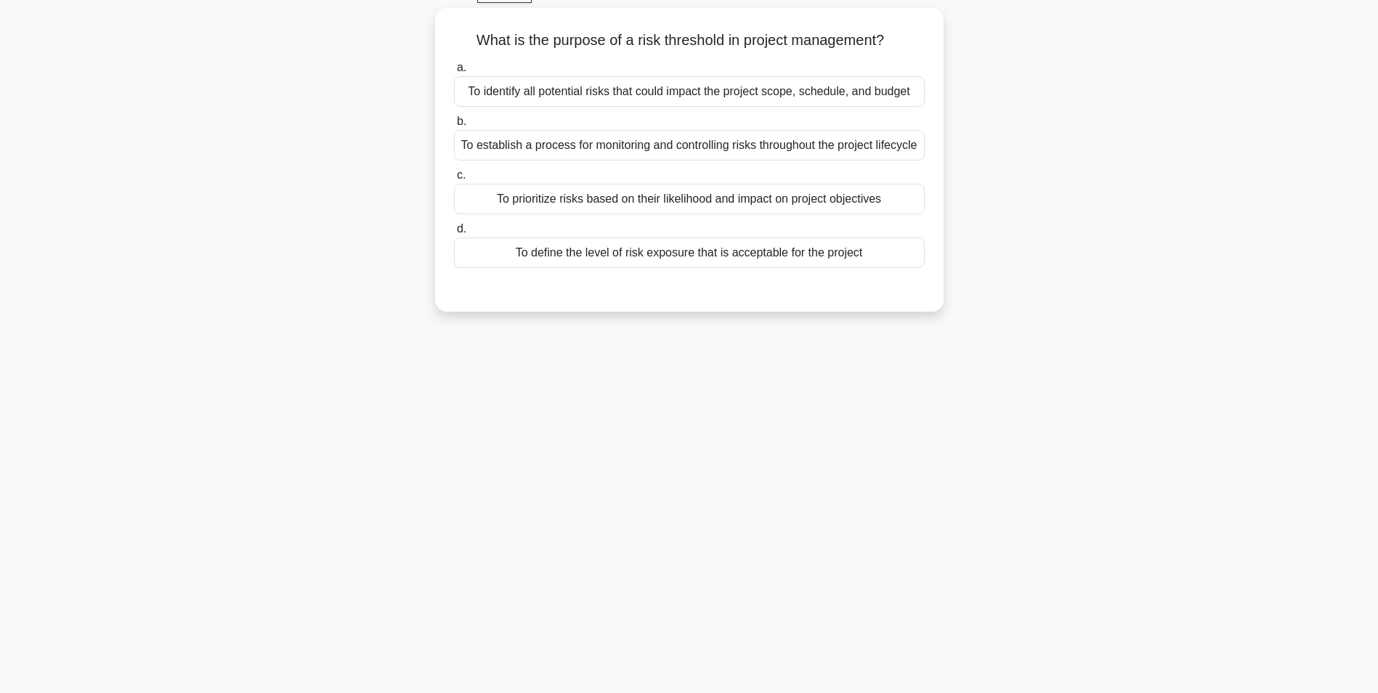
scroll to position [0, 0]
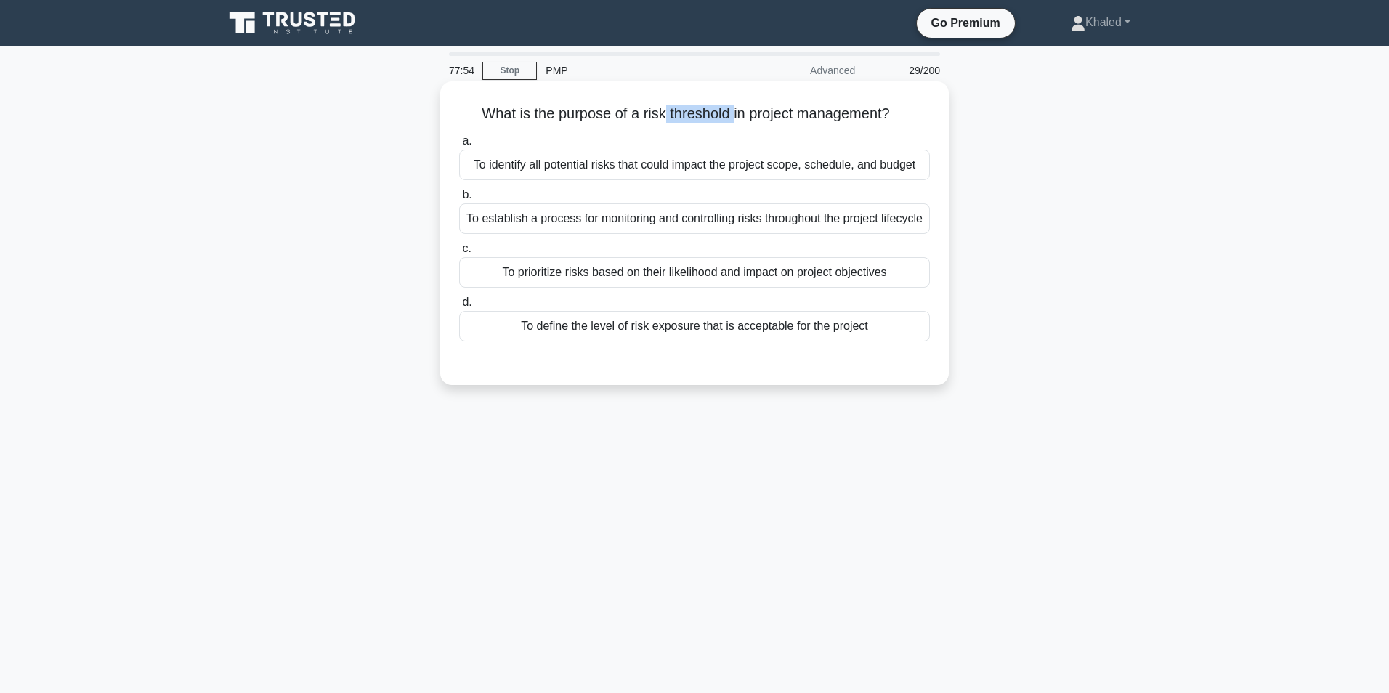
drag, startPoint x: 661, startPoint y: 112, endPoint x: 734, endPoint y: 110, distance: 72.7
click at [734, 110] on h5 "What is the purpose of a risk threshold in project management? .spinner_0XTQ{tr…" at bounding box center [695, 114] width 474 height 19
copy h5 "threshold"
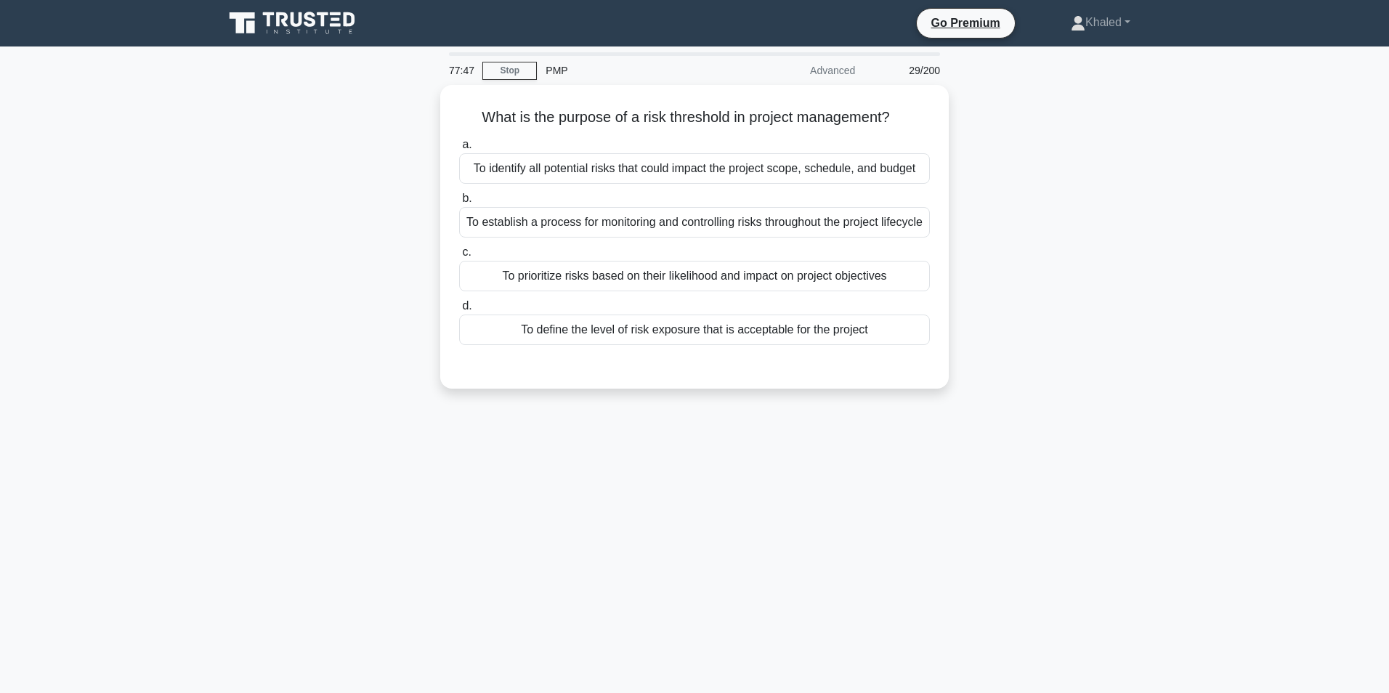
click at [1338, 392] on main "77:47 Stop PMP Advanced 29/200 What is the purpose of a risk threshold in proje…" at bounding box center [694, 416] width 1389 height 738
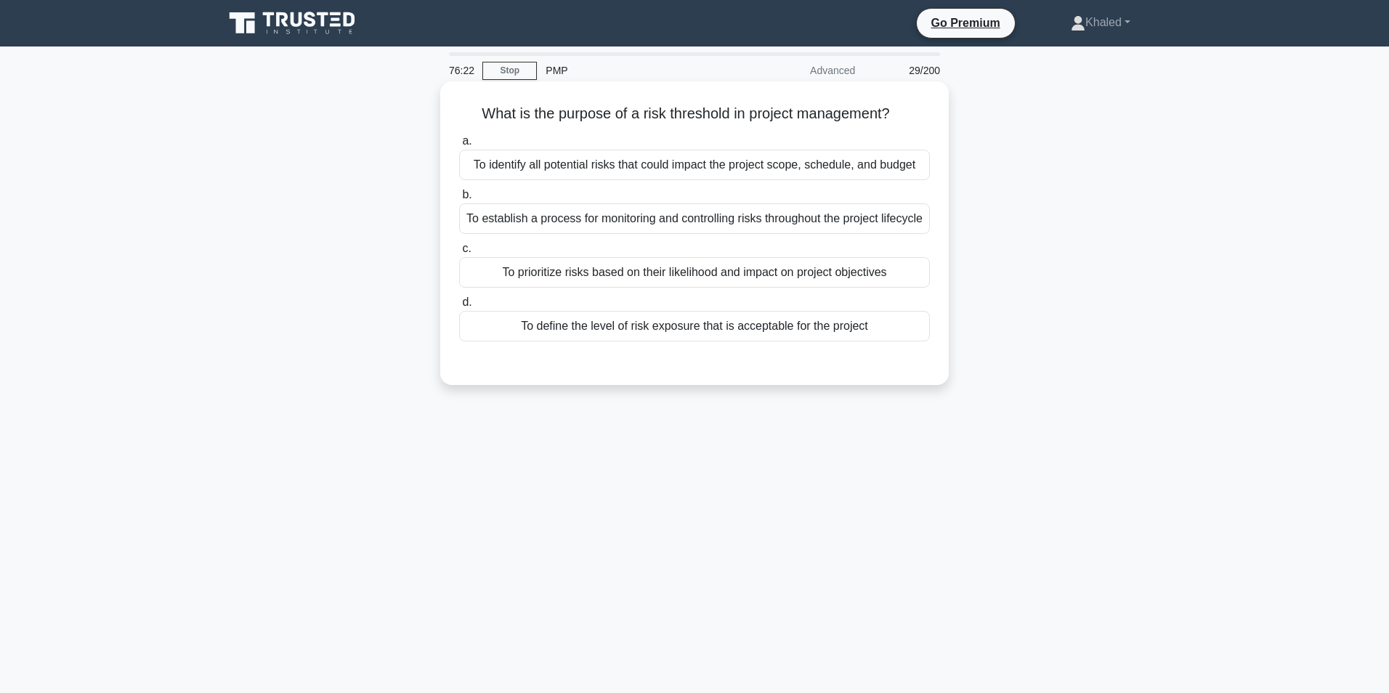
click at [607, 230] on div "To establish a process for monitoring and controlling risks throughout the proj…" at bounding box center [694, 218] width 471 height 31
click at [459, 200] on input "b. To establish a process for monitoring and controlling risks throughout the p…" at bounding box center [459, 194] width 0 height 9
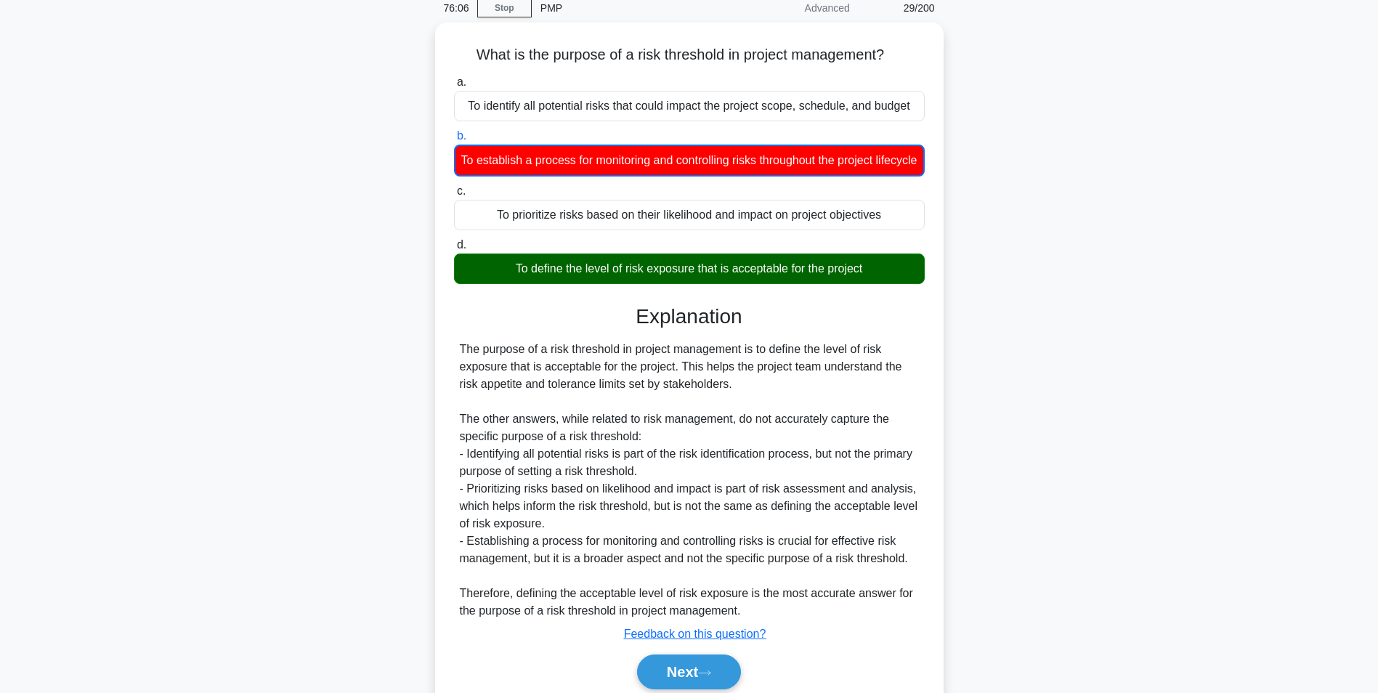
scroll to position [112, 0]
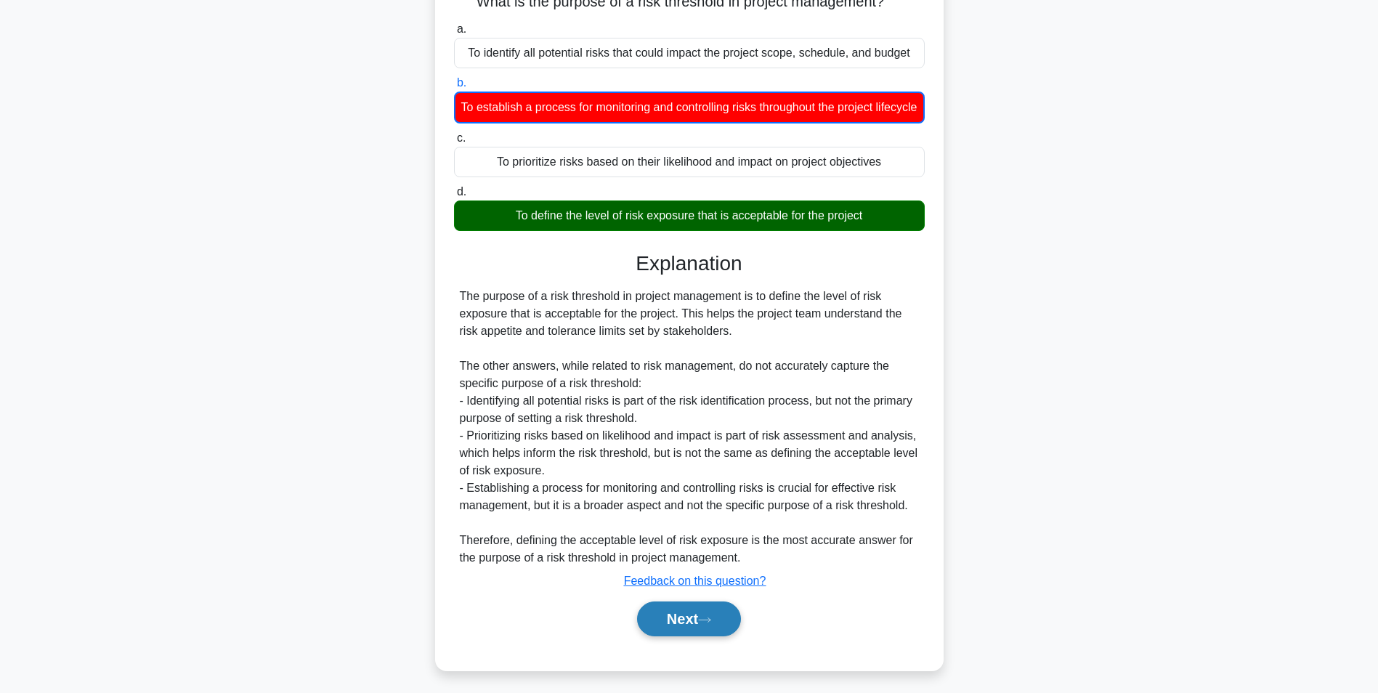
click at [688, 637] on button "Next" at bounding box center [689, 619] width 104 height 35
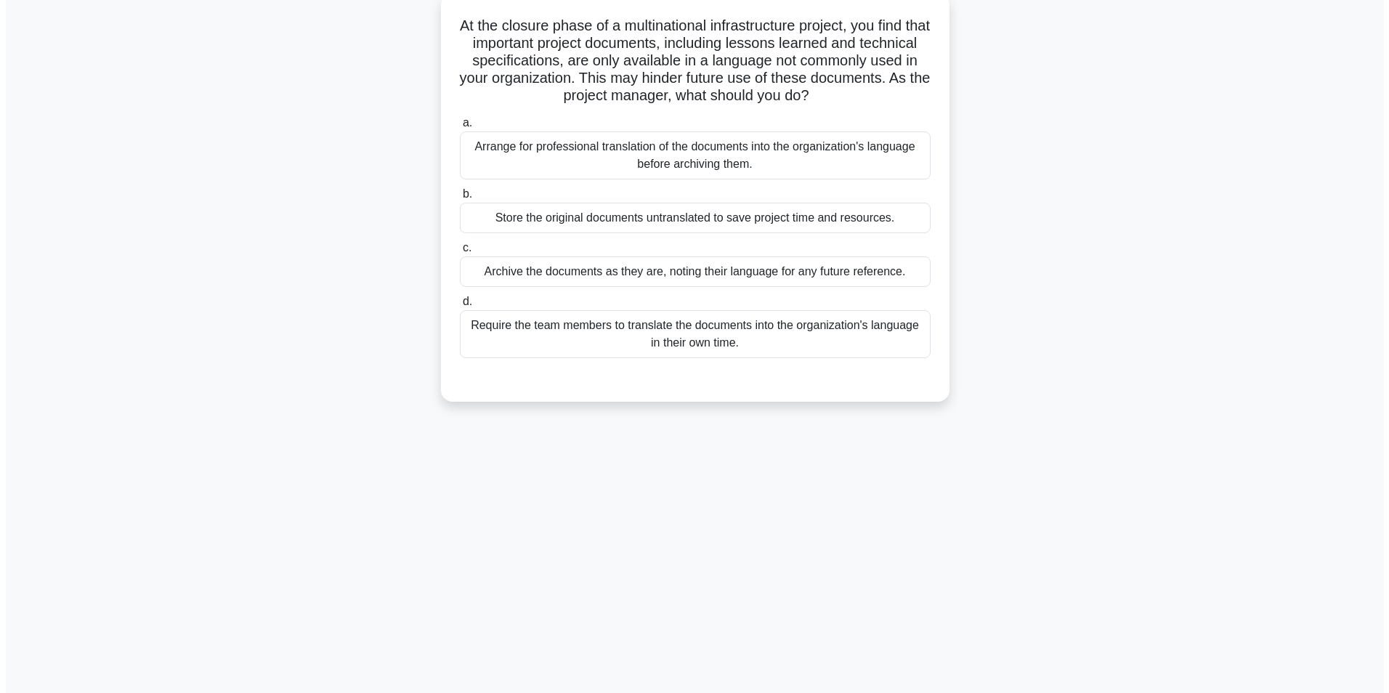
scroll to position [0, 0]
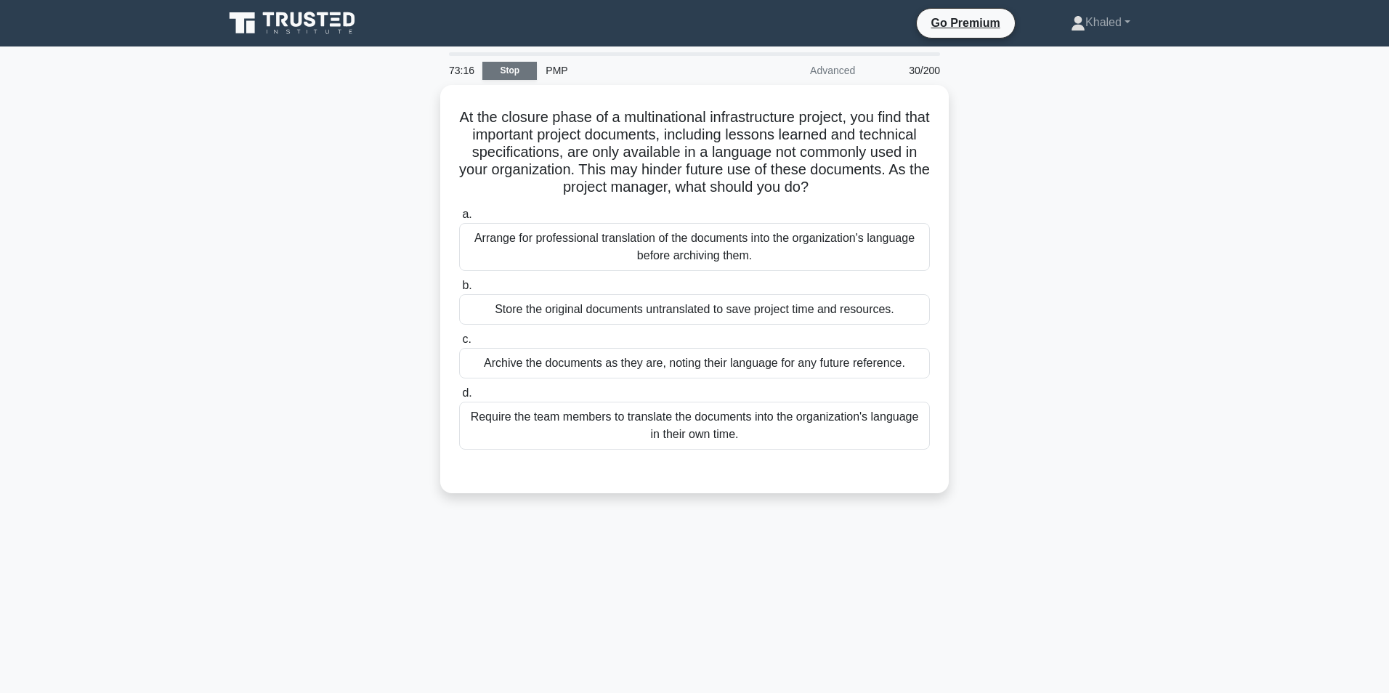
click at [502, 68] on link "Stop" at bounding box center [510, 71] width 54 height 18
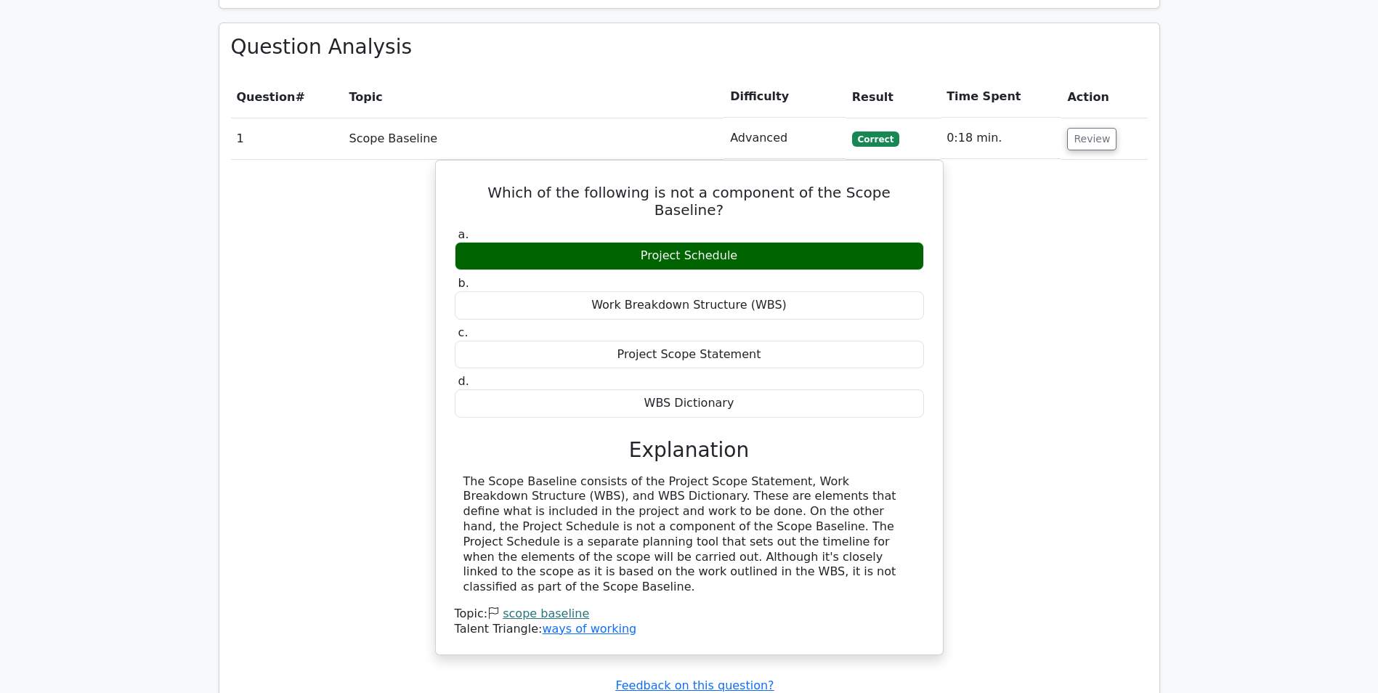
scroll to position [1671, 0]
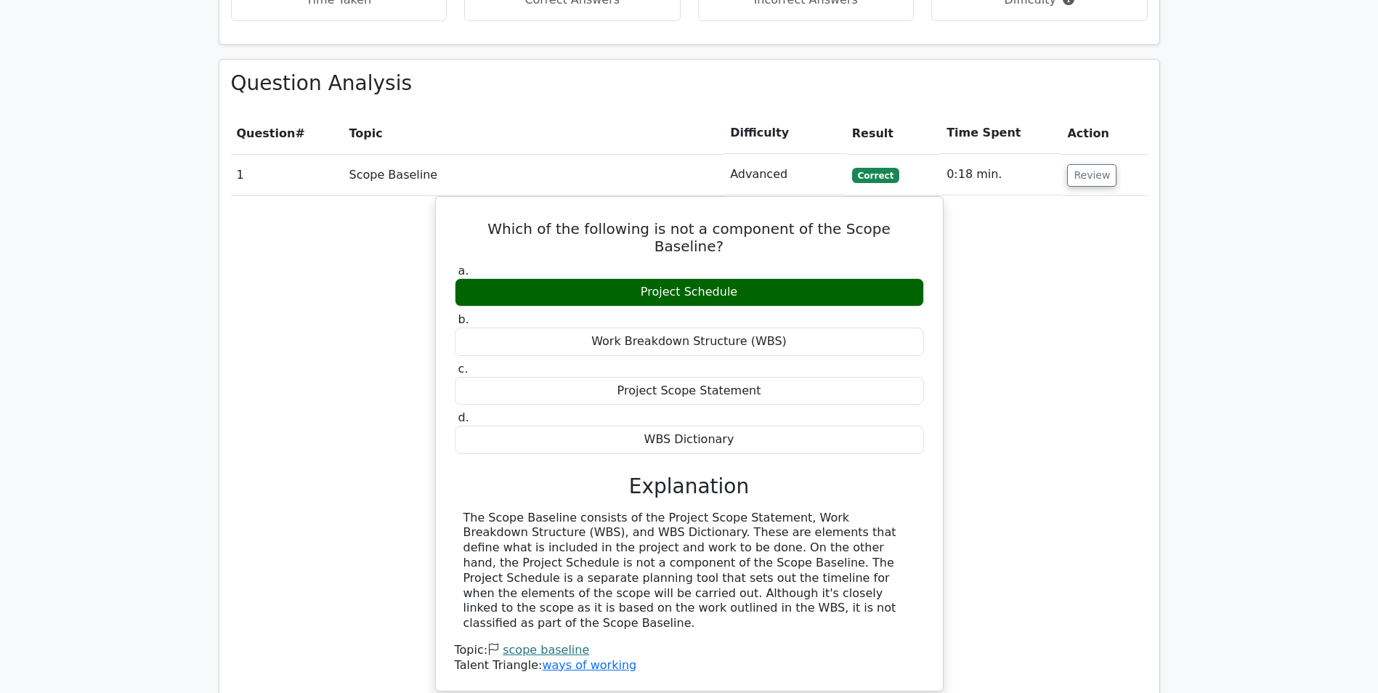
scroll to position [1817, 0]
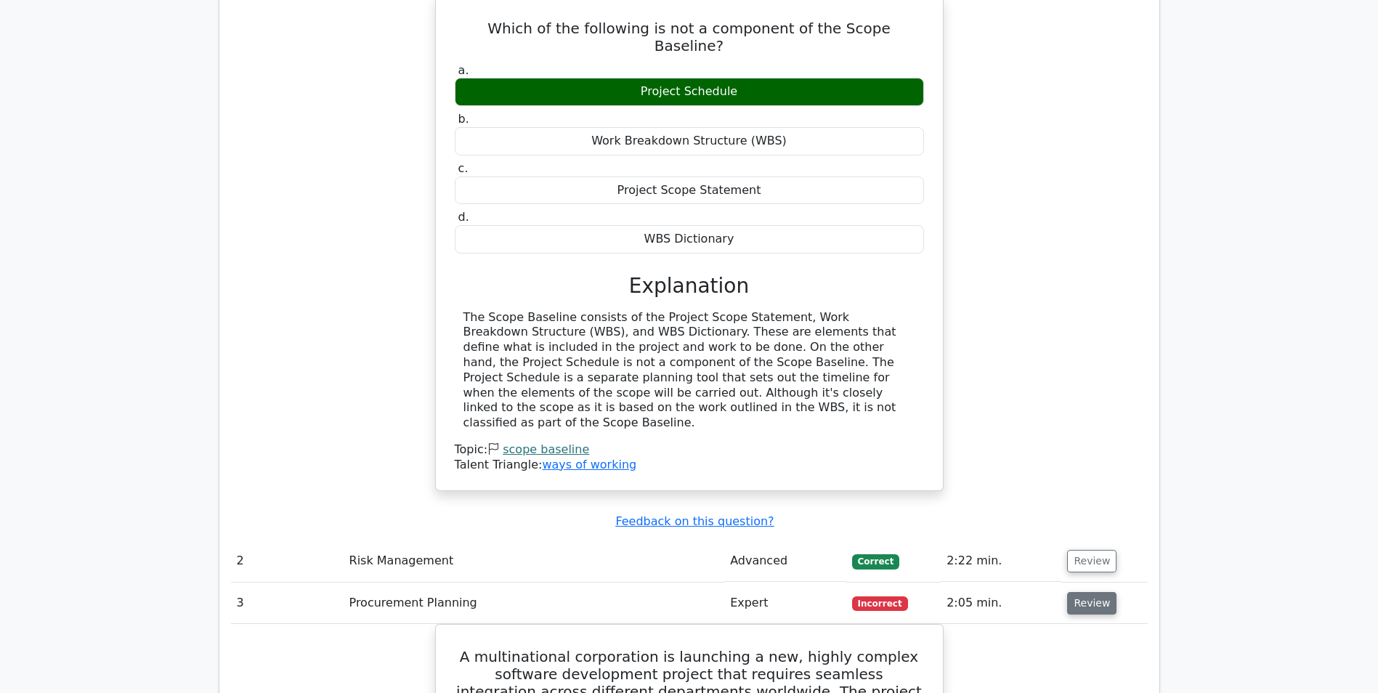
click at [1086, 592] on button "Review" at bounding box center [1091, 603] width 49 height 23
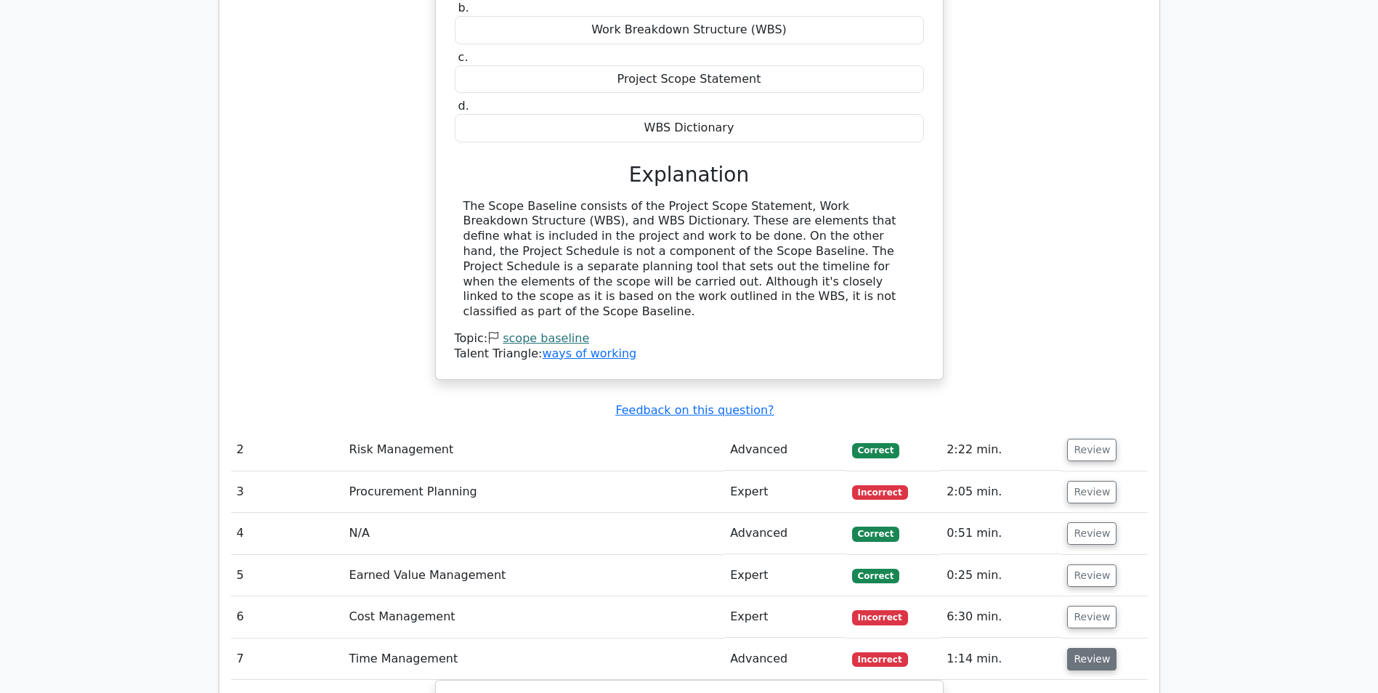
scroll to position [1962, 0]
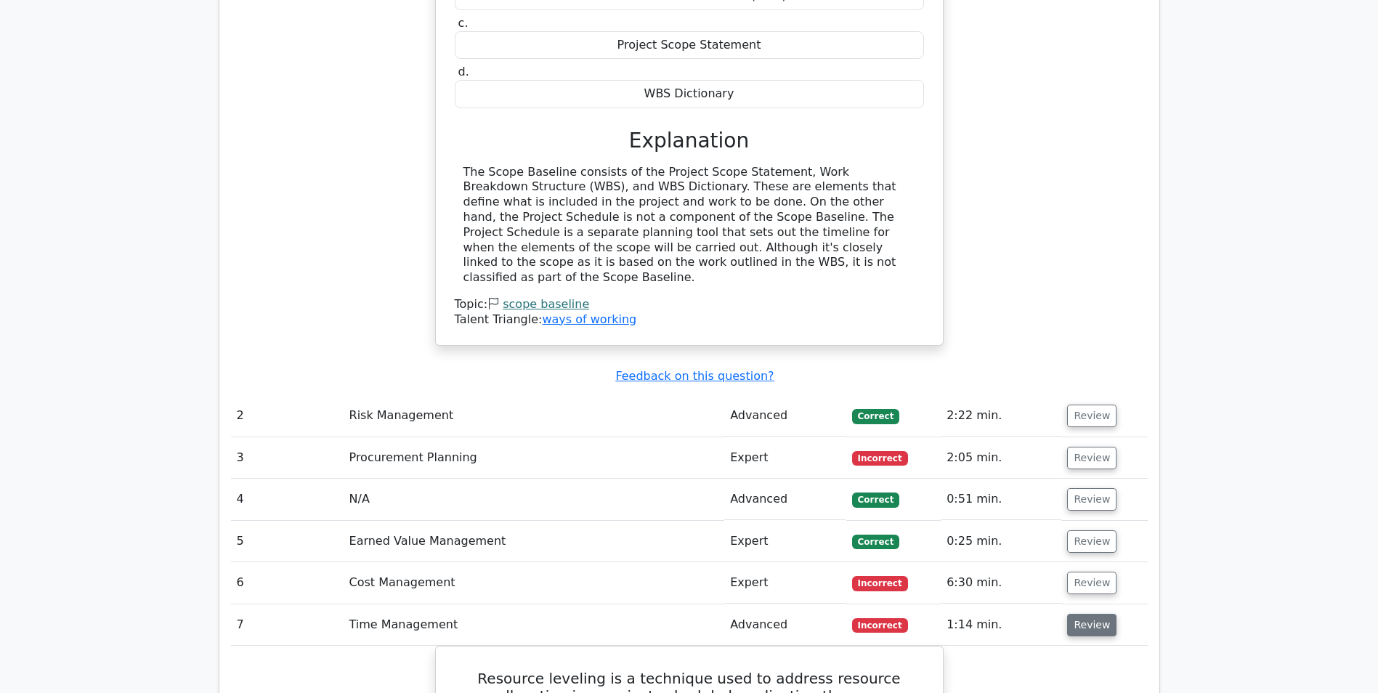
click at [1081, 614] on button "Review" at bounding box center [1091, 625] width 49 height 23
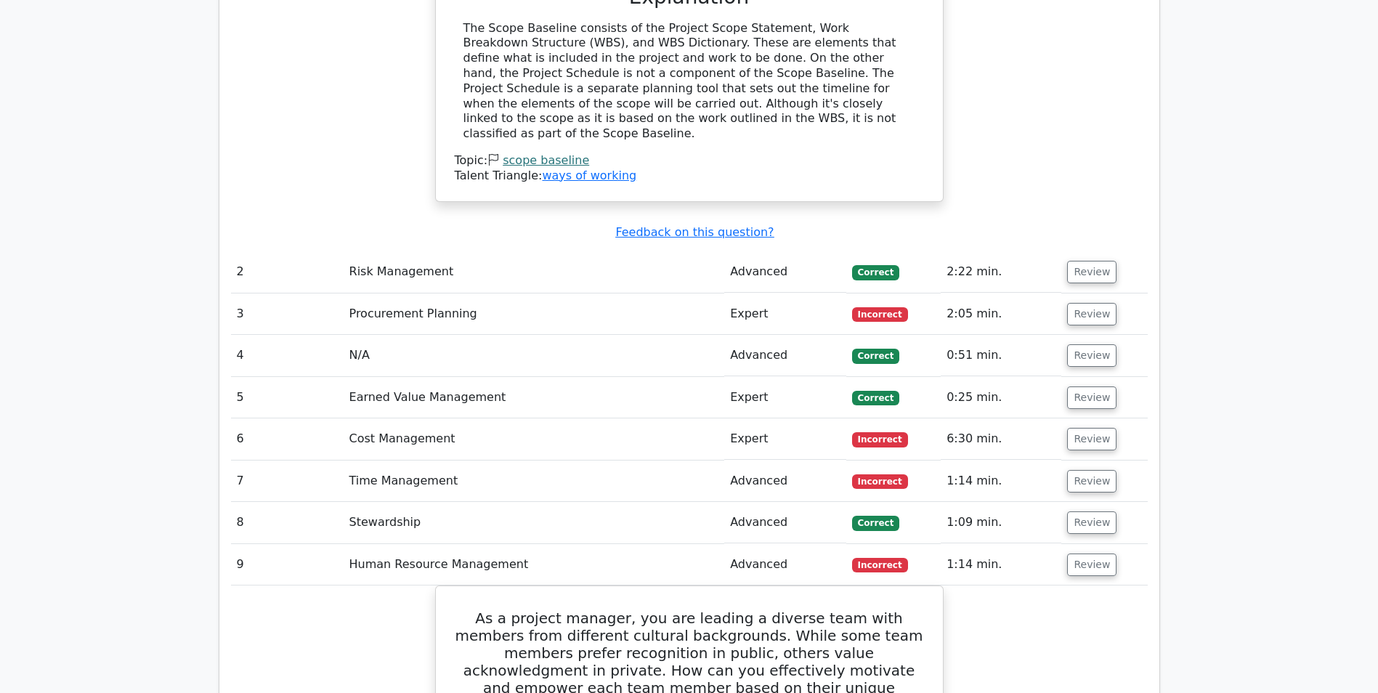
scroll to position [2107, 0]
click at [1095, 552] on button "Review" at bounding box center [1091, 563] width 49 height 23
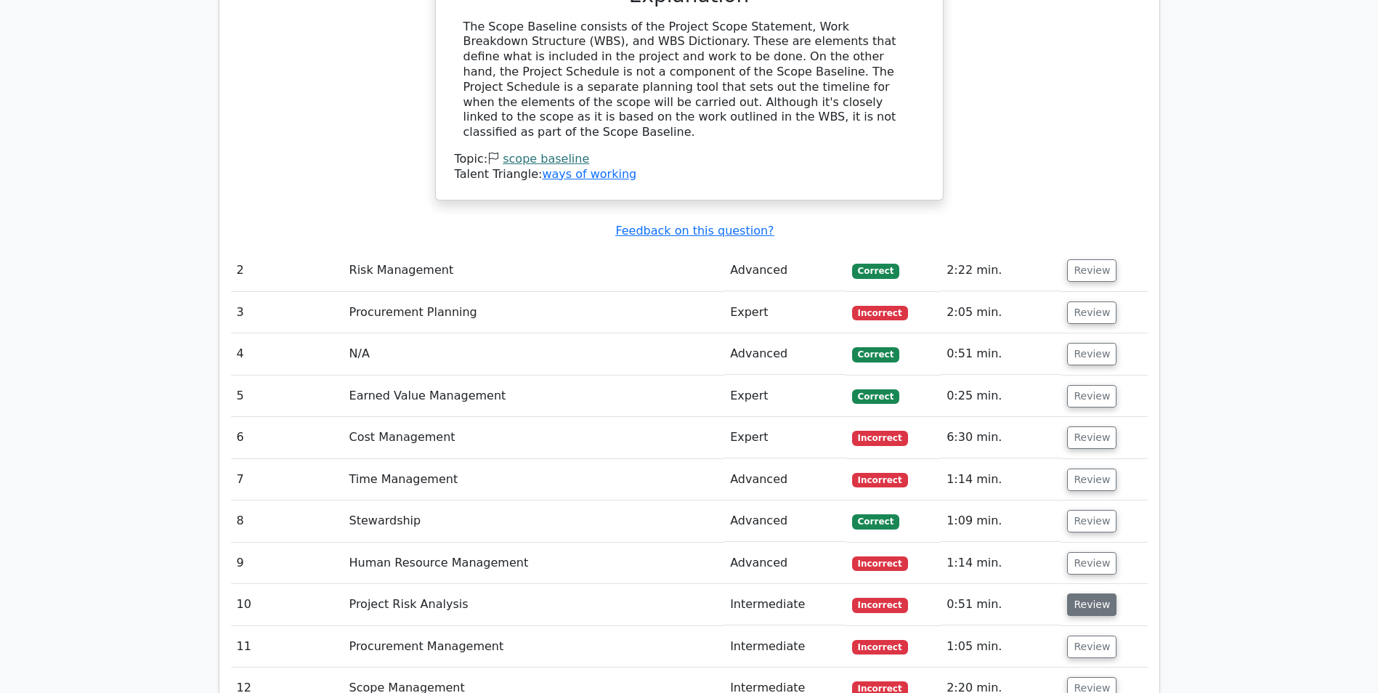
click at [1092, 594] on button "Review" at bounding box center [1091, 605] width 49 height 23
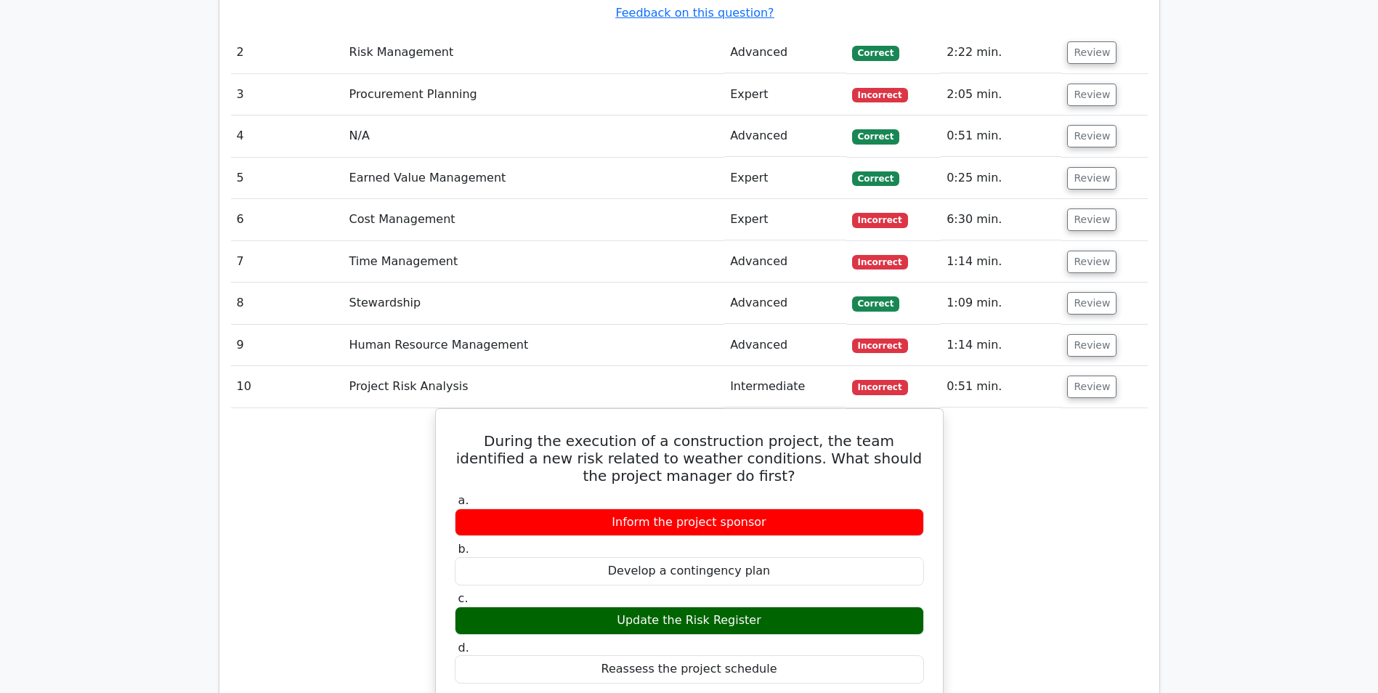
scroll to position [2253, 0]
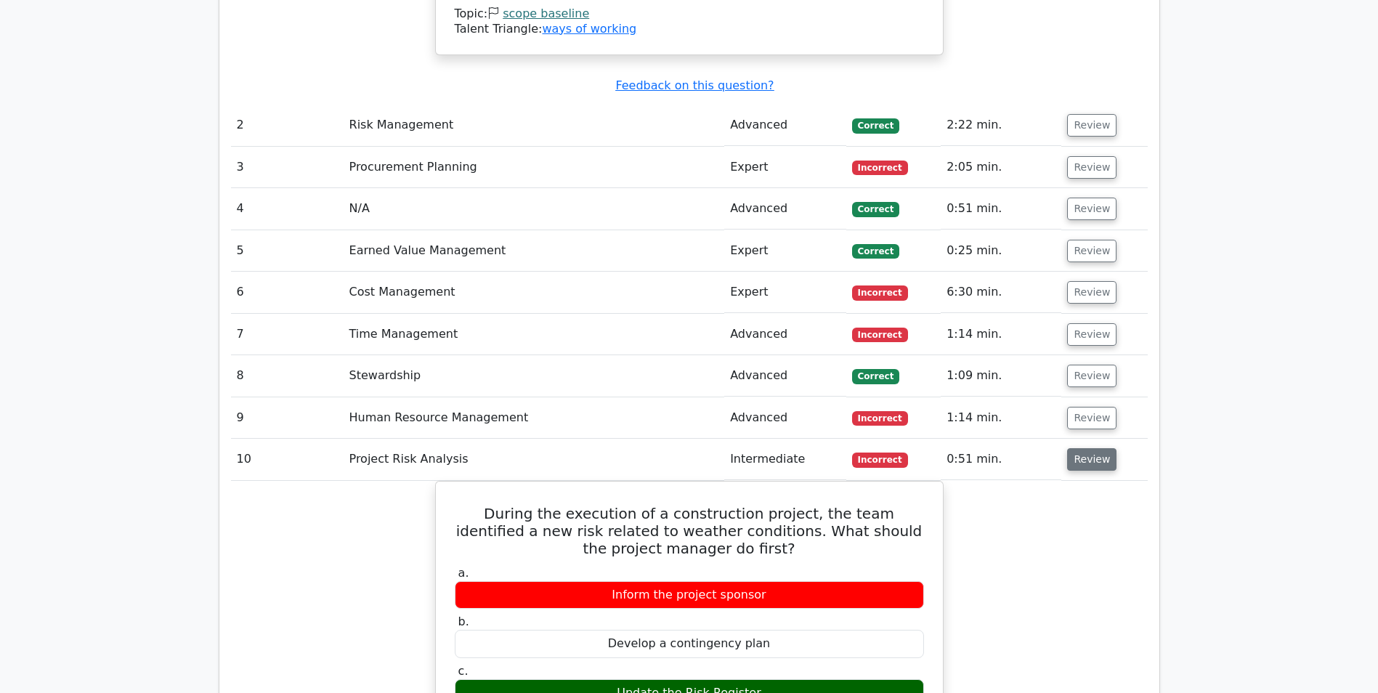
click at [1081, 448] on button "Review" at bounding box center [1091, 459] width 49 height 23
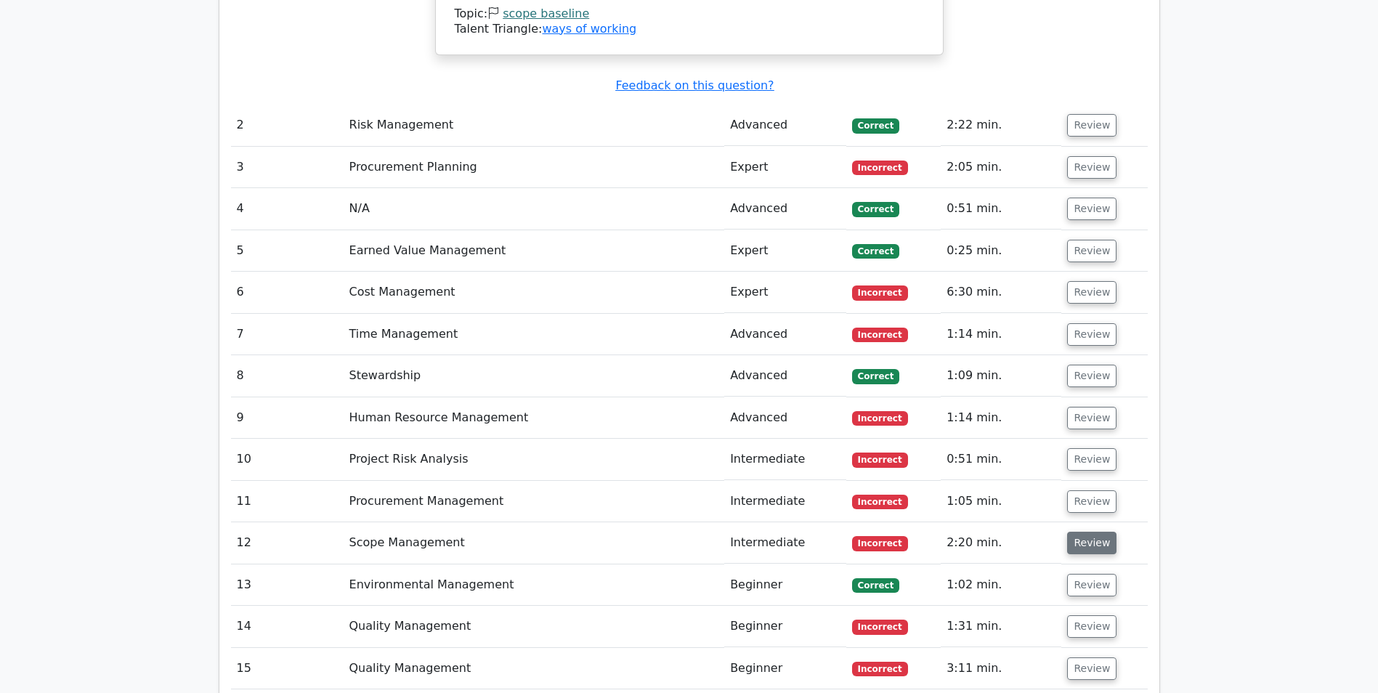
click at [1081, 532] on button "Review" at bounding box center [1091, 543] width 49 height 23
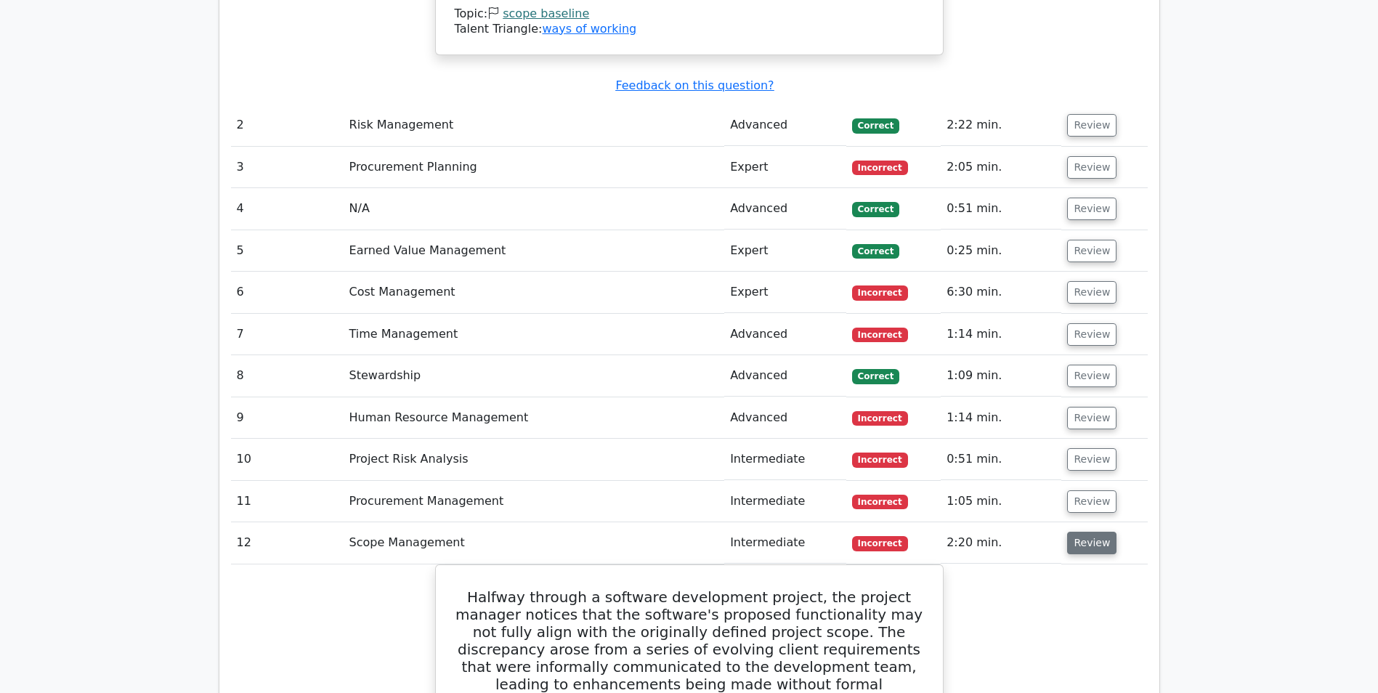
click at [1080, 532] on button "Review" at bounding box center [1091, 543] width 49 height 23
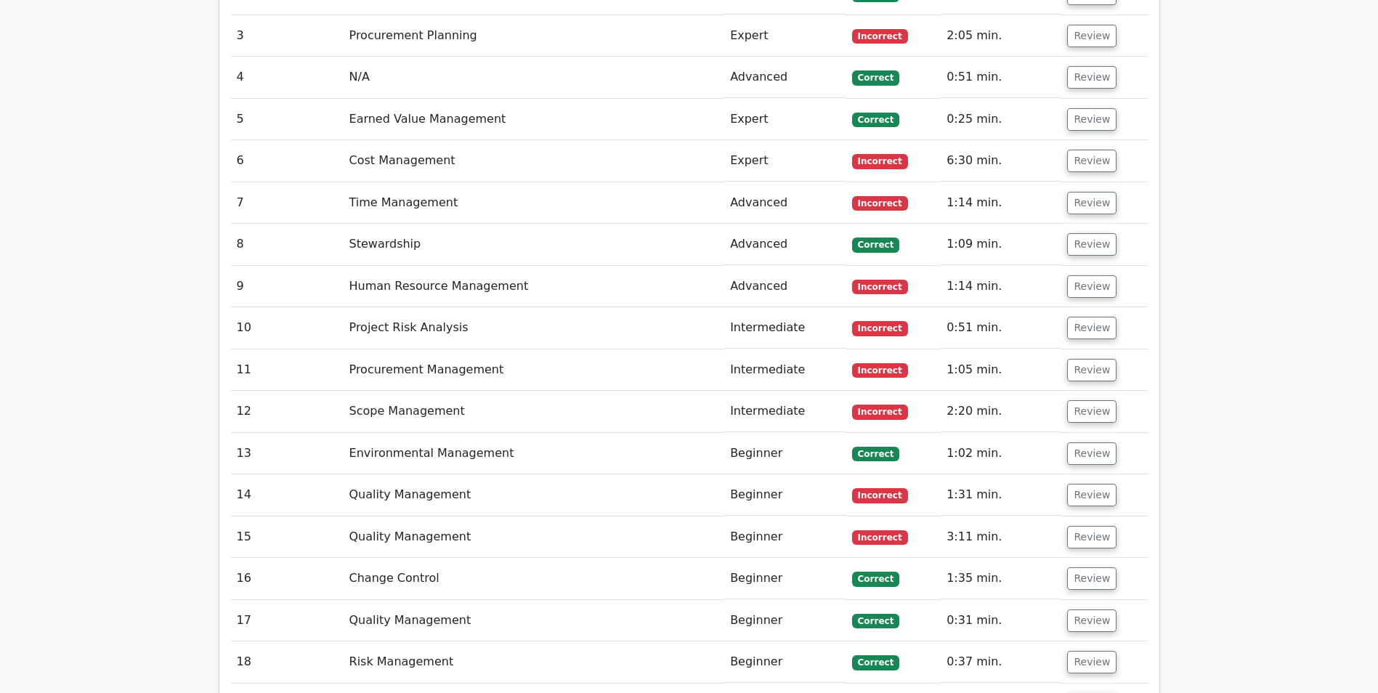
scroll to position [2398, 0]
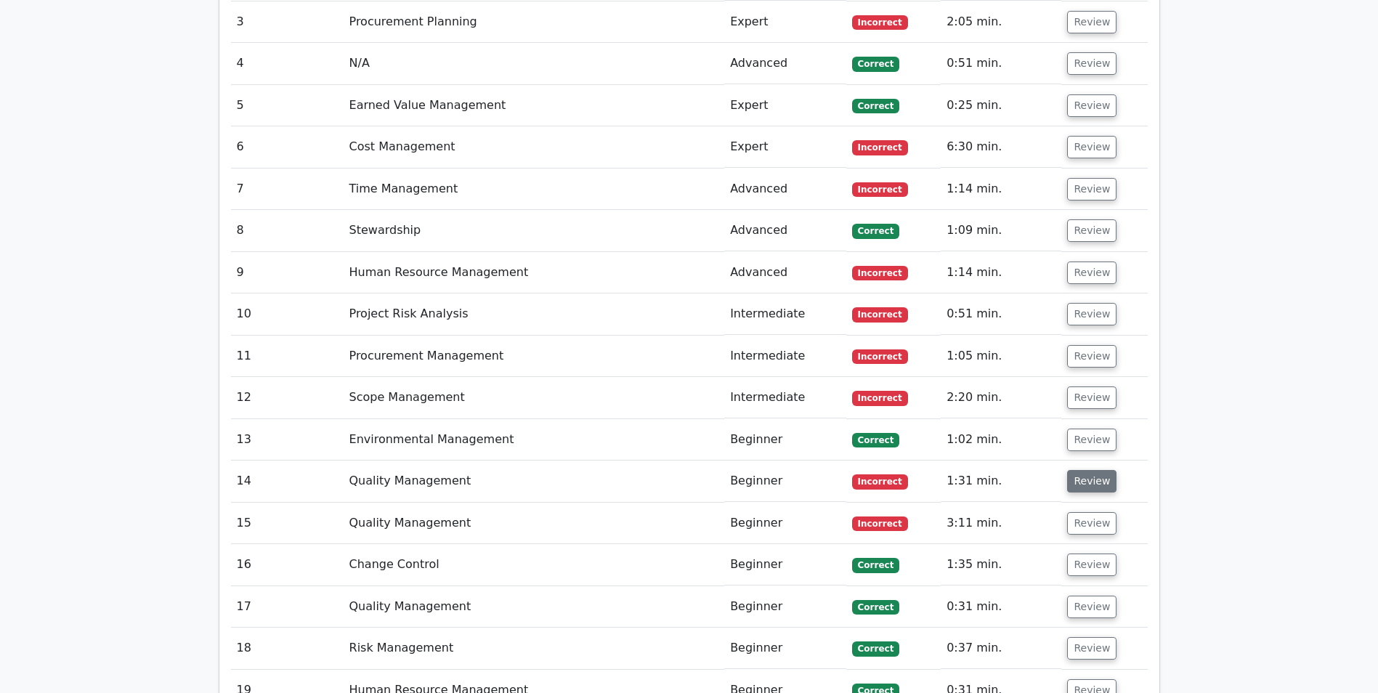
click at [1084, 470] on button "Review" at bounding box center [1091, 481] width 49 height 23
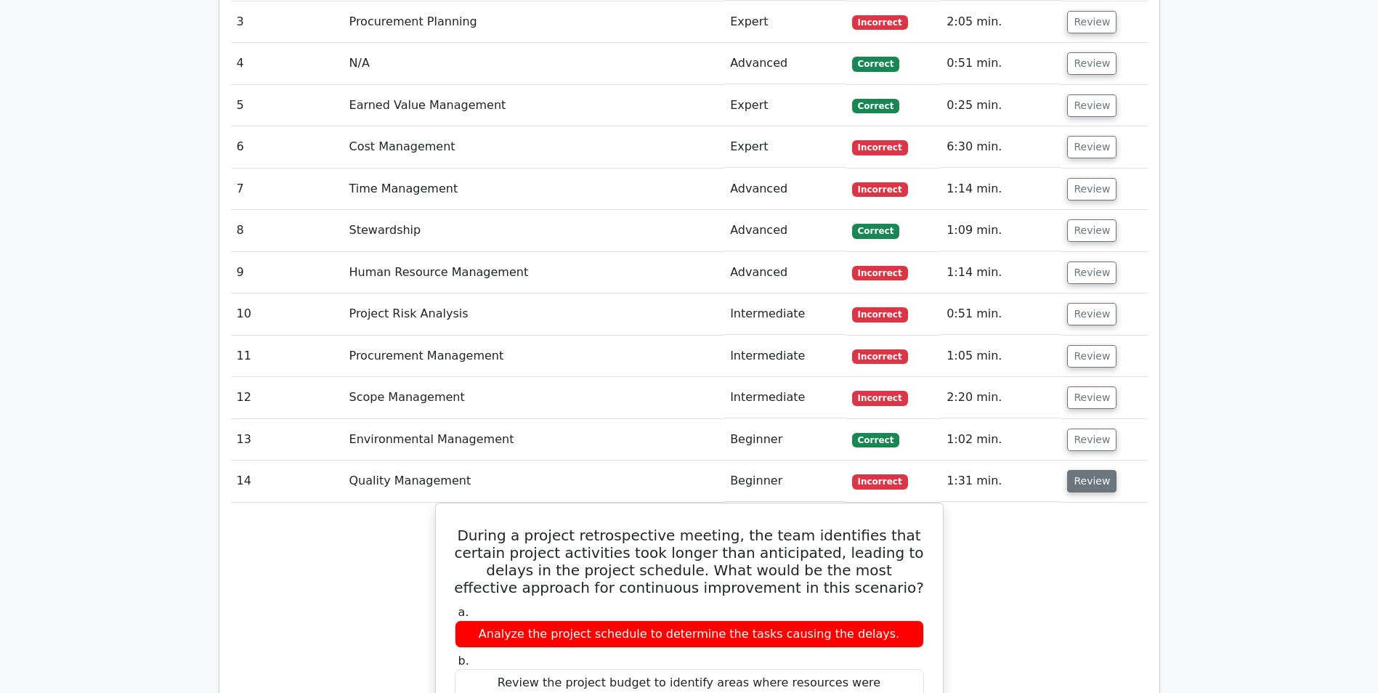
click at [1083, 470] on button "Review" at bounding box center [1091, 481] width 49 height 23
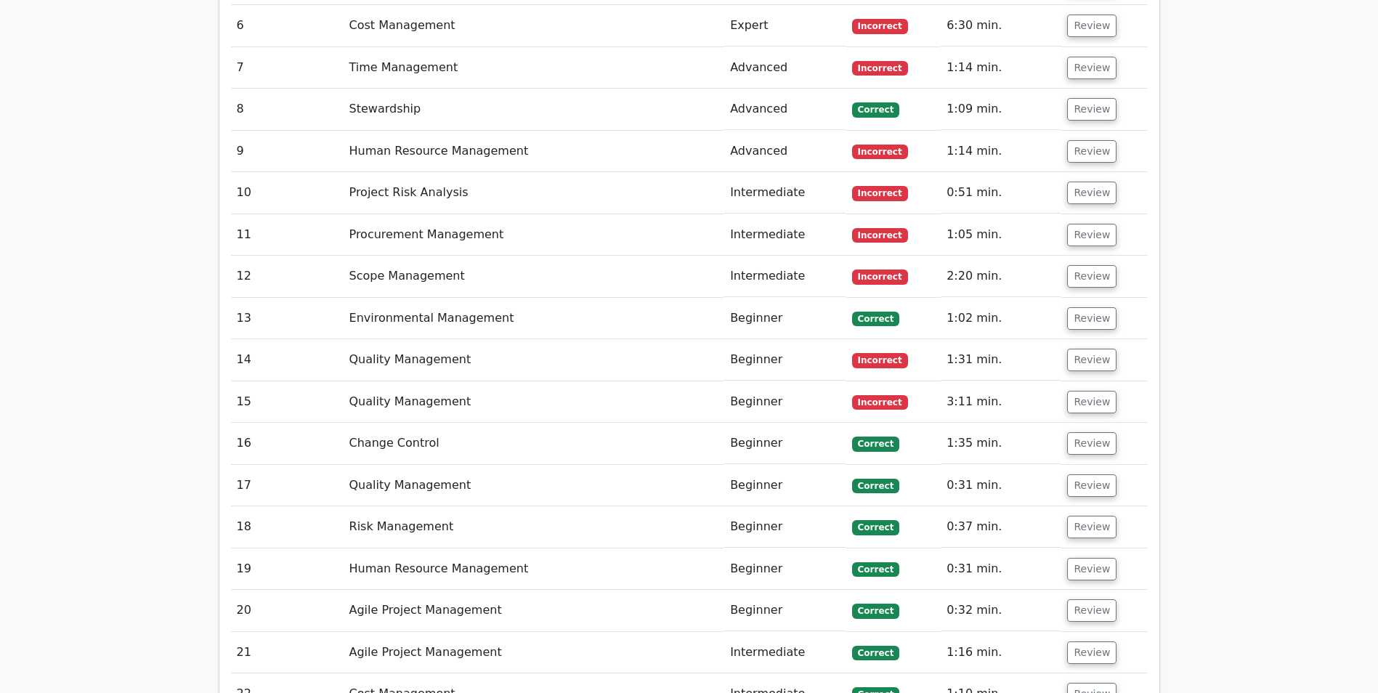
scroll to position [2543, 0]
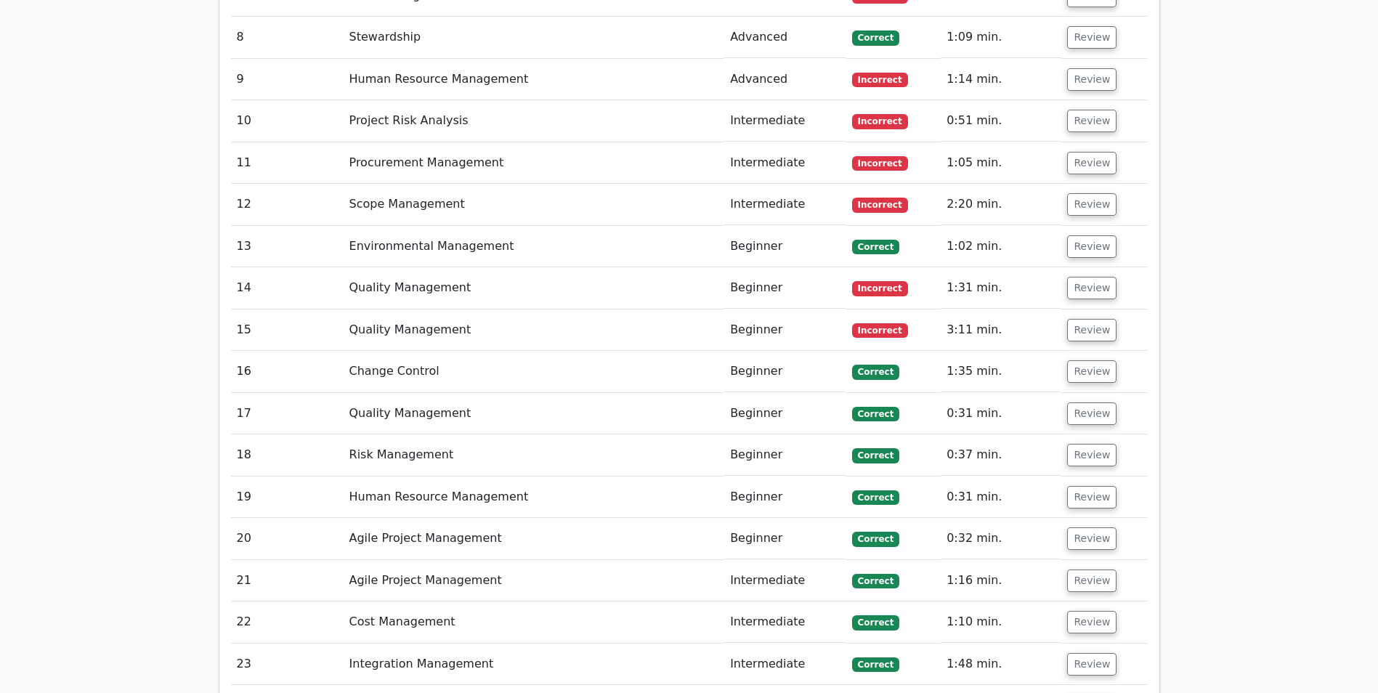
scroll to position [2689, 0]
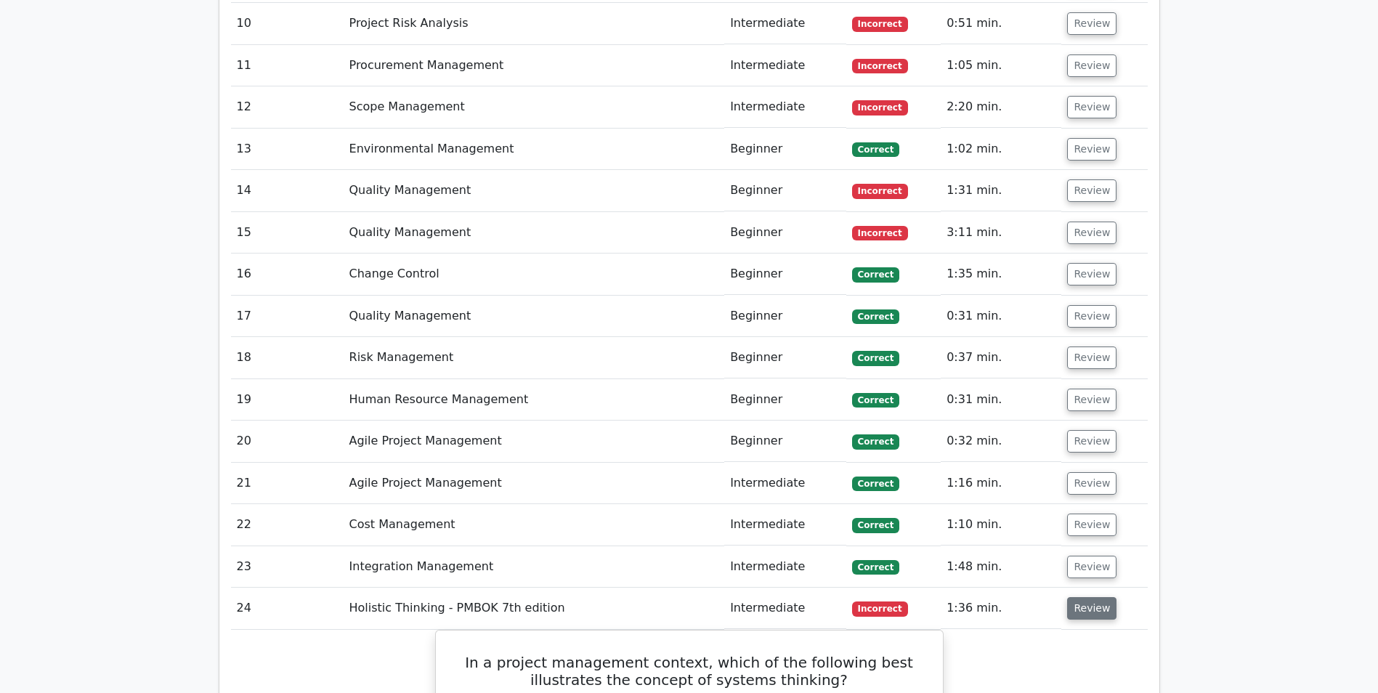
click at [1083, 597] on button "Review" at bounding box center [1091, 608] width 49 height 23
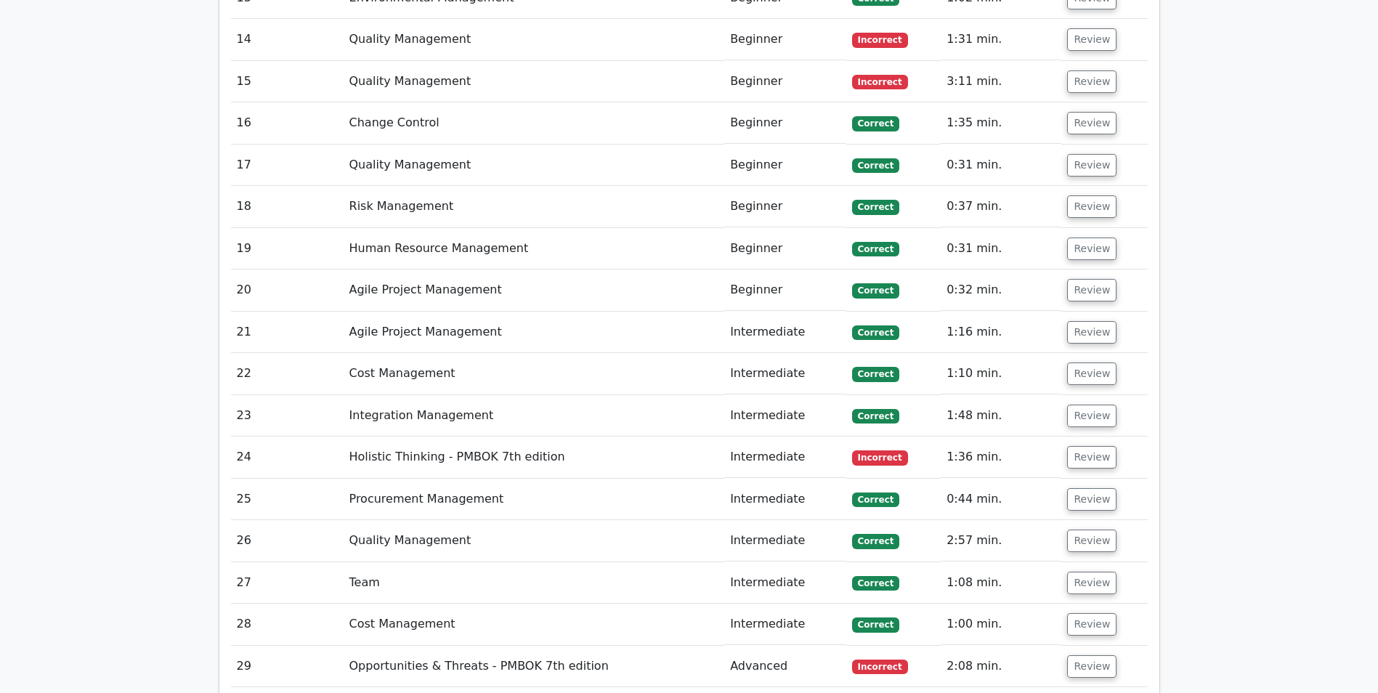
scroll to position [3005, 0]
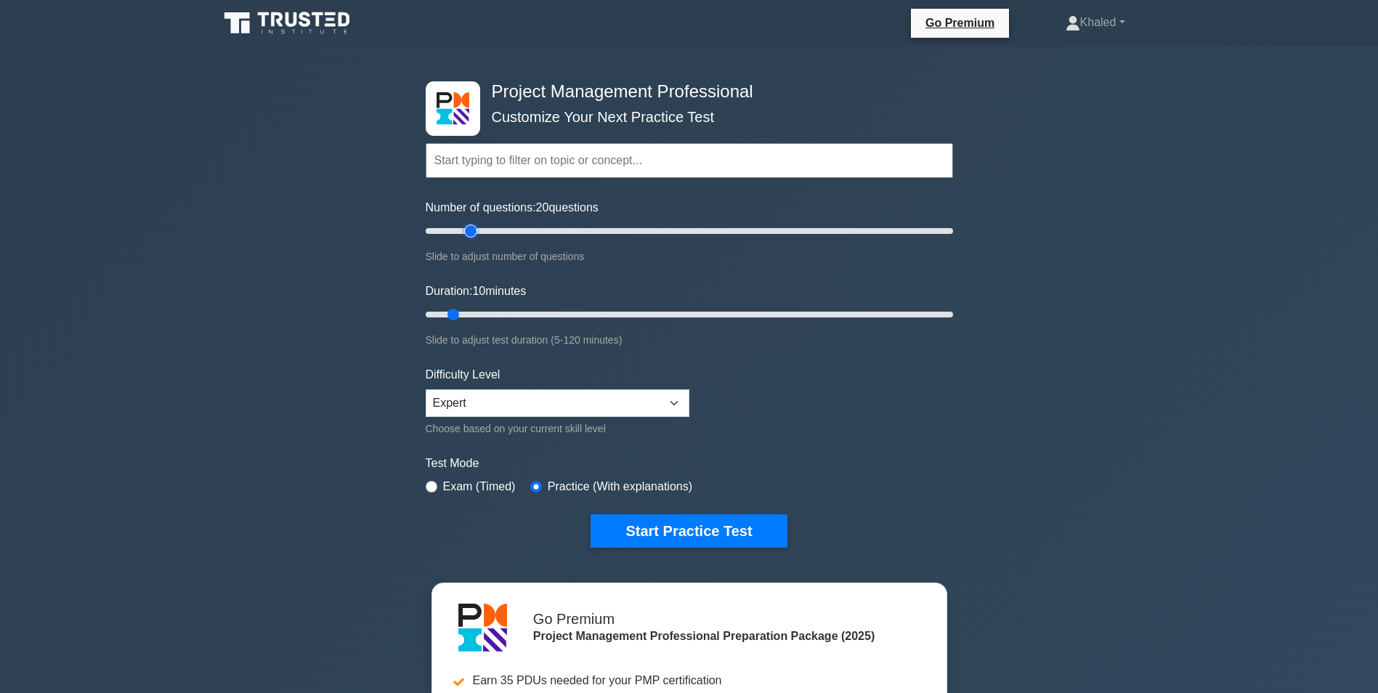
drag, startPoint x: 445, startPoint y: 227, endPoint x: 477, endPoint y: 228, distance: 32.0
type input "20"
click at [477, 228] on input "Number of questions: 20 questions" at bounding box center [690, 230] width 528 height 17
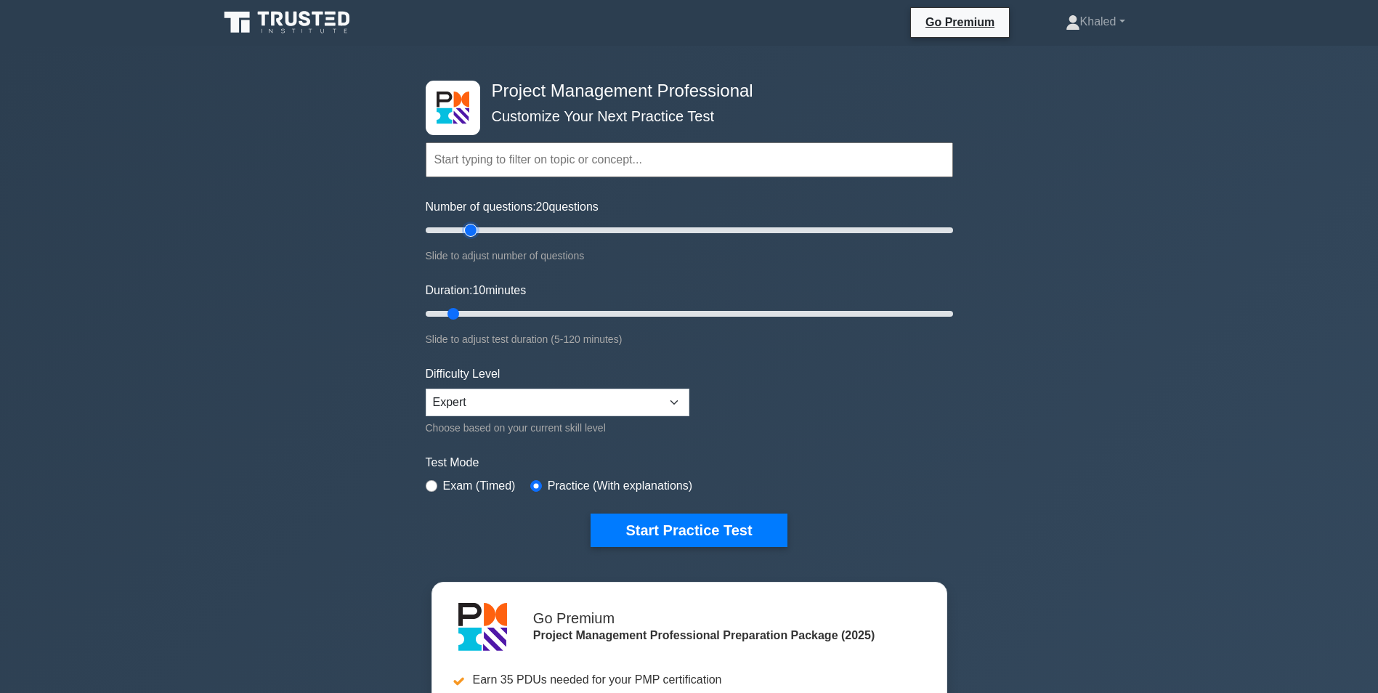
scroll to position [73, 0]
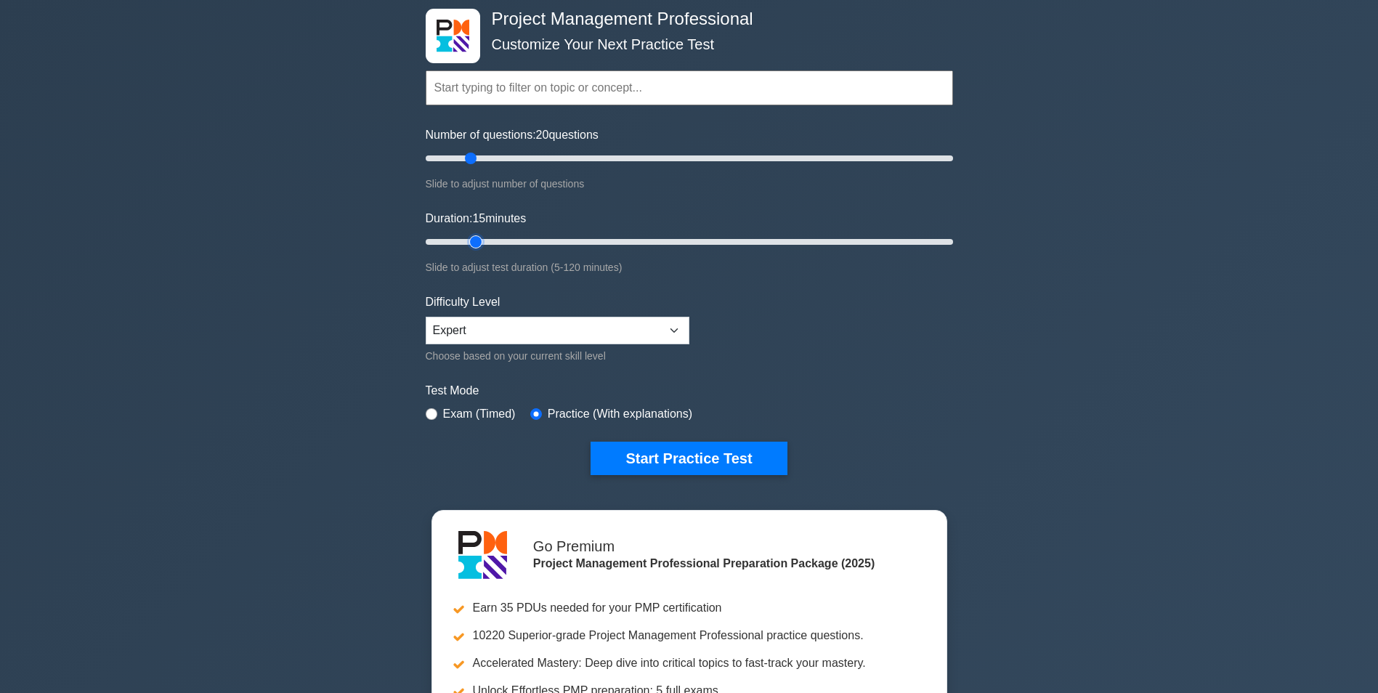
drag, startPoint x: 455, startPoint y: 235, endPoint x: 467, endPoint y: 234, distance: 12.4
type input "15"
click at [467, 234] on input "Duration: 15 minutes" at bounding box center [690, 241] width 528 height 17
click at [650, 451] on button "Start Practice Test" at bounding box center [689, 458] width 196 height 33
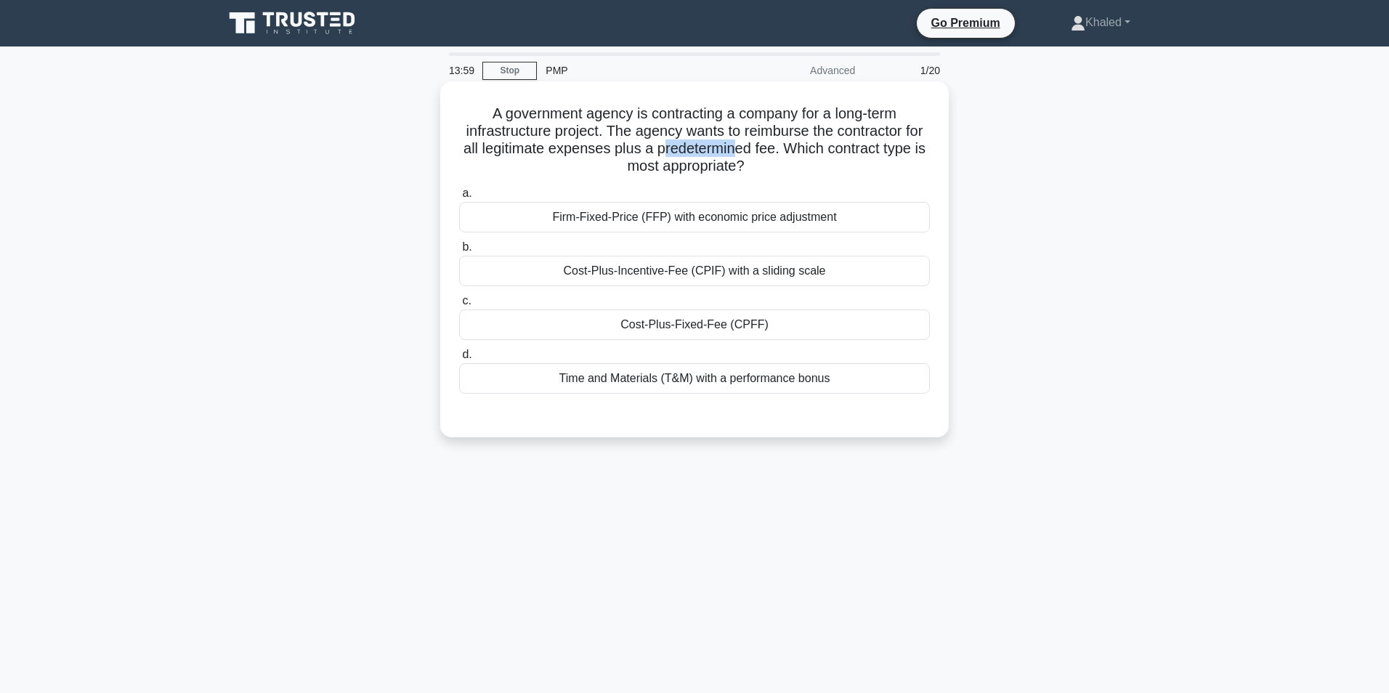
drag, startPoint x: 695, startPoint y: 144, endPoint x: 770, endPoint y: 142, distance: 74.9
click at [770, 142] on h5 "A government agency is contracting a company for a long-term infrastructure pro…" at bounding box center [695, 140] width 474 height 71
drag, startPoint x: 770, startPoint y: 142, endPoint x: 786, endPoint y: 145, distance: 16.4
click at [786, 145] on h5 "A government agency is contracting a company for a long-term infrastructure pro…" at bounding box center [695, 140] width 474 height 71
drag, startPoint x: 788, startPoint y: 145, endPoint x: 691, endPoint y: 147, distance: 96.7
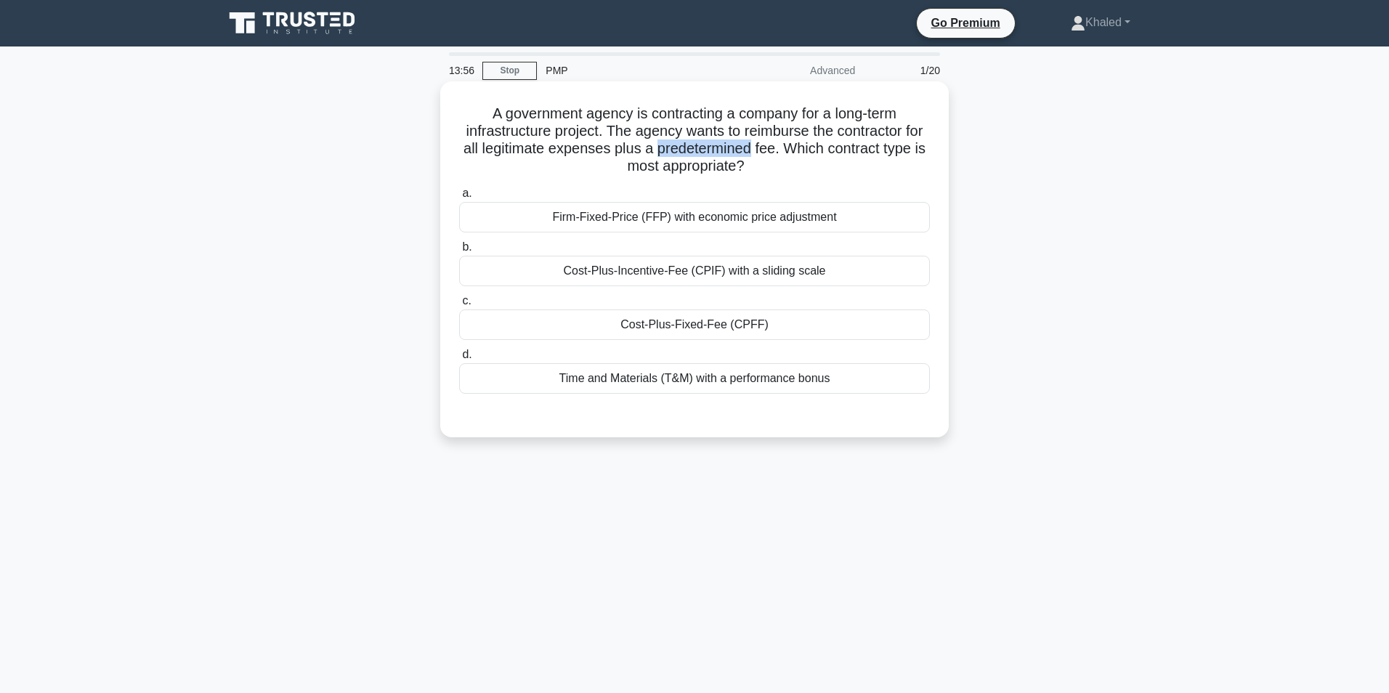
click at [691, 147] on h5 "A government agency is contracting a company for a long-term infrastructure pro…" at bounding box center [695, 140] width 474 height 71
copy h5 "predetermined"
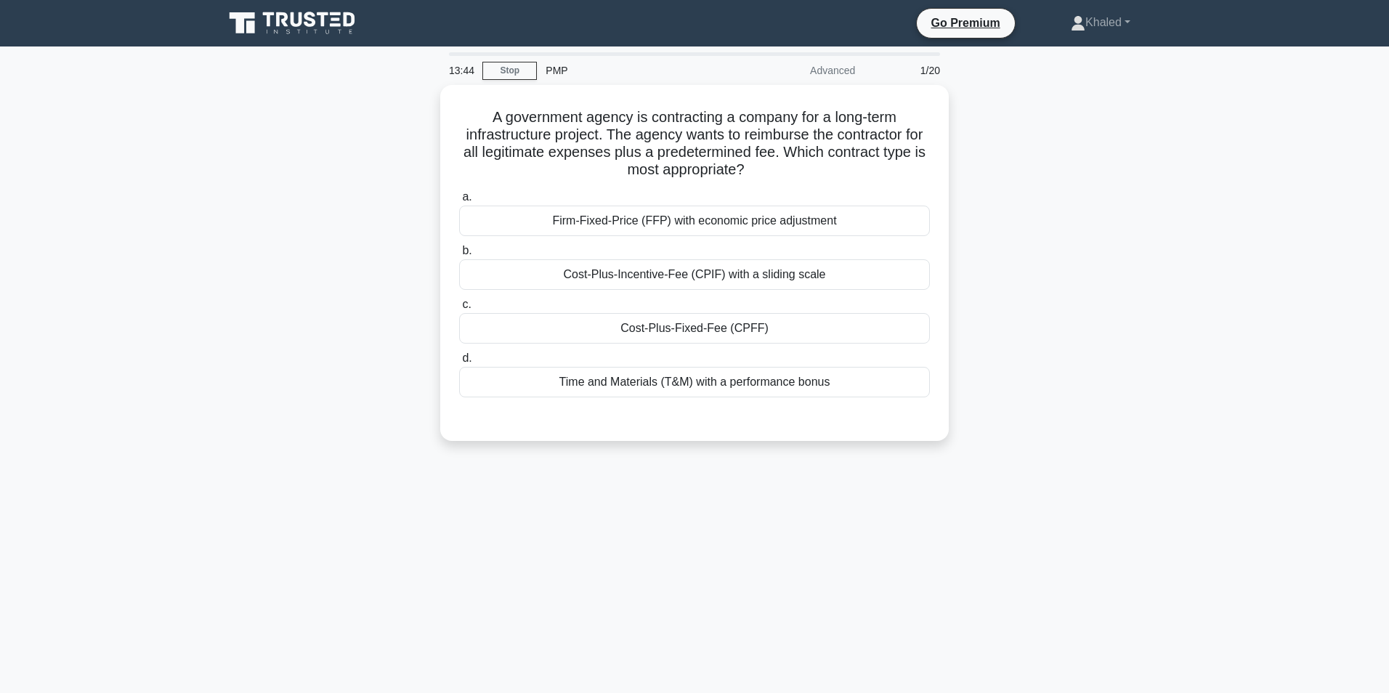
click at [1113, 247] on div "A government agency is contracting a company for a long-term infrastructure pro…" at bounding box center [694, 272] width 959 height 374
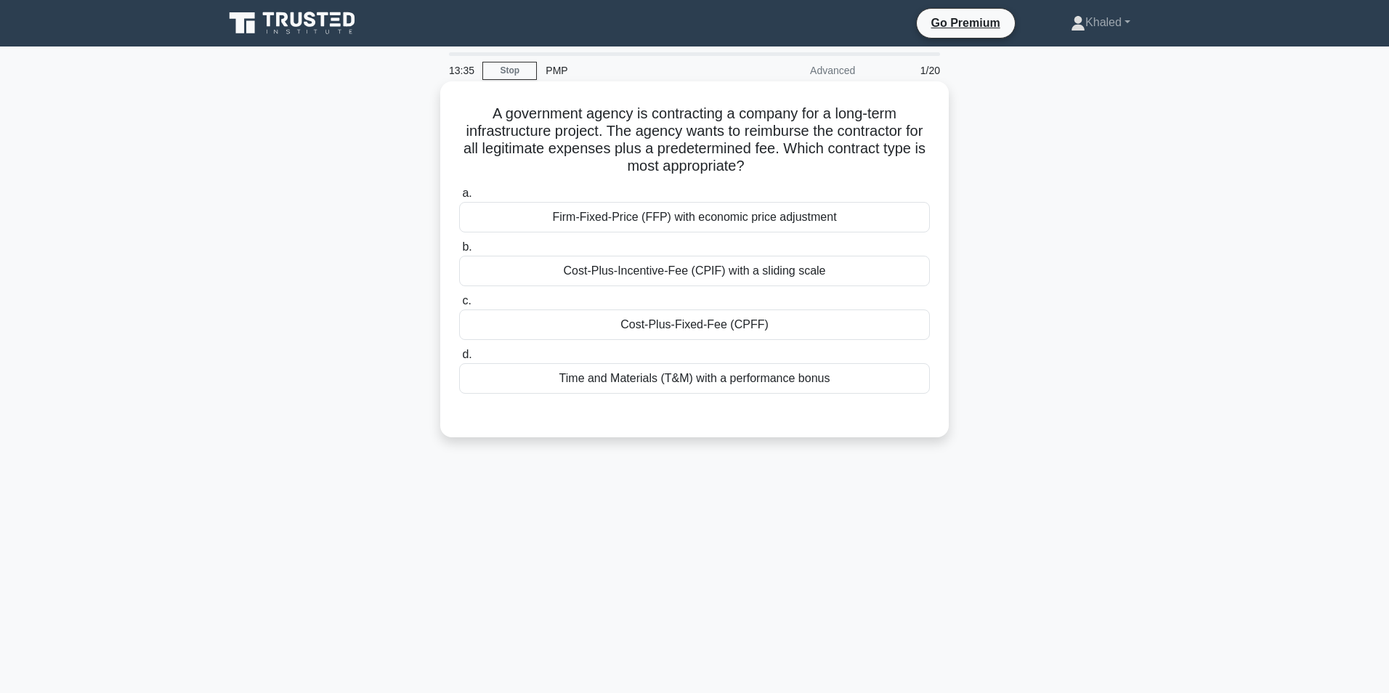
click at [694, 322] on div "Cost-Plus-Fixed-Fee (CPFF)" at bounding box center [694, 325] width 471 height 31
click at [459, 306] on input "c. Cost-Plus-Fixed-Fee (CPFF)" at bounding box center [459, 300] width 0 height 9
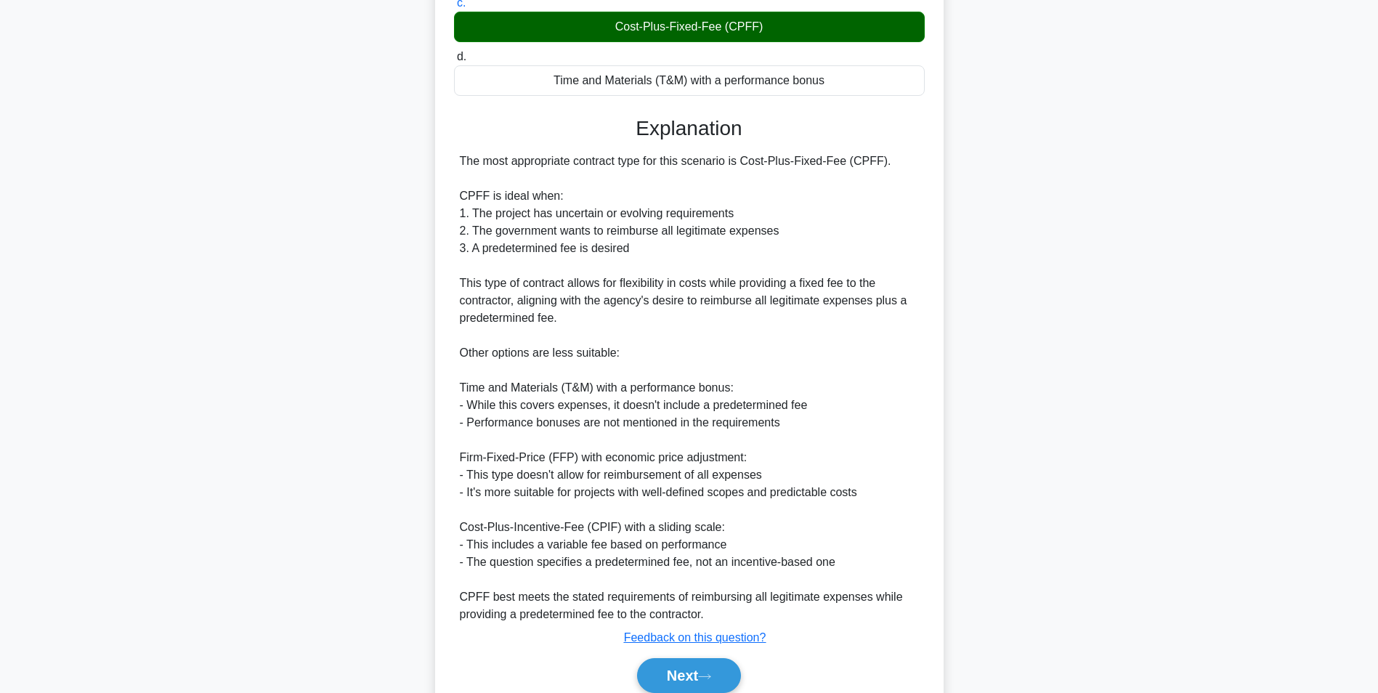
scroll to position [339, 0]
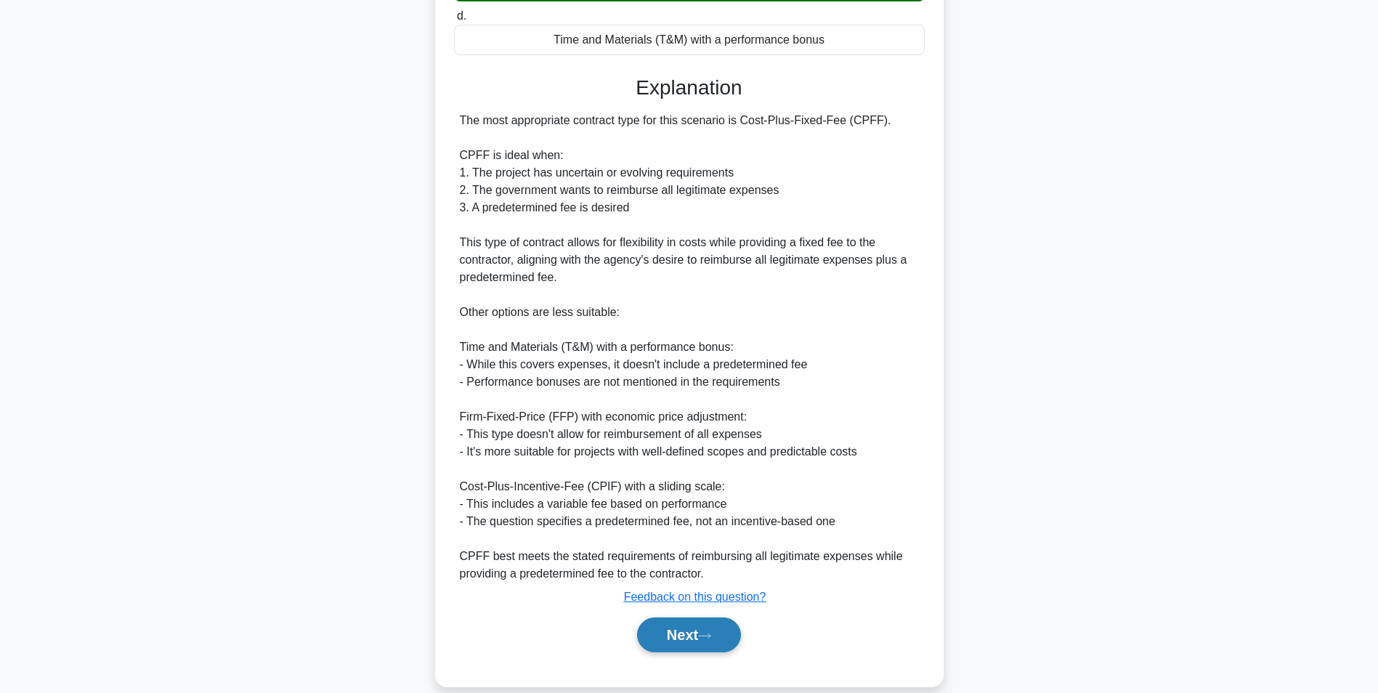
click at [679, 632] on button "Next" at bounding box center [689, 635] width 104 height 35
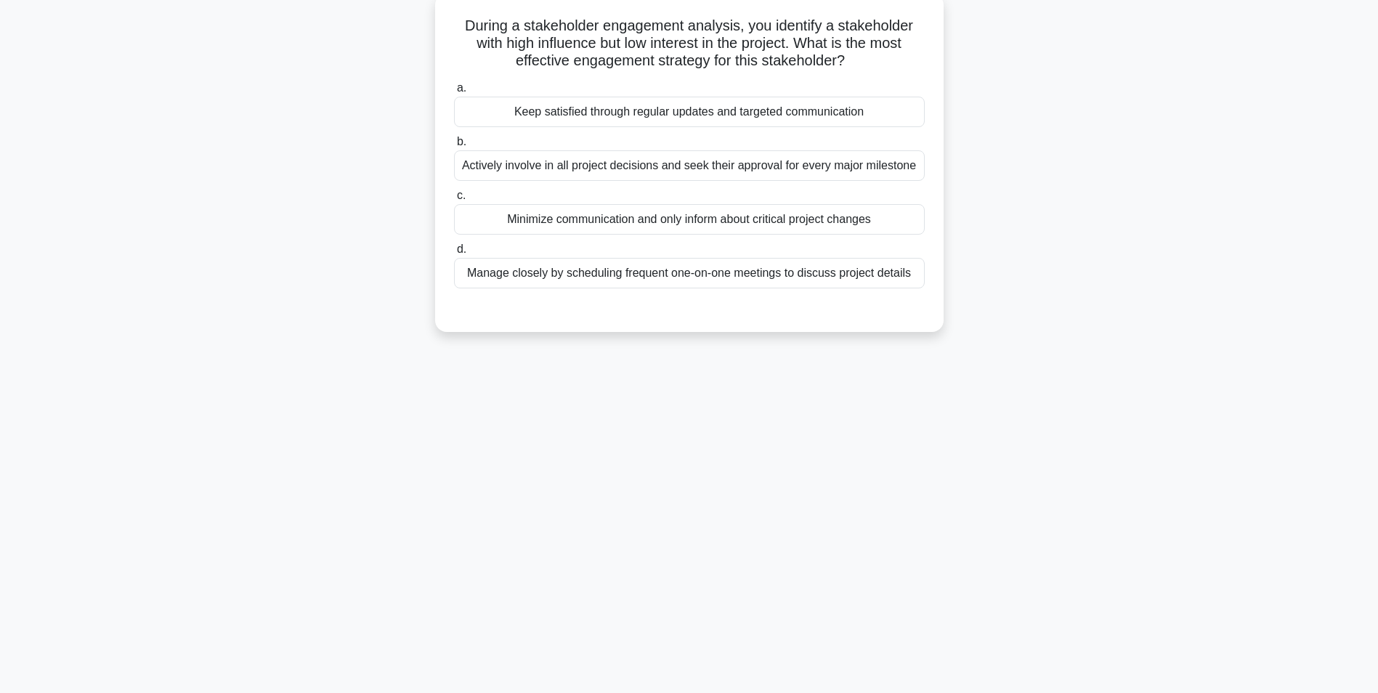
scroll to position [0, 0]
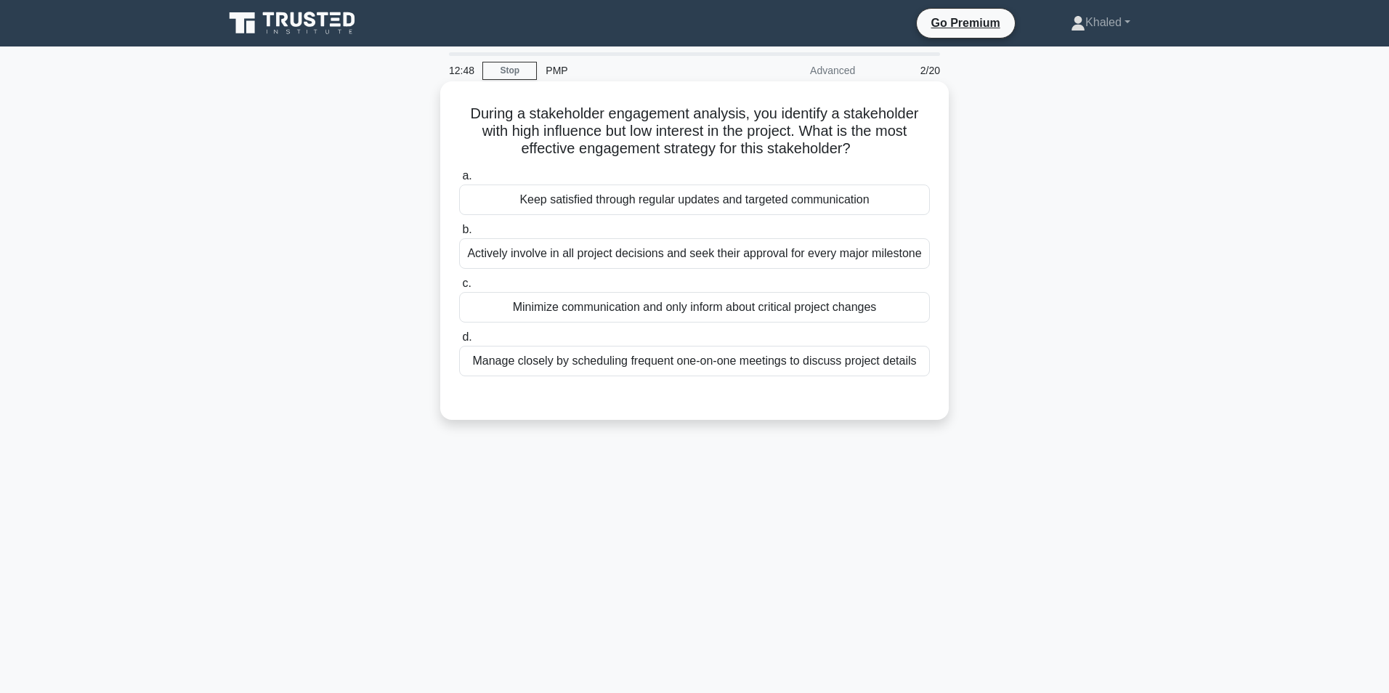
click at [700, 250] on div "Actively involve in all project decisions and seek their approval for every maj…" at bounding box center [694, 253] width 471 height 31
click at [459, 235] on input "b. Actively involve in all project decisions and seek their approval for every …" at bounding box center [459, 229] width 0 height 9
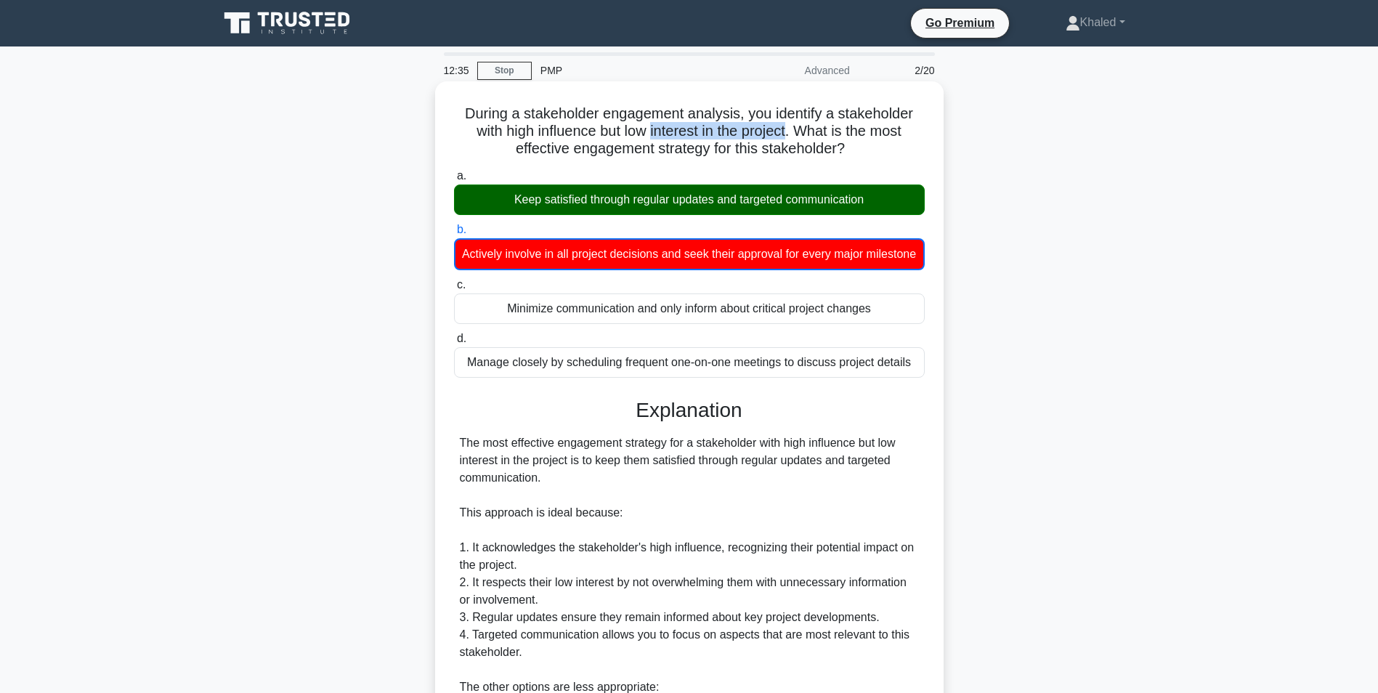
drag, startPoint x: 649, startPoint y: 128, endPoint x: 794, endPoint y: 127, distance: 144.6
click at [794, 127] on h5 "During a stakeholder engagement analysis, you identify a stakeholder with high …" at bounding box center [690, 132] width 474 height 54
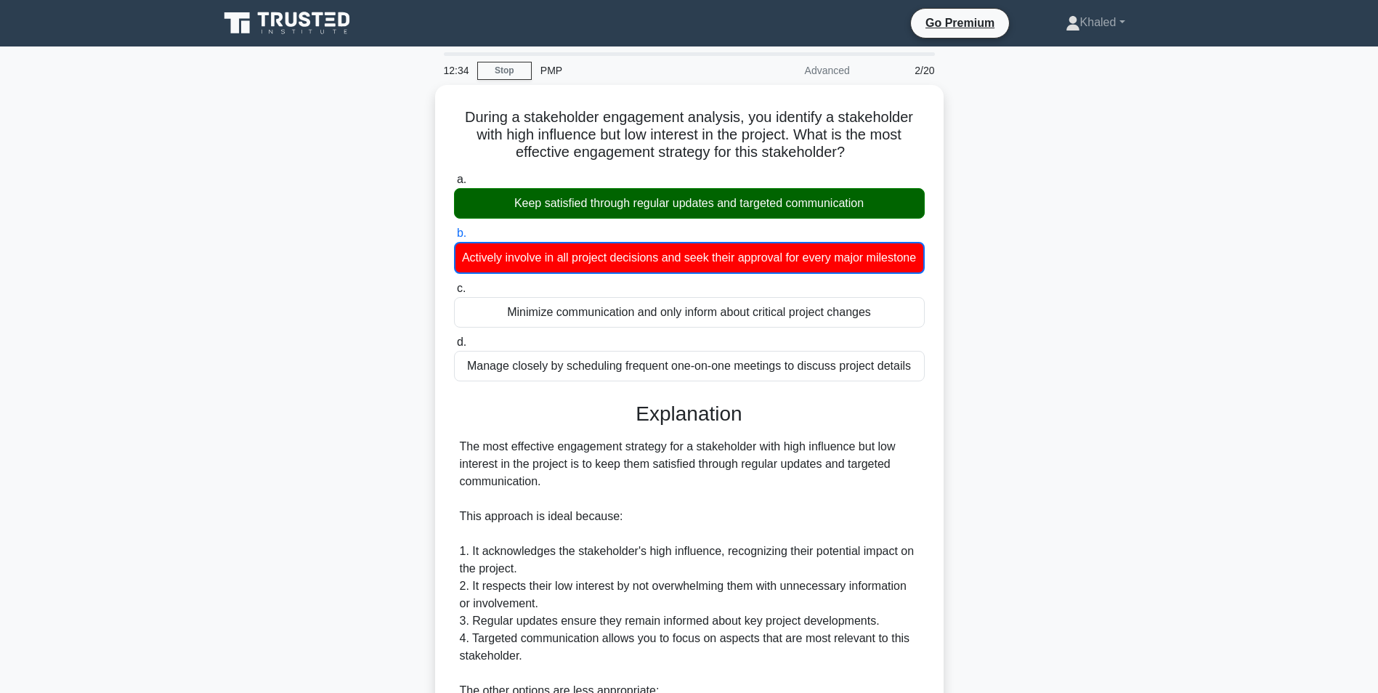
click at [1046, 249] on div "During a stakeholder engagement analysis, you identify a stakeholder with high …" at bounding box center [689, 575] width 959 height 980
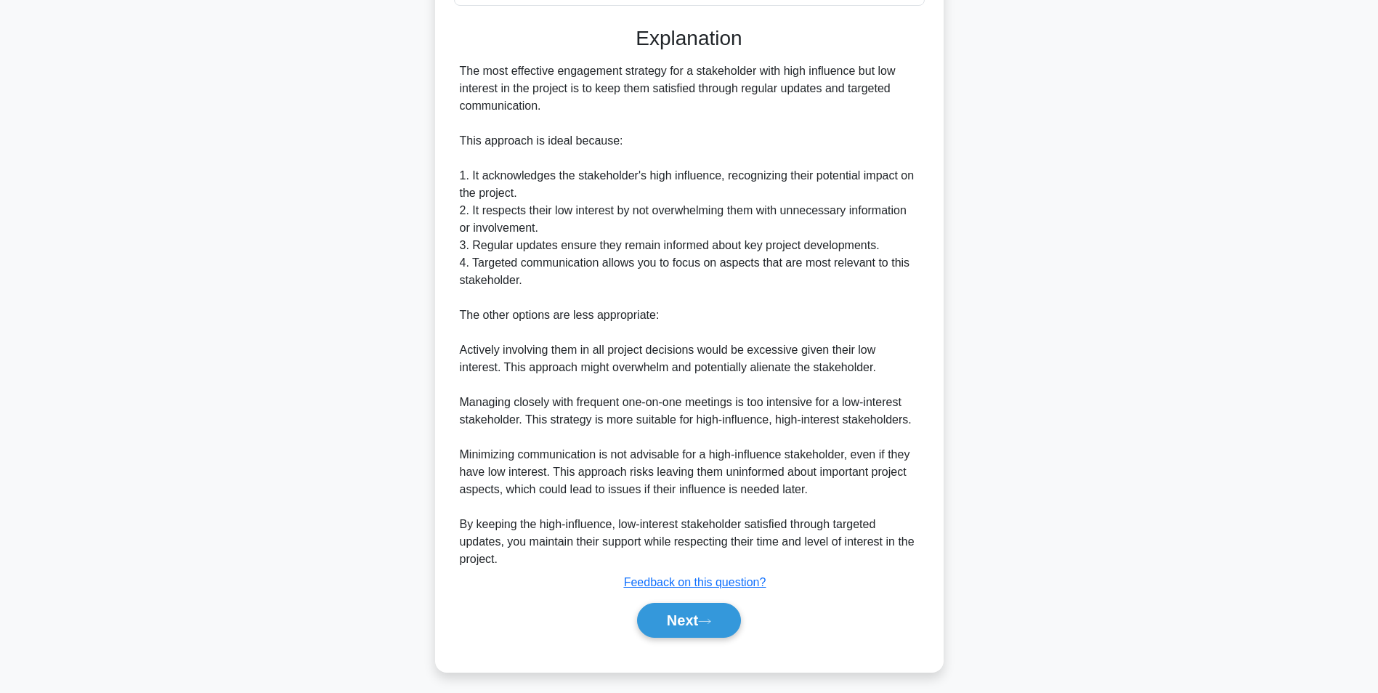
scroll to position [374, 0]
click at [687, 637] on button "Next" at bounding box center [689, 619] width 104 height 35
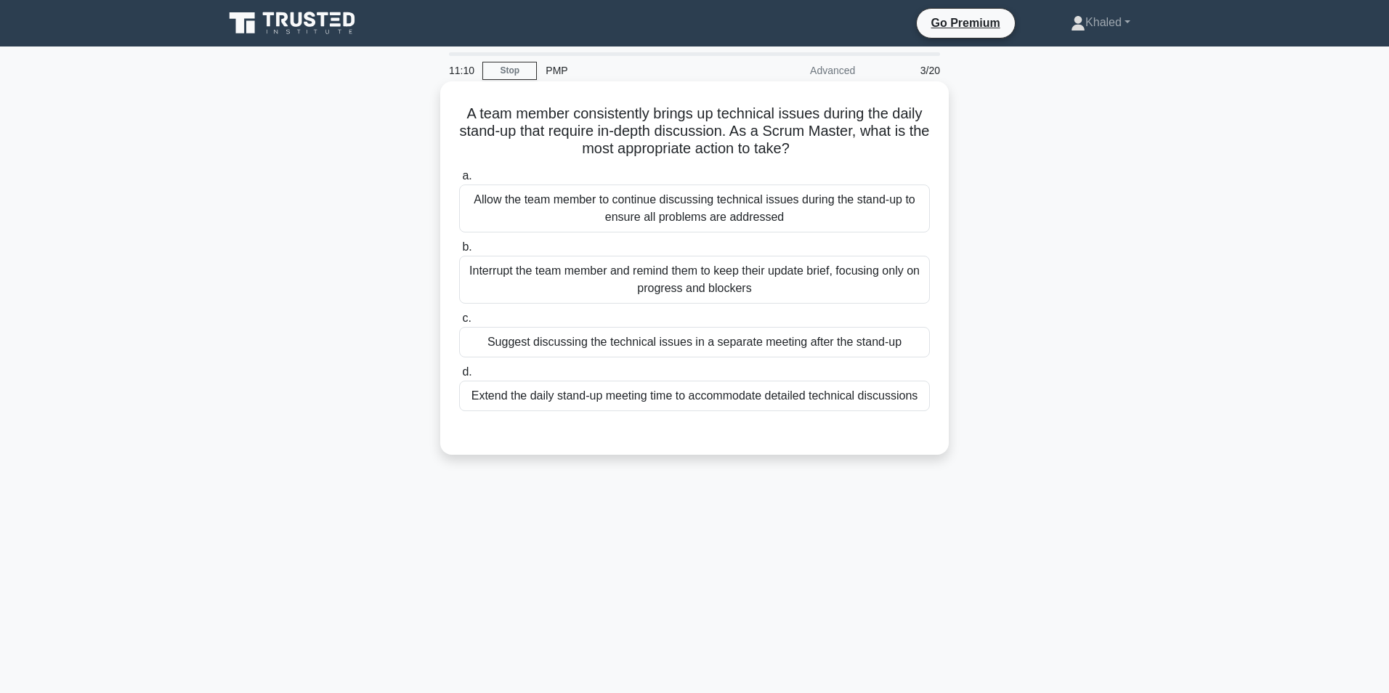
click at [658, 344] on div "Suggest discussing the technical issues in a separate meeting after the stand-up" at bounding box center [694, 342] width 471 height 31
click at [459, 323] on input "c. Suggest discussing the technical issues in a separate meeting after the stan…" at bounding box center [459, 318] width 0 height 9
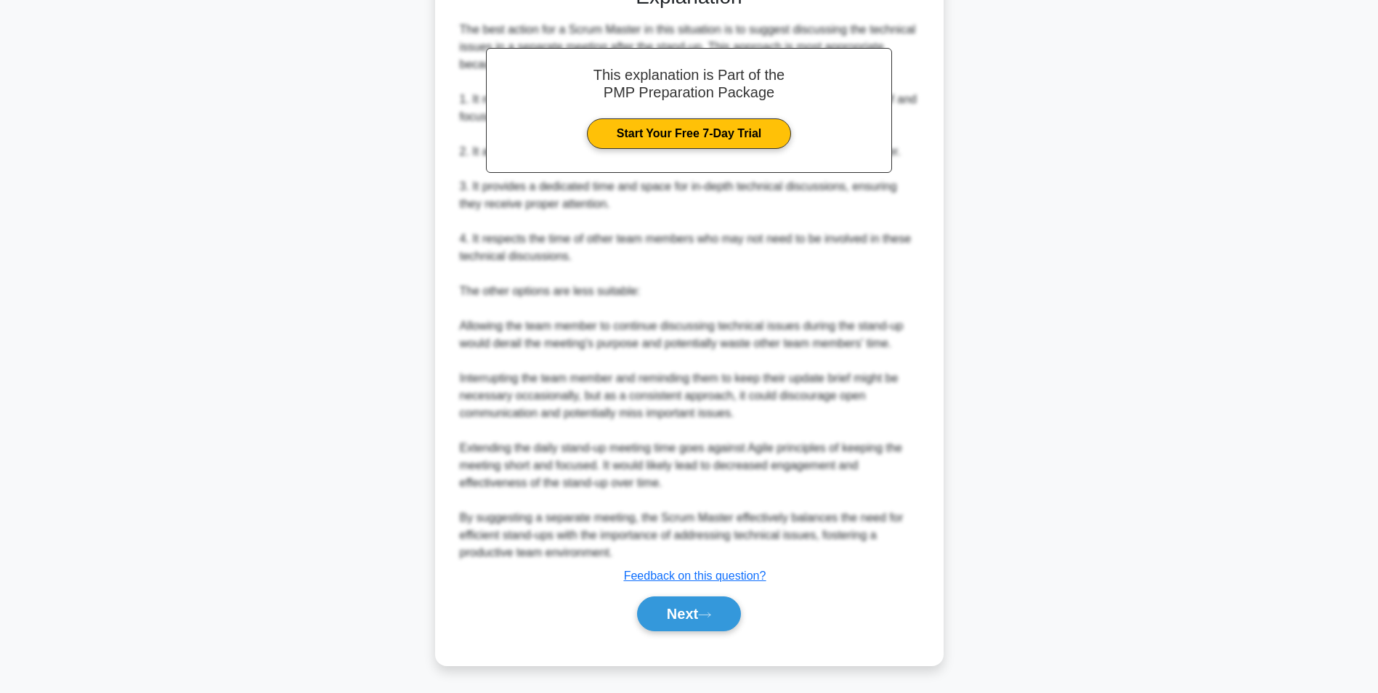
scroll to position [548, 0]
click at [679, 631] on button "Next" at bounding box center [689, 614] width 104 height 35
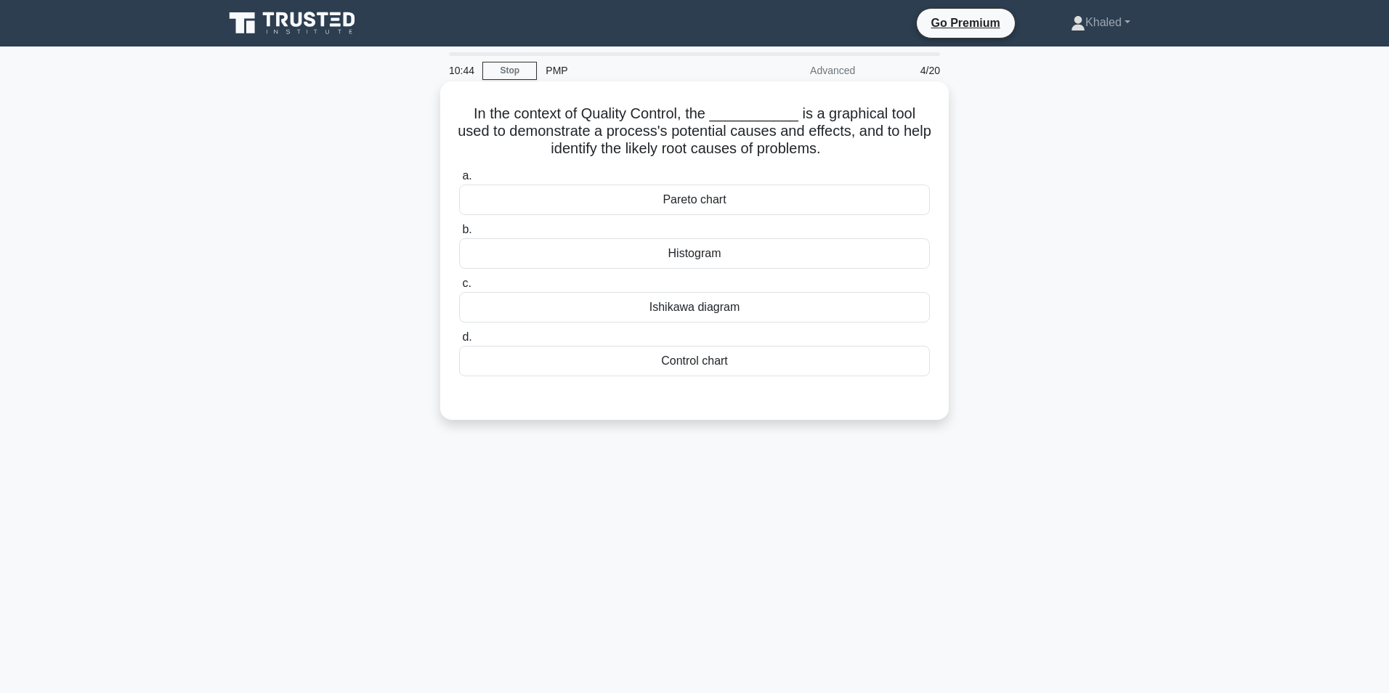
click at [688, 307] on div "Ishikawa diagram" at bounding box center [694, 307] width 471 height 31
click at [459, 288] on input "c. Ishikawa diagram" at bounding box center [459, 283] width 0 height 9
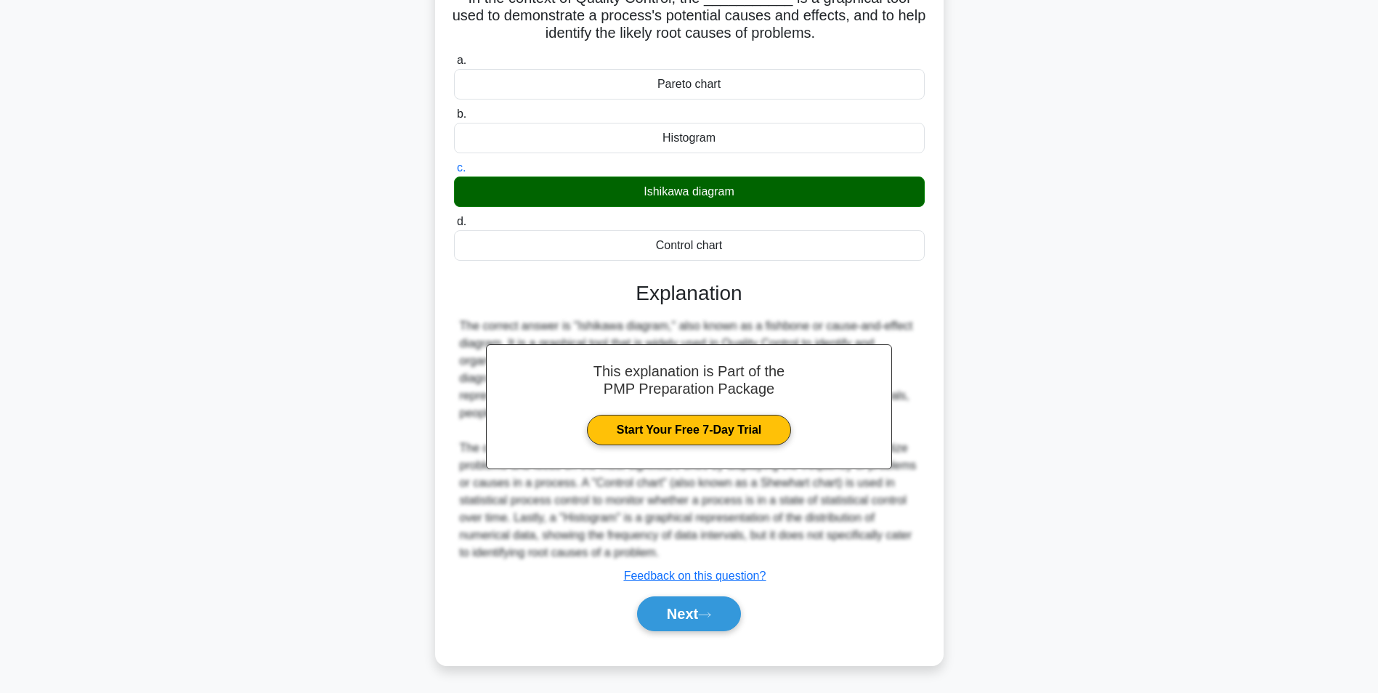
scroll to position [217, 0]
click at [674, 631] on button "Next" at bounding box center [689, 614] width 104 height 35
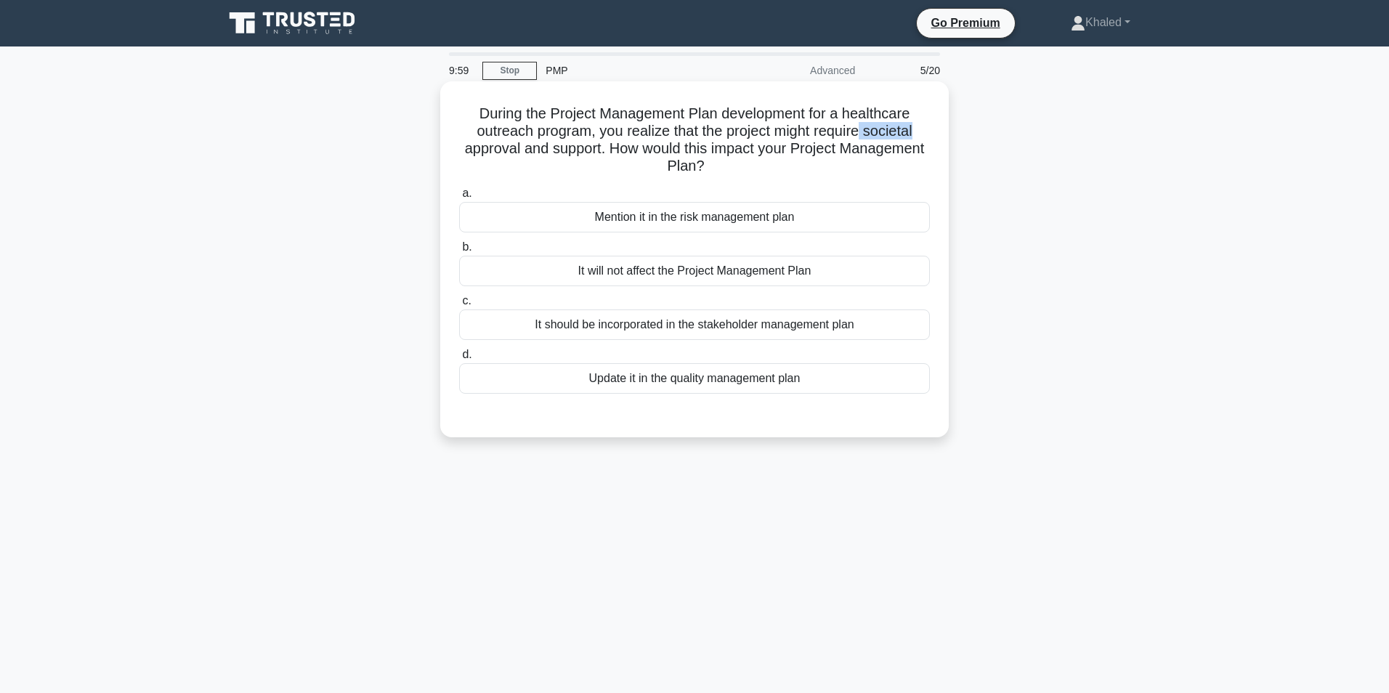
drag, startPoint x: 879, startPoint y: 128, endPoint x: 927, endPoint y: 129, distance: 48.7
click at [927, 129] on h5 "During the Project Management Plan development for a healthcare outreach progra…" at bounding box center [695, 140] width 474 height 71
drag, startPoint x: 927, startPoint y: 129, endPoint x: 908, endPoint y: 131, distance: 19.7
copy h5 "societal"
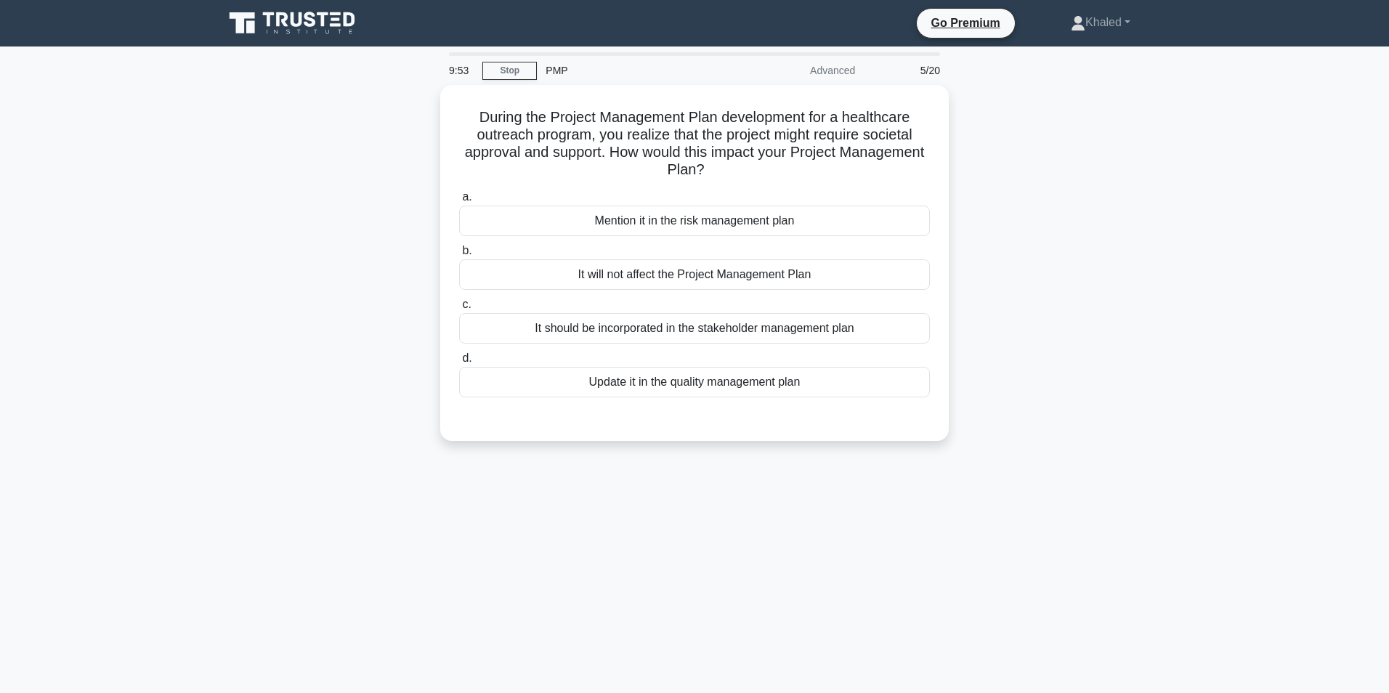
click at [1134, 269] on div "During the Project Management Plan development for a healthcare outreach progra…" at bounding box center [694, 272] width 959 height 374
drag, startPoint x: 615, startPoint y: 321, endPoint x: 664, endPoint y: 318, distance: 49.5
click at [664, 318] on div "It should be incorporated in the stakeholder management plan" at bounding box center [694, 325] width 471 height 31
drag, startPoint x: 664, startPoint y: 318, endPoint x: 641, endPoint y: 323, distance: 23.8
copy div "incorporated"
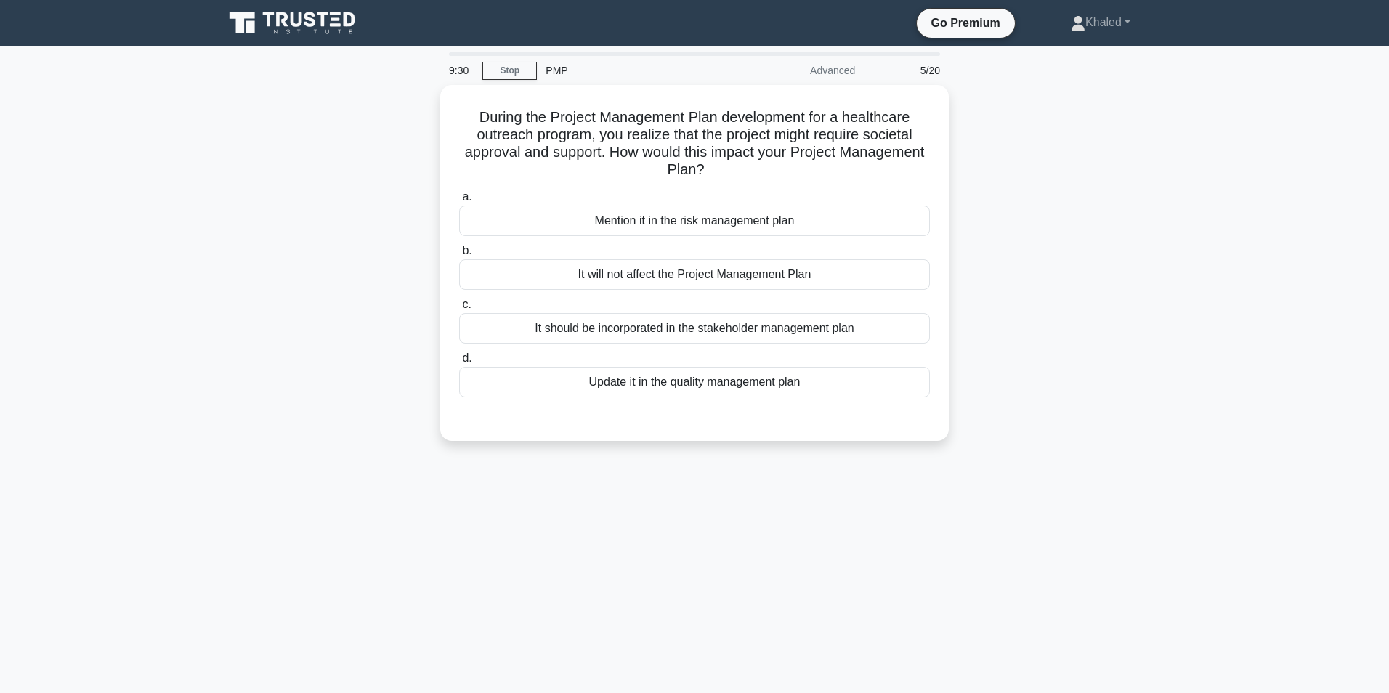
click at [1298, 320] on main "9:30 Stop PMP Advanced 5/20 During the Project Management Plan development for …" at bounding box center [694, 416] width 1389 height 738
click at [686, 322] on div "It should be incorporated in the stakeholder management plan" at bounding box center [694, 325] width 471 height 31
click at [459, 306] on input "c. It should be incorporated in the stakeholder management plan" at bounding box center [459, 300] width 0 height 9
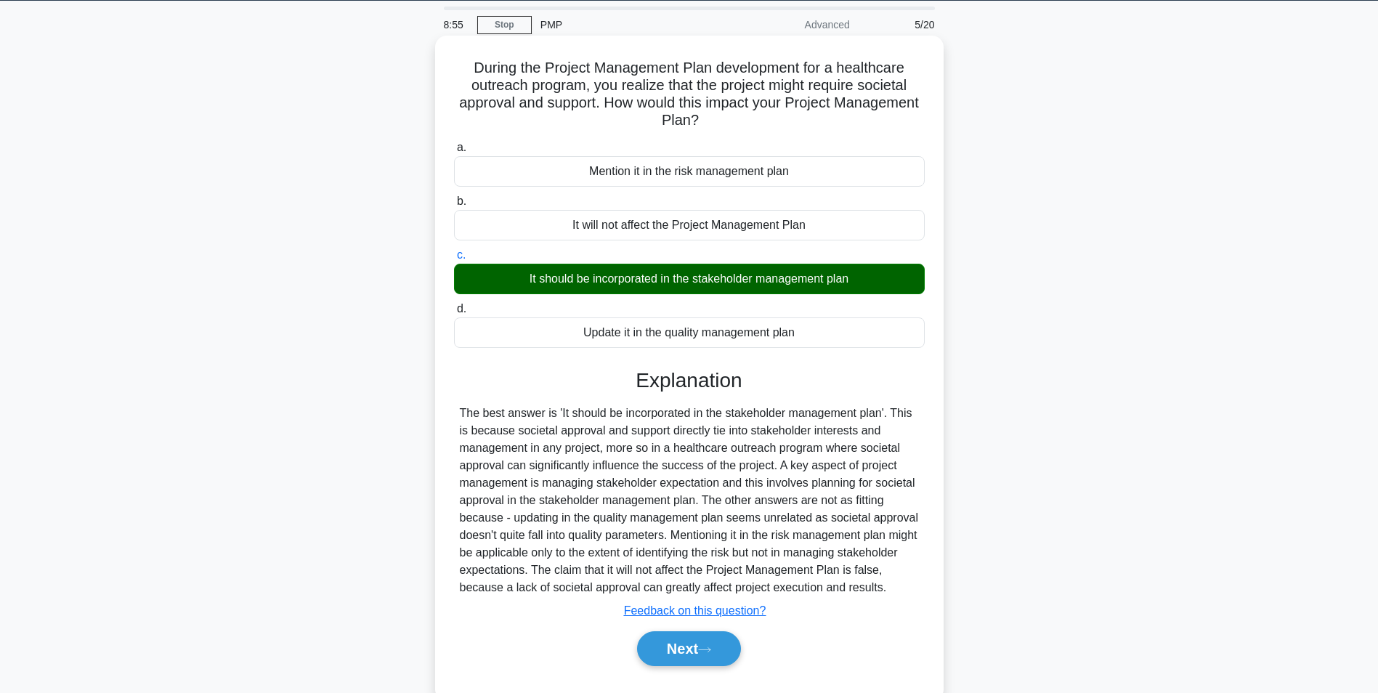
scroll to position [60, 0]
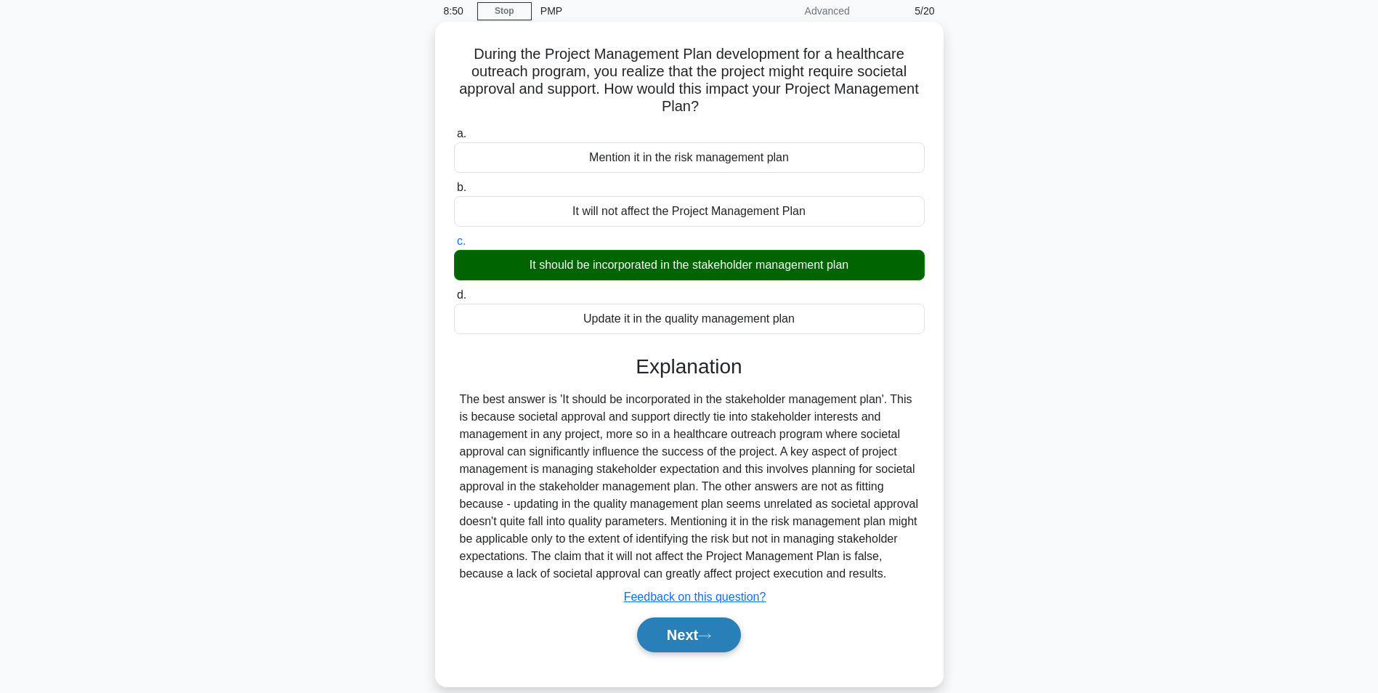
click at [681, 632] on button "Next" at bounding box center [689, 635] width 104 height 35
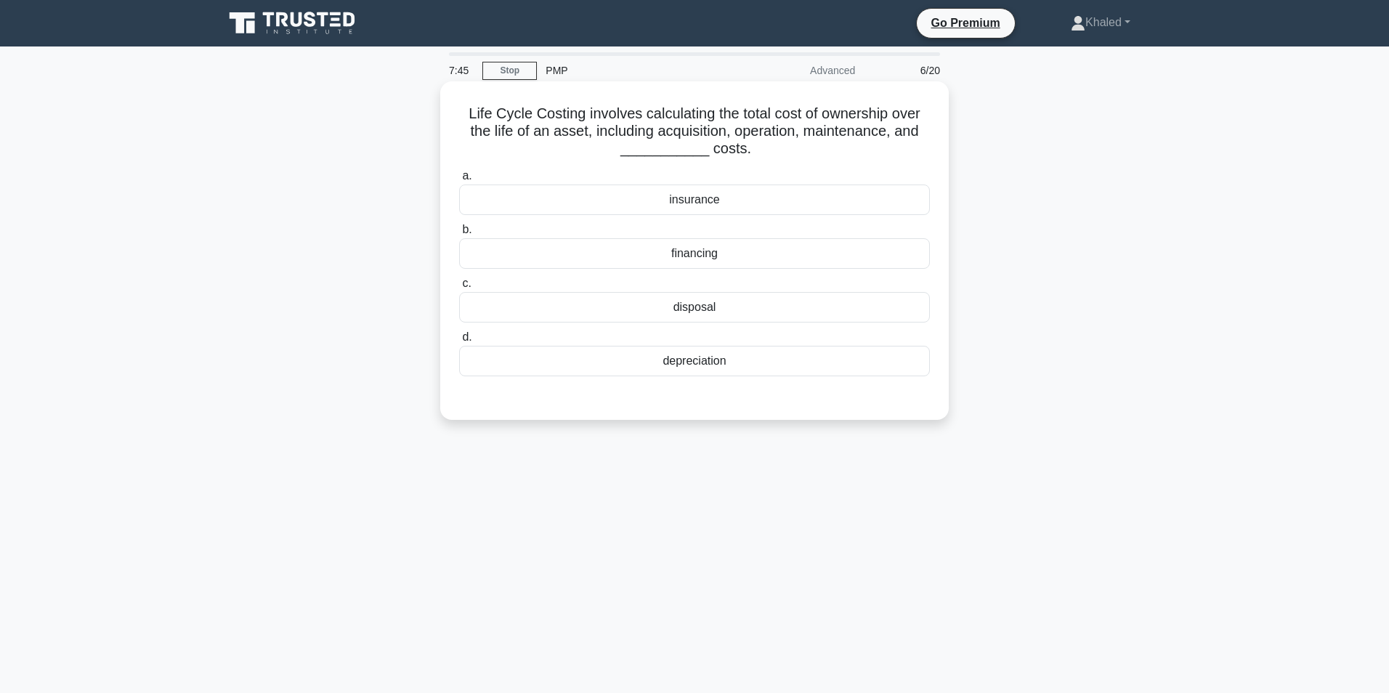
click at [695, 304] on div "disposal" at bounding box center [694, 307] width 471 height 31
click at [459, 288] on input "c. disposal" at bounding box center [459, 283] width 0 height 9
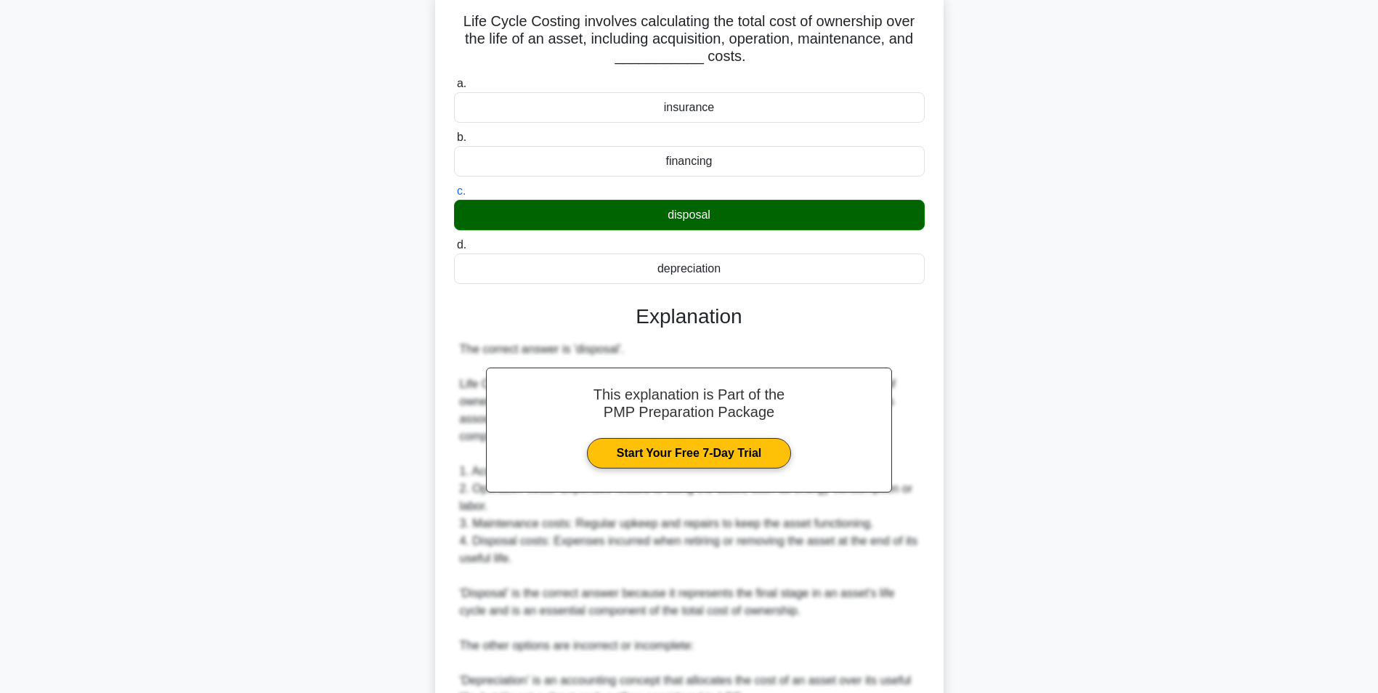
scroll to position [443, 0]
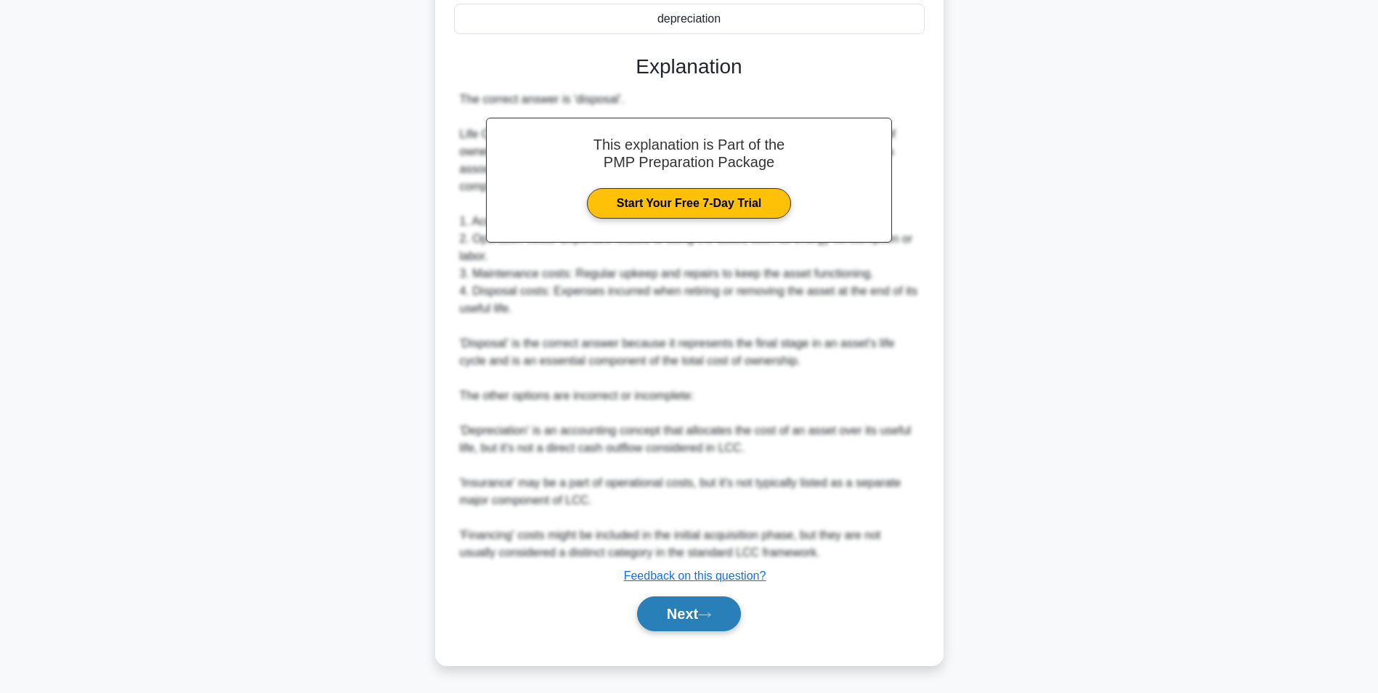
click at [675, 631] on button "Next" at bounding box center [689, 614] width 104 height 35
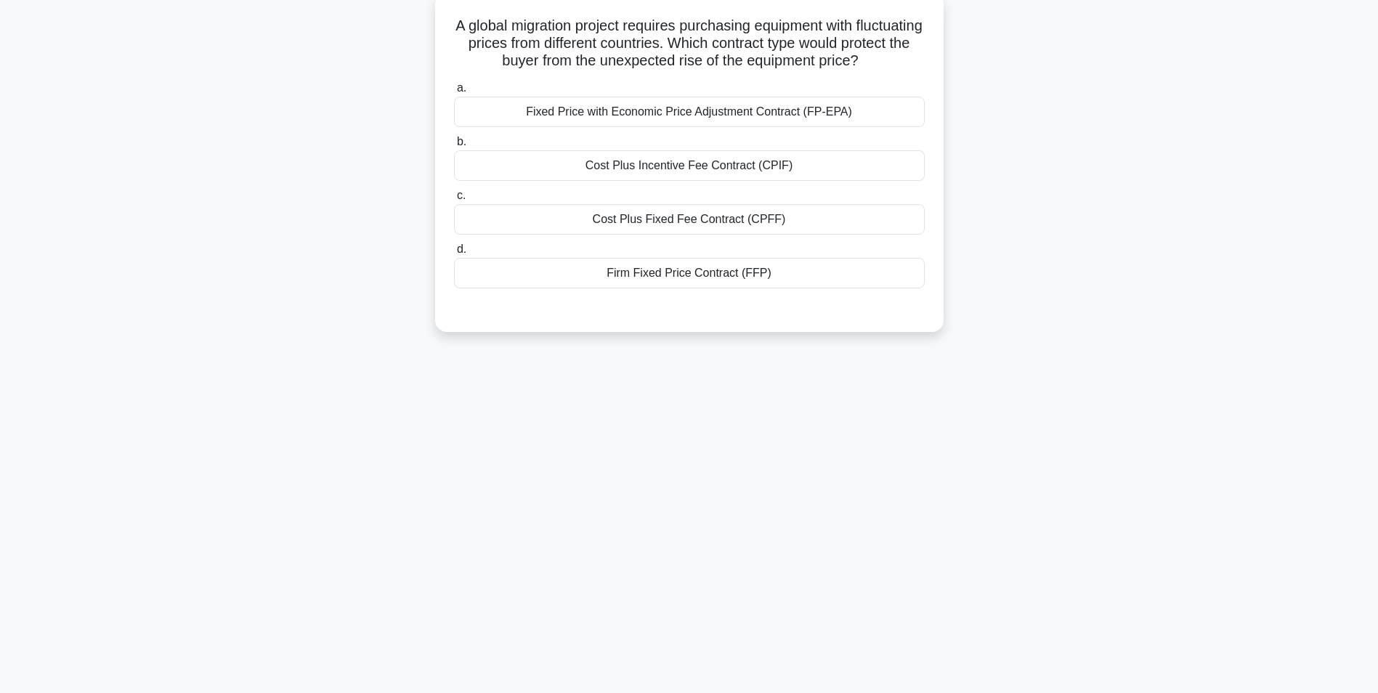
scroll to position [0, 0]
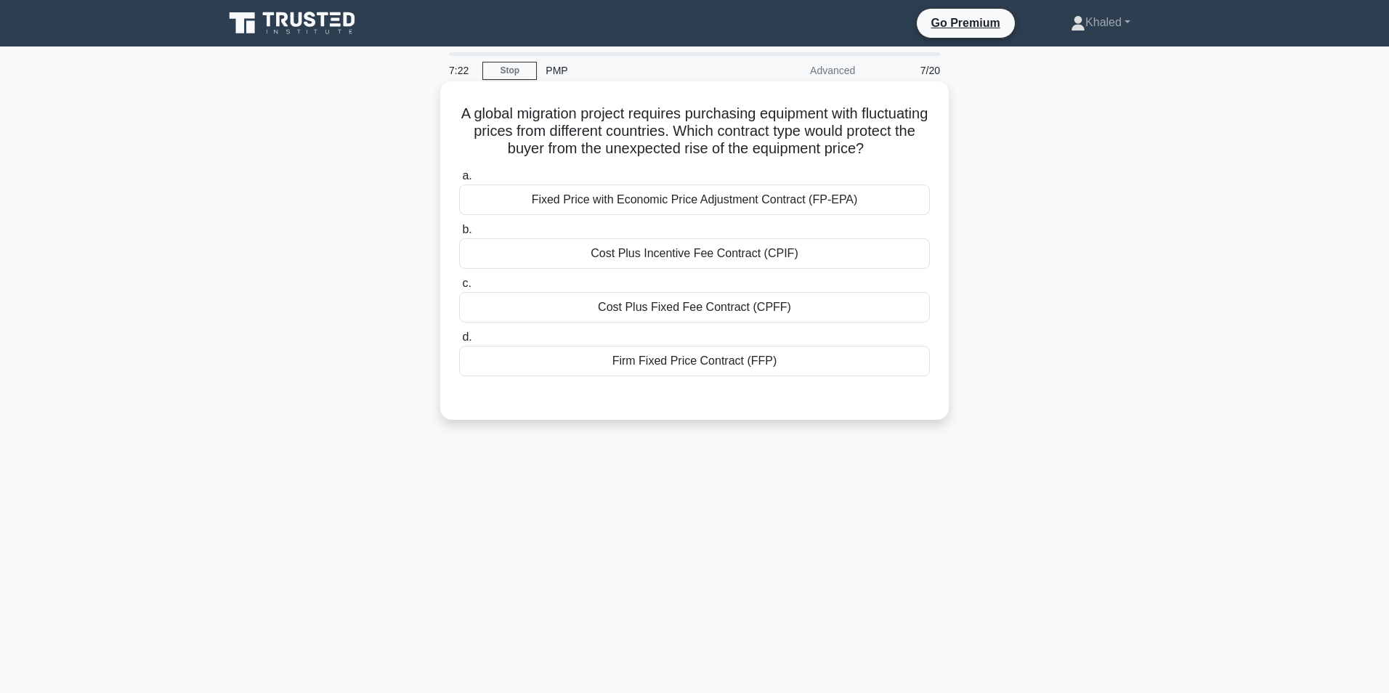
click at [657, 360] on div "Firm Fixed Price Contract (FFP)" at bounding box center [694, 361] width 471 height 31
click at [459, 342] on input "d. Firm Fixed Price Contract (FFP)" at bounding box center [459, 337] width 0 height 9
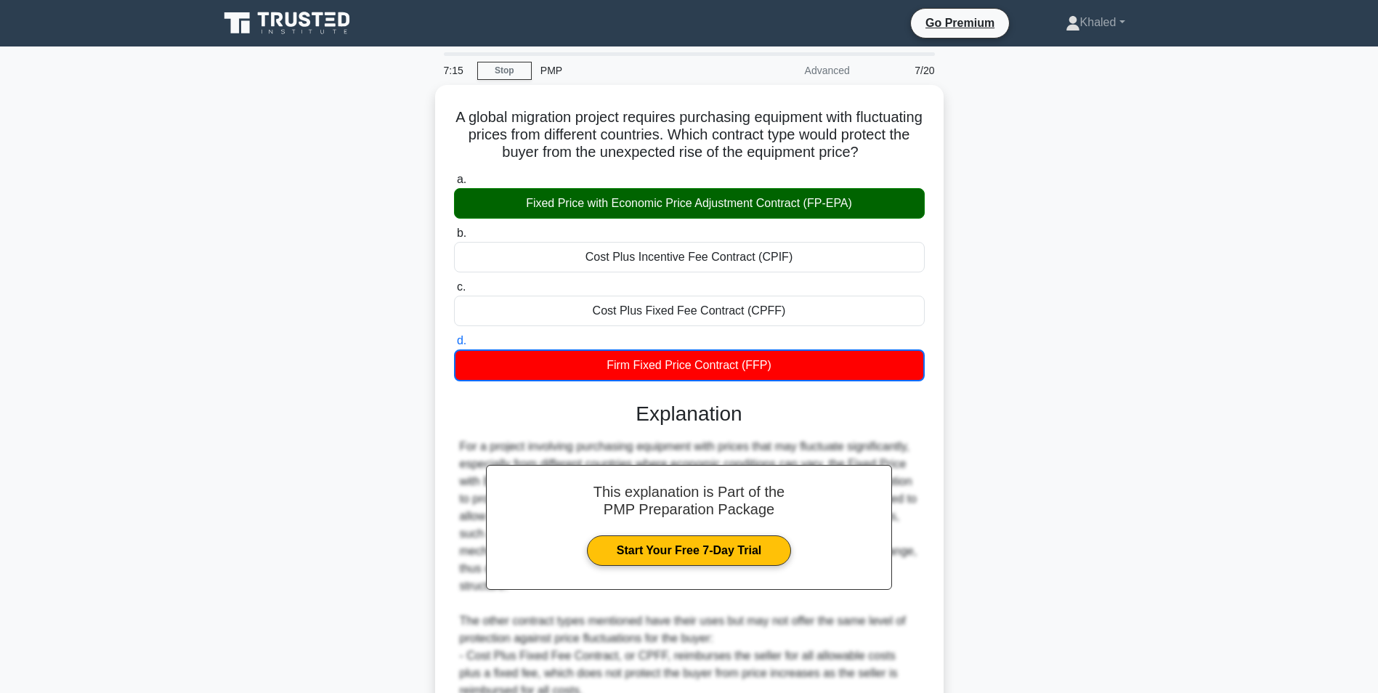
click at [1038, 315] on div "A global migration project requires purchasing equipment with fluctuating price…" at bounding box center [689, 496] width 959 height 823
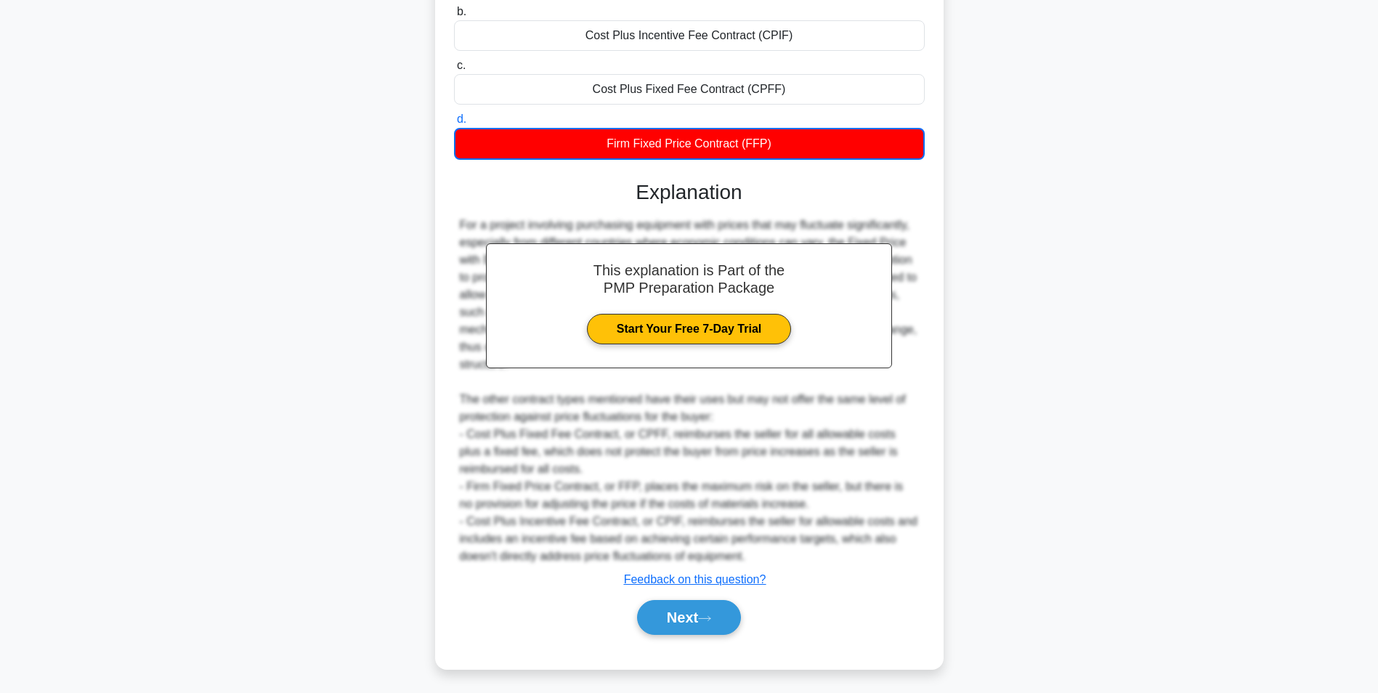
scroll to position [321, 0]
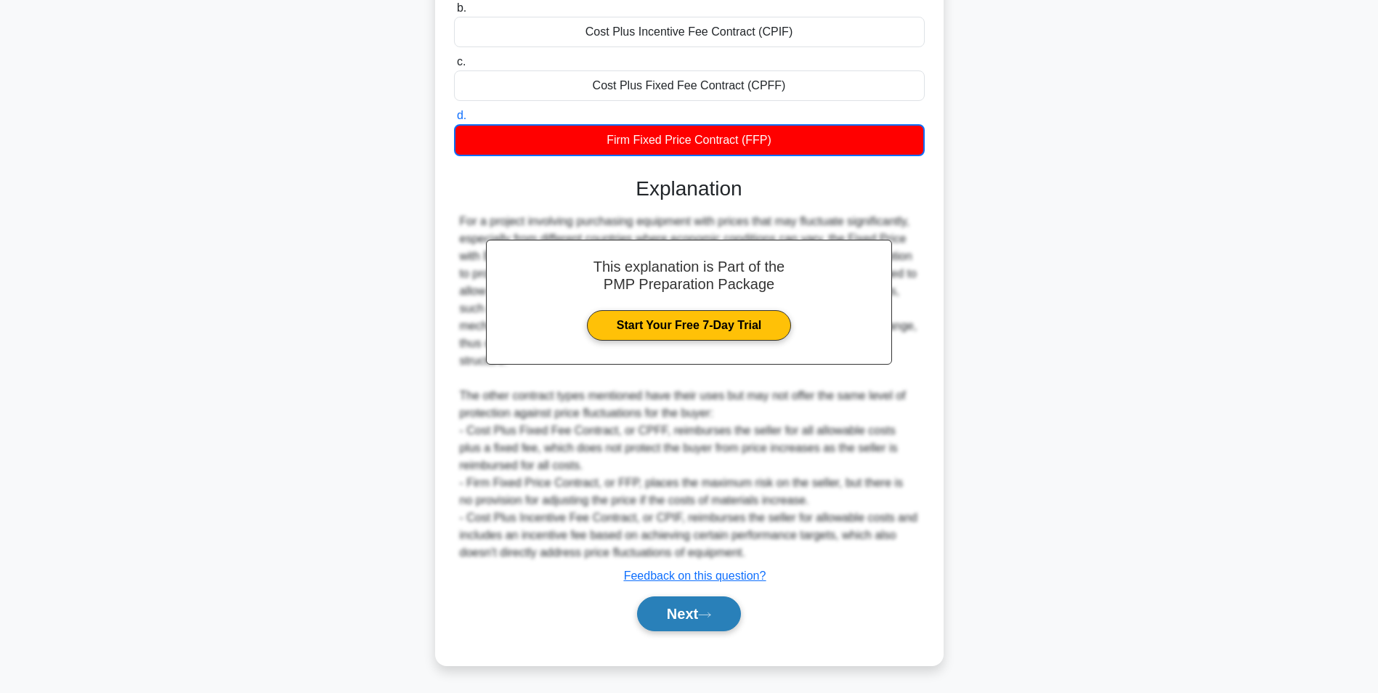
click at [686, 631] on button "Next" at bounding box center [689, 614] width 104 height 35
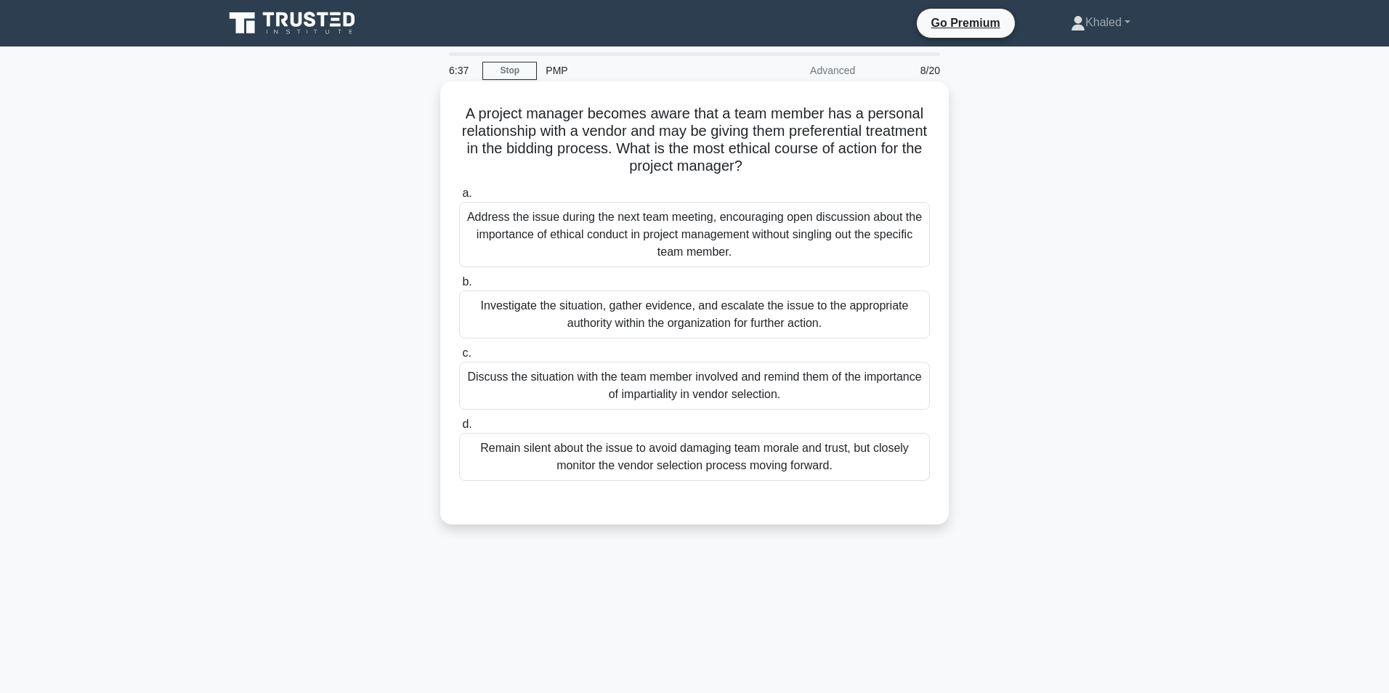
click at [688, 230] on div "Address the issue during the next team meeting, encouraging open discussion abo…" at bounding box center [694, 234] width 471 height 65
click at [459, 198] on input "a. Address the issue during the next team meeting, encouraging open discussion …" at bounding box center [459, 193] width 0 height 9
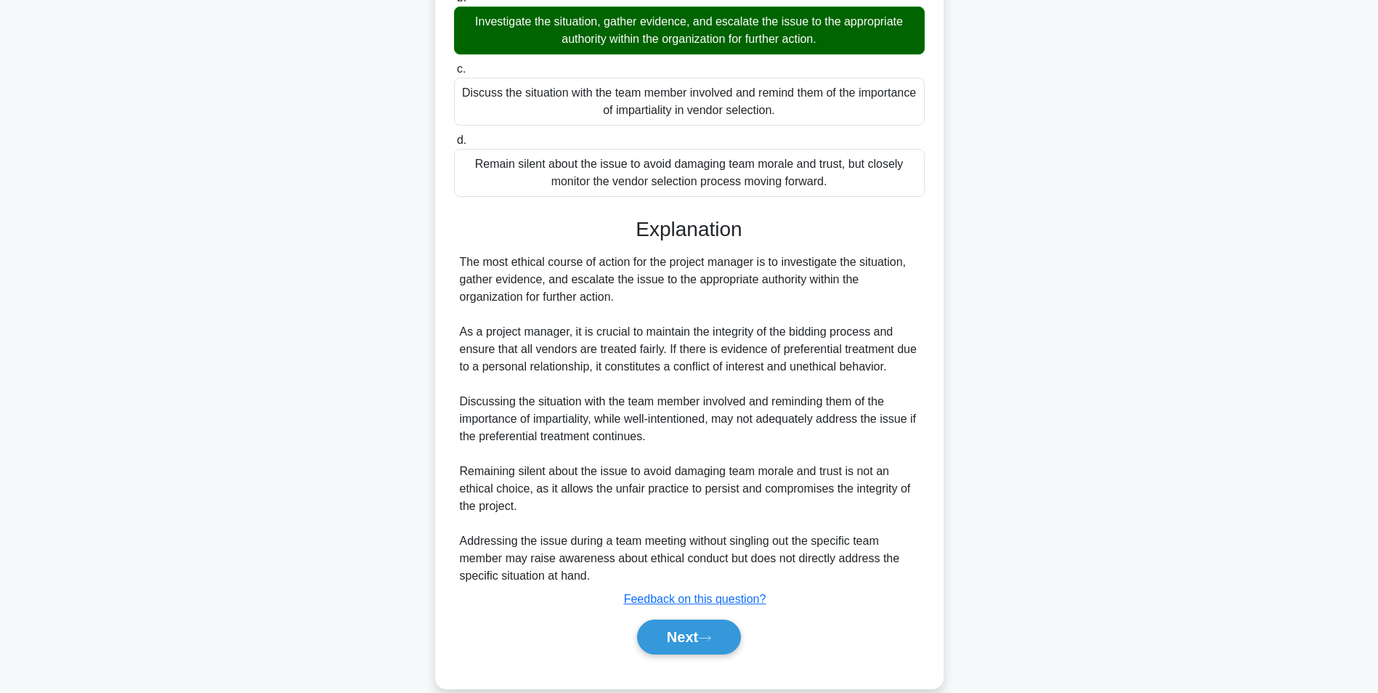
scroll to position [286, 0]
click at [692, 632] on button "Next" at bounding box center [689, 636] width 104 height 35
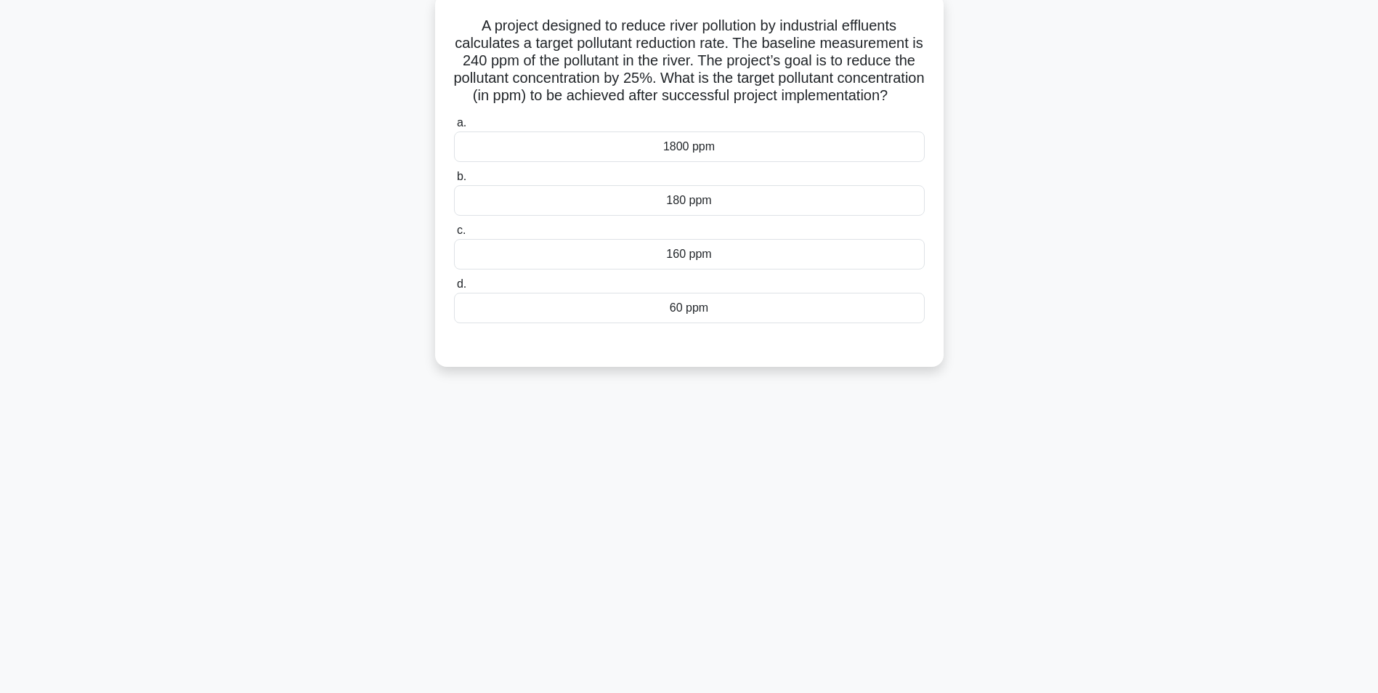
scroll to position [0, 0]
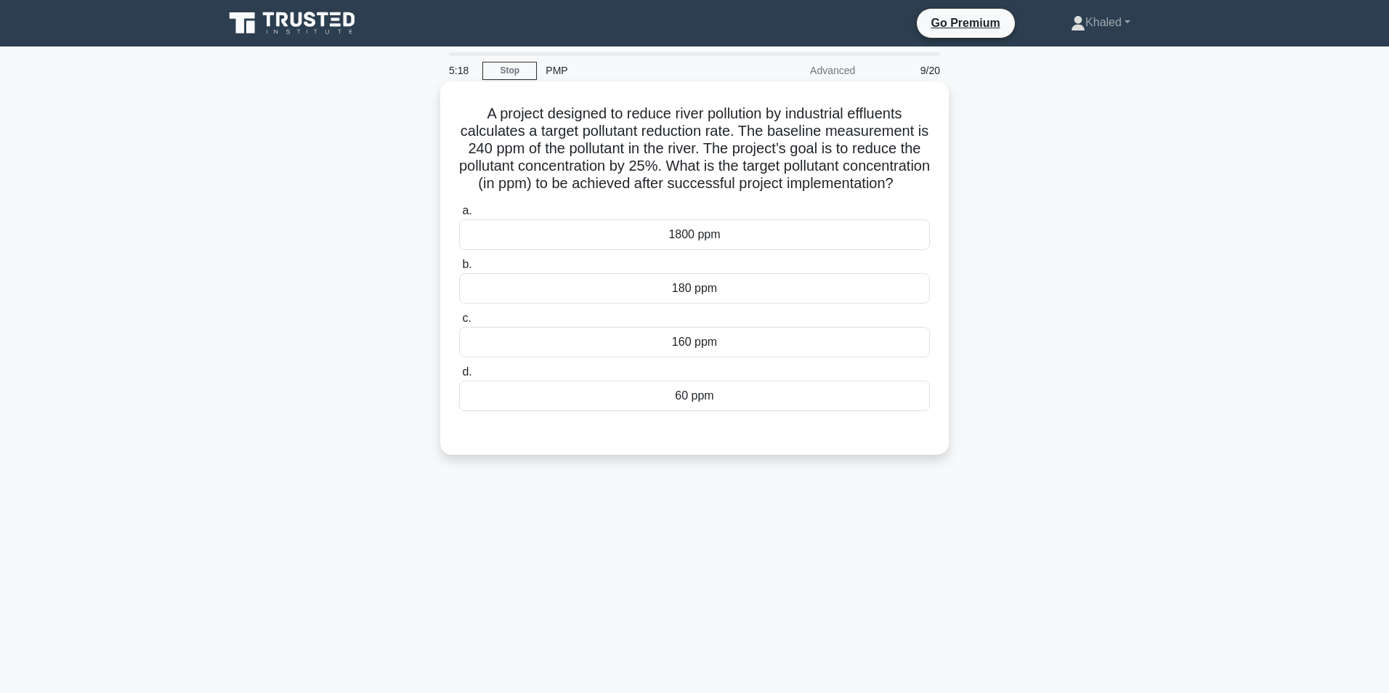
click at [700, 411] on div "60 ppm" at bounding box center [694, 396] width 471 height 31
click at [459, 377] on input "d. 60 ppm" at bounding box center [459, 372] width 0 height 9
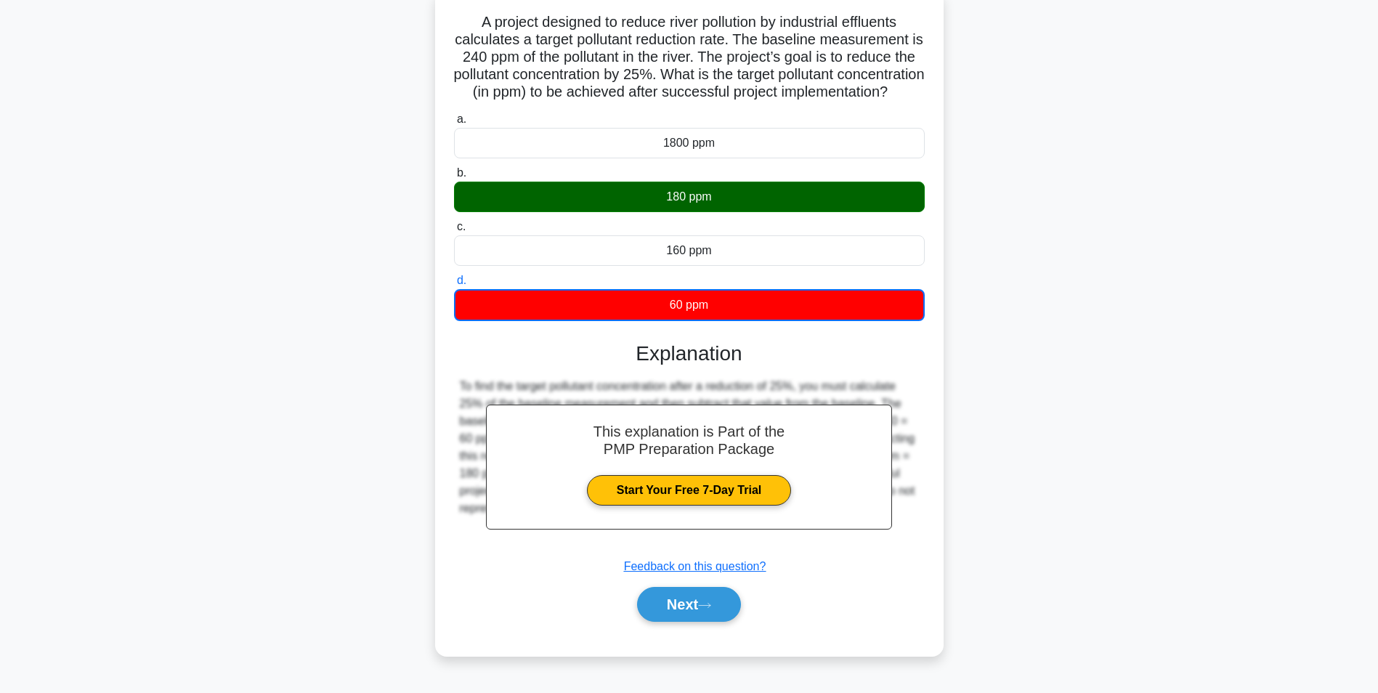
scroll to position [164, 0]
click at [690, 622] on button "Next" at bounding box center [689, 604] width 104 height 35
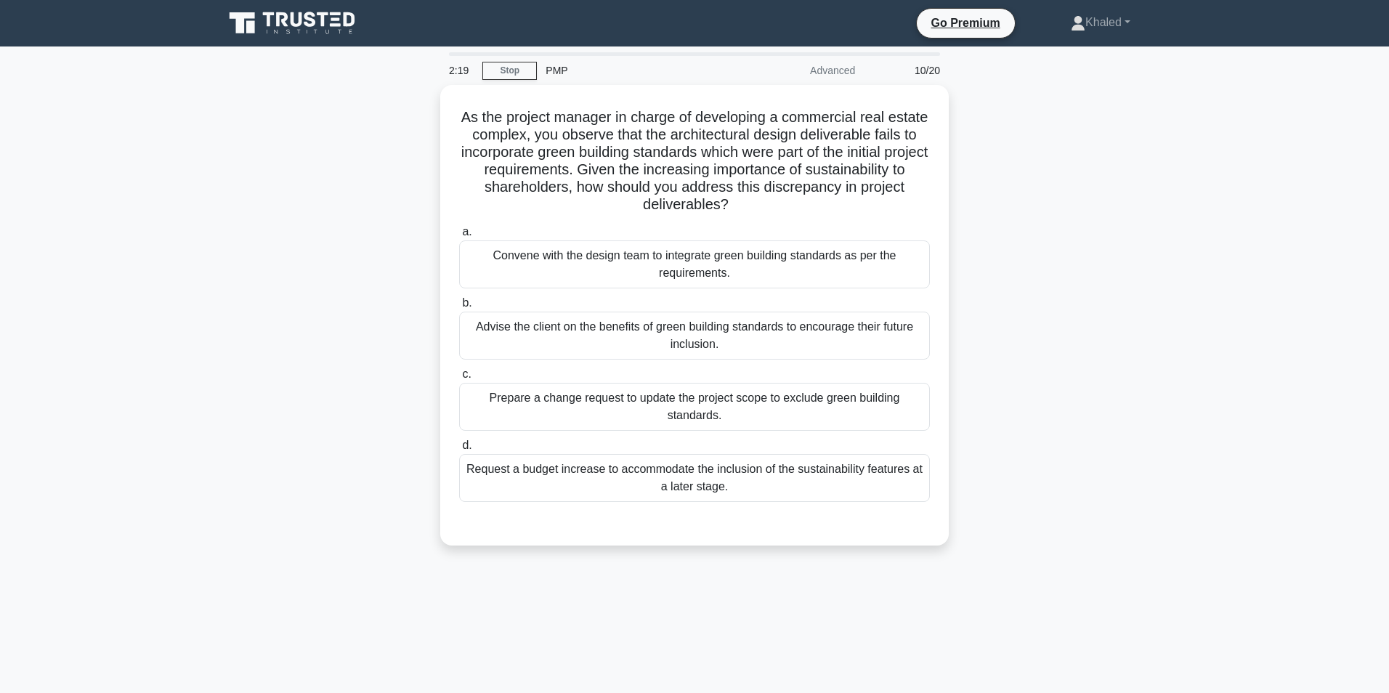
click at [1069, 419] on div "As the project manager in charge of developing a commercial real estate complex…" at bounding box center [694, 324] width 959 height 478
click at [1200, 374] on main "2:10 Stop PMP Advanced 10/20 As the project manager in charge of developing a c…" at bounding box center [694, 416] width 1389 height 738
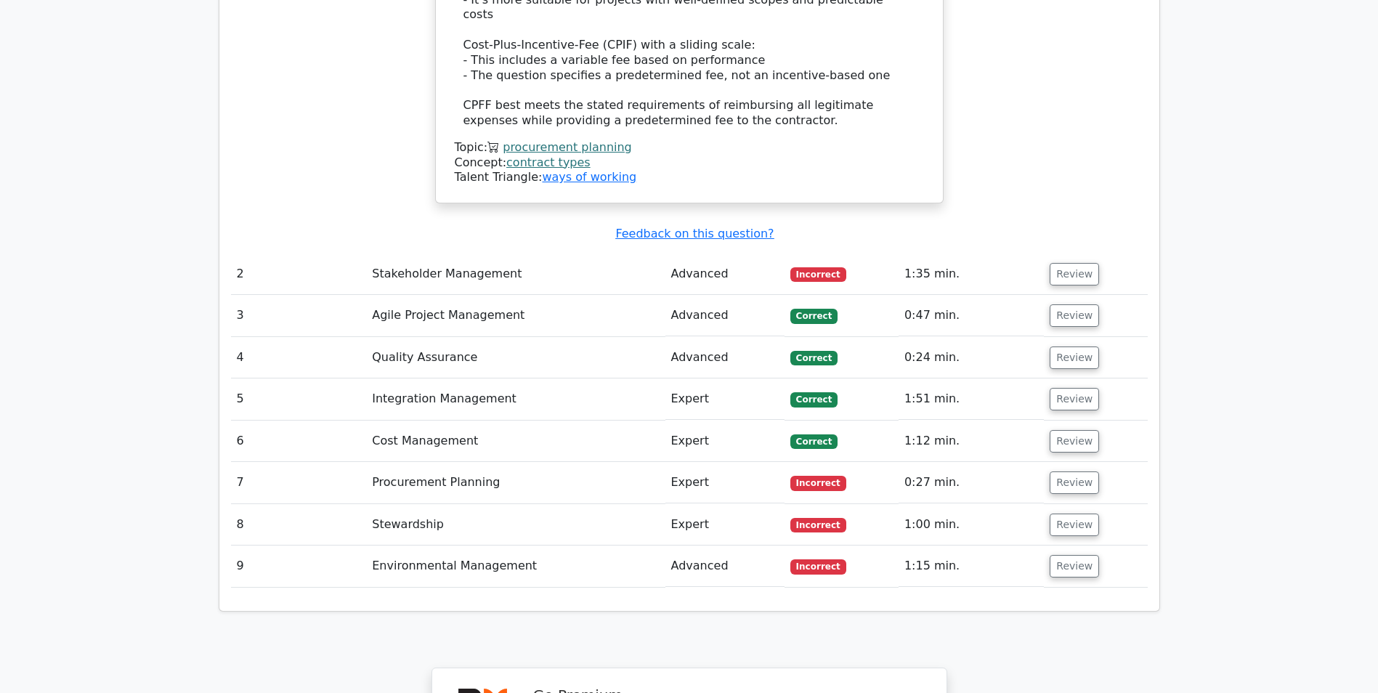
scroll to position [2035, 0]
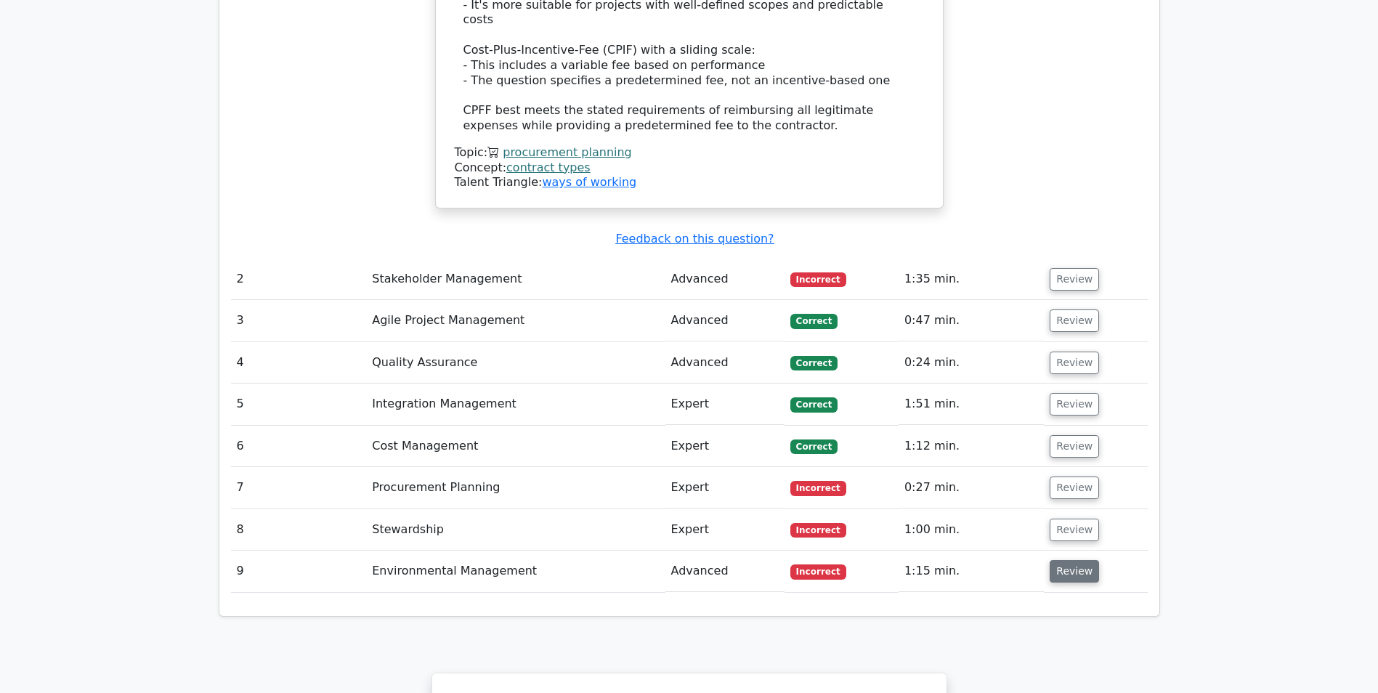
click at [1065, 560] on button "Review" at bounding box center [1074, 571] width 49 height 23
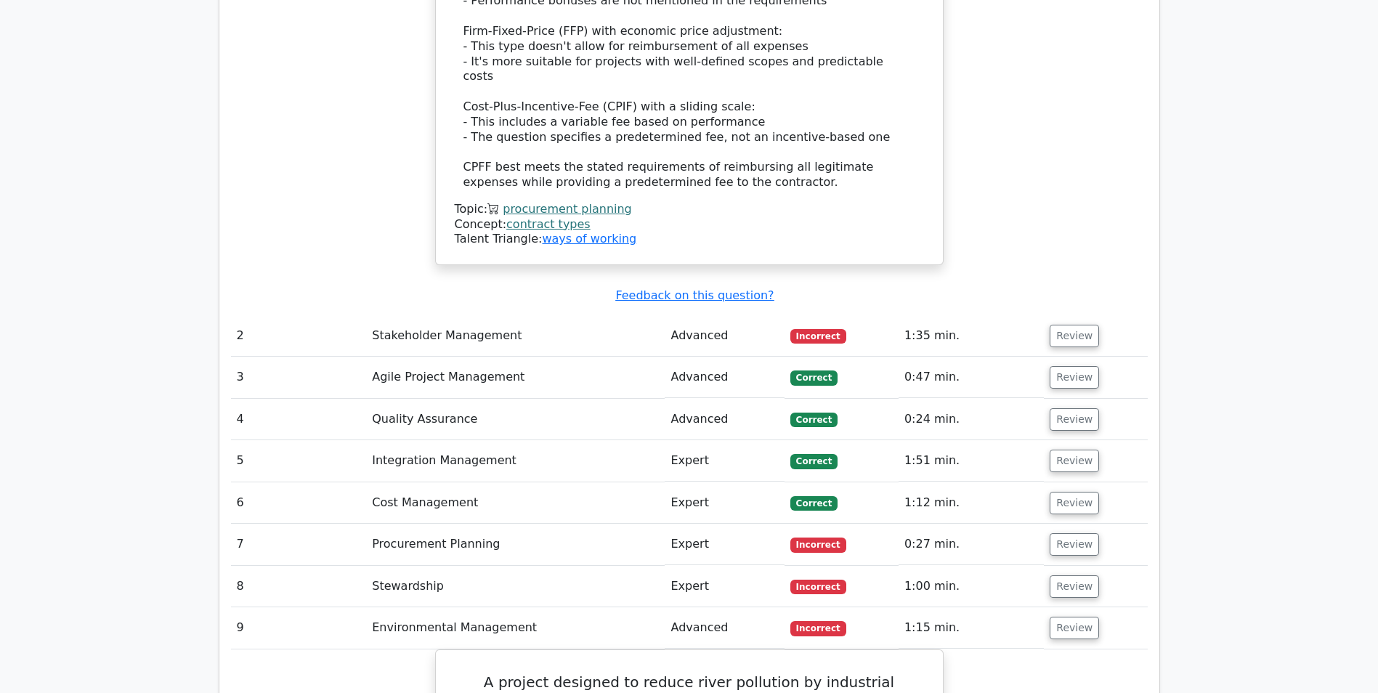
scroll to position [2269, 0]
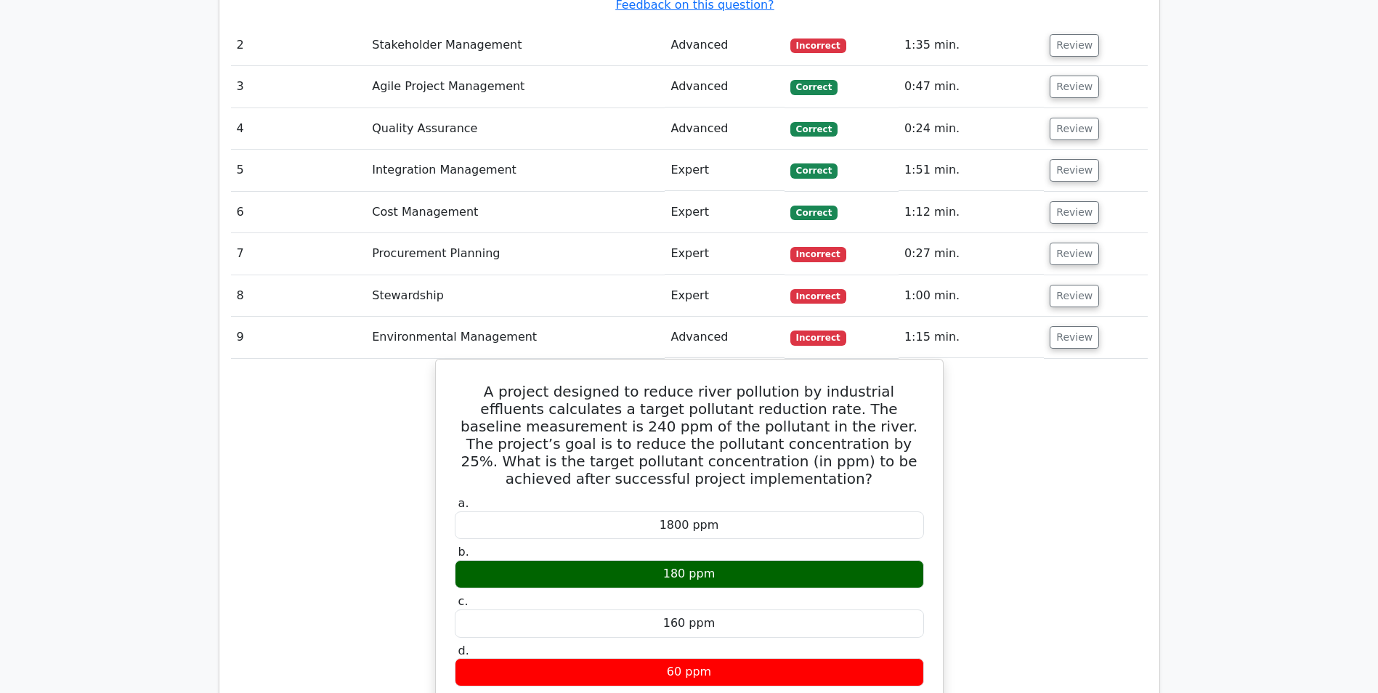
click at [1096, 359] on div "A project designed to reduce river pollution by industrial effluents calculates…" at bounding box center [689, 673] width 917 height 628
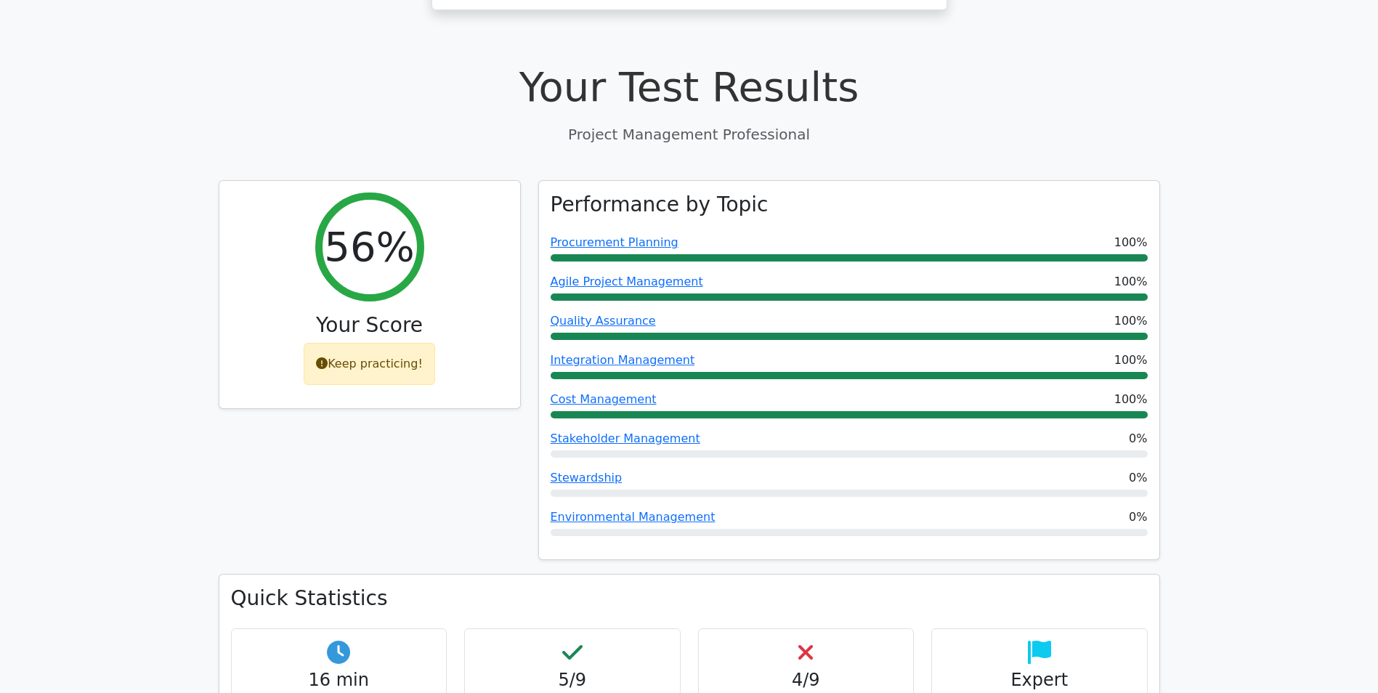
scroll to position [379, 0]
